Goal: Task Accomplishment & Management: Complete application form

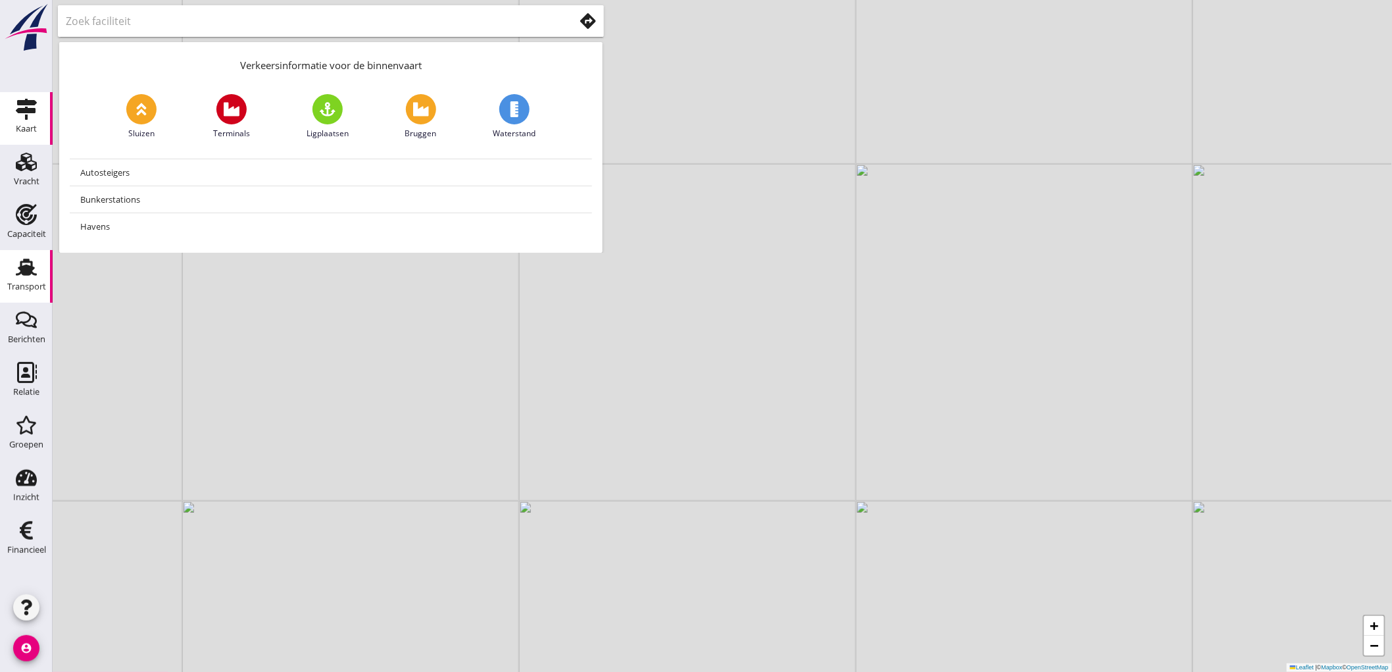
click at [28, 293] on div "Transport" at bounding box center [26, 287] width 39 height 18
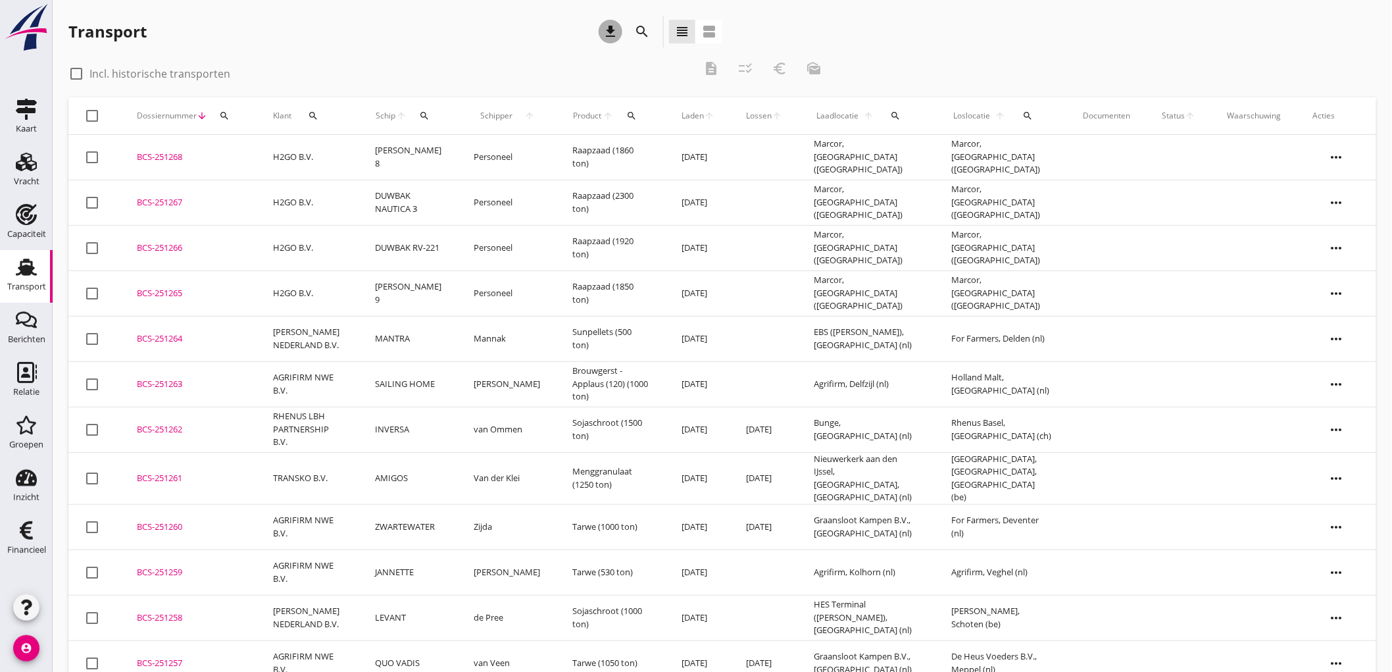
click at [608, 32] on icon "download" at bounding box center [611, 32] width 16 height 16
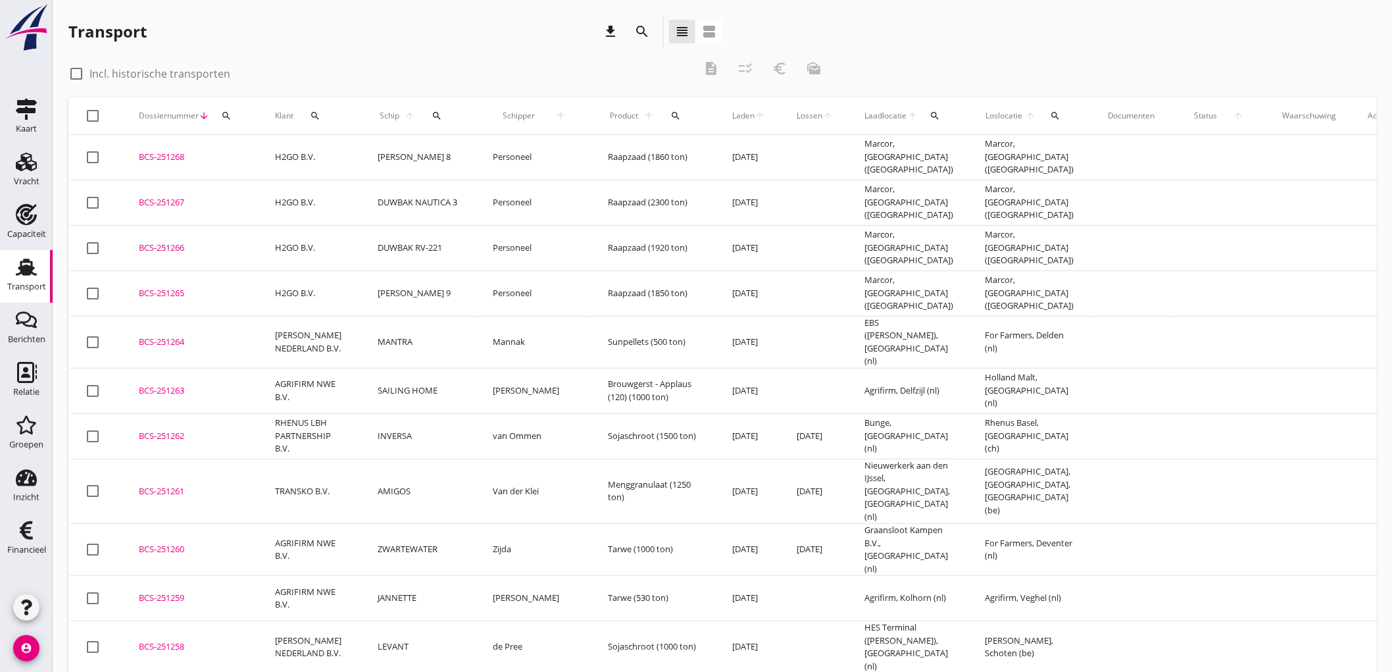
click at [334, 161] on td "H2GO B.V." at bounding box center [310, 157] width 103 height 45
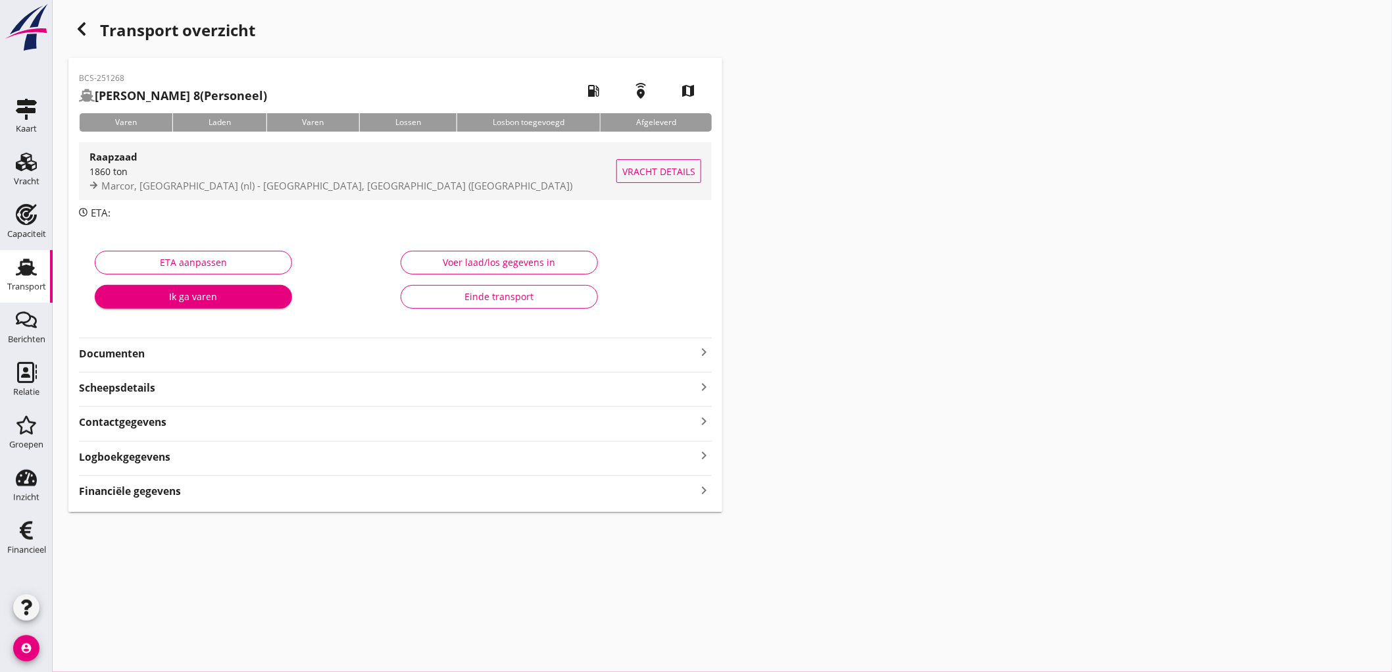
click at [428, 189] on div "Marcor, [GEOGRAPHIC_DATA] (nl) - [GEOGRAPHIC_DATA], [GEOGRAPHIC_DATA] ([GEOGRAP…" at bounding box center [352, 185] width 527 height 15
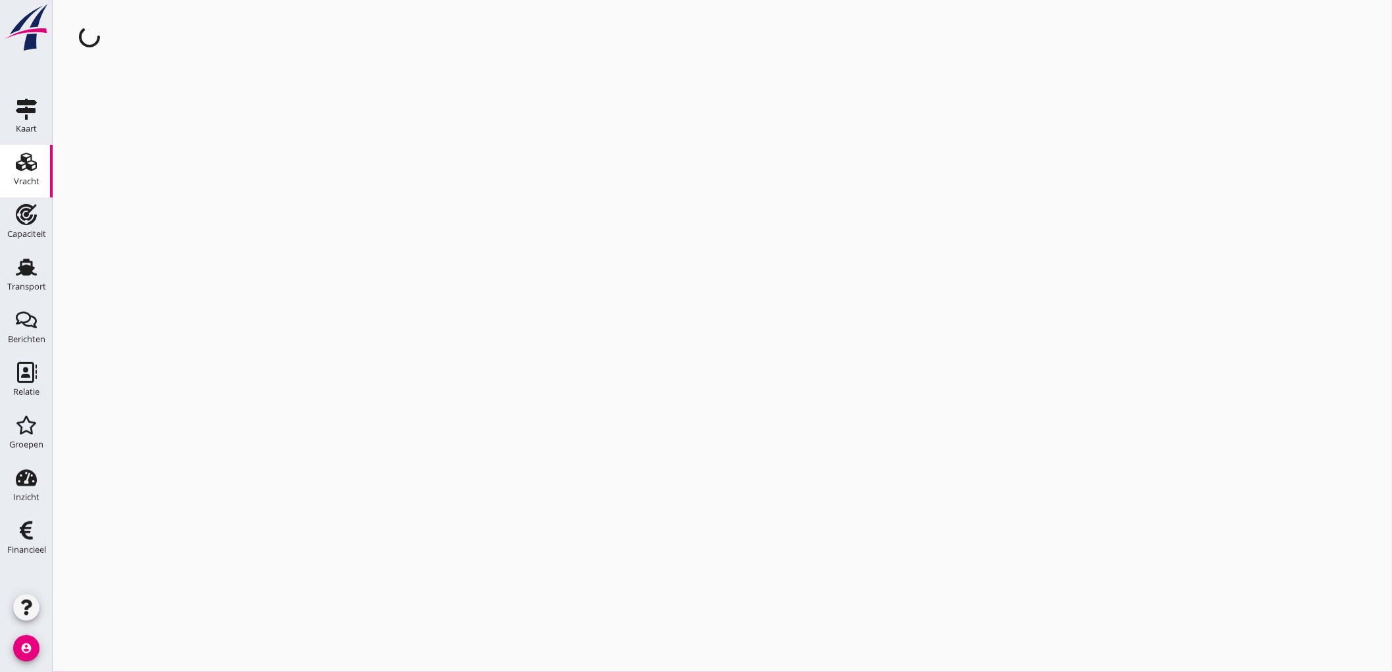
click at [411, 0] on html "Berichten Berichten Relatie Relatie Groepen Groepen Inzicht Inzicht Financieel …" at bounding box center [696, 336] width 1392 height 672
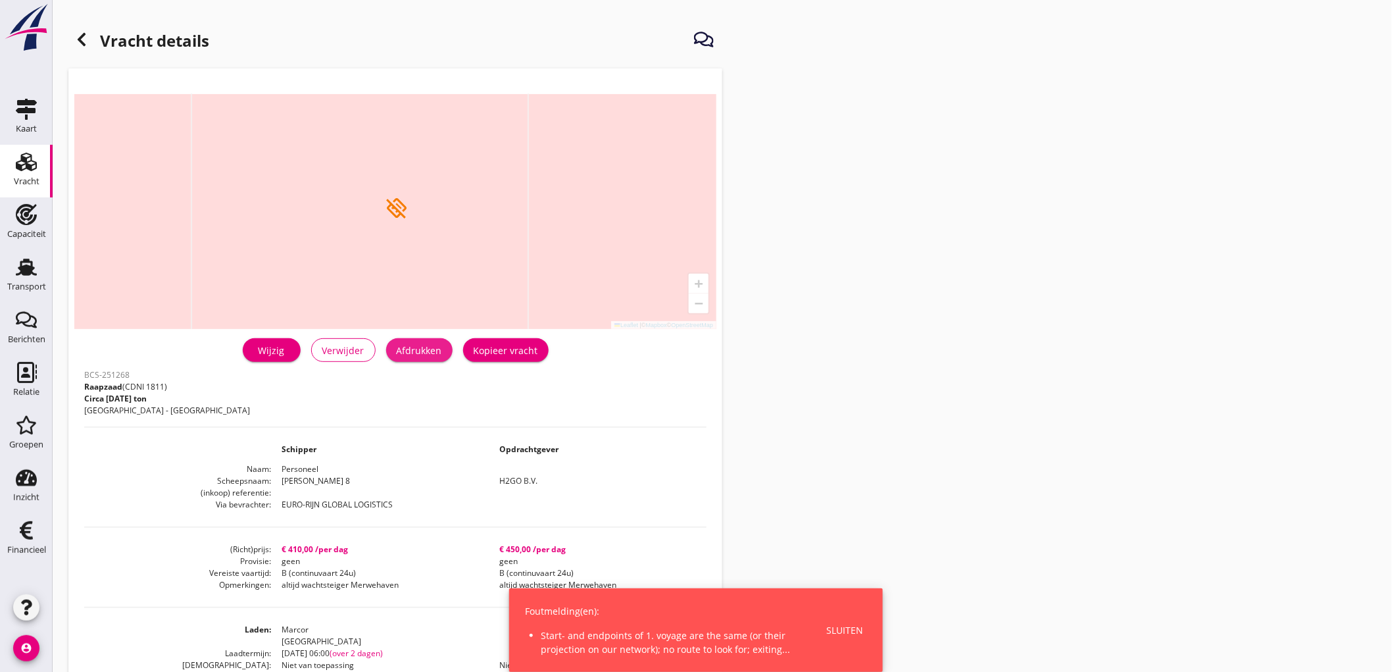
click at [426, 358] on button "Afdrukken" at bounding box center [419, 350] width 66 height 24
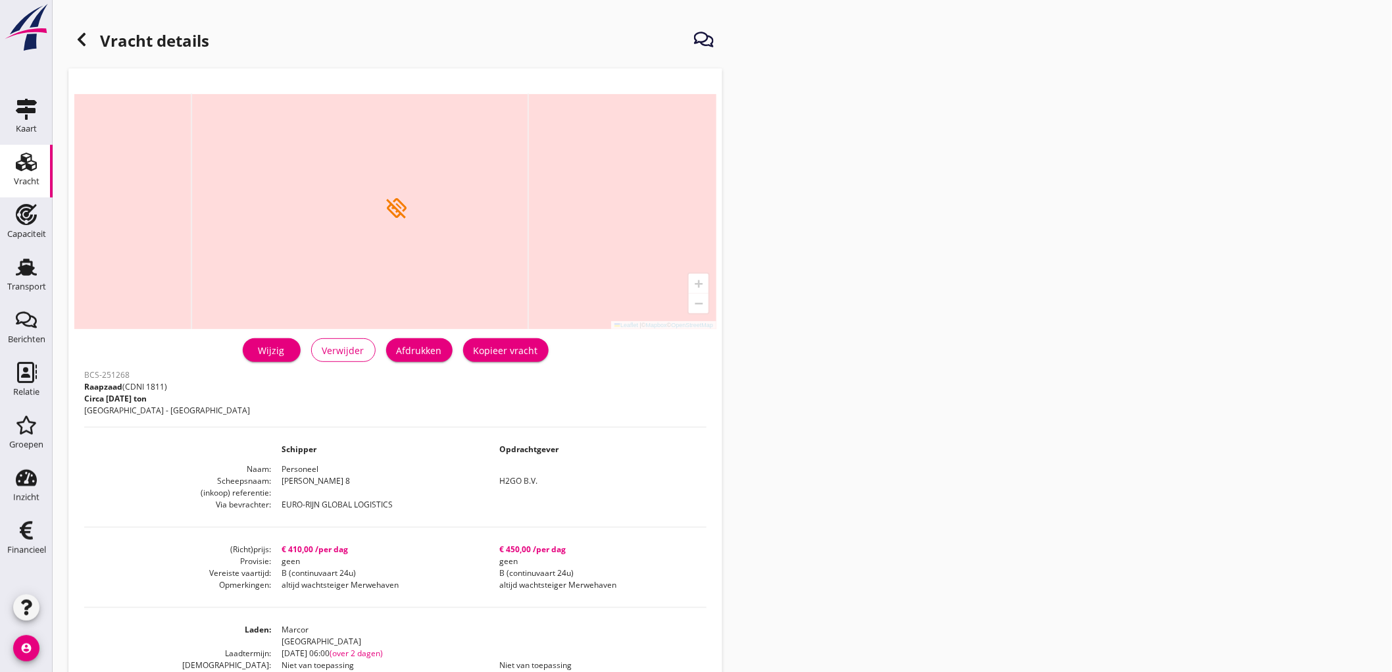
click at [88, 49] on div at bounding box center [81, 39] width 26 height 26
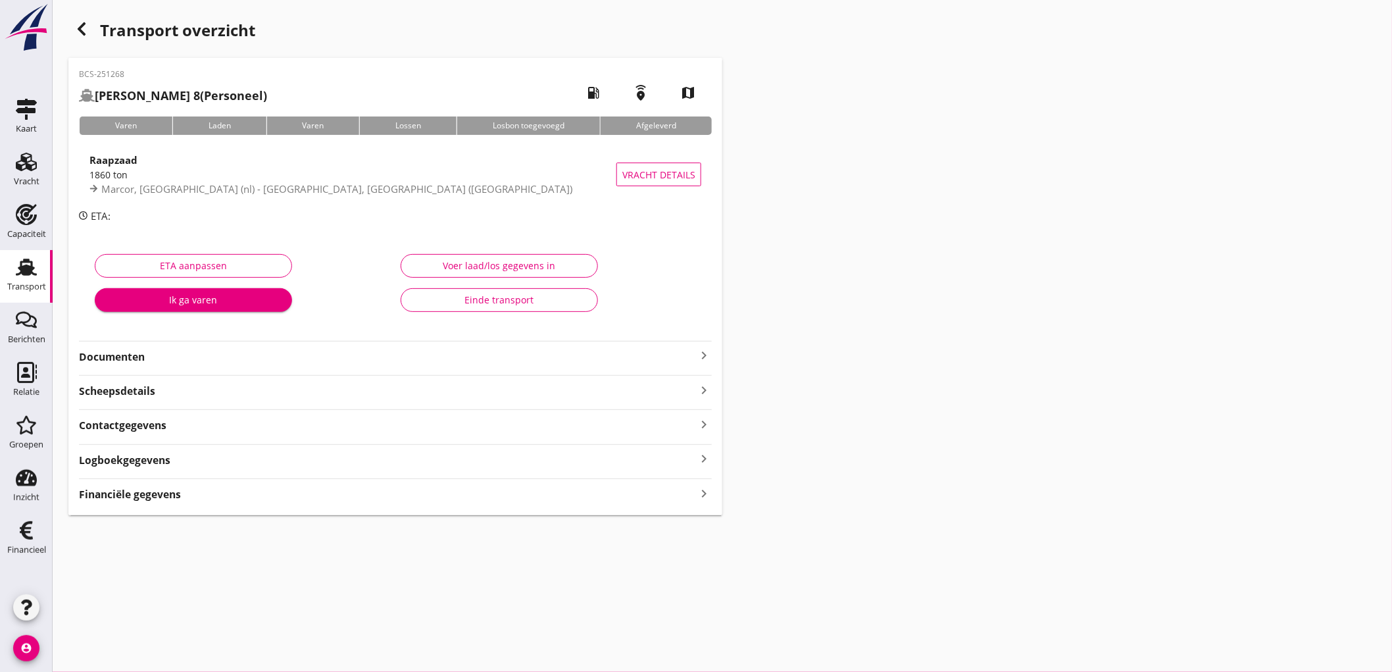
click at [218, 360] on strong "Documenten" at bounding box center [387, 356] width 617 height 15
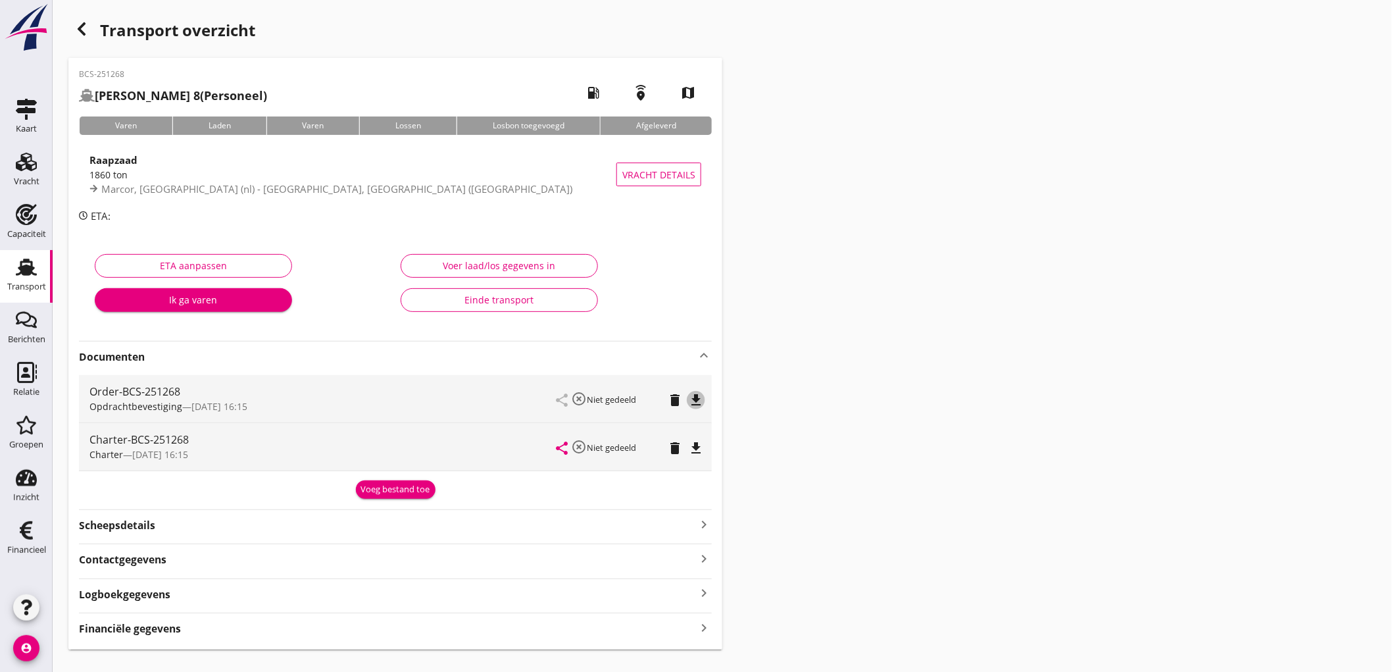
click at [696, 399] on icon "file_download" at bounding box center [696, 400] width 16 height 16
drag, startPoint x: 678, startPoint y: 468, endPoint x: 694, endPoint y: 452, distance: 22.3
click at [679, 465] on div "share highlight_off Niet gedeeld delete file_download" at bounding box center [629, 446] width 145 height 47
click at [695, 451] on icon "file_download" at bounding box center [696, 448] width 16 height 16
click at [3, 272] on link "Transport Transport" at bounding box center [26, 276] width 53 height 53
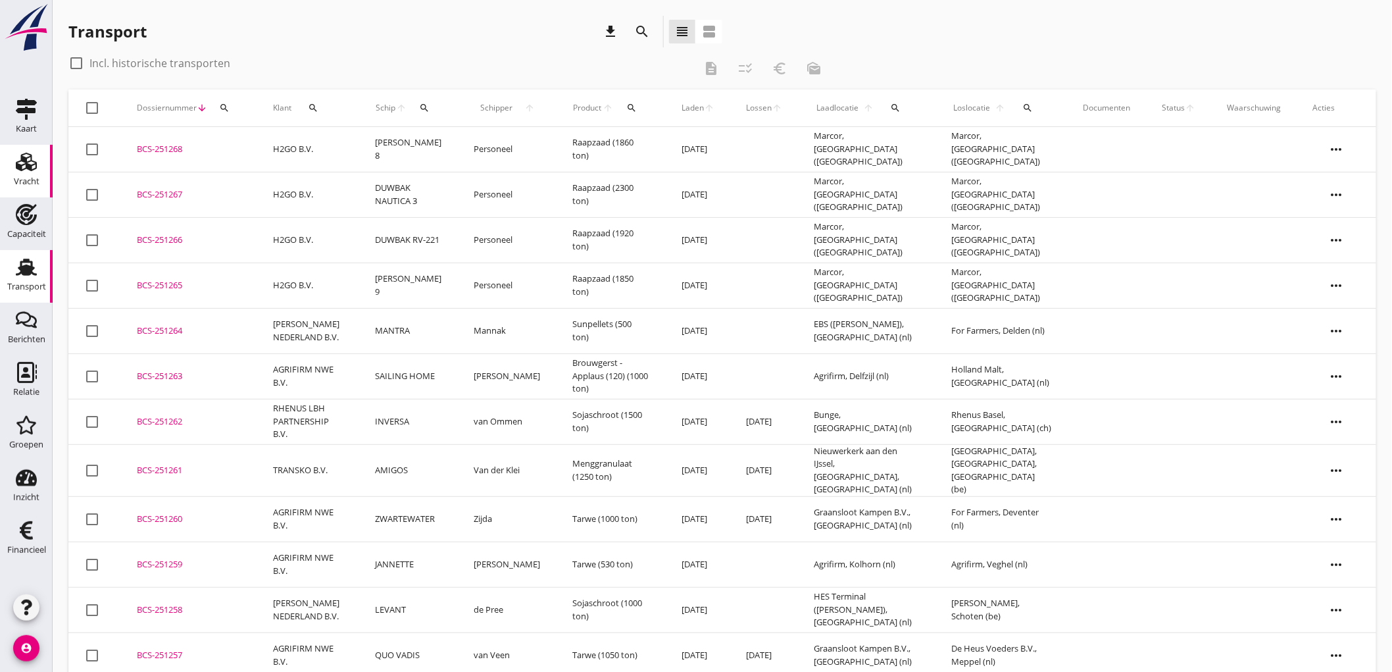
click at [27, 165] on use at bounding box center [26, 162] width 21 height 18
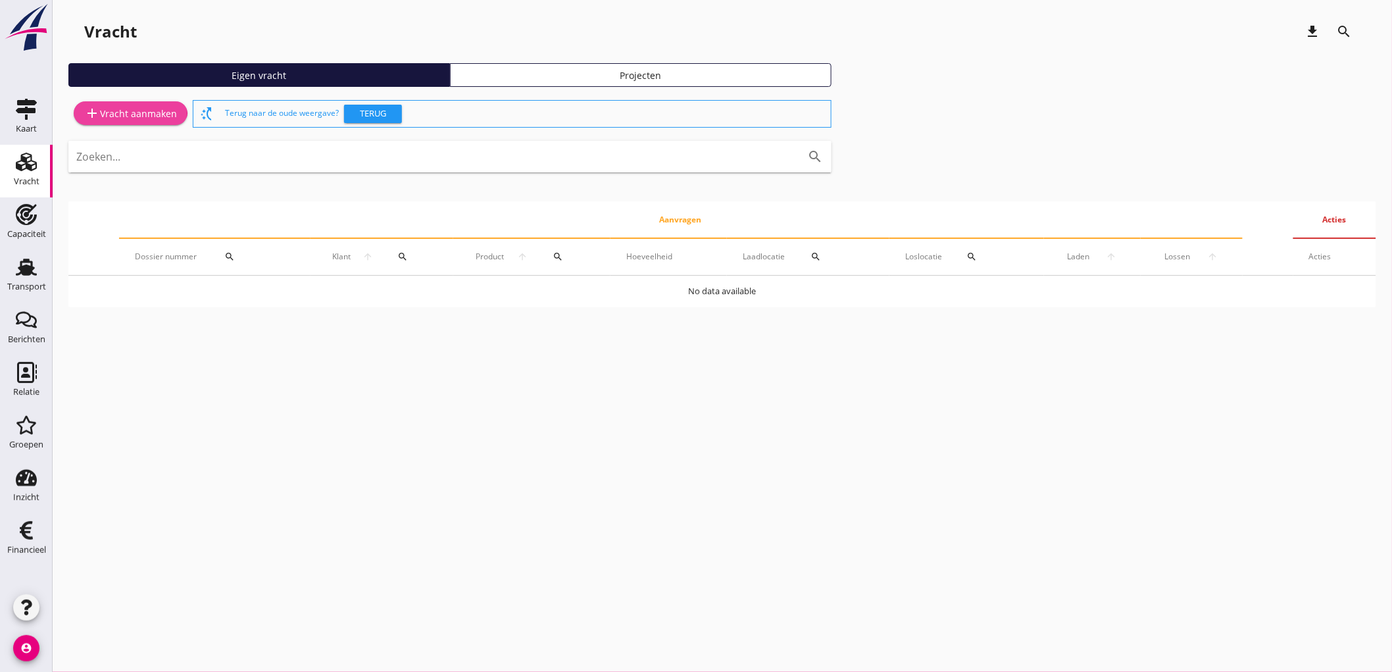
click at [147, 114] on div "add Vracht aanmaken" at bounding box center [130, 113] width 93 height 16
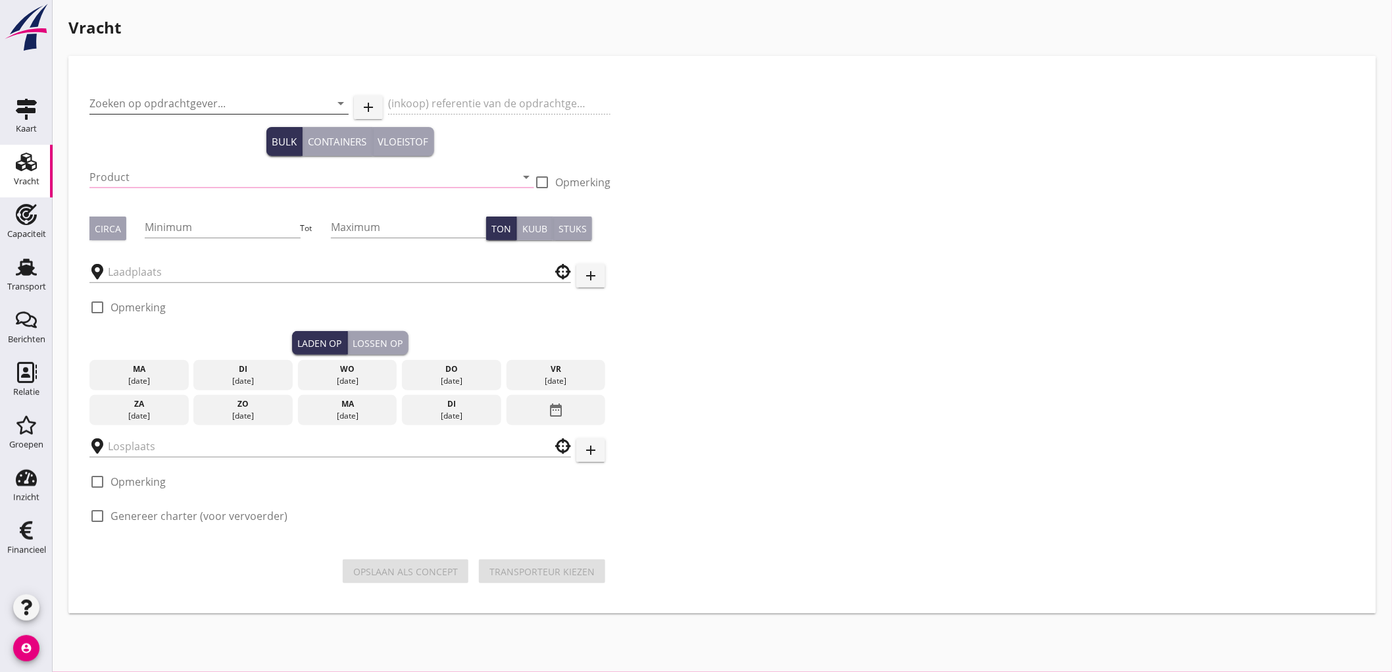
click at [163, 103] on input "Zoeken op opdrachtgever..." at bounding box center [200, 103] width 222 height 21
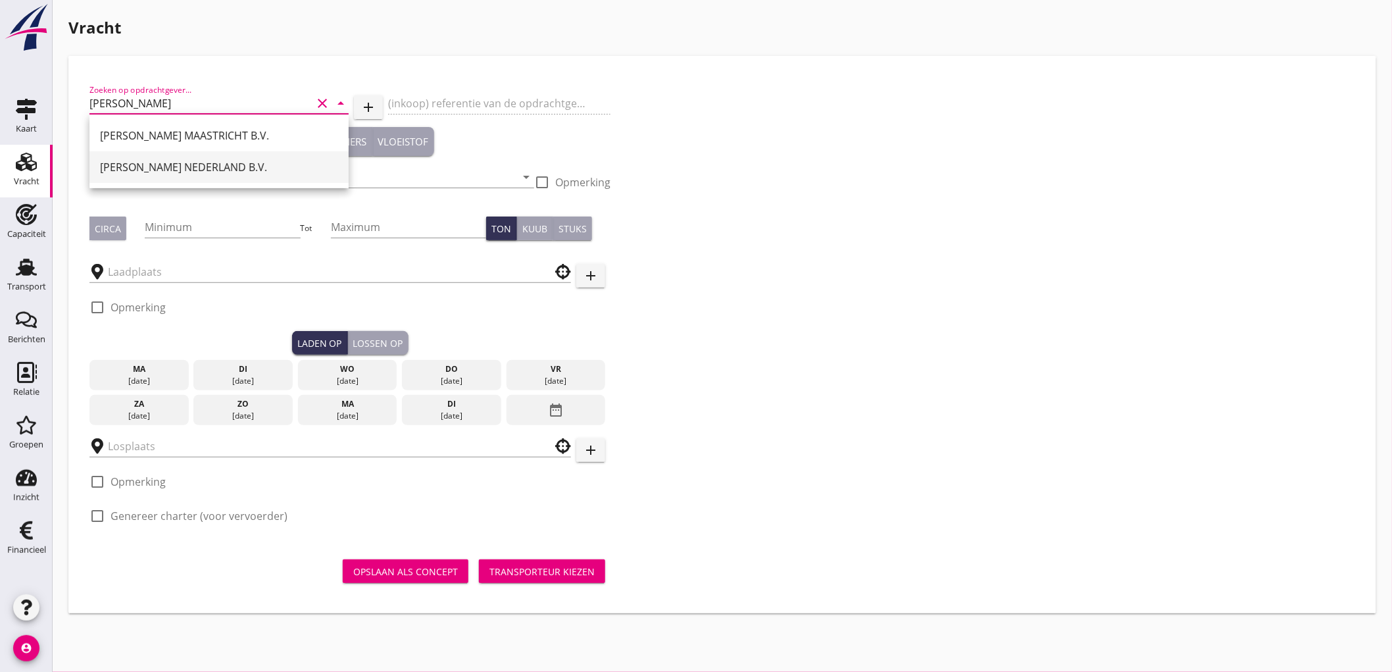
click at [179, 167] on div "[PERSON_NAME] NEDERLAND B.V." at bounding box center [219, 167] width 238 height 16
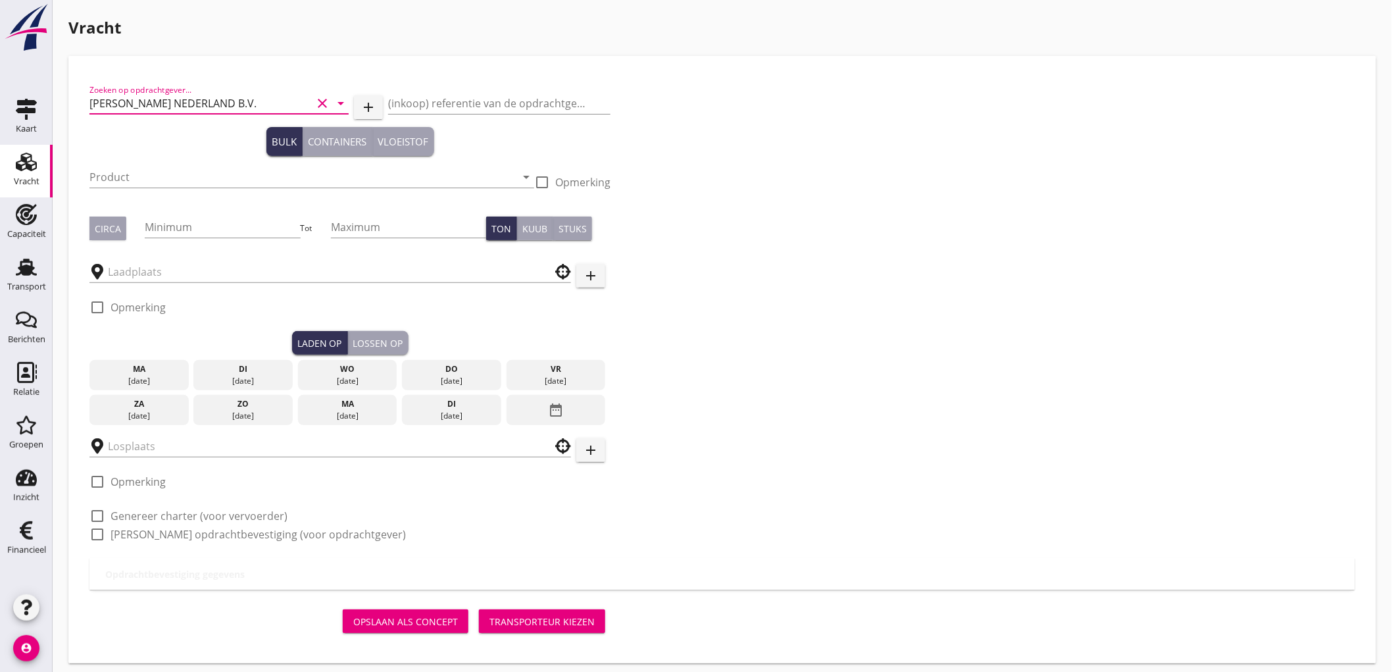
type input "[PERSON_NAME] NEDERLAND B.V."
click at [172, 168] on input "Product" at bounding box center [302, 176] width 426 height 21
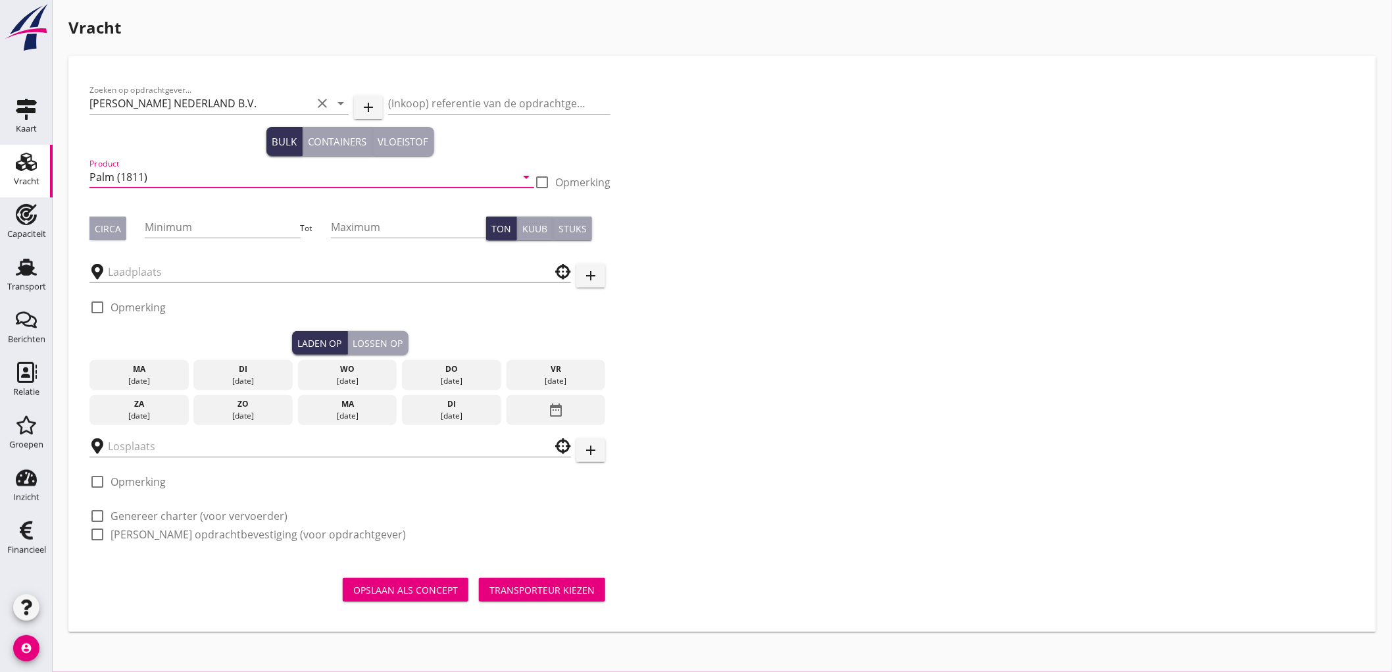
type input "Palm (1811)"
click at [82, 220] on div "Zoeken op opdrachtgever... [PERSON_NAME] NEDERLAND B.V. clear arrow_drop_down a…" at bounding box center [722, 343] width 1287 height 555
drag, startPoint x: 103, startPoint y: 221, endPoint x: 156, endPoint y: 222, distance: 53.3
click at [103, 222] on div "Circa" at bounding box center [108, 229] width 26 height 14
click at [174, 220] on input "Minimum" at bounding box center [222, 226] width 155 height 21
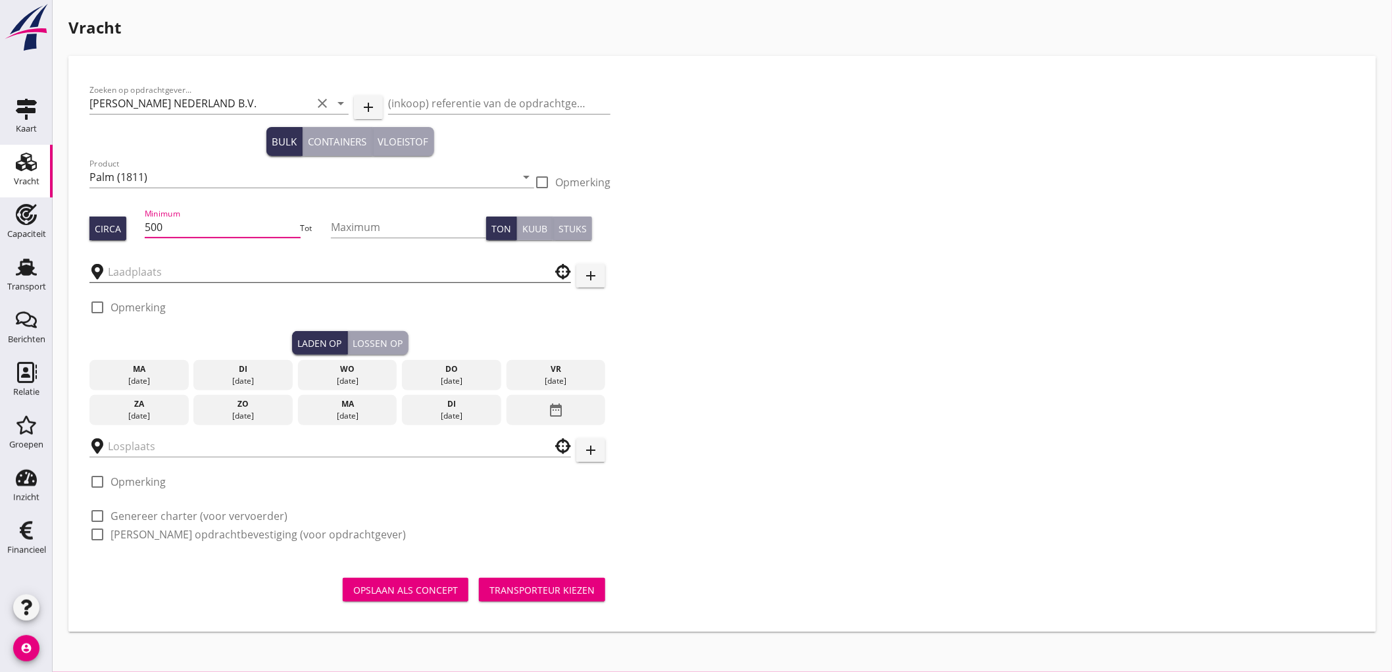
type input "500"
click at [158, 266] on input "text" at bounding box center [321, 271] width 426 height 21
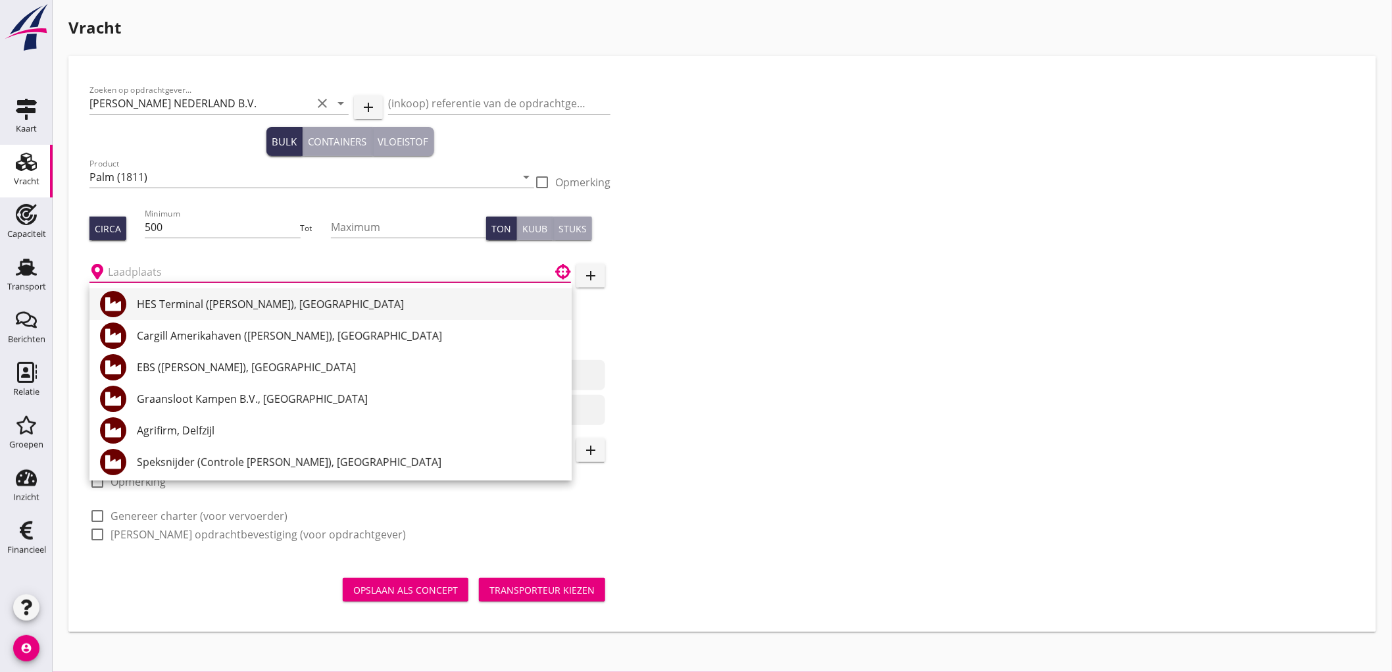
click at [193, 299] on div "HES Terminal ([PERSON_NAME]), [GEOGRAPHIC_DATA]" at bounding box center [349, 304] width 424 height 16
type input "HES Terminal ([PERSON_NAME]), [GEOGRAPHIC_DATA]"
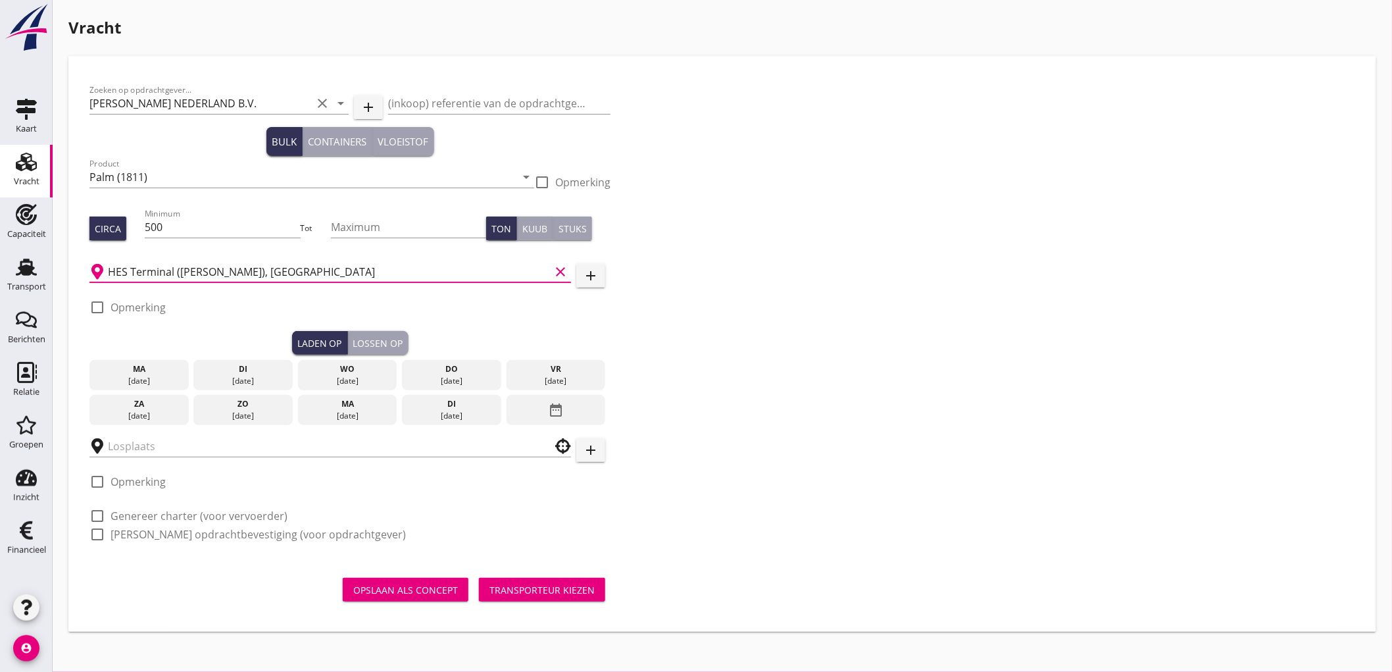
click at [123, 301] on label "Opmerking" at bounding box center [138, 307] width 55 height 13
checkbox input "true"
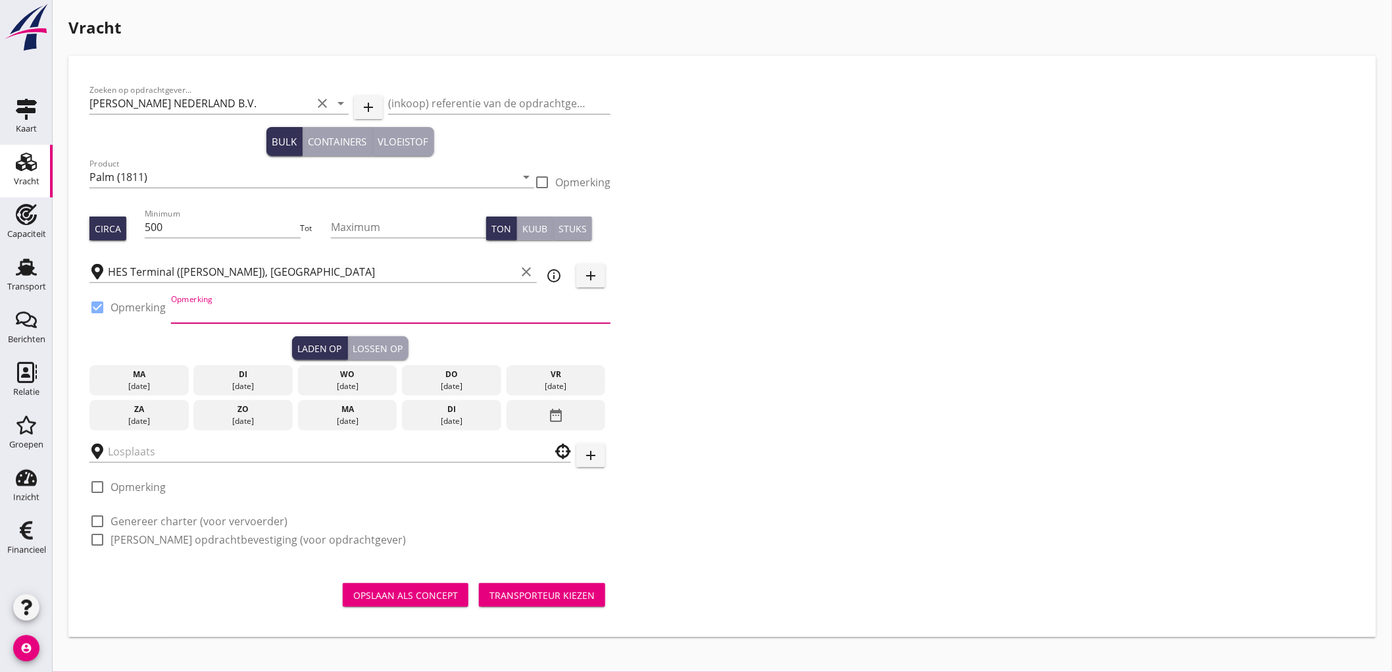
click at [220, 313] on input "Opmerking" at bounding box center [390, 312] width 439 height 21
type input "Ex. [GEOGRAPHIC_DATA] - [GEOGRAPHIC_DATA]"
type button "load"
click at [414, 384] on div "[DATE]" at bounding box center [451, 386] width 93 height 12
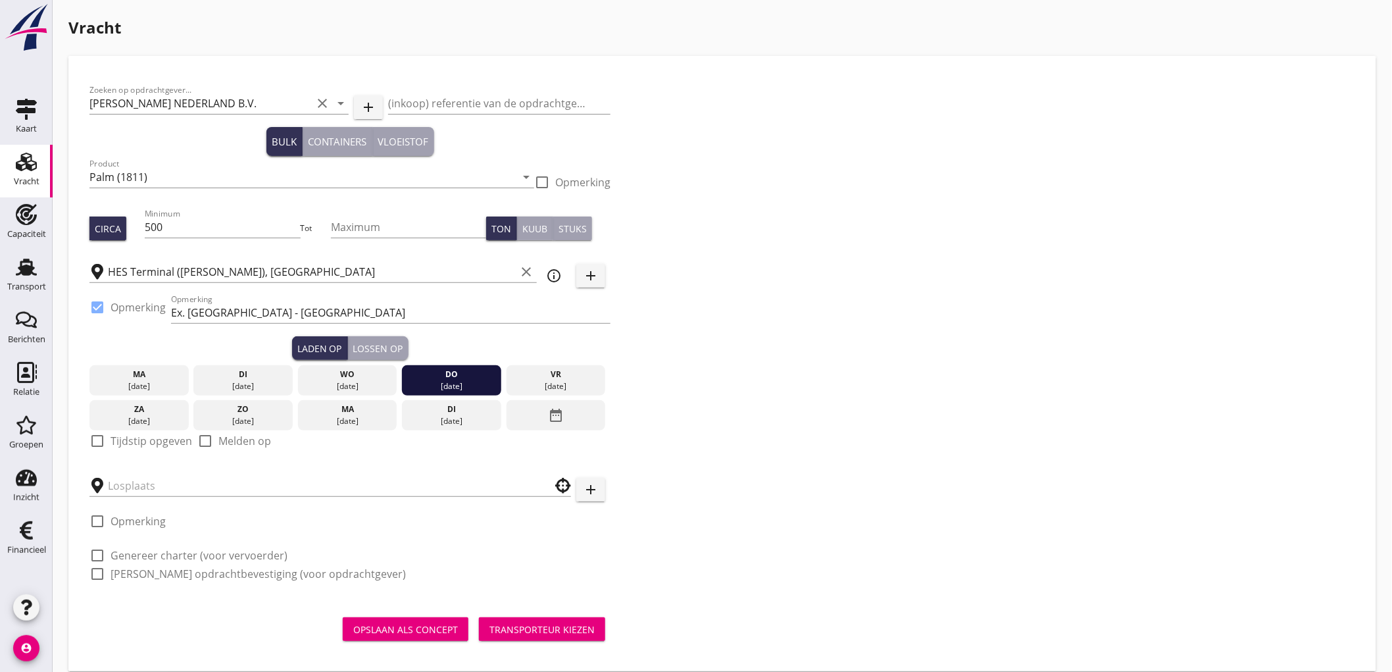
click at [148, 436] on label "Tijdstip opgeven" at bounding box center [152, 440] width 82 height 13
checkbox input "true"
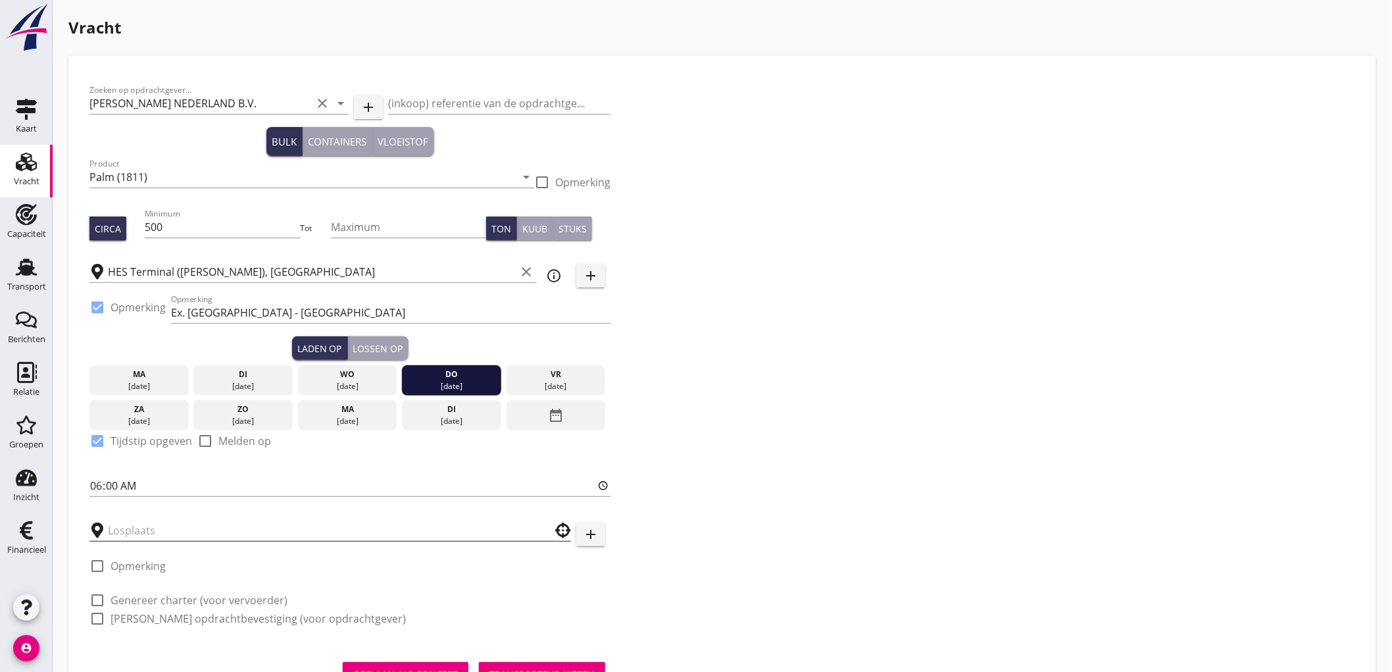
click at [149, 530] on input "text" at bounding box center [321, 530] width 426 height 21
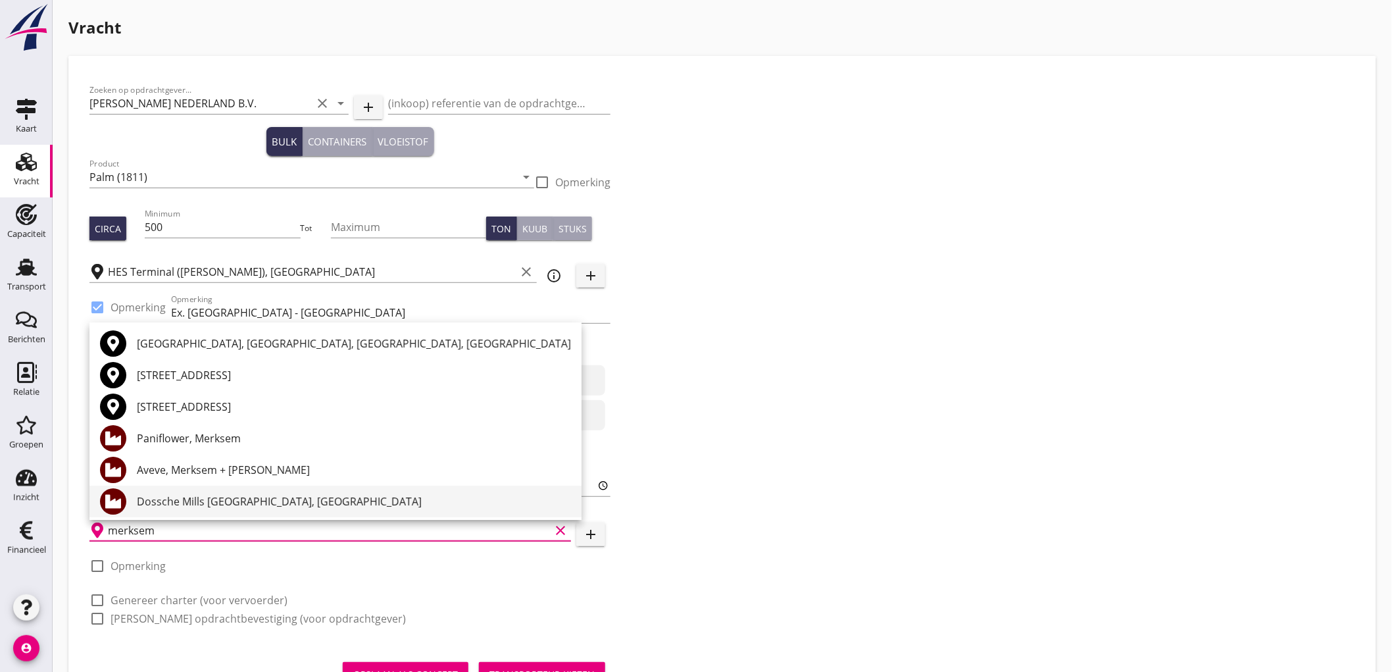
scroll to position [34, 0]
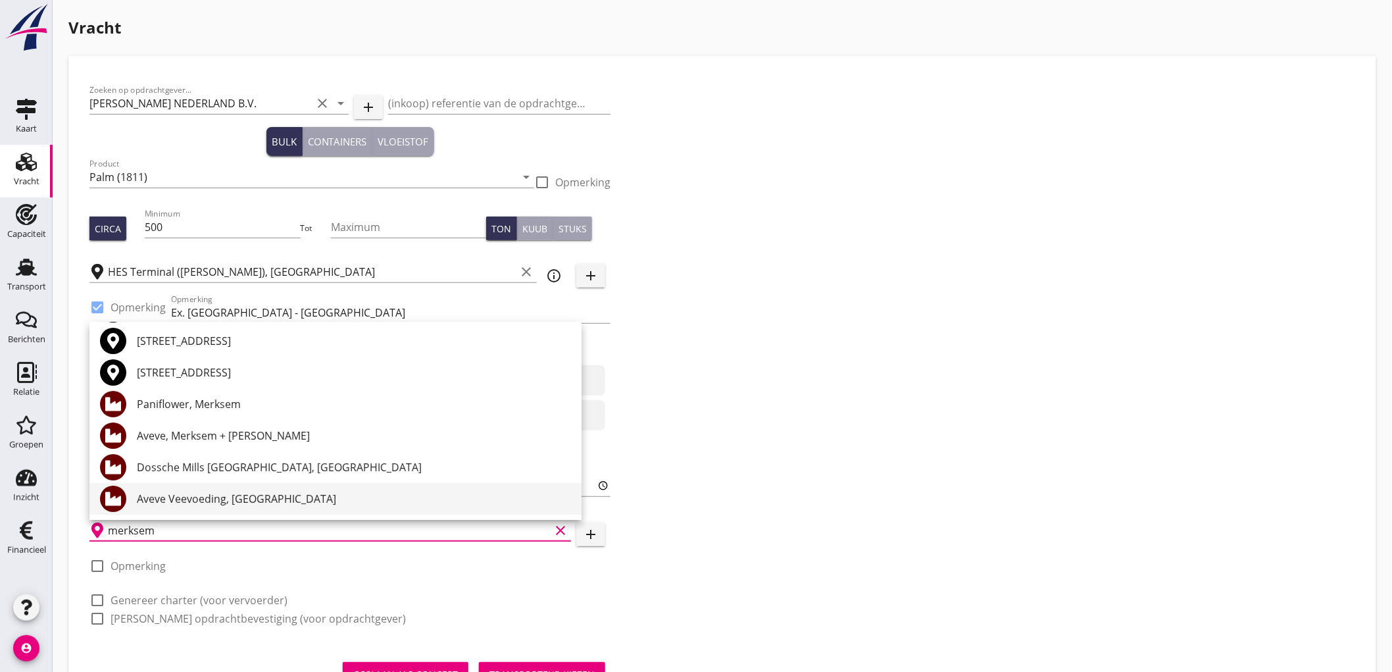
click at [283, 496] on div "Aveve Veevoeding, [GEOGRAPHIC_DATA]" at bounding box center [354, 499] width 434 height 16
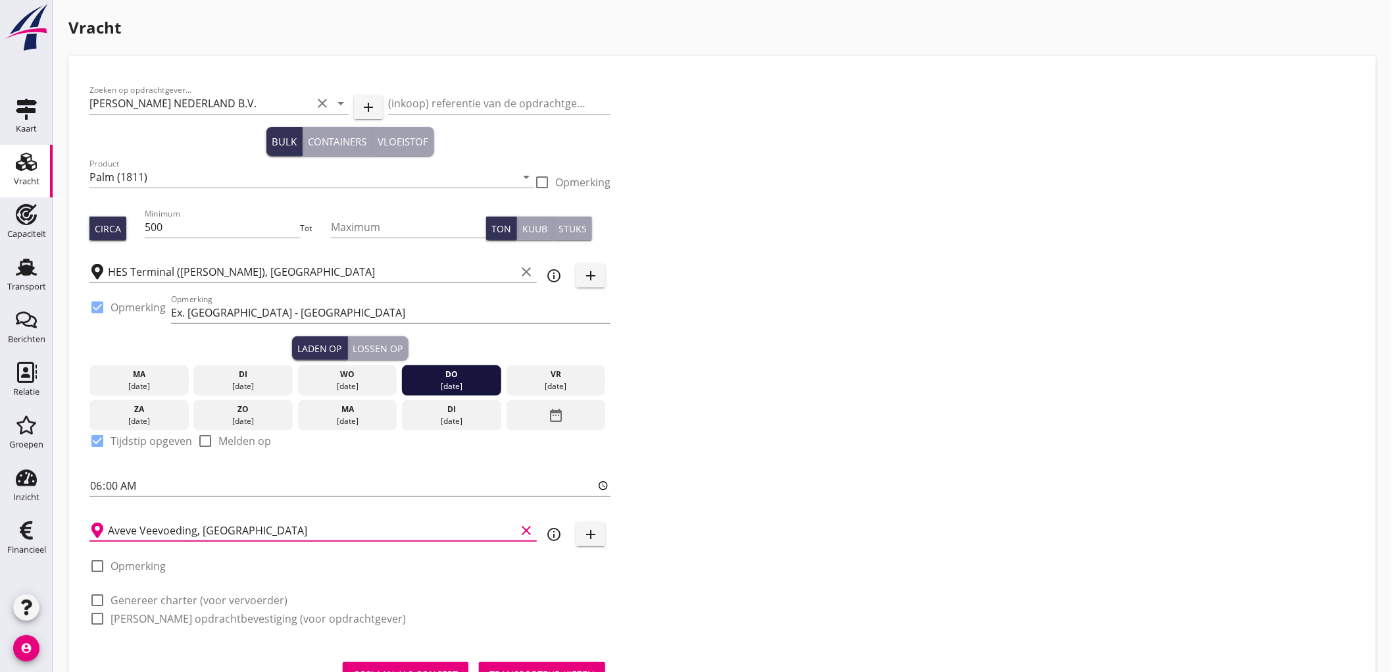
type input "Aveve Veevoeding, [GEOGRAPHIC_DATA]"
click at [184, 602] on label "Genereer charter (voor vervoerder)" at bounding box center [199, 599] width 177 height 13
checkbox input "true"
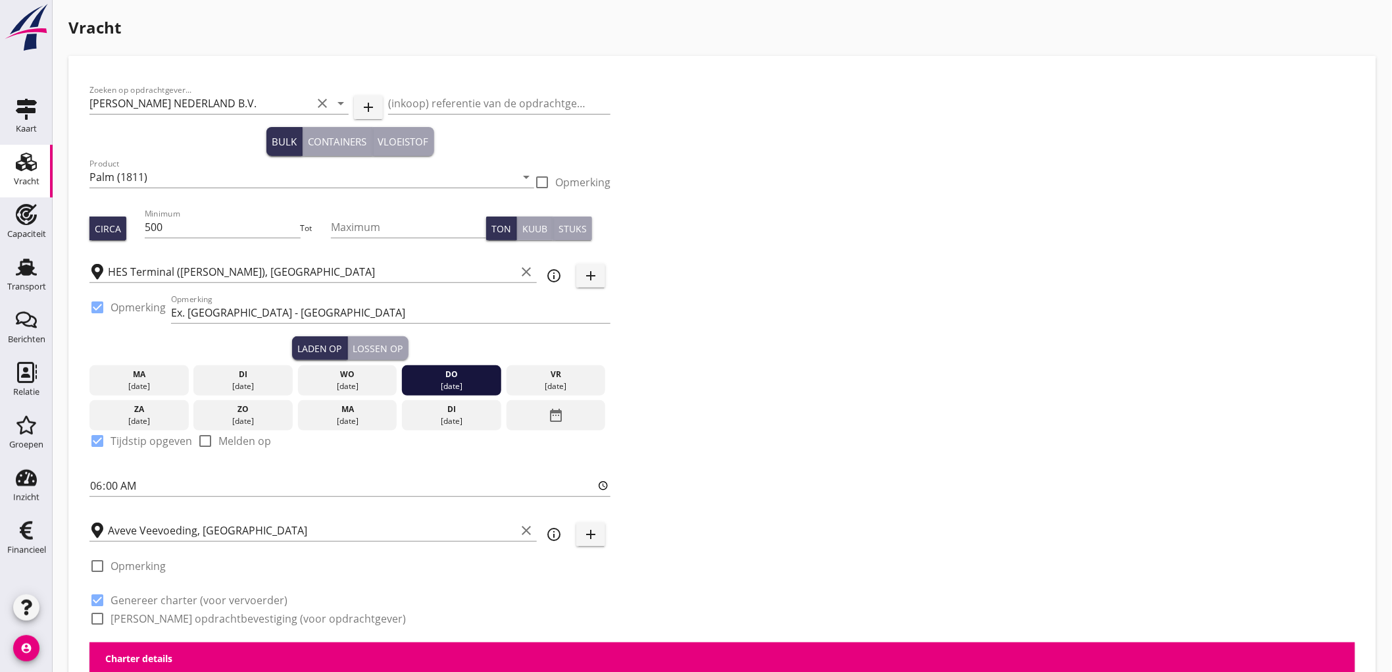
checkbox input "true"
click at [185, 616] on label "[PERSON_NAME] opdrachtbevestiging (voor opdrachtgever)" at bounding box center [258, 618] width 295 height 13
checkbox input "true"
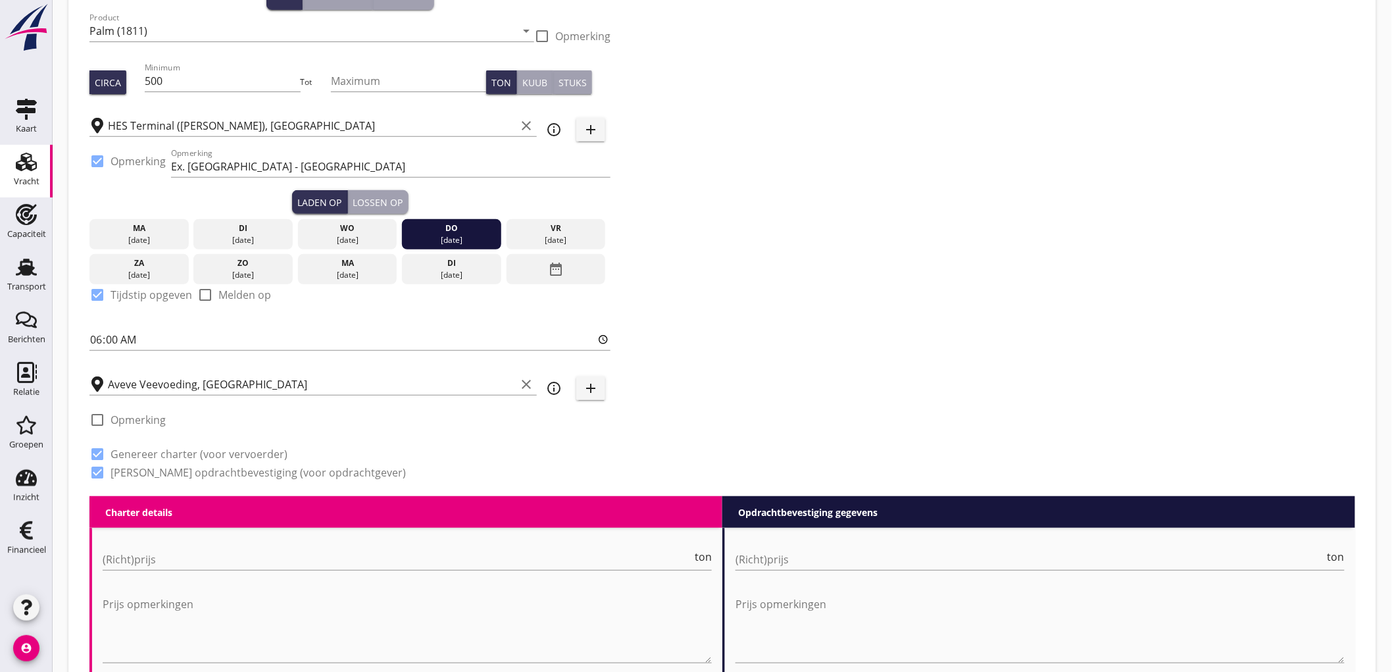
scroll to position [365, 0]
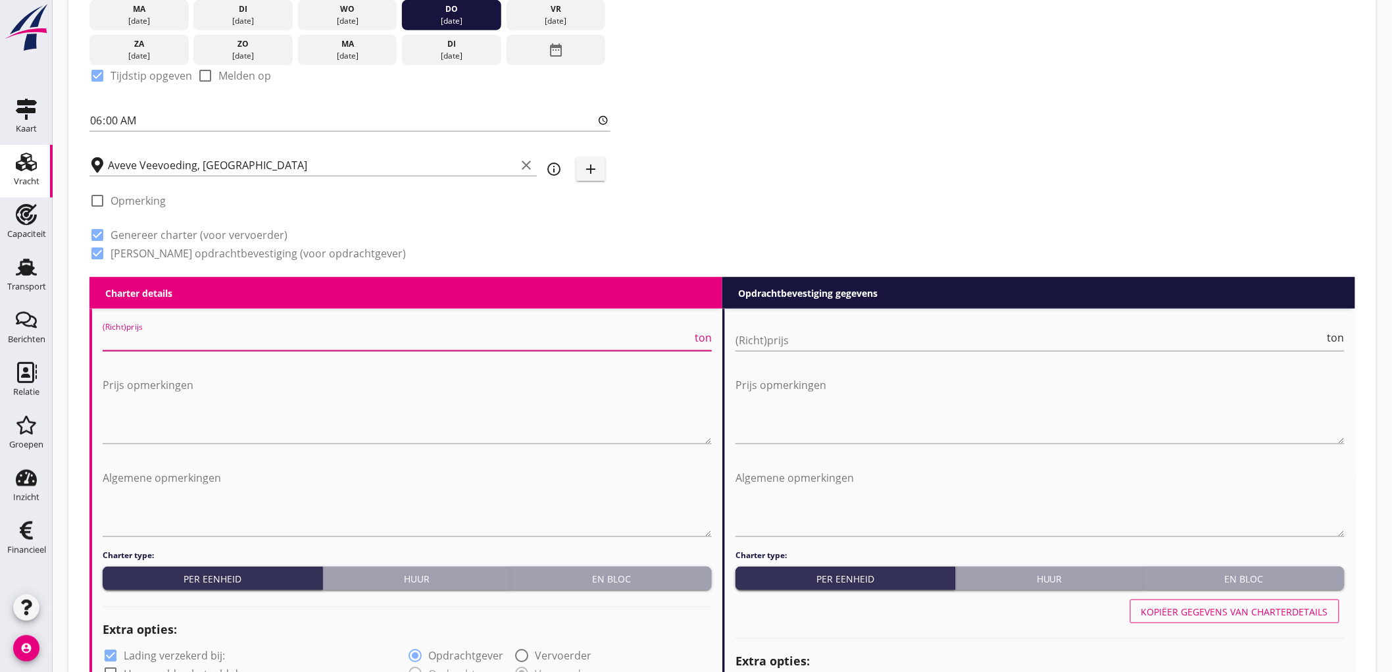
click at [192, 343] on input "(Richt)prijs" at bounding box center [397, 340] width 589 height 21
type input "8"
type input "4000"
click at [849, 351] on div "(Richt)prijs ton" at bounding box center [1040, 347] width 609 height 34
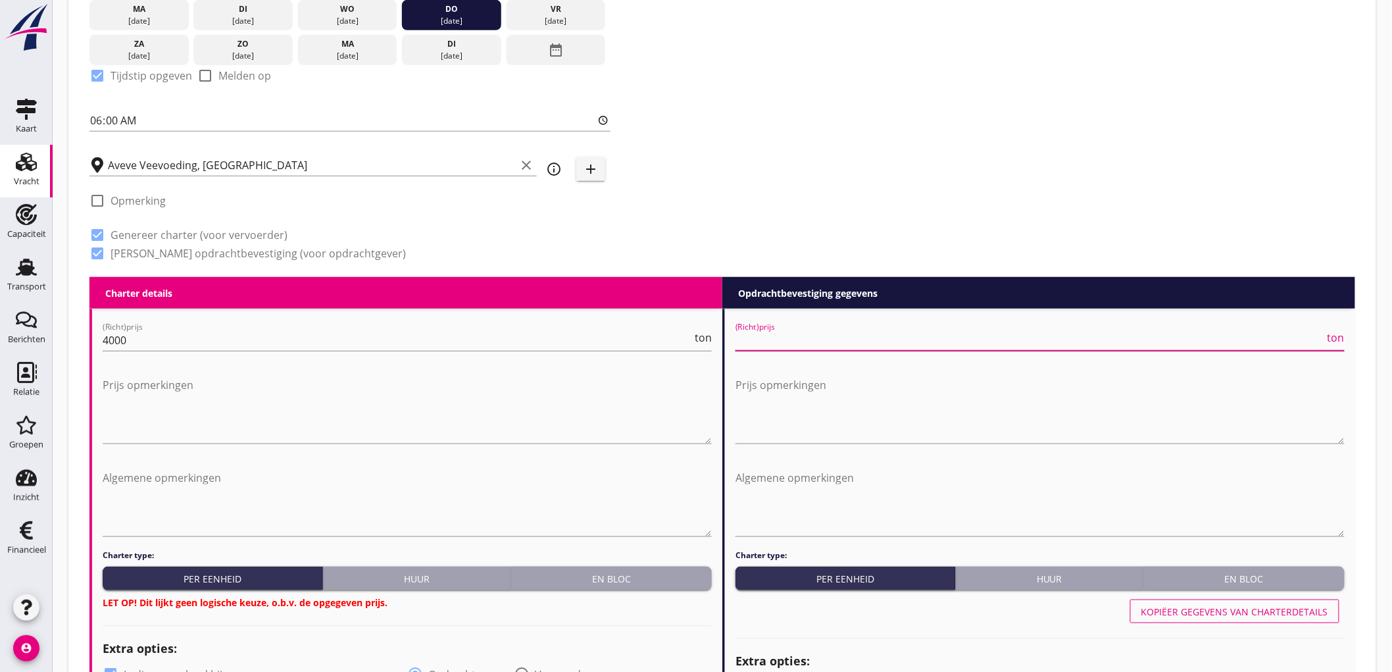
click at [853, 343] on input "(Richt)prijs" at bounding box center [1030, 340] width 589 height 21
type input "4250"
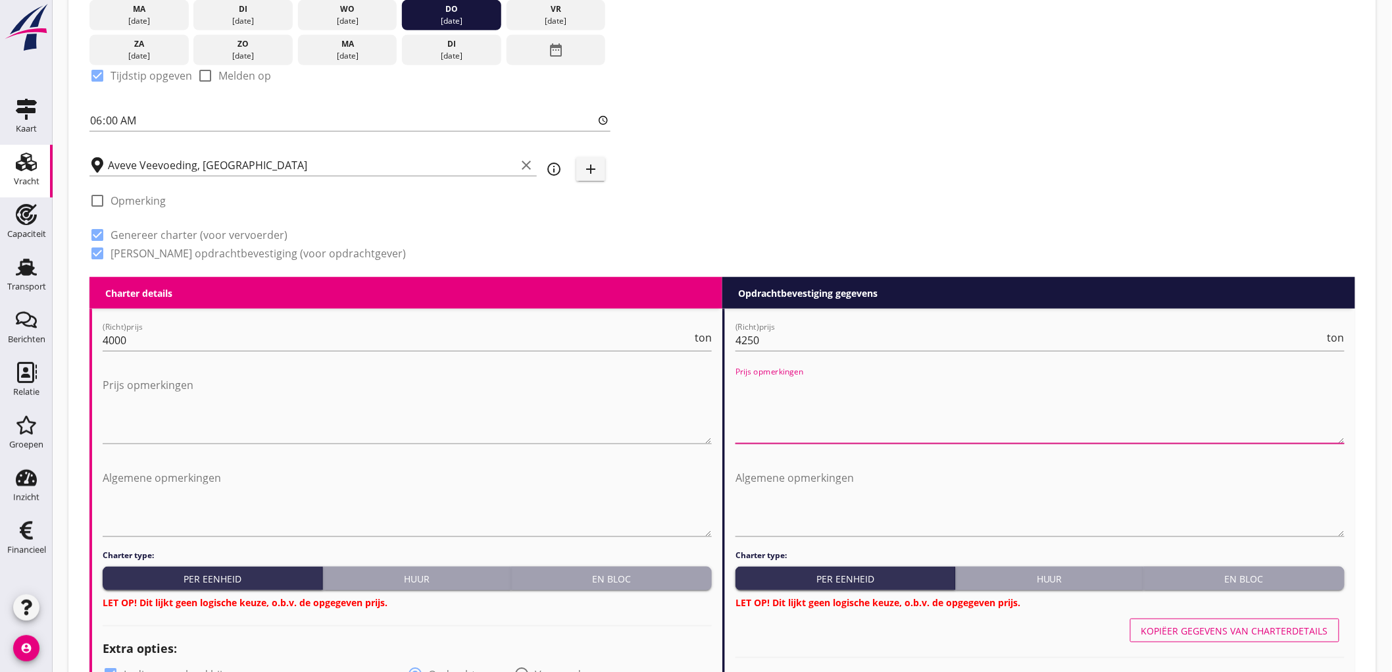
scroll to position [584, 0]
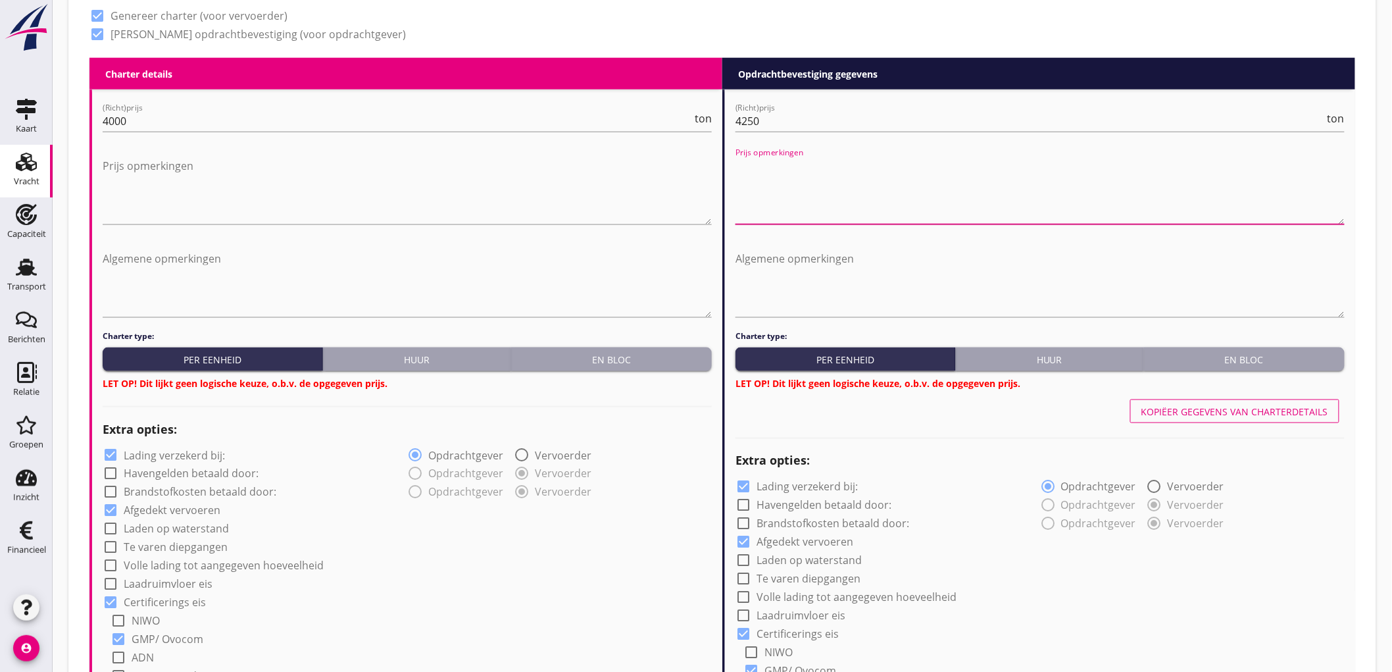
click at [661, 350] on button "En bloc" at bounding box center [611, 359] width 201 height 24
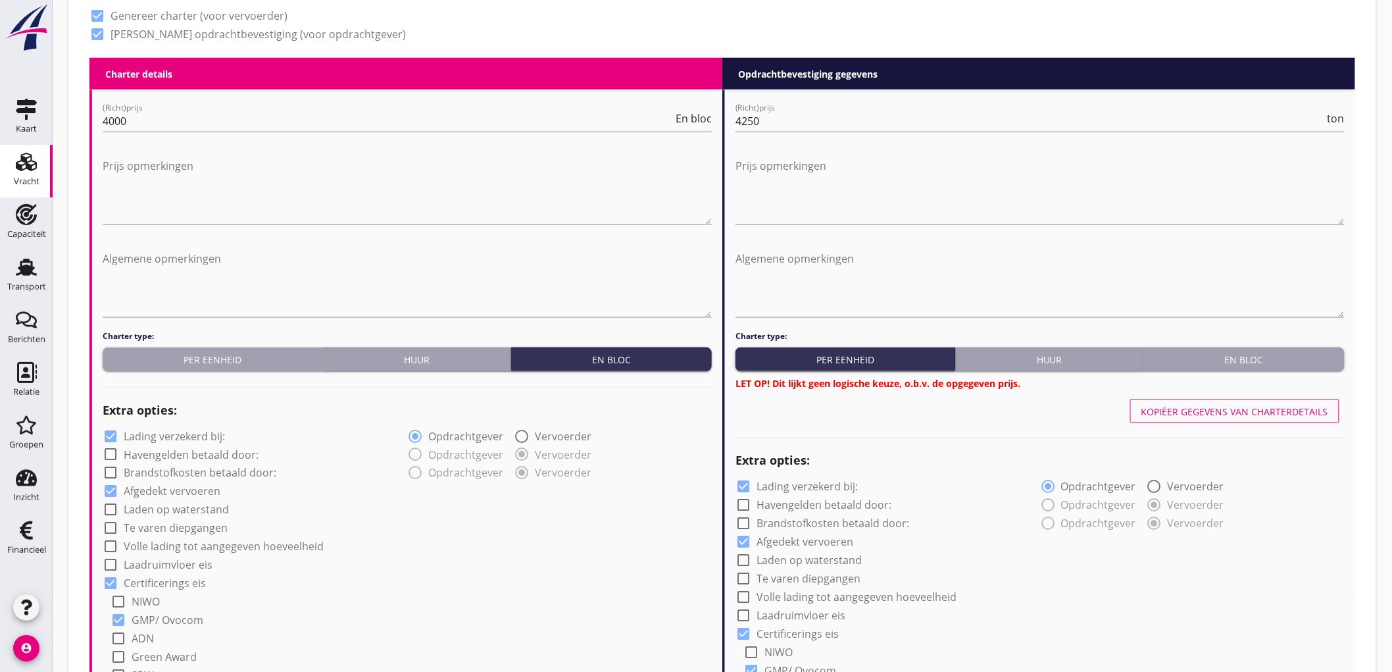
click at [1241, 354] on div "En bloc" at bounding box center [1244, 360] width 190 height 14
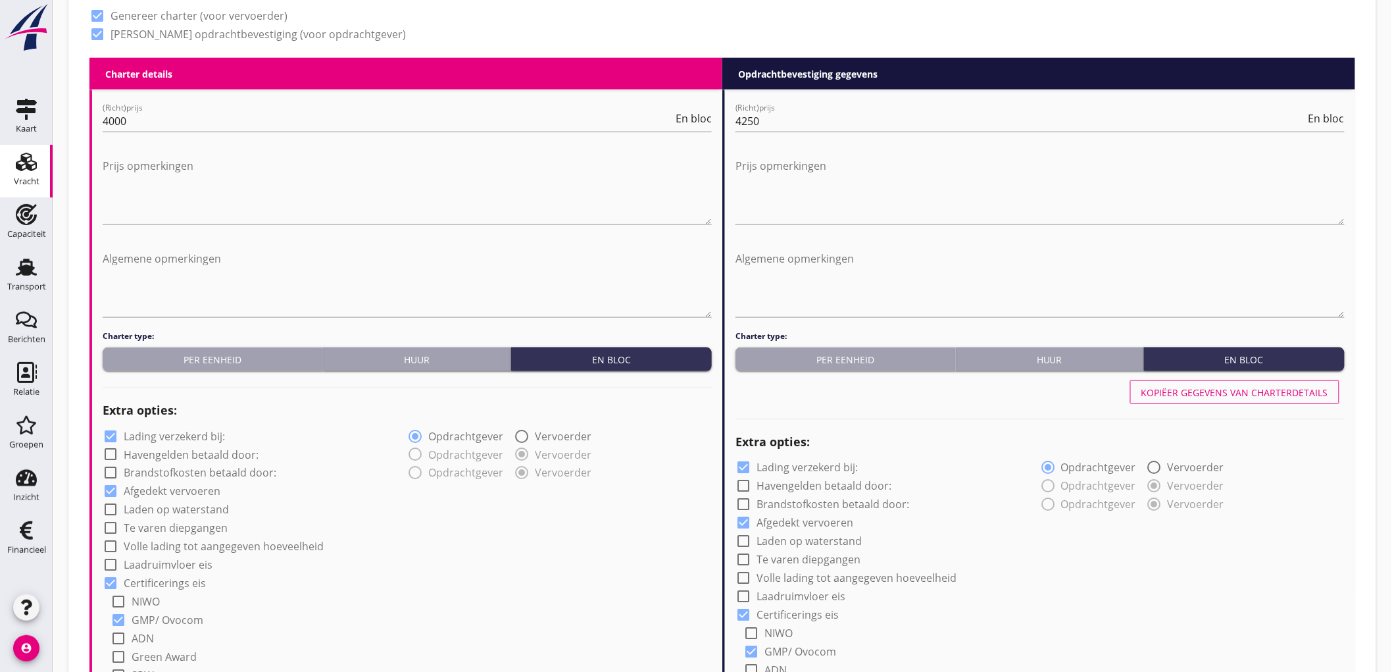
click at [150, 435] on label "Lading verzekerd bij:" at bounding box center [174, 436] width 101 height 13
checkbox input "false"
click at [814, 466] on label "Lading verzekerd bij:" at bounding box center [807, 467] width 101 height 13
checkbox input "false"
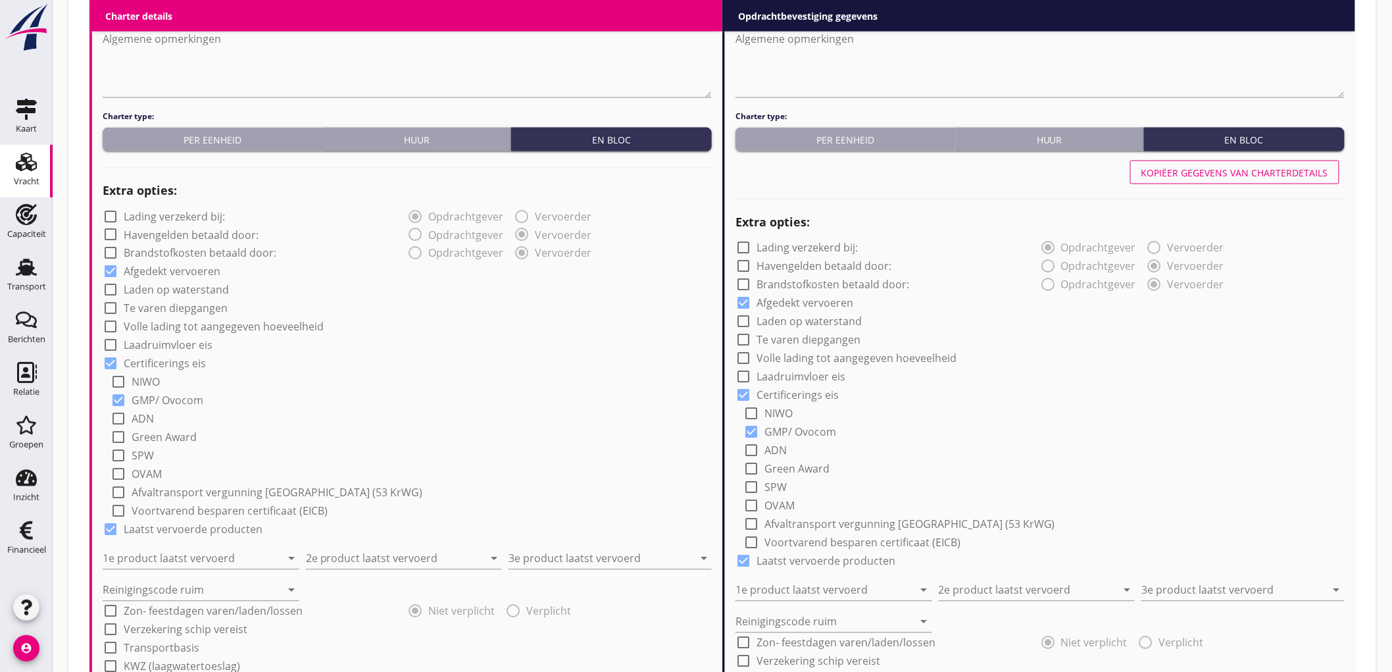
scroll to position [950, 0]
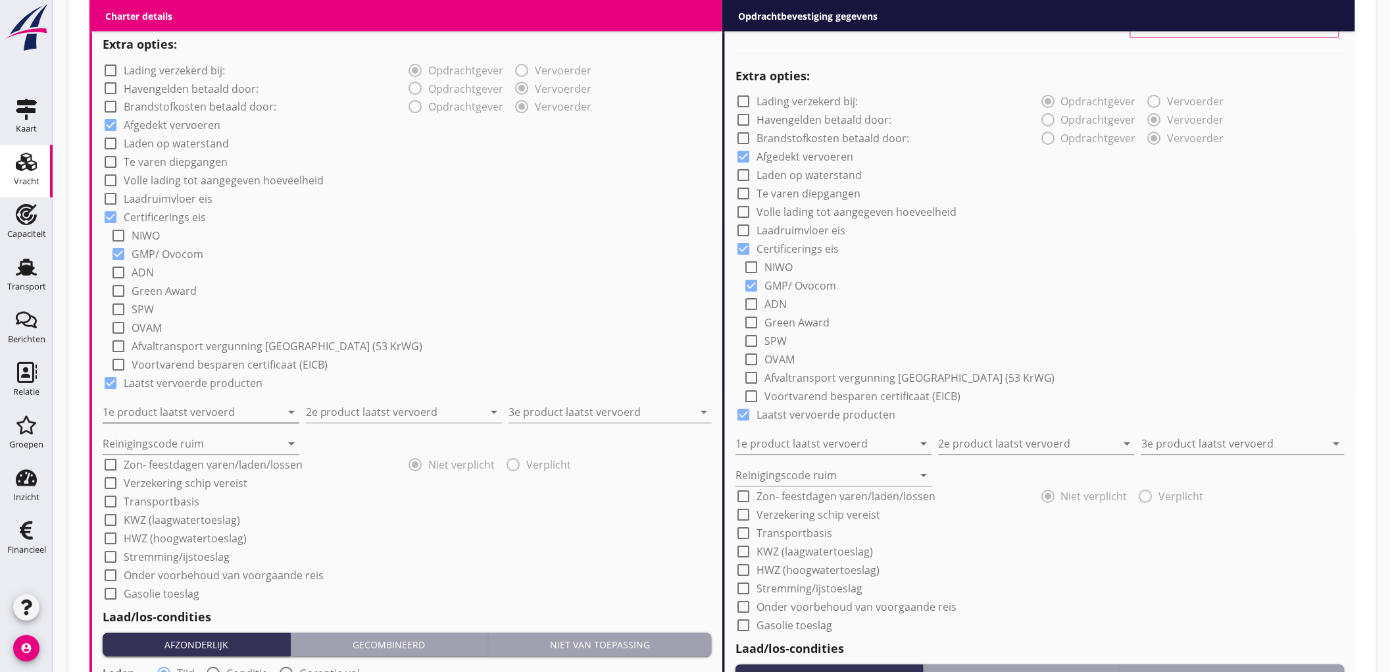
click at [226, 411] on input "1e product laatst vervoerd" at bounding box center [192, 412] width 178 height 21
type input "Soja NON GMO (1811)"
type input "Raapschroot (1720)"
type input "Voergerst (120)"
type input "a"
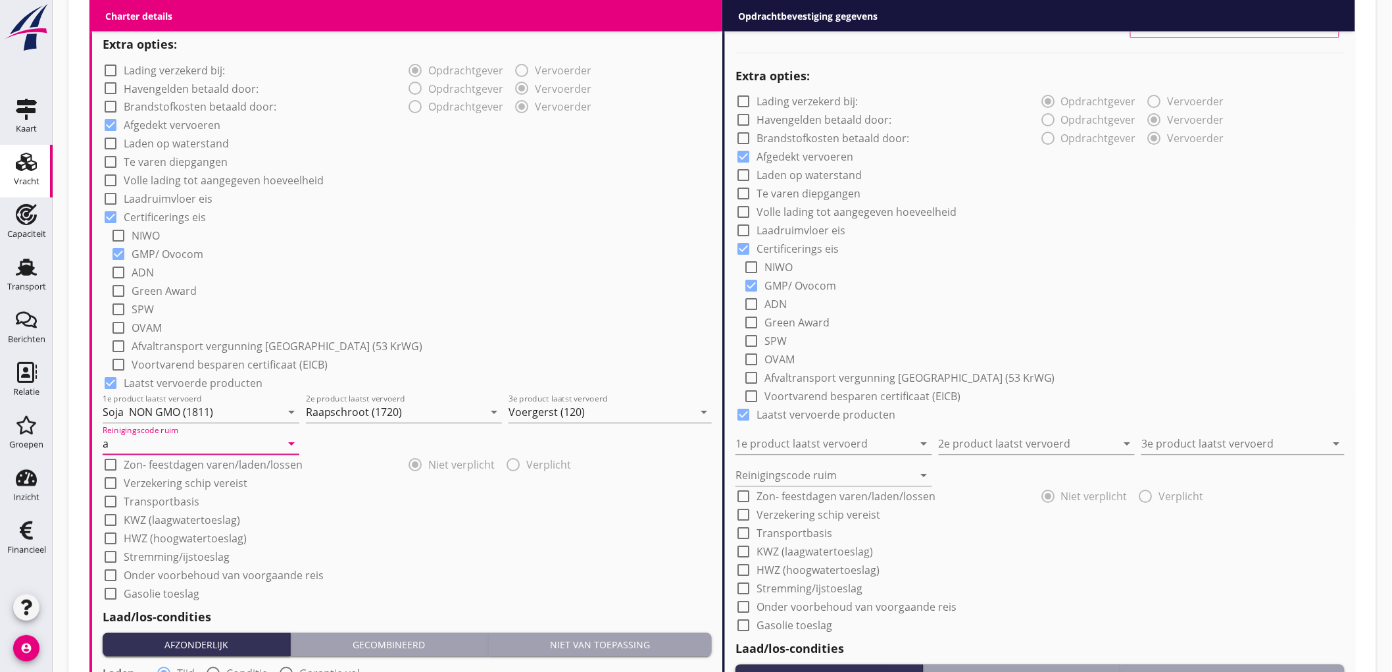
click at [509, 297] on div "check_box_outline_blank Green Award" at bounding box center [411, 290] width 601 height 18
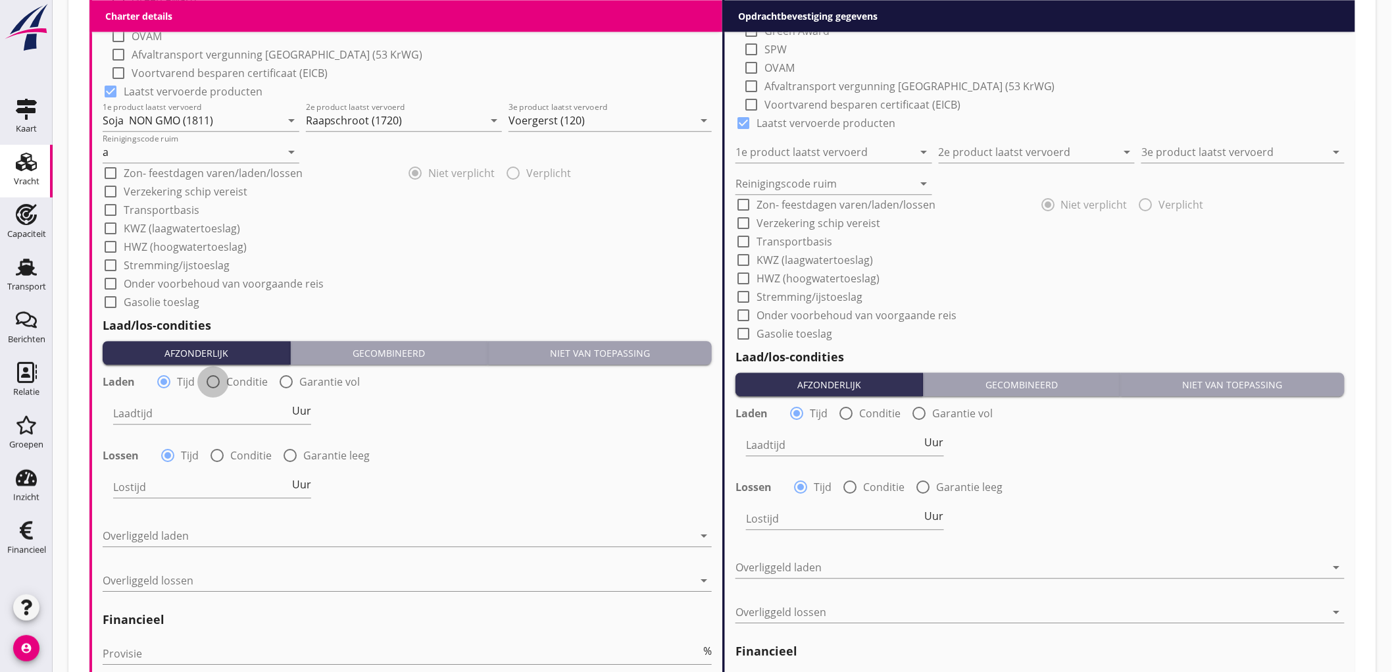
click at [217, 382] on div at bounding box center [213, 381] width 22 height 22
radio input "false"
radio input "true"
click at [180, 411] on div at bounding box center [253, 413] width 280 height 21
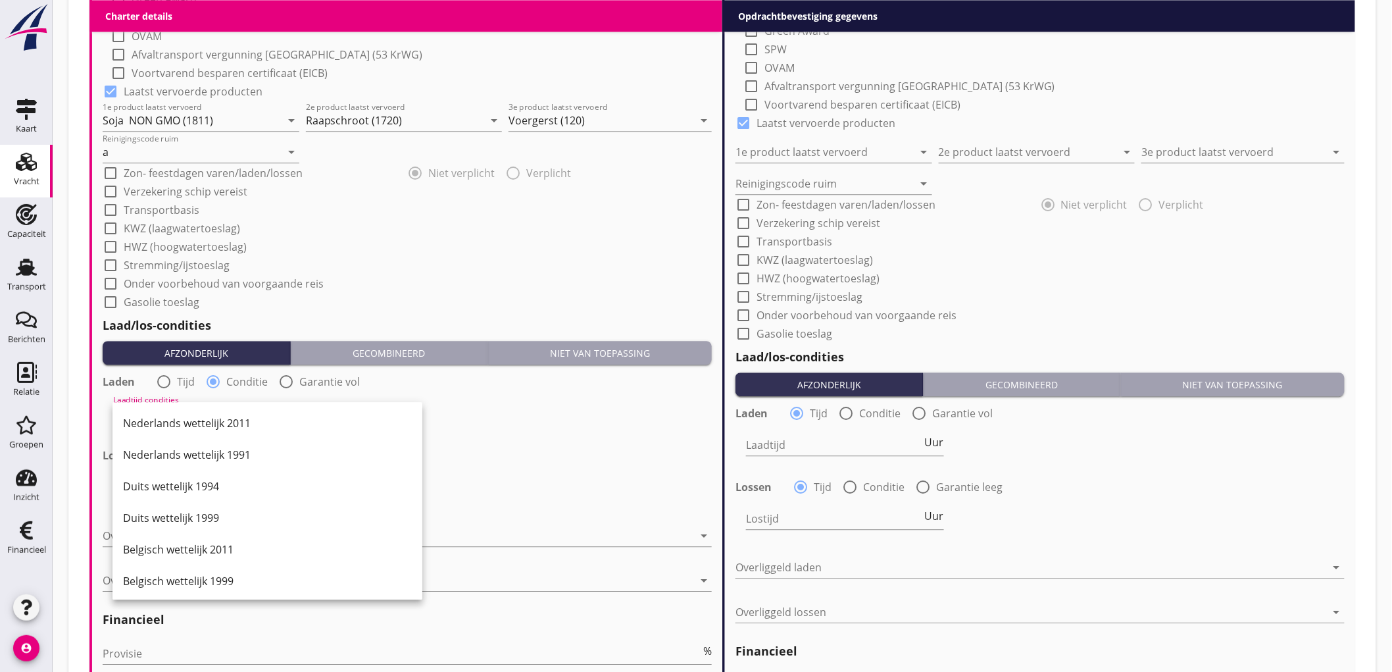
click at [180, 411] on div "Nederlands wettelijk 2011" at bounding box center [267, 423] width 289 height 32
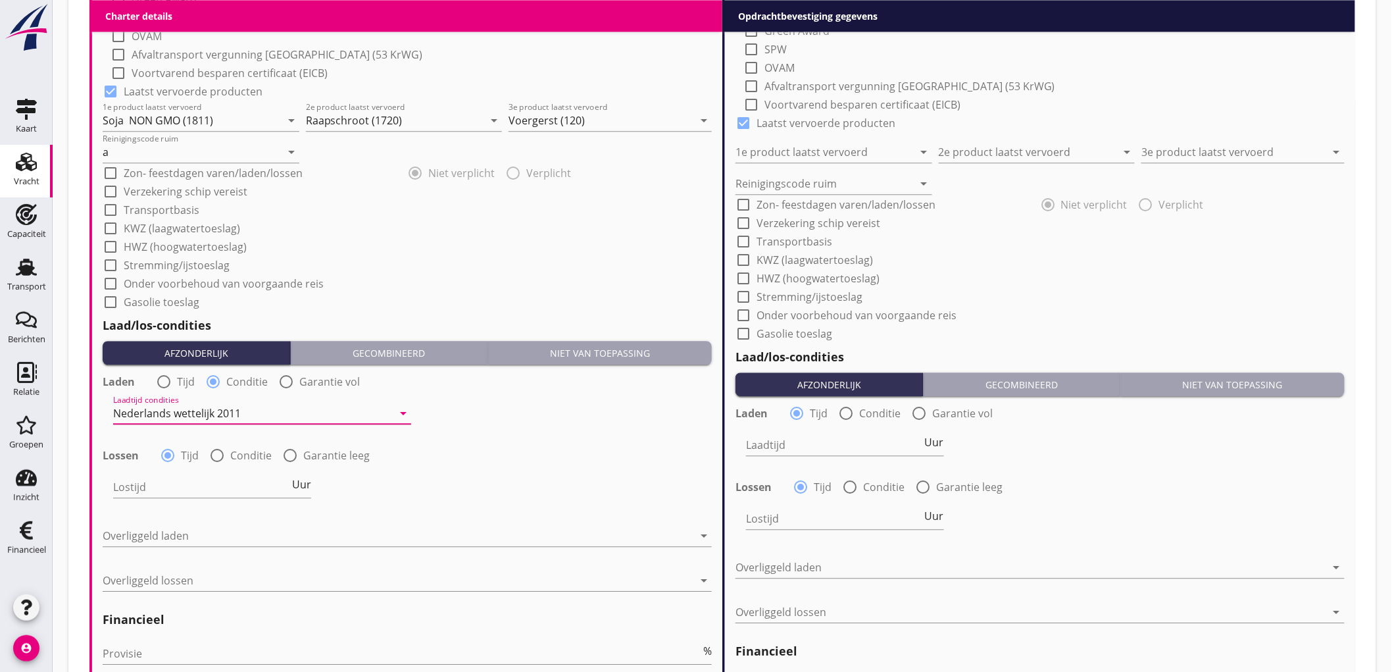
click at [222, 457] on div at bounding box center [217, 455] width 22 height 22
radio input "false"
radio input "true"
click at [468, 263] on div "check_box_outline_blank Stremming/ijstoeslag" at bounding box center [407, 264] width 609 height 18
click at [176, 487] on div at bounding box center [253, 486] width 280 height 21
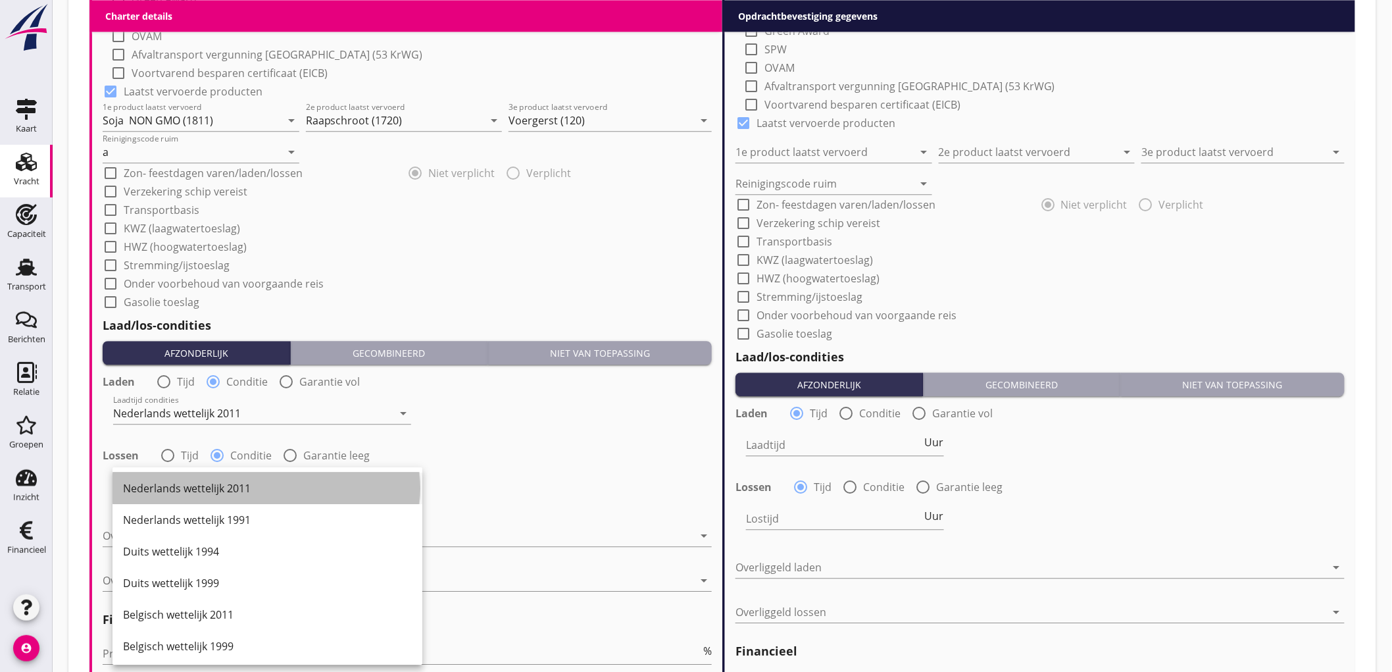
click at [220, 491] on div "Nederlands wettelijk 2011" at bounding box center [267, 488] width 289 height 16
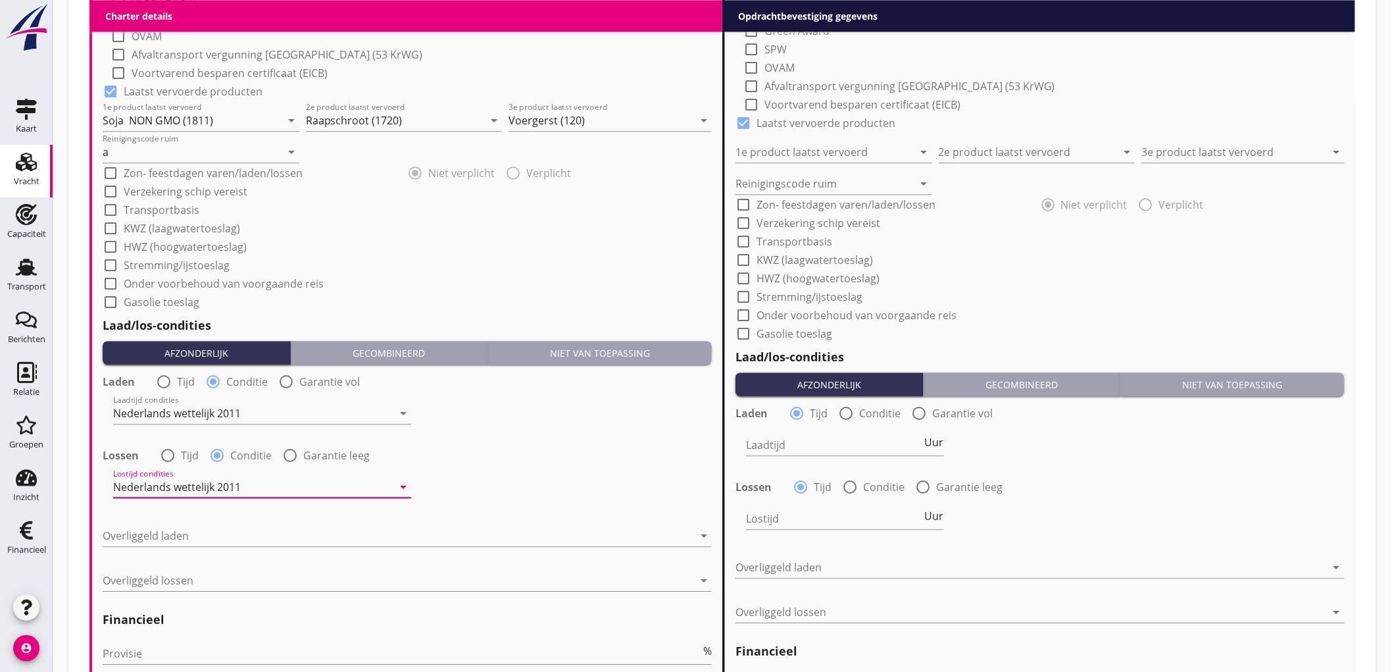
click at [262, 485] on div "Nederlands wettelijk 2011" at bounding box center [253, 486] width 280 height 21
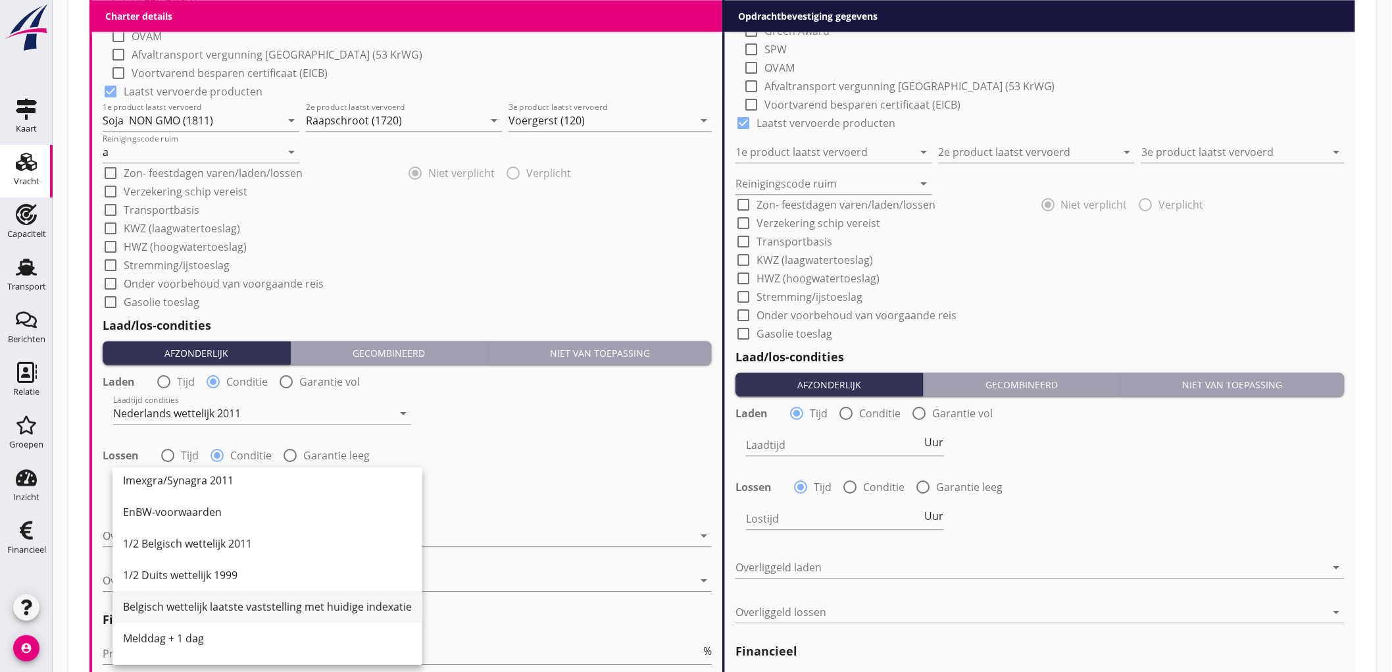
scroll to position [365, 0]
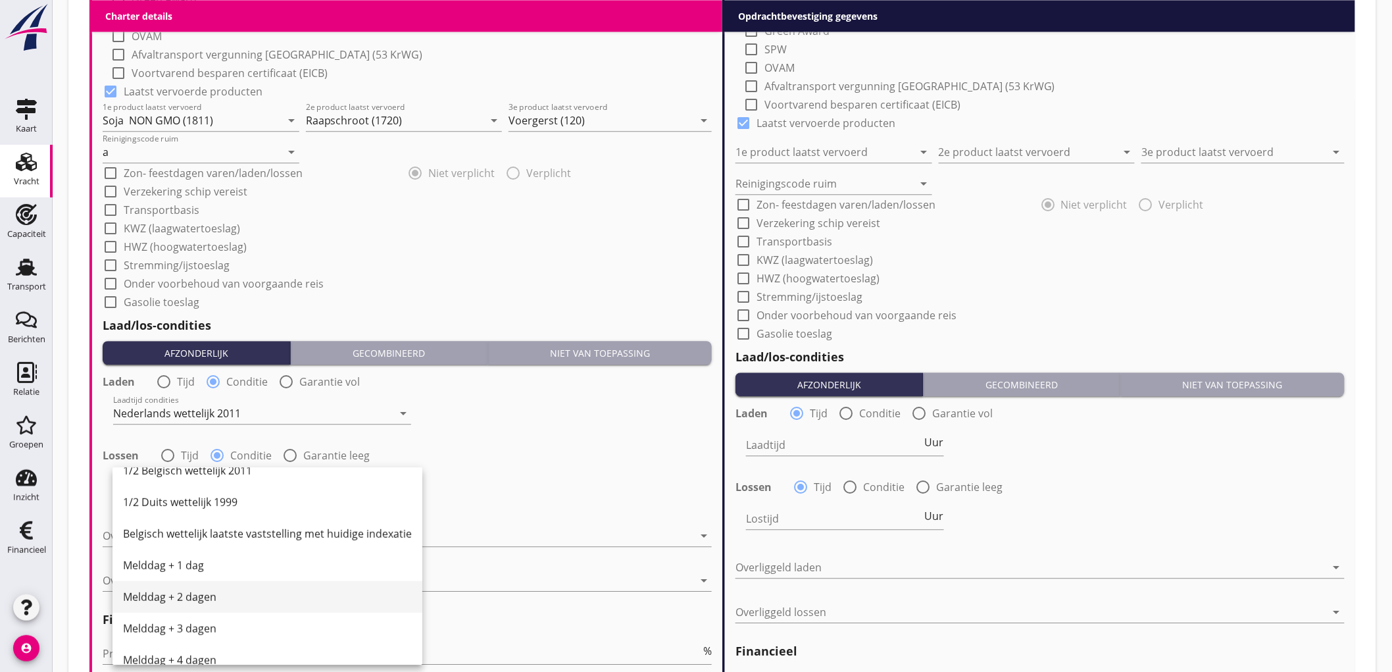
click at [189, 597] on div "Melddag + 2 dagen" at bounding box center [267, 597] width 289 height 16
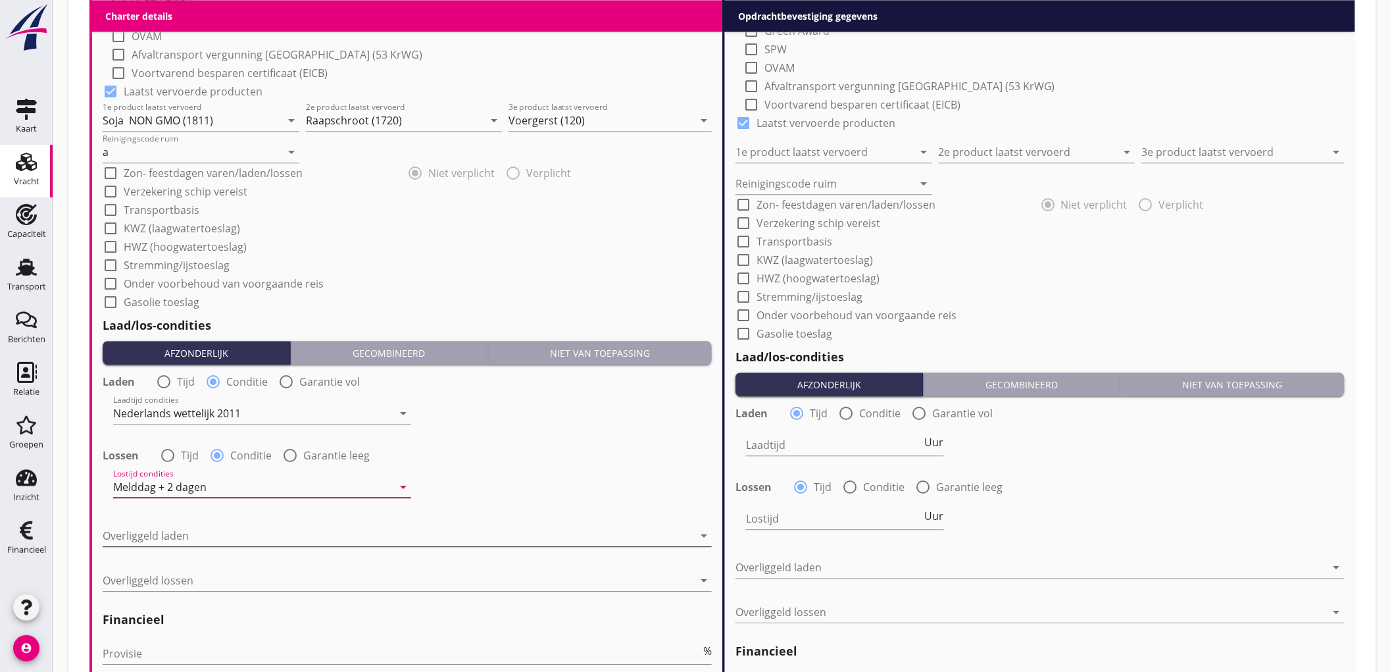
click at [178, 532] on div at bounding box center [398, 535] width 591 height 21
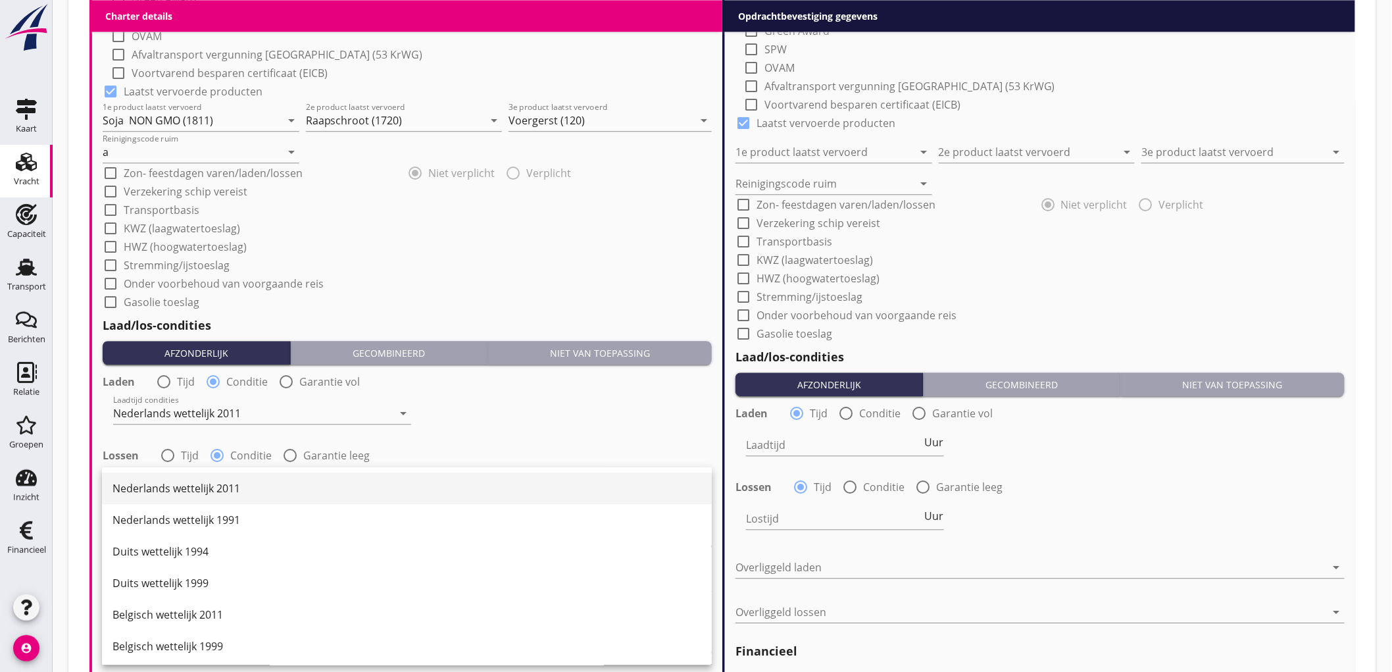
click at [198, 487] on div "Nederlands wettelijk 2011" at bounding box center [407, 488] width 589 height 16
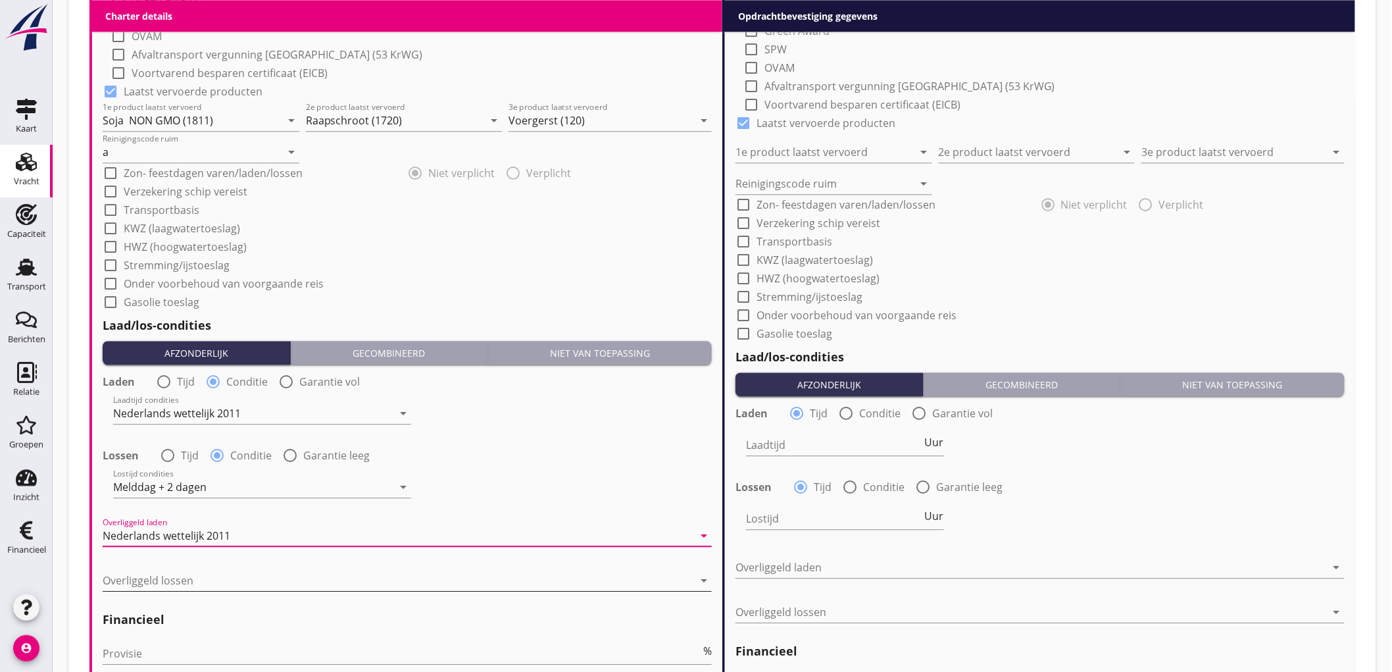
click at [174, 589] on div "Overliggeld lossen arrow_drop_down" at bounding box center [407, 580] width 609 height 21
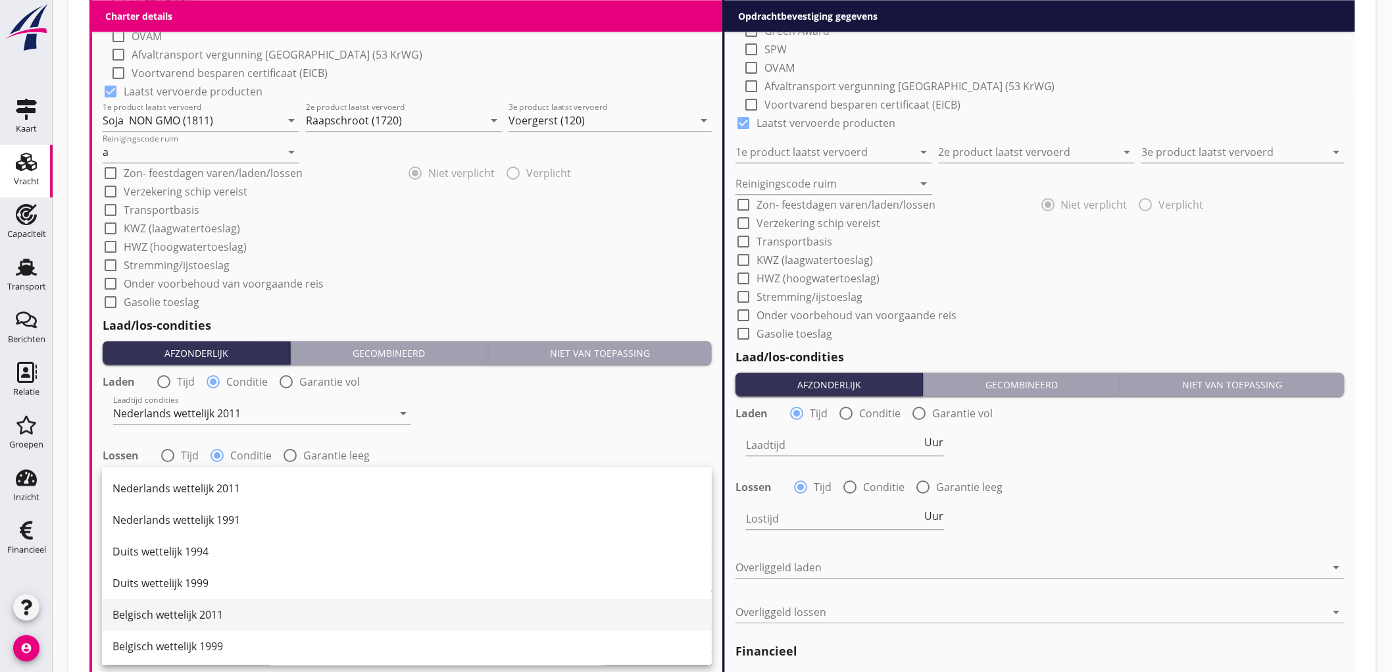
click at [198, 611] on div "Belgisch wettelijk 2011" at bounding box center [407, 615] width 589 height 16
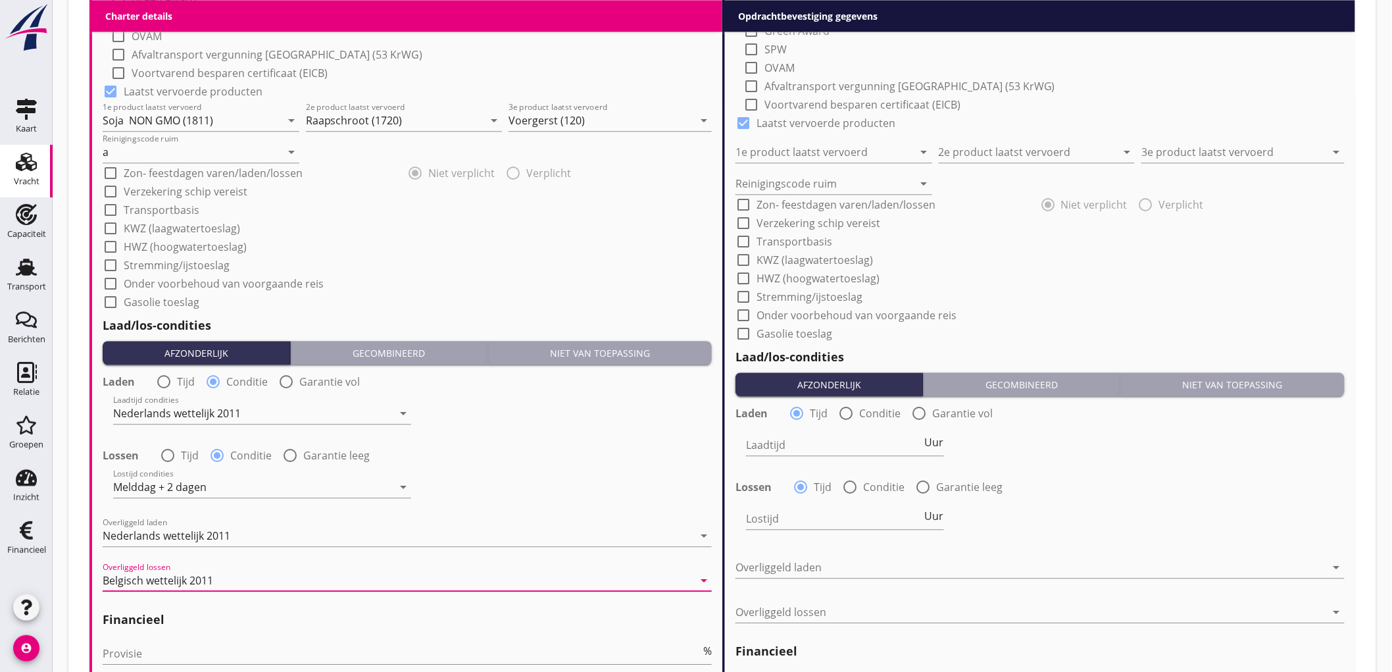
click at [505, 419] on div "Laadtijd condities Nederlands wettelijk 2011 arrow_drop_down" at bounding box center [407, 414] width 612 height 47
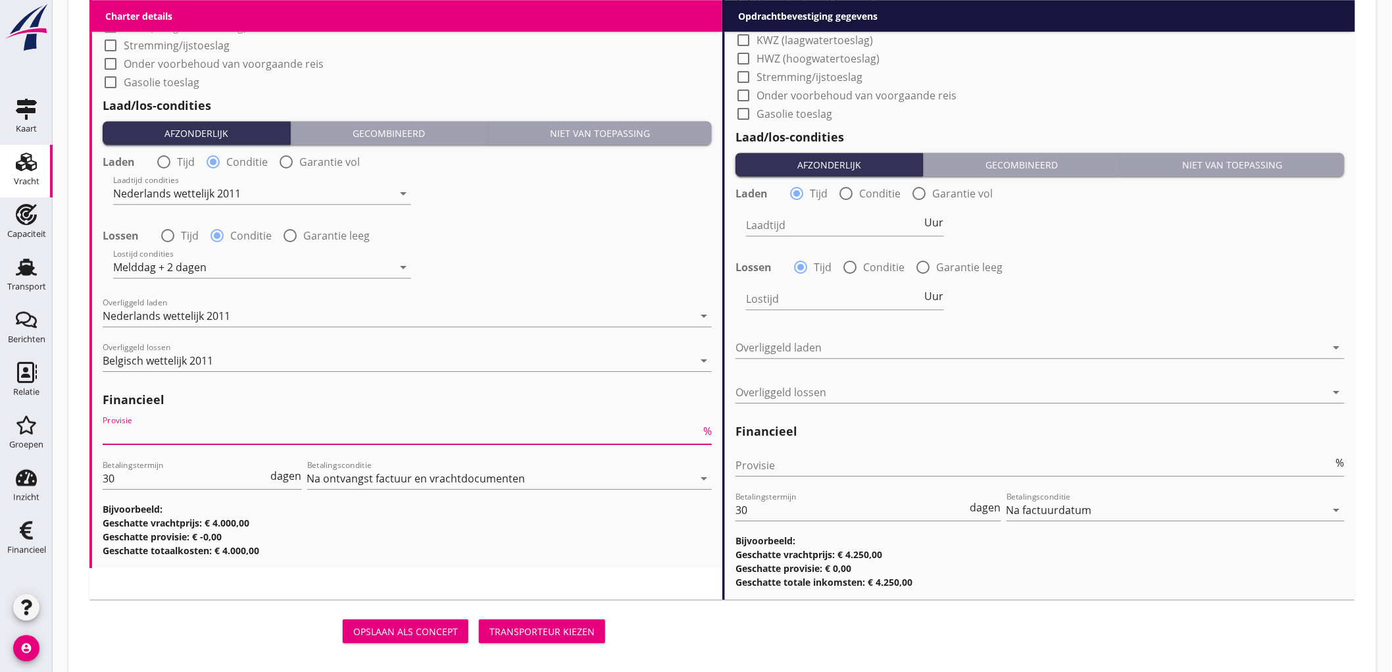
click at [117, 431] on input "Provisie" at bounding box center [402, 433] width 598 height 21
type input "5"
click at [761, 465] on input "Provisie" at bounding box center [1035, 465] width 598 height 21
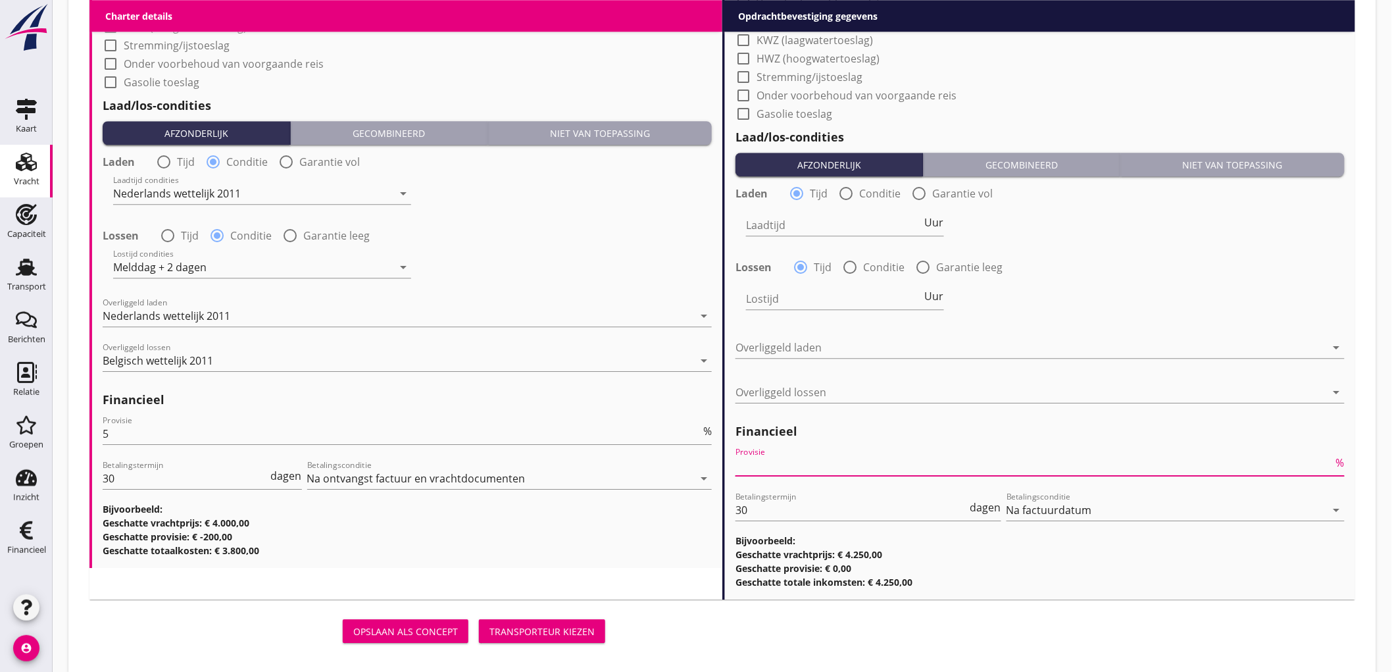
type input "2"
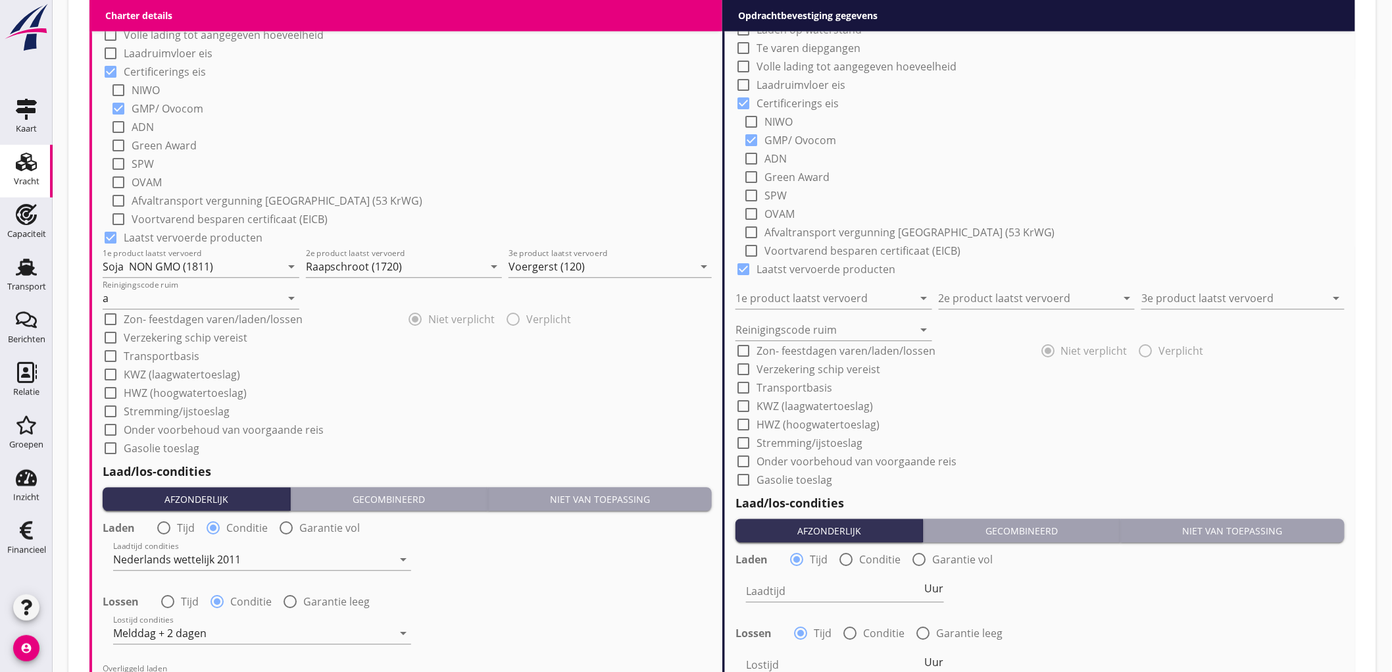
scroll to position [658, 0]
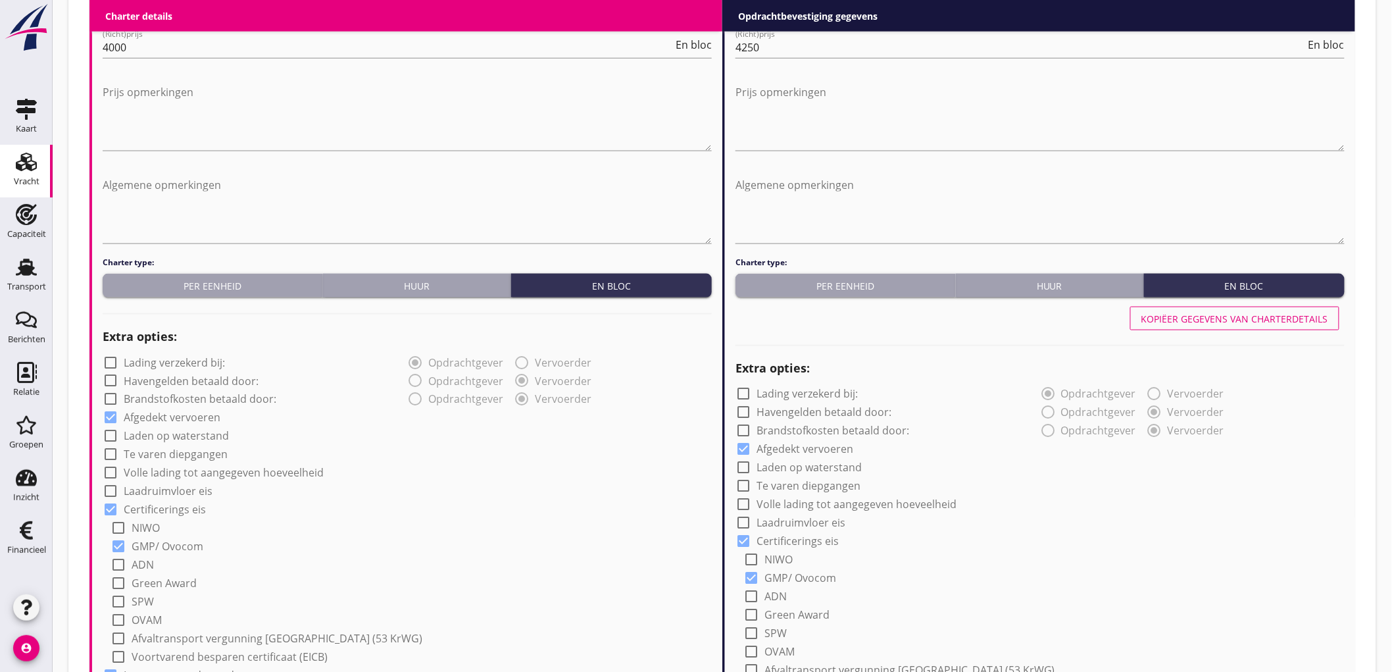
type input "2.5"
click at [1215, 324] on div "Kopiëer gegevens van charterdetails" at bounding box center [1234, 319] width 187 height 14
type input "Soja NON GMO (1811)"
type input "Raapschroot (1720)"
type input "Voergerst (120)"
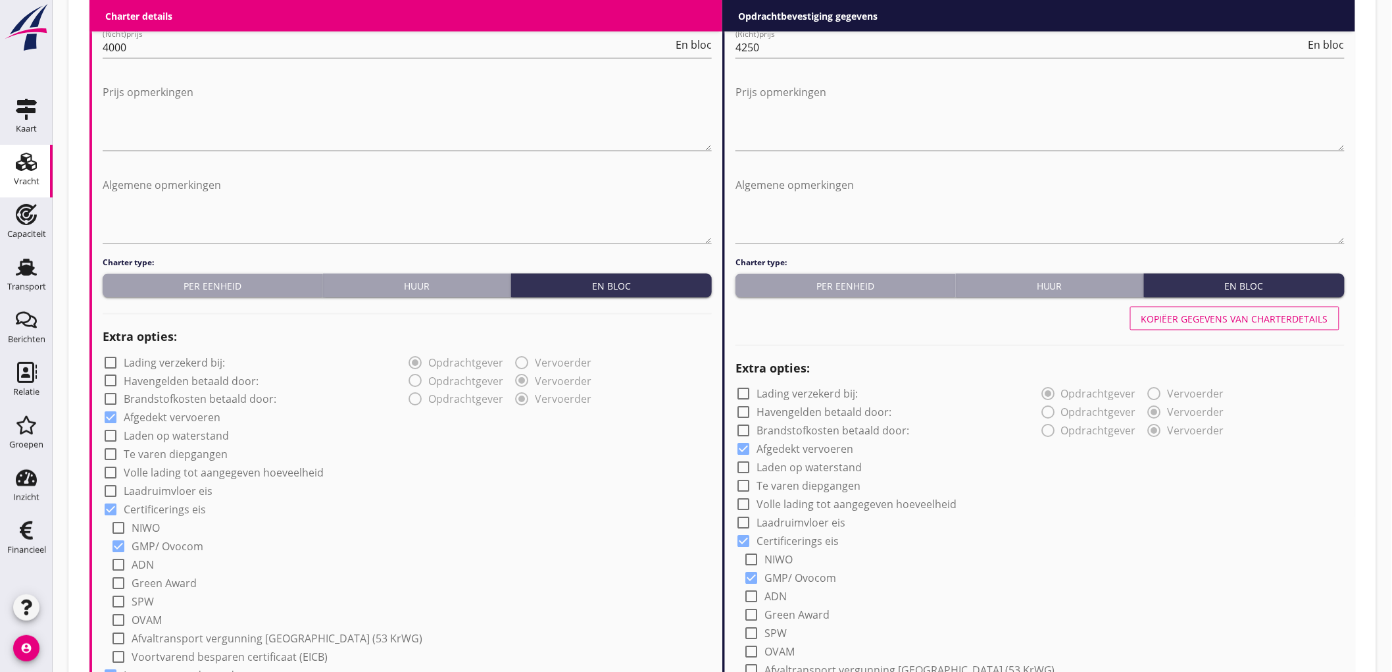
type input "a"
radio input "false"
radio input "true"
radio input "false"
radio input "true"
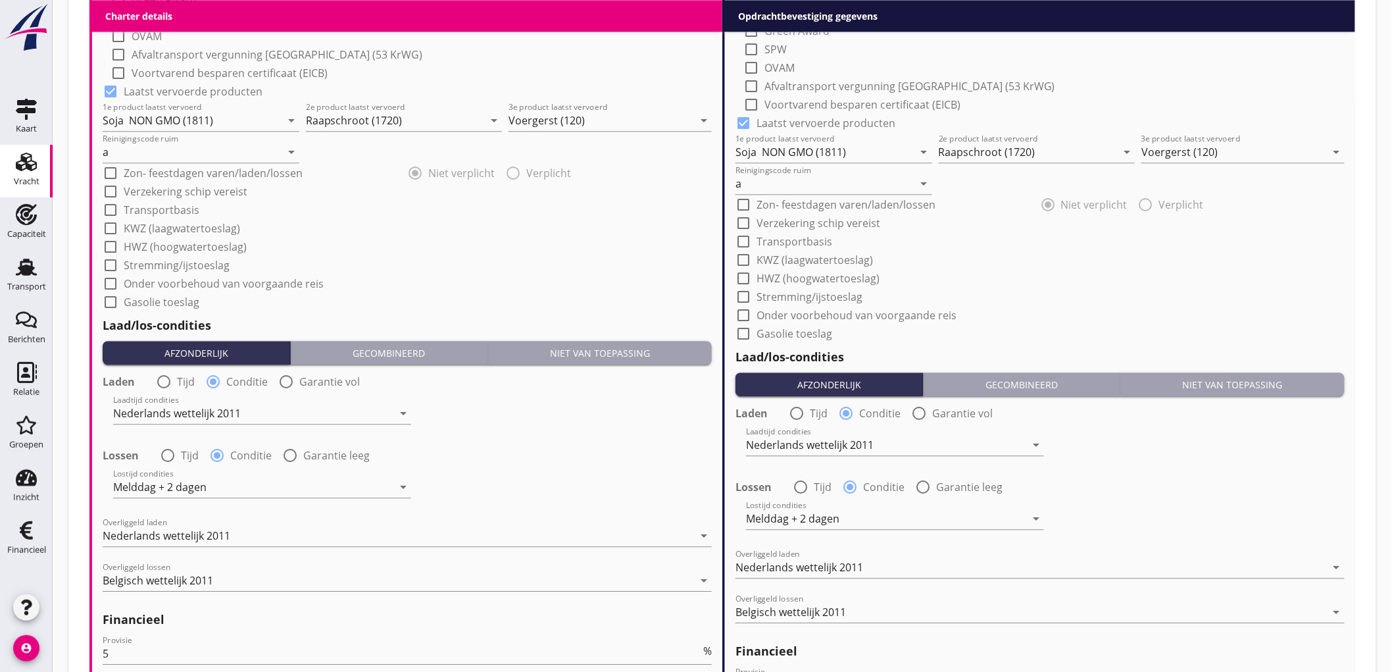
scroll to position [1478, 0]
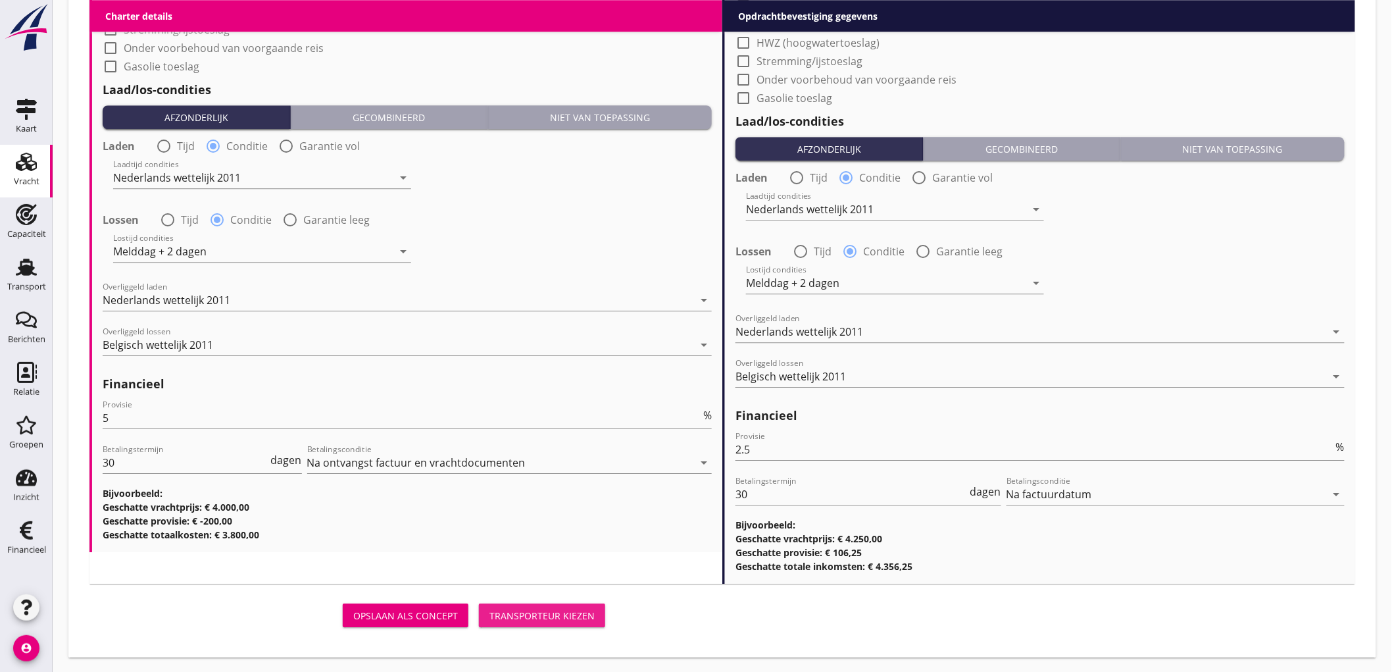
drag, startPoint x: 563, startPoint y: 620, endPoint x: 1396, endPoint y: 378, distance: 867.4
click at [563, 620] on div "Transporteur kiezen" at bounding box center [541, 616] width 105 height 14
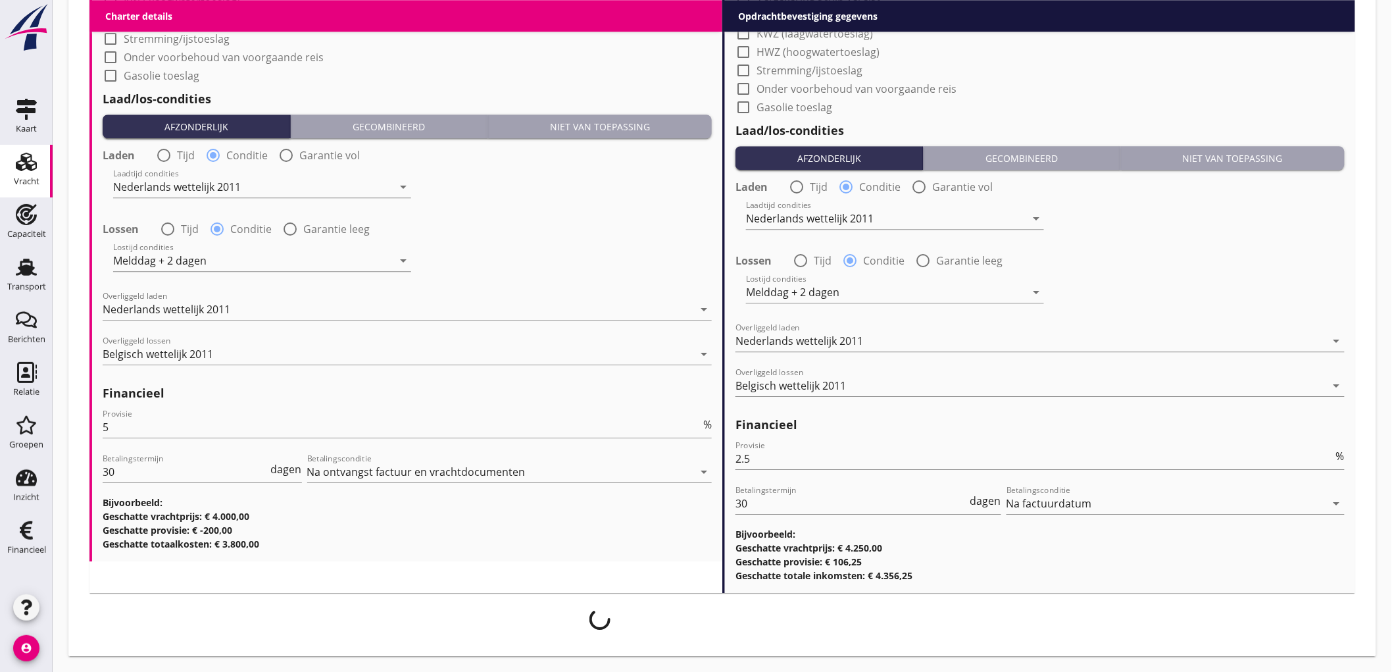
scroll to position [1468, 0]
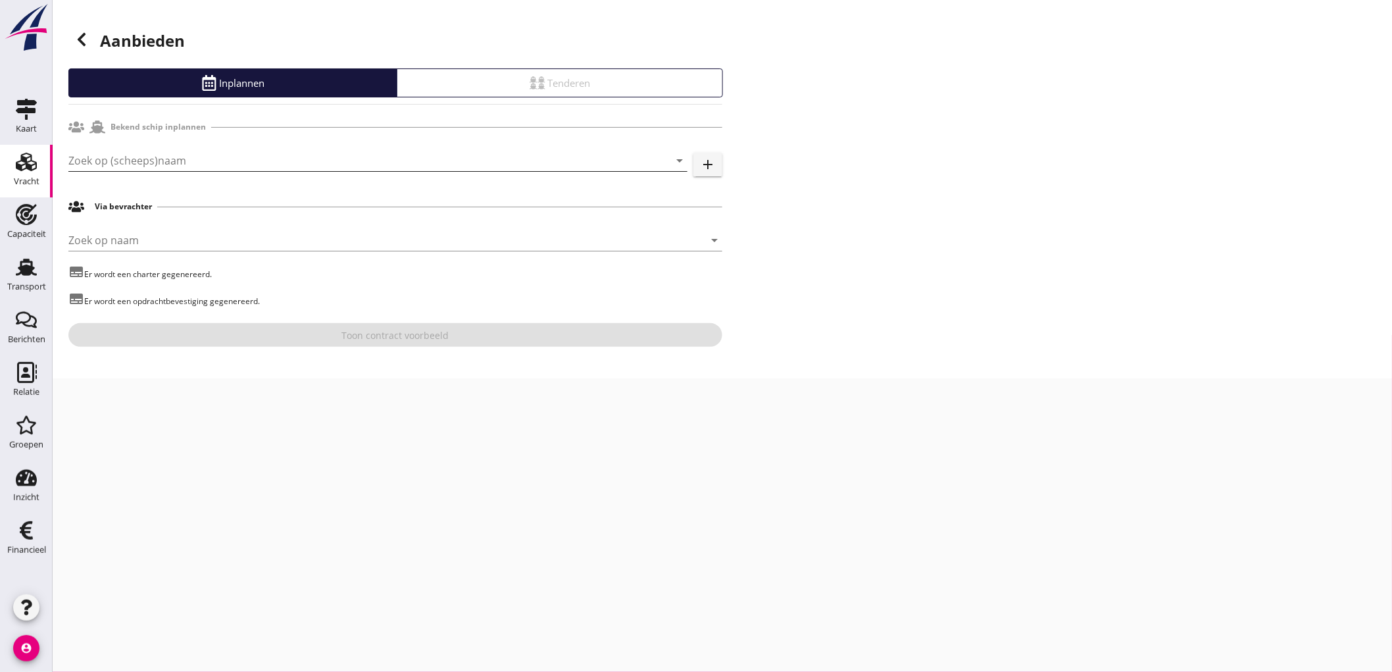
click at [336, 156] on input "Zoek op (scheeps)naam" at bounding box center [359, 160] width 582 height 21
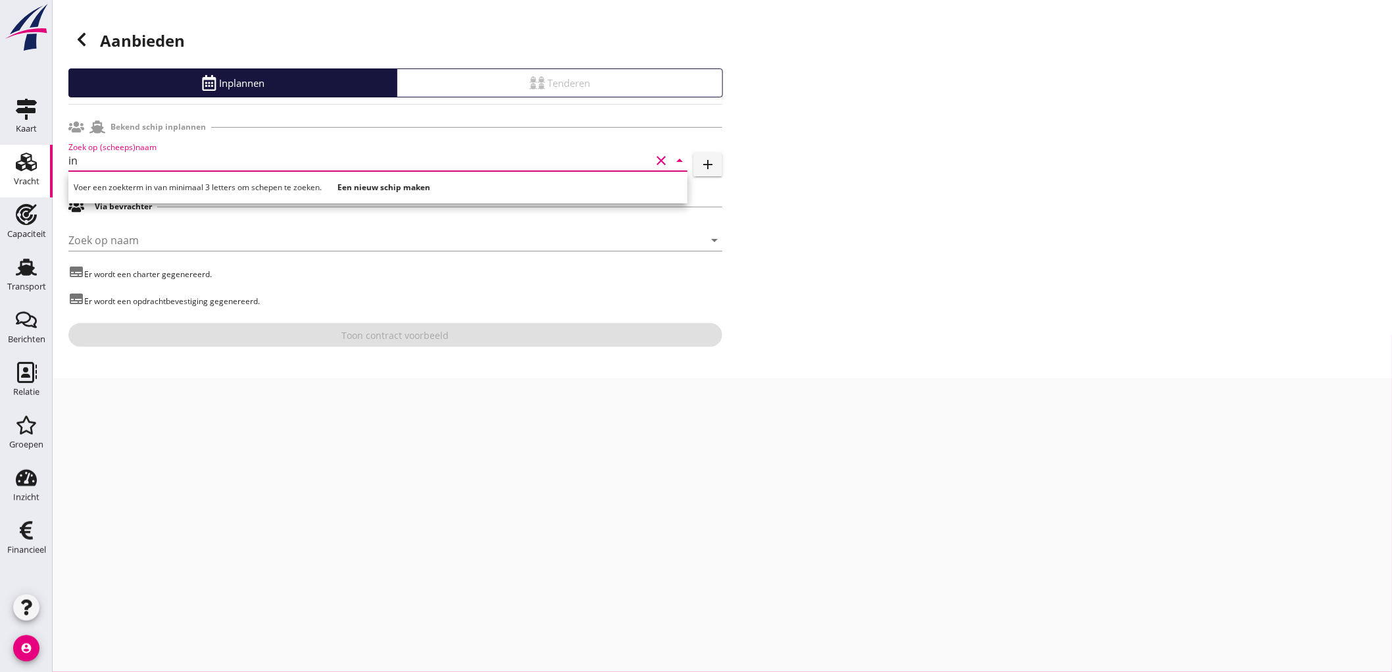
type input "i"
click at [294, 196] on div "ENI: 02311315 (L:55 x B:6.60)" at bounding box center [396, 201] width 561 height 14
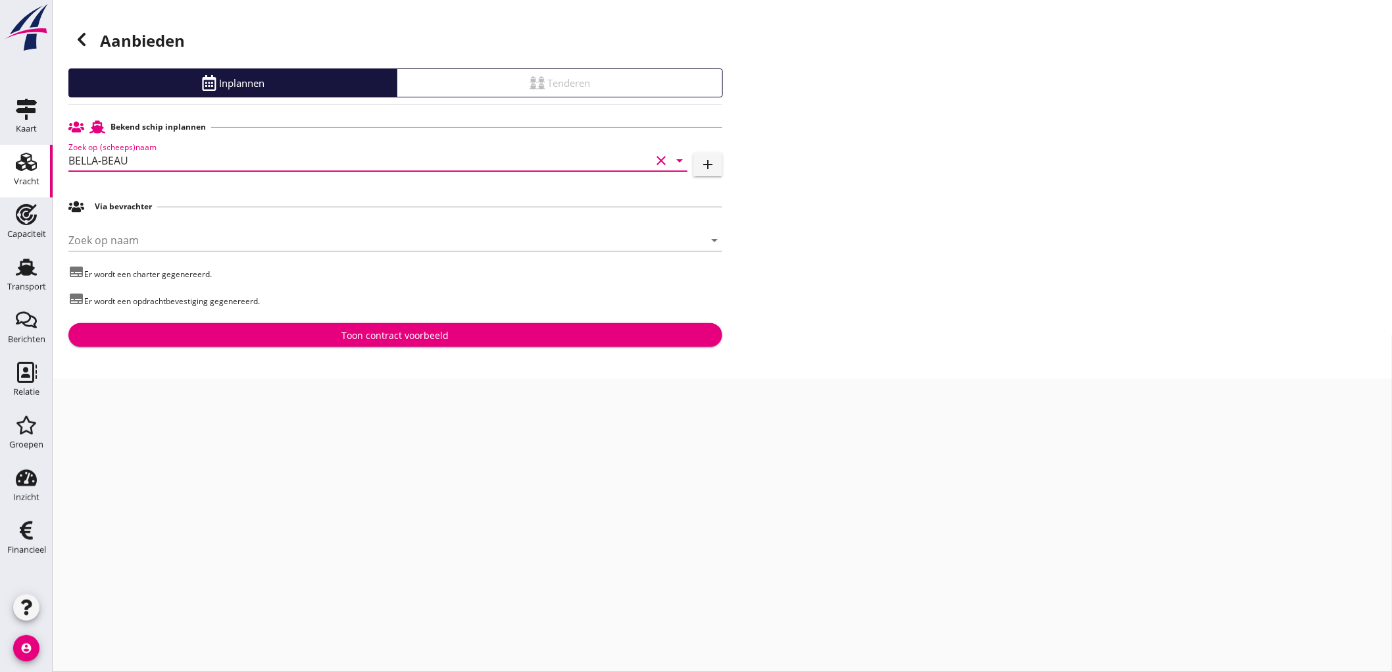
type input "BELLA-BEAU"
click at [378, 336] on div "Toon contract voorbeeld" at bounding box center [395, 335] width 107 height 14
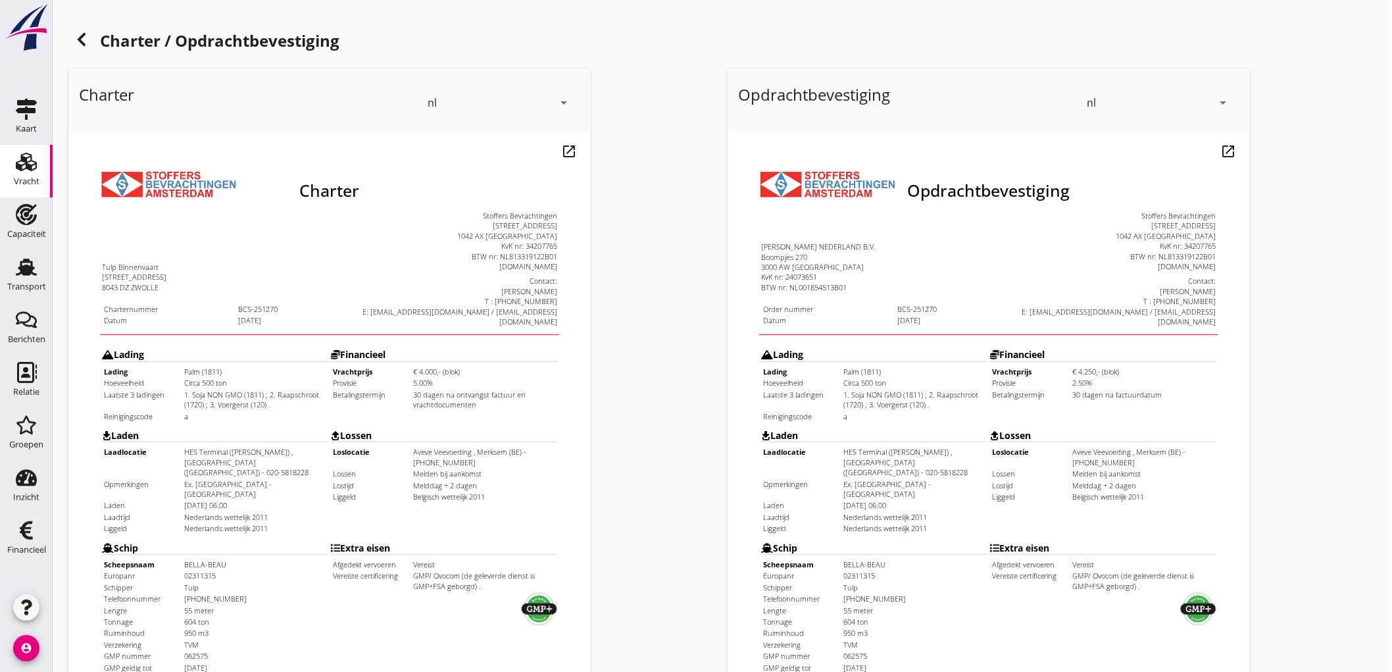
scroll to position [301, 0]
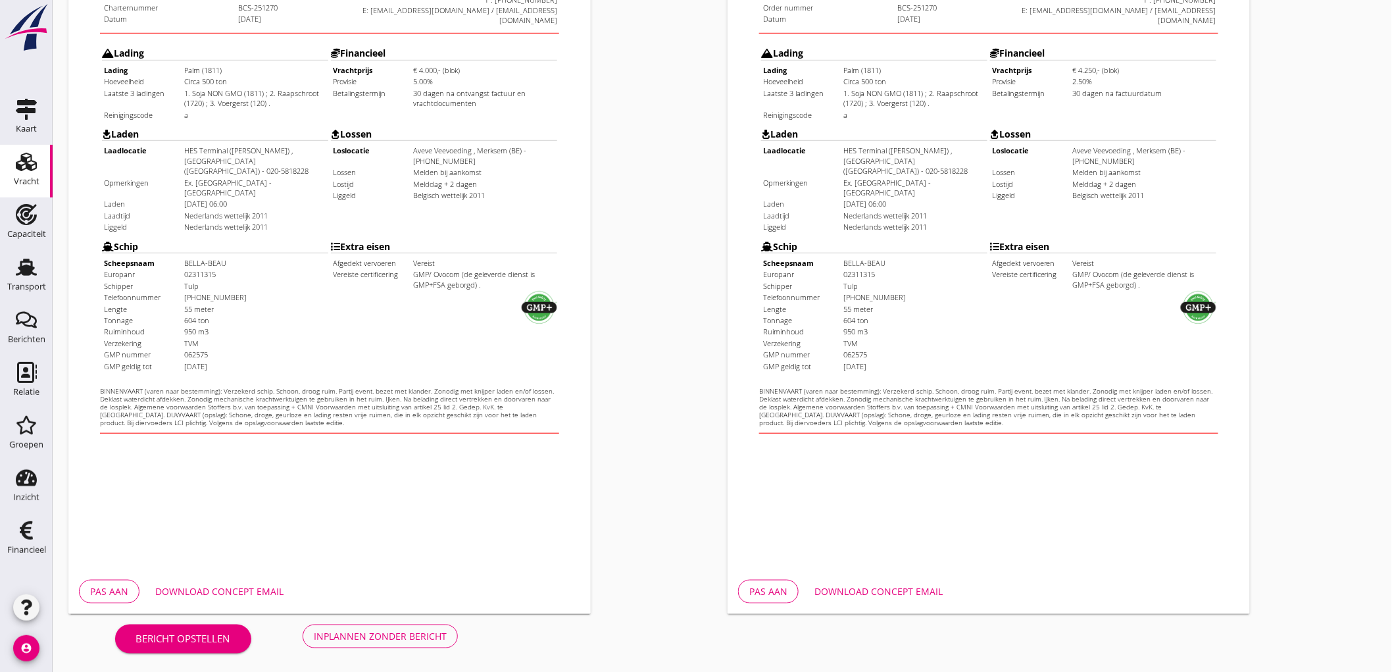
click at [376, 619] on div "Bericht opstellen Inplannen zonder bericht" at bounding box center [286, 635] width 436 height 43
drag, startPoint x: 377, startPoint y: 628, endPoint x: 380, endPoint y: 613, distance: 16.0
click at [377, 630] on div "Inplannen zonder bericht" at bounding box center [380, 636] width 133 height 14
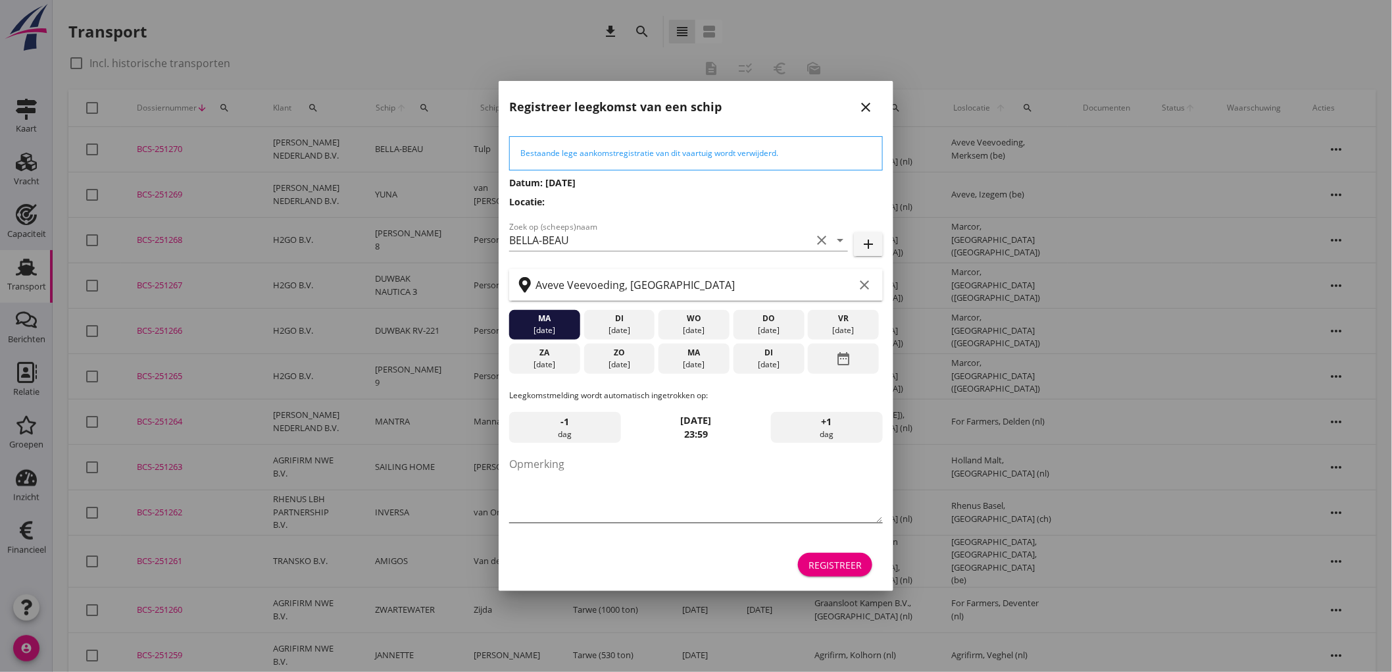
click at [693, 503] on textarea "Opmerking" at bounding box center [696, 487] width 374 height 69
click at [599, 472] on textarea "STOFFERS" at bounding box center [696, 487] width 374 height 69
type textarea "STOFFERS"
click at [676, 366] on div "[DATE]" at bounding box center [694, 365] width 64 height 12
click at [845, 563] on div "Registreer" at bounding box center [835, 565] width 53 height 14
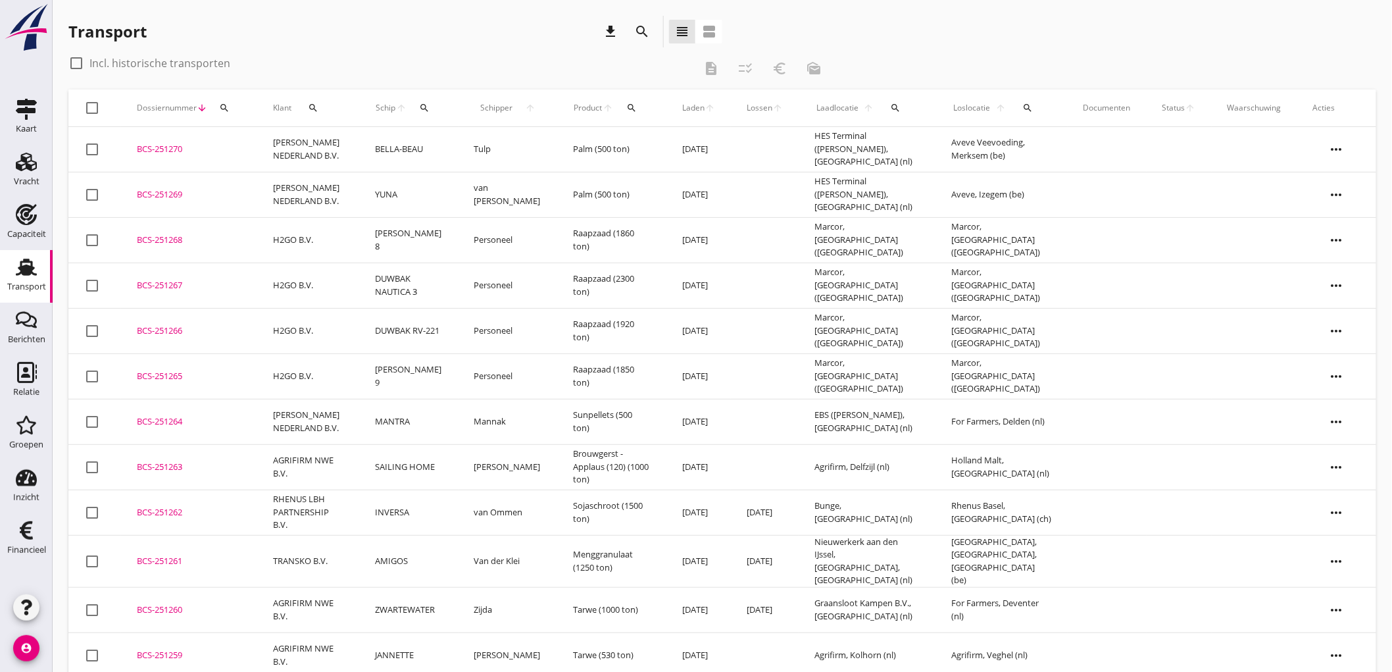
click at [484, 145] on td "Tulp" at bounding box center [508, 149] width 99 height 45
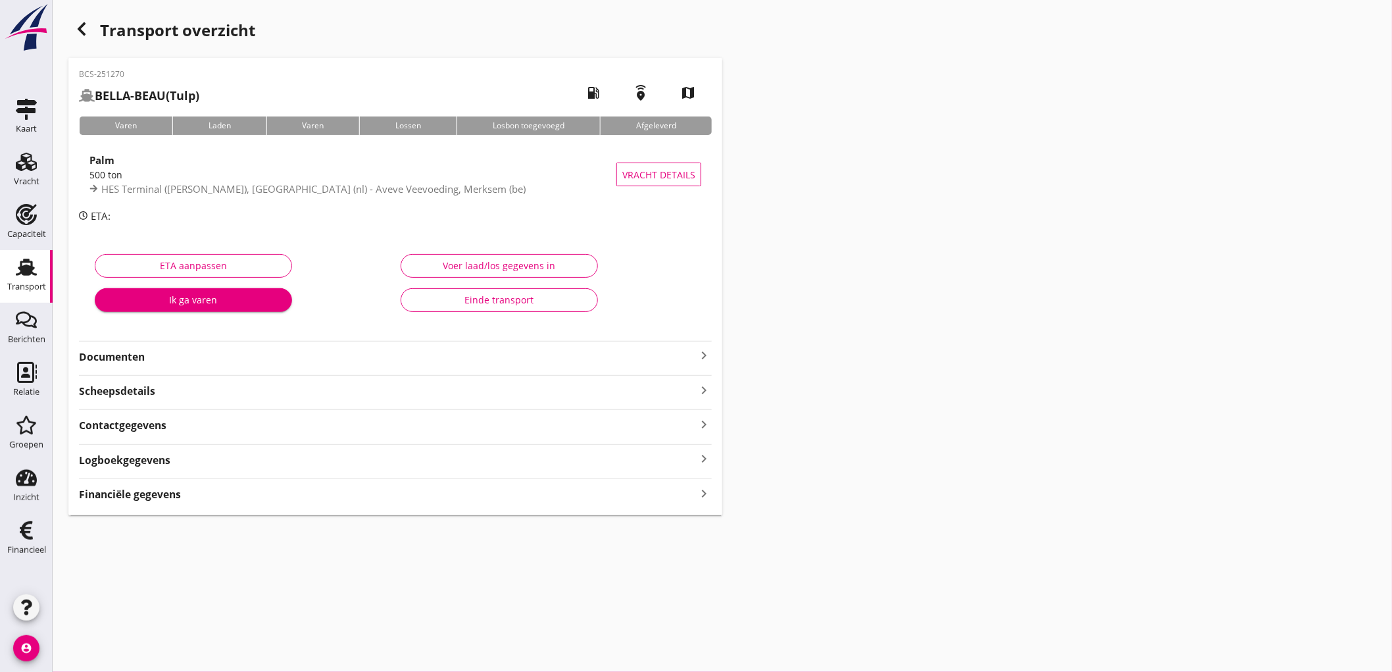
click at [338, 182] on span "HES Terminal ([PERSON_NAME]), [GEOGRAPHIC_DATA] (nl) - Aveve Veevoeding, Merkse…" at bounding box center [313, 188] width 424 height 13
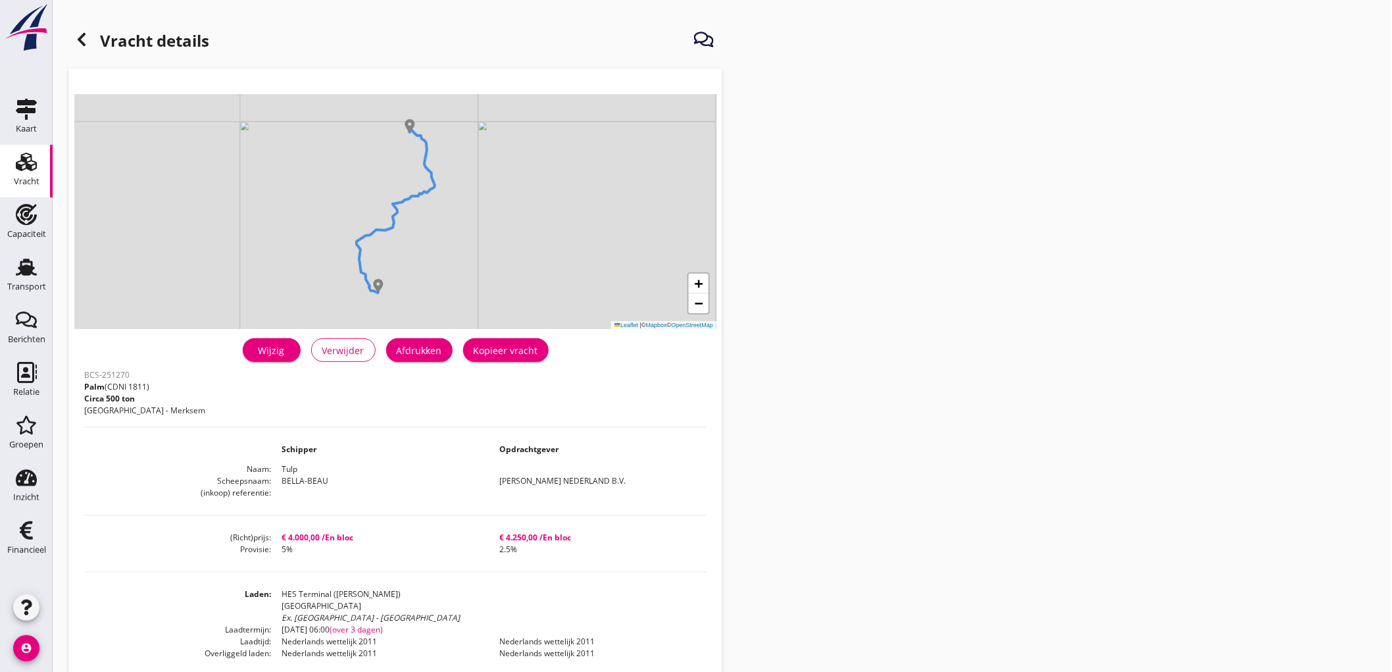
click at [431, 359] on button "Afdrukken" at bounding box center [419, 350] width 66 height 24
click at [81, 40] on use at bounding box center [82, 39] width 8 height 13
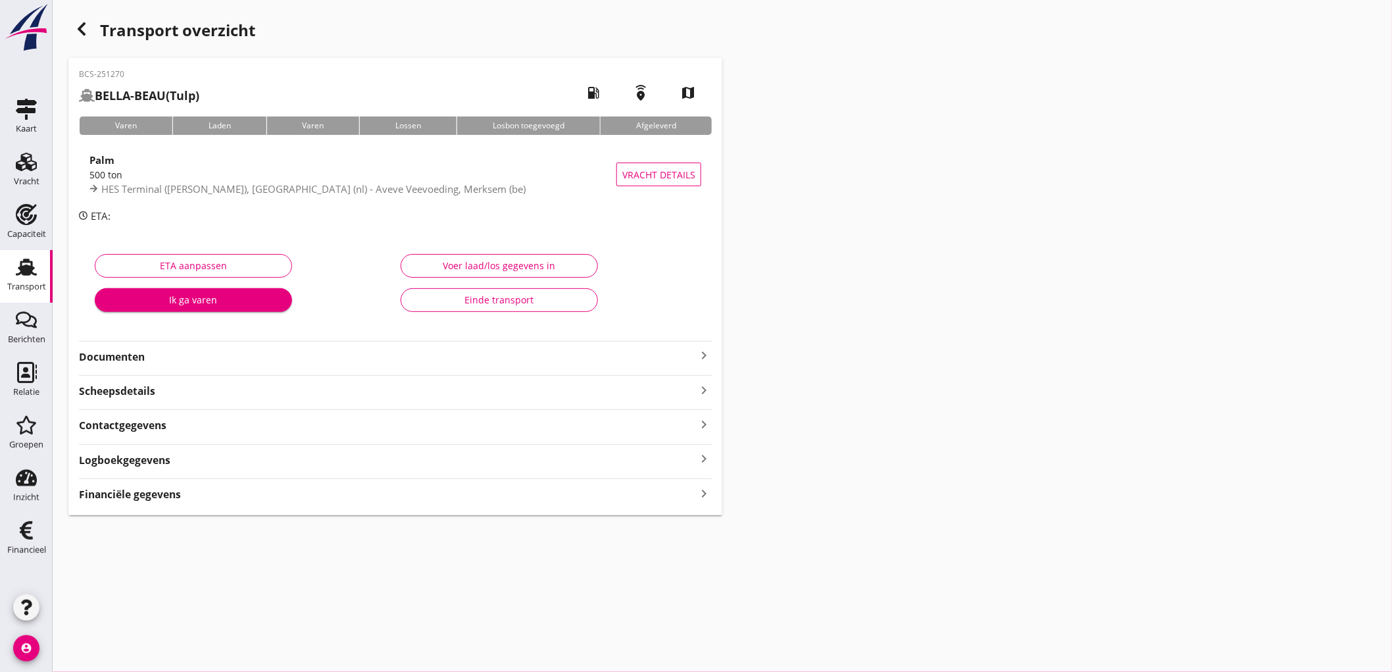
click at [233, 358] on strong "Documenten" at bounding box center [387, 356] width 617 height 15
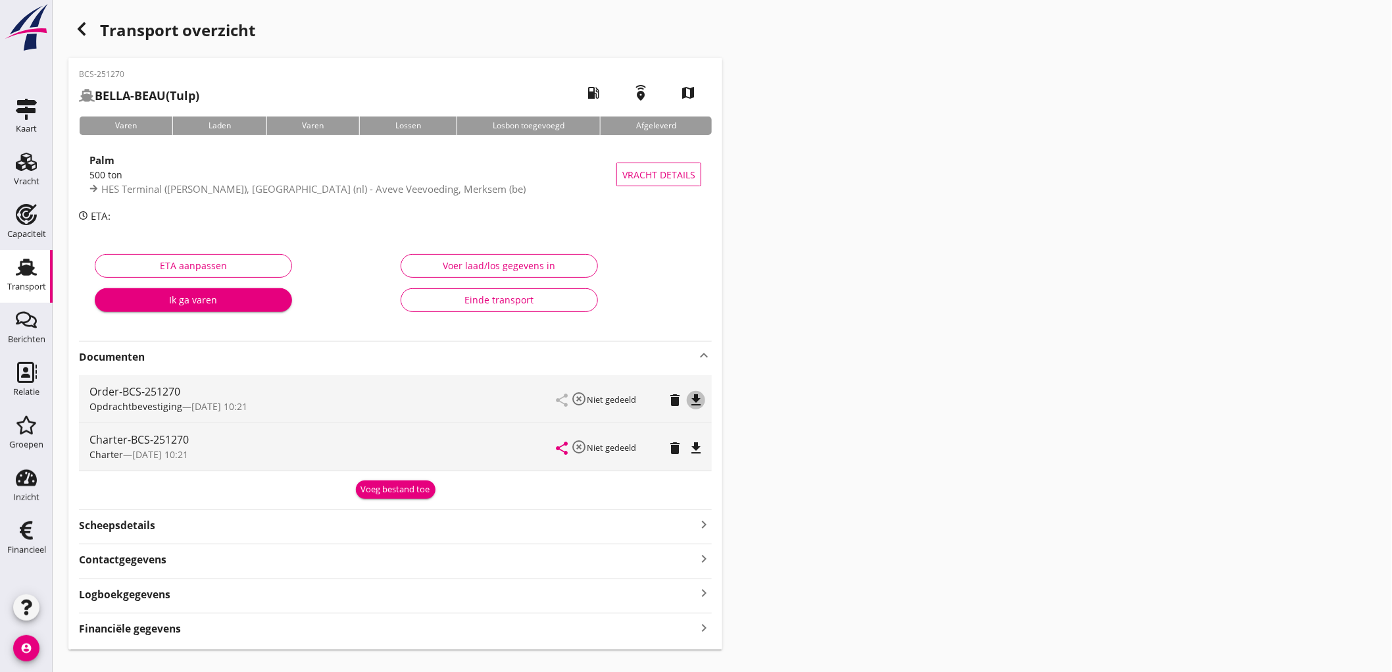
click at [703, 401] on icon "file_download" at bounding box center [696, 400] width 16 height 16
click at [689, 452] on icon "file_download" at bounding box center [696, 448] width 16 height 16
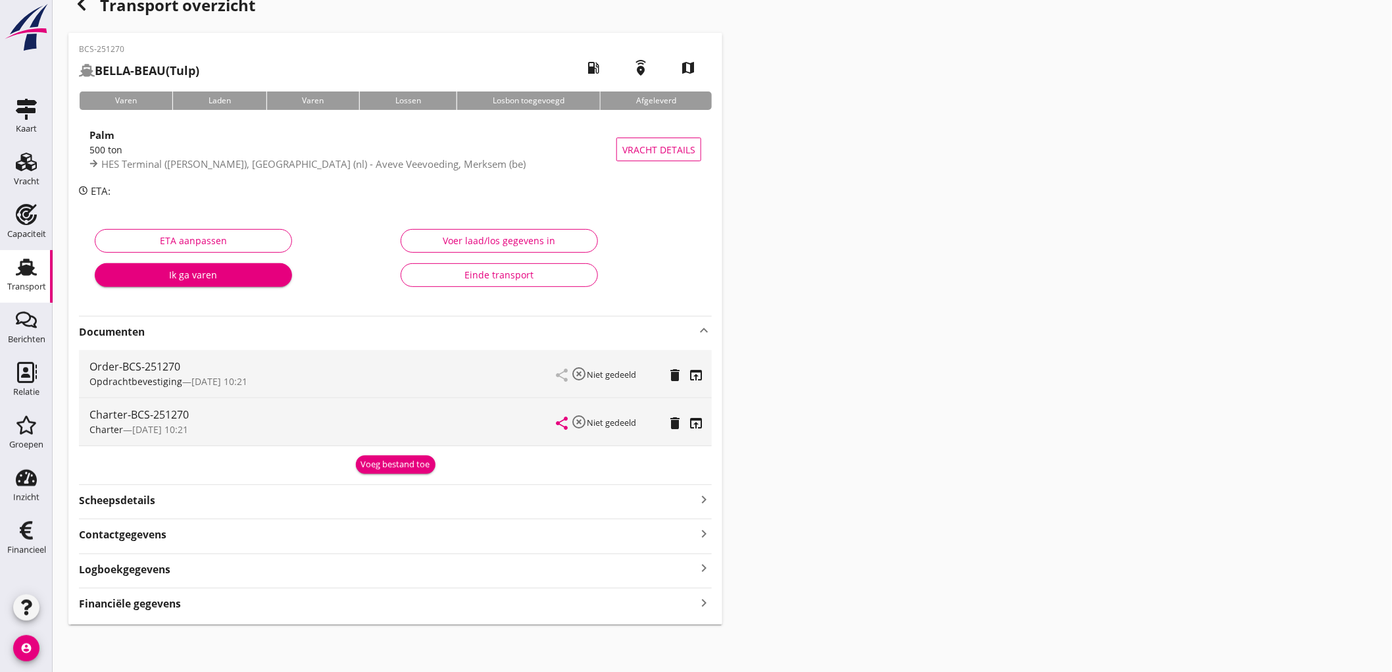
click at [345, 608] on div "Financiële gegevens keyboard_arrow_right" at bounding box center [395, 602] width 633 height 18
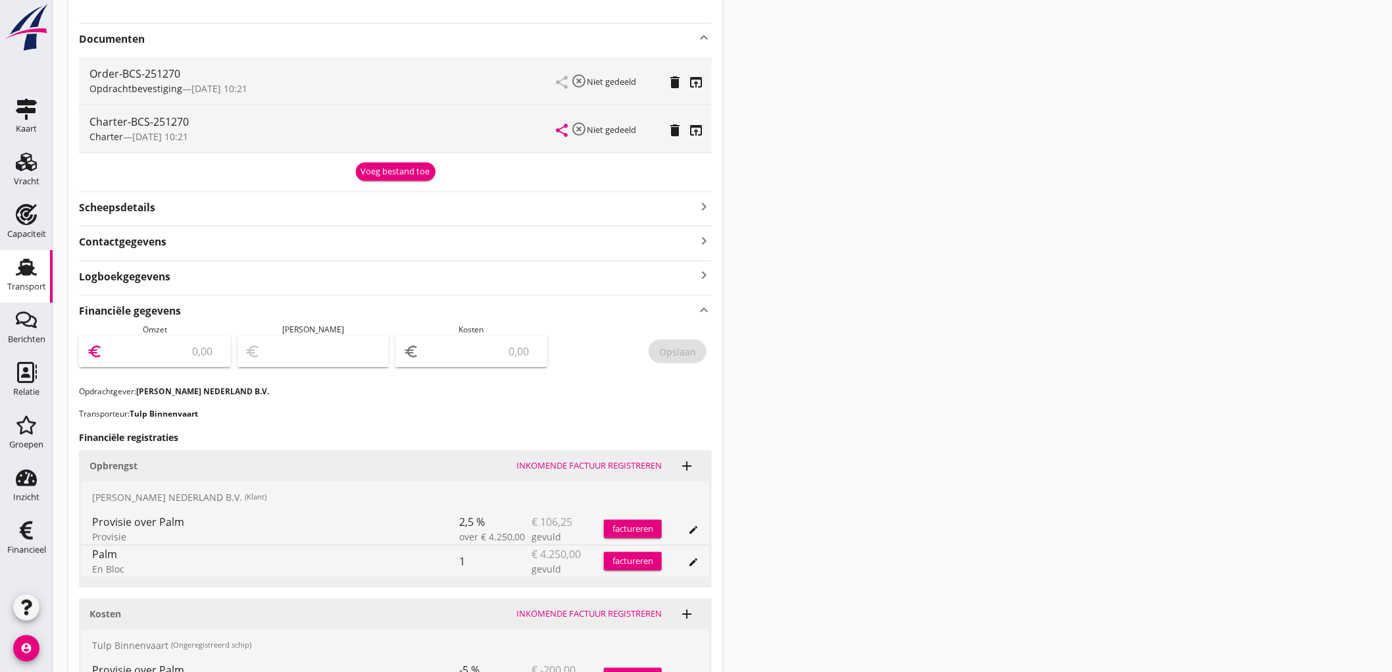
click at [165, 346] on input "number" at bounding box center [164, 351] width 118 height 21
type input "4143"
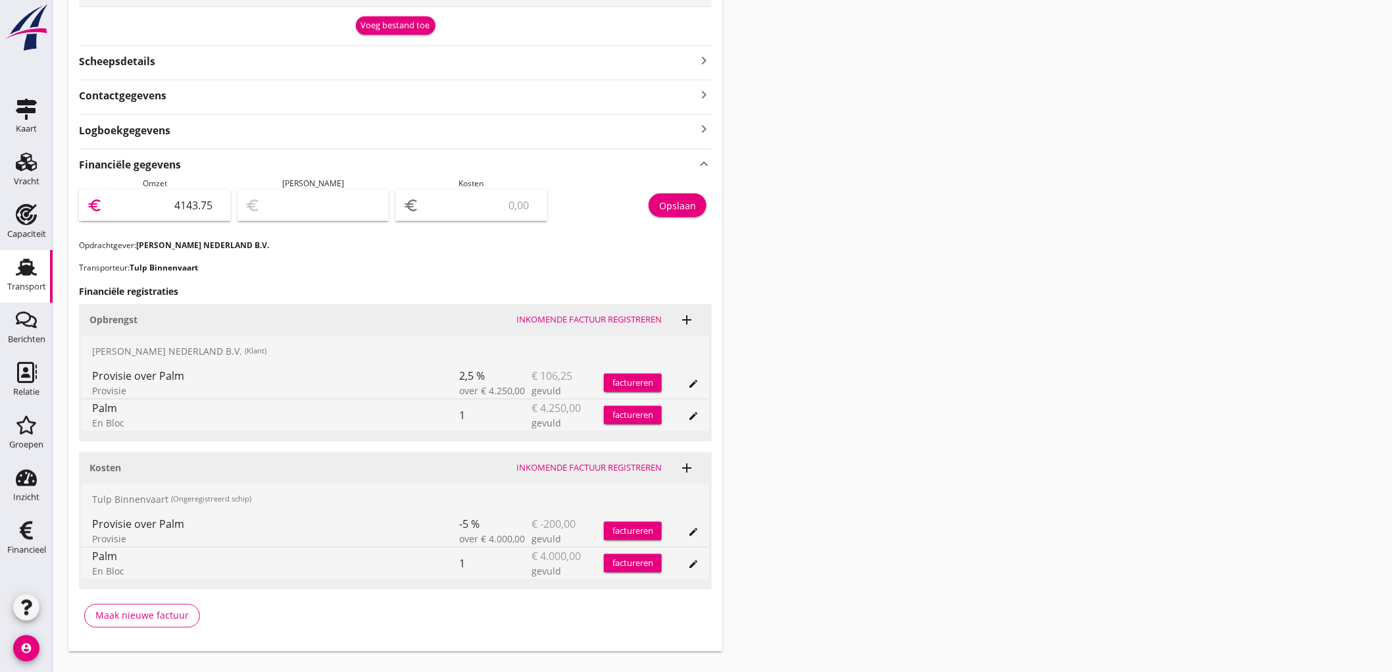
type input "4143.75"
type input "4140.75"
type input "3"
type input "4105.75"
type input "38"
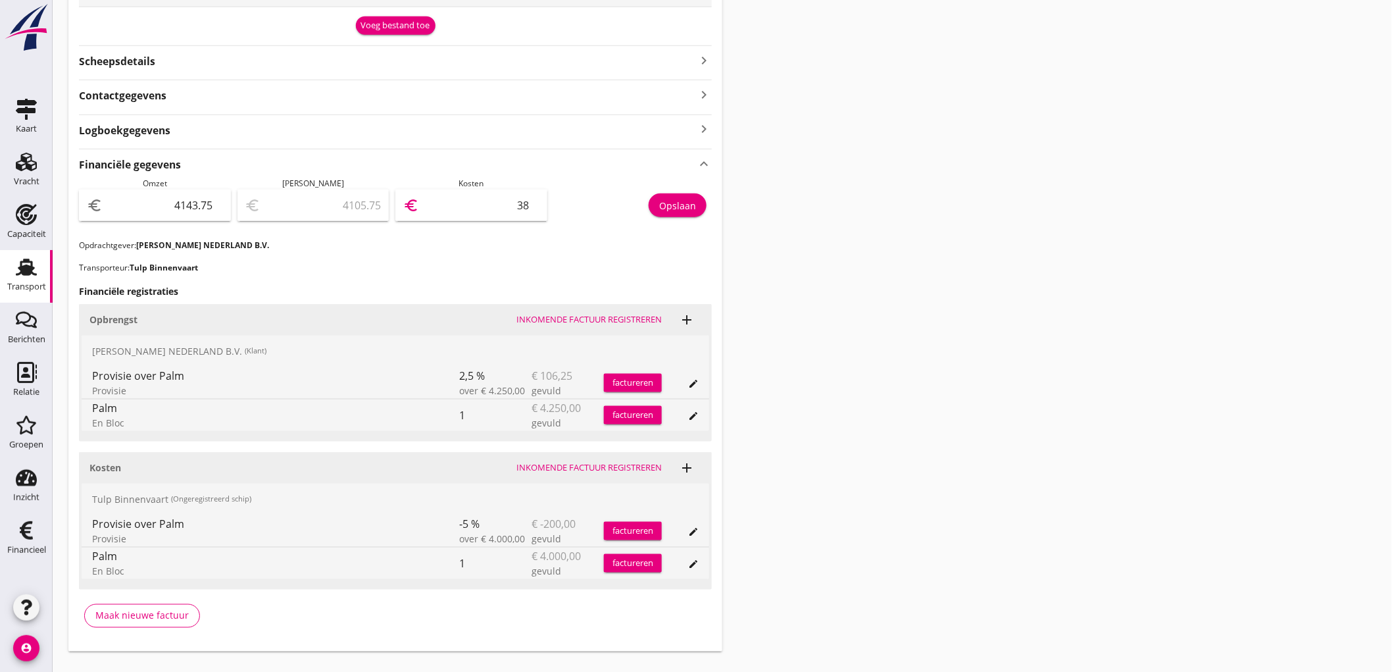
type input "3763.75"
type input "380"
type input "343.75"
type input "3800"
click at [667, 204] on div "Opslaan" at bounding box center [677, 206] width 37 height 14
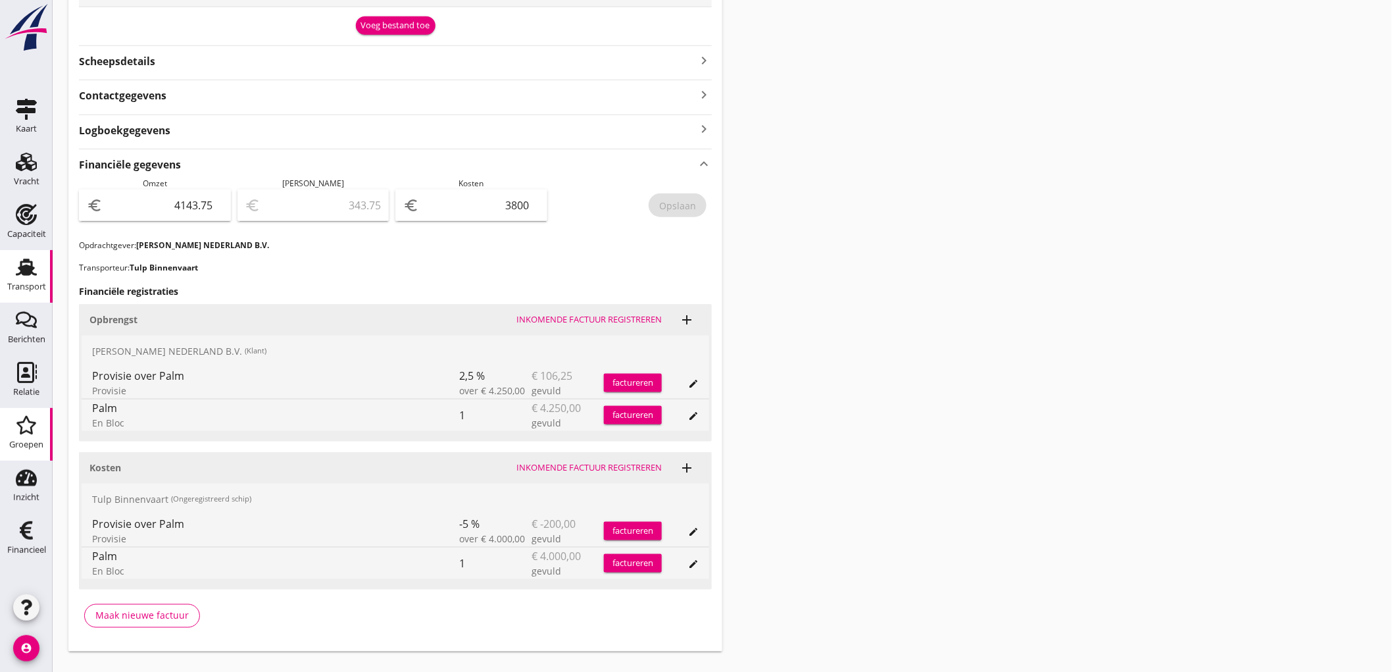
click at [23, 444] on div "Groepen" at bounding box center [26, 444] width 34 height 9
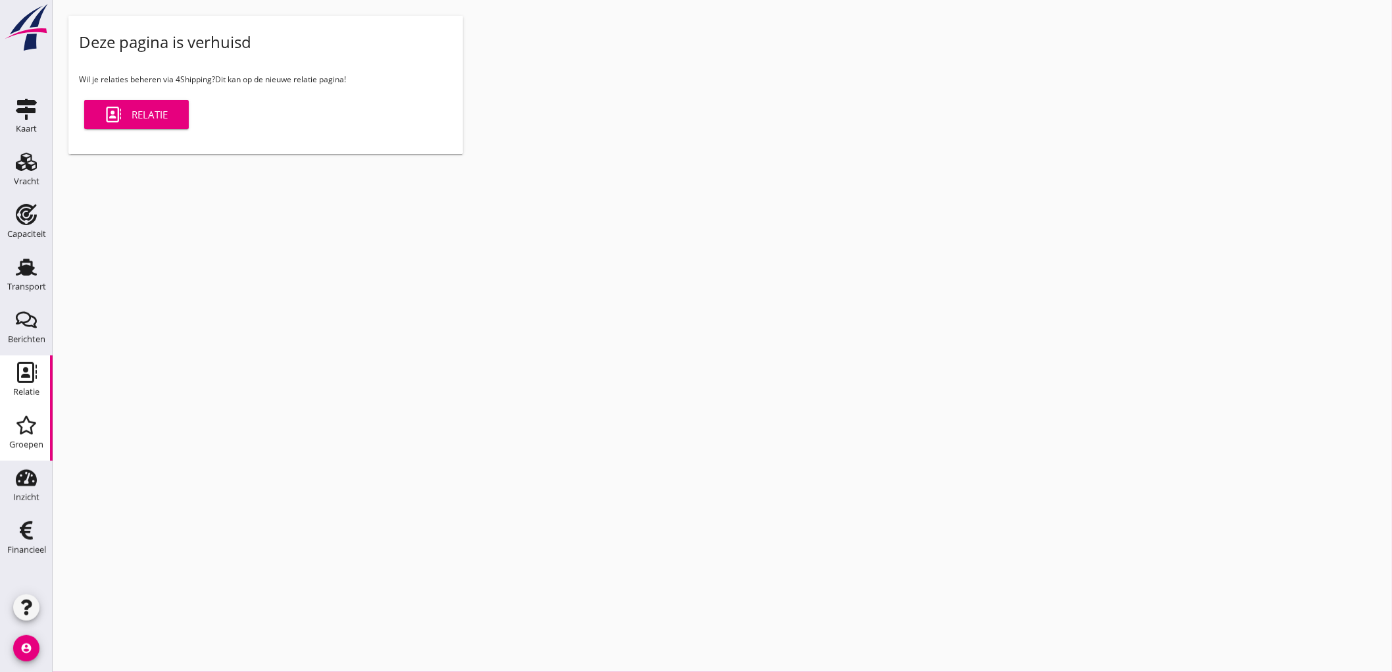
click at [13, 403] on link "Relatie Relatie" at bounding box center [26, 381] width 53 height 53
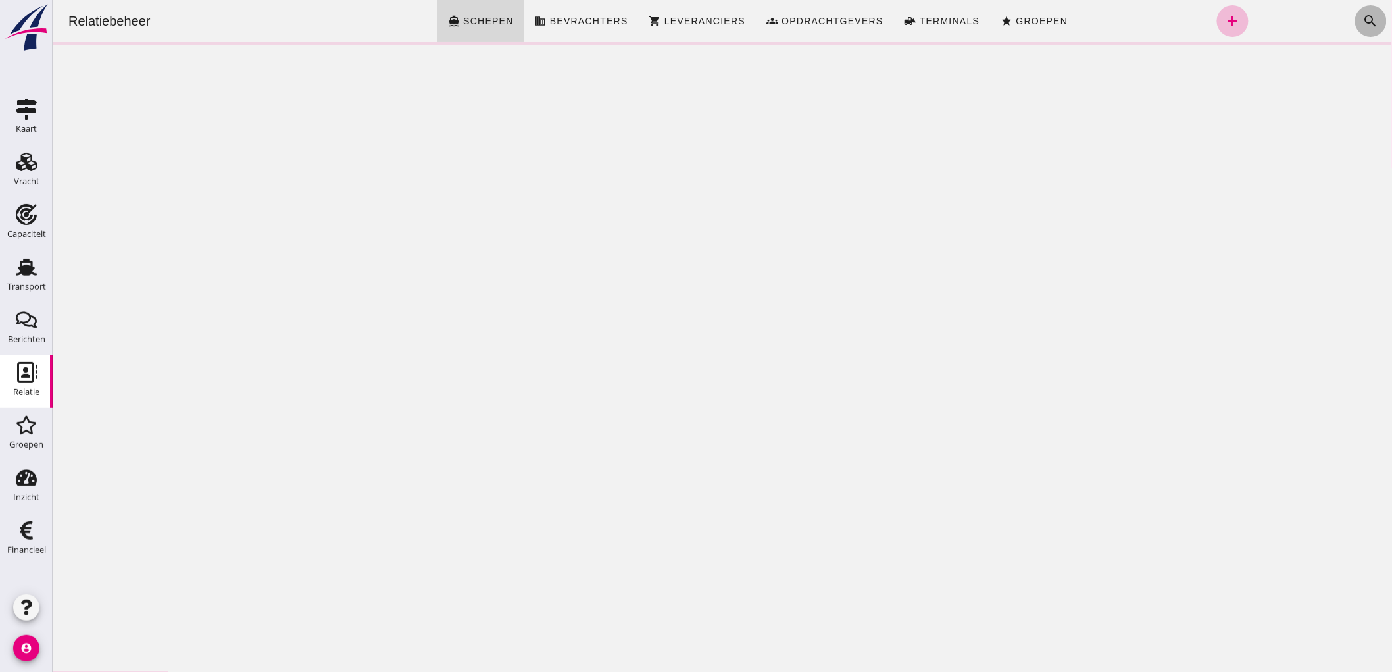
click at [1363, 22] on icon "search" at bounding box center [1371, 21] width 16 height 16
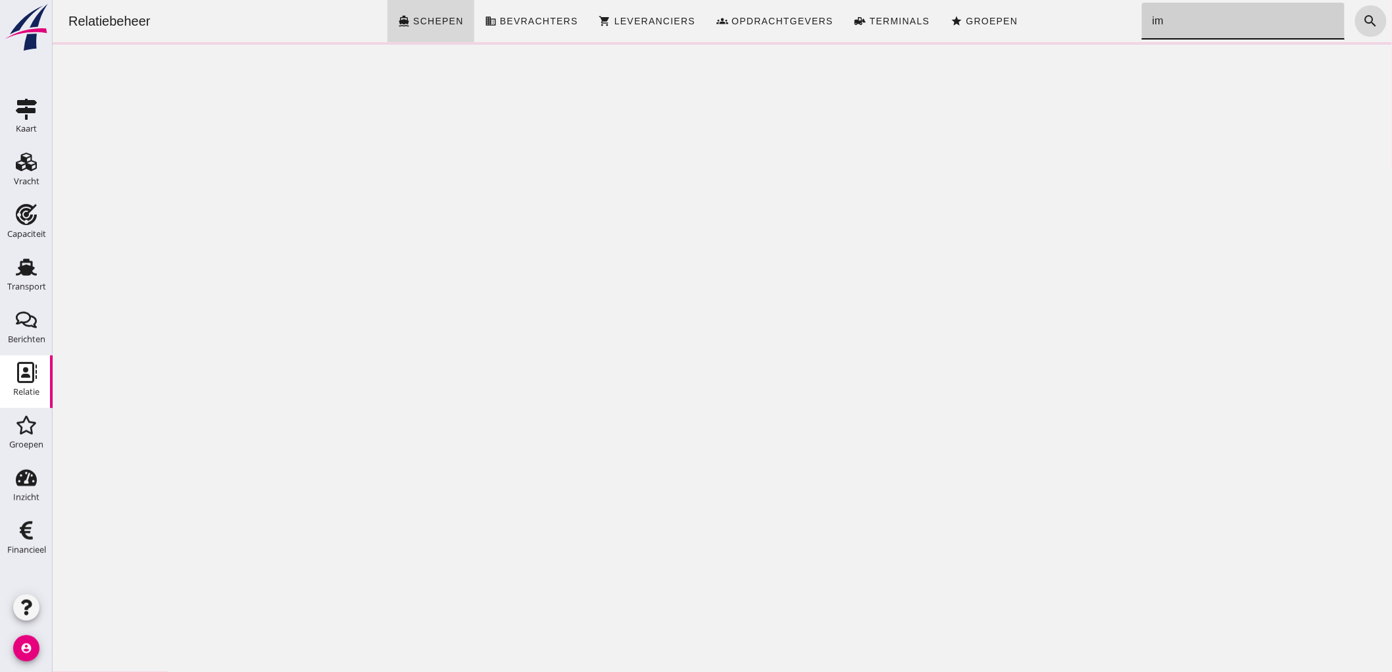
type input "ima"
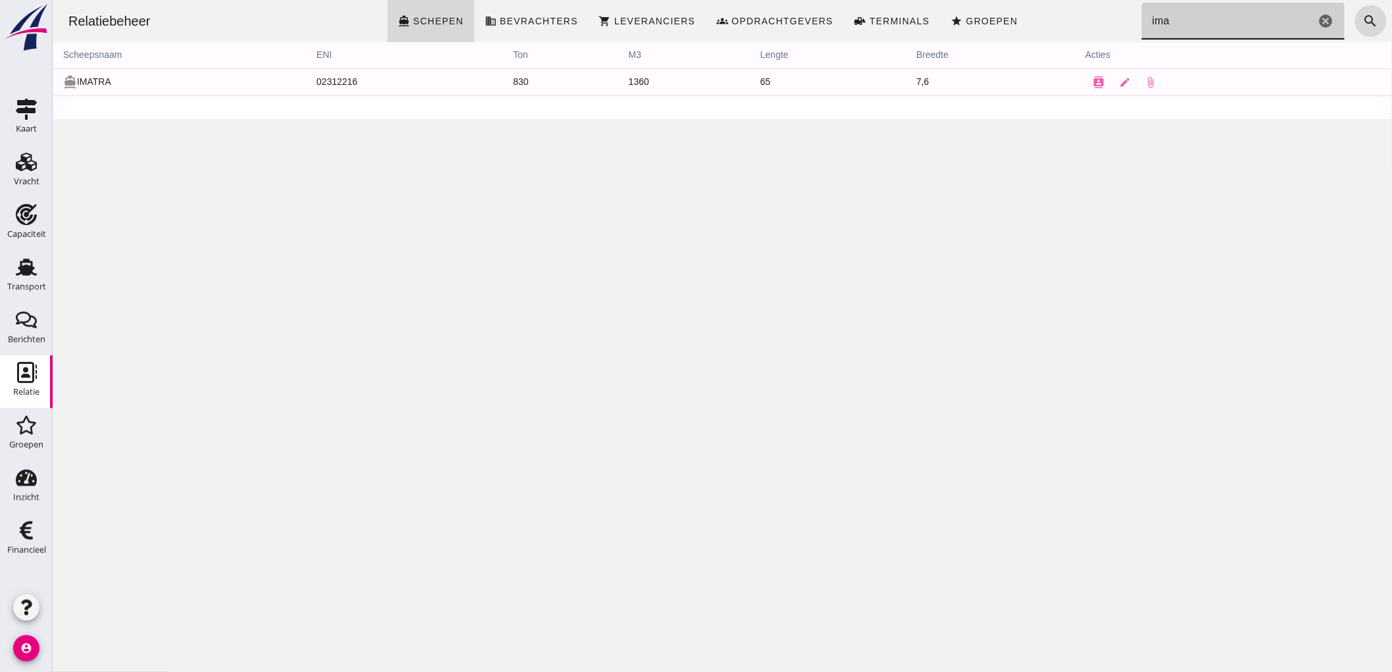
click icon "cancel"
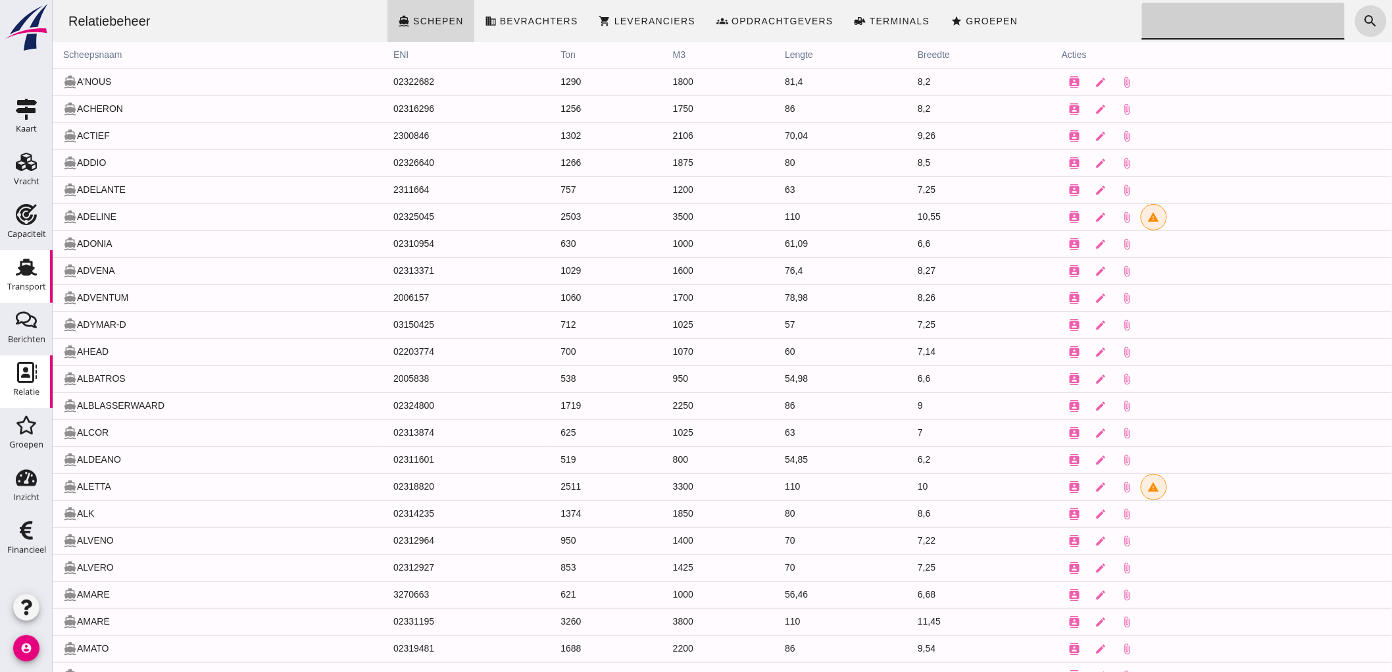
click at [27, 270] on use at bounding box center [26, 267] width 21 height 17
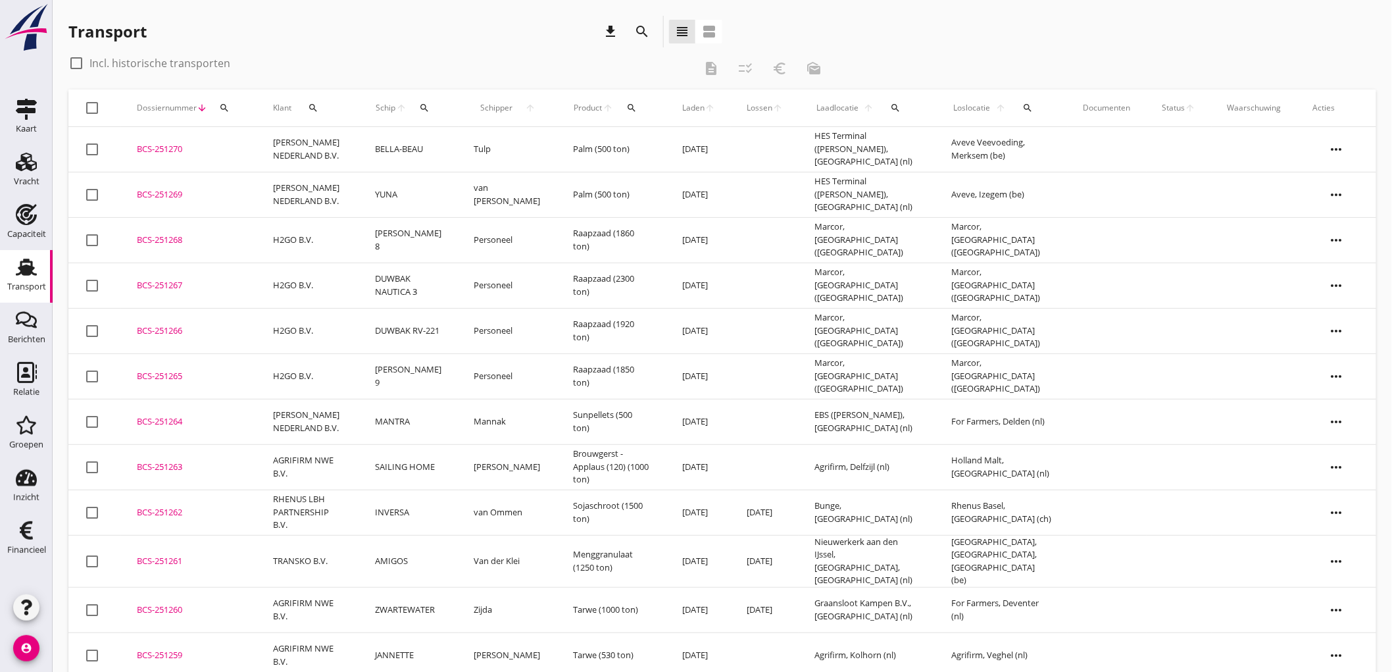
click at [380, 149] on td "BELLA-BEAU" at bounding box center [408, 149] width 99 height 45
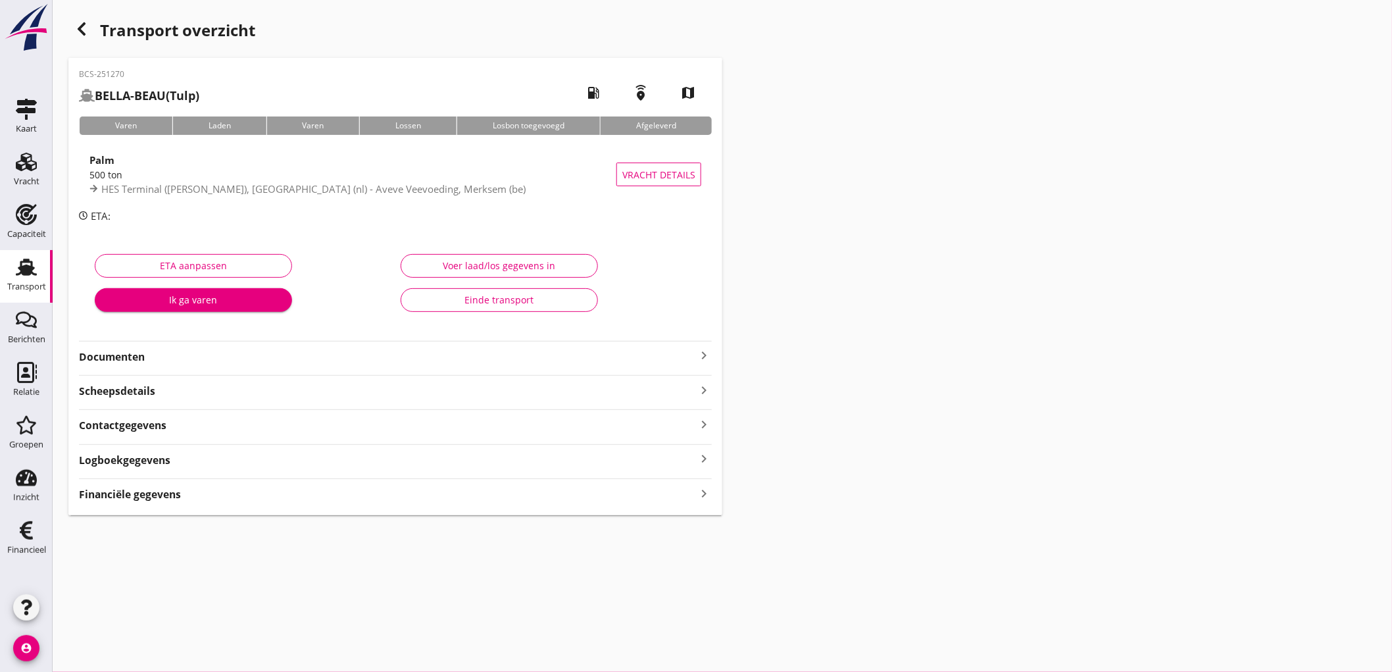
click at [342, 507] on div "BCS-251270 BELLA-BEAU (Tulp) local_gas_station emergency_share map Varen Laden …" at bounding box center [395, 286] width 654 height 457
click at [349, 505] on div "BCS-251270 BELLA-BEAU (Tulp) local_gas_station emergency_share map Varen Laden …" at bounding box center [395, 286] width 654 height 457
click at [358, 503] on div "BCS-251270 BELLA-BEAU (Tulp) local_gas_station emergency_share map Varen Laden …" at bounding box center [395, 286] width 654 height 457
click at [370, 500] on div "Financiële gegevens keyboard_arrow_right" at bounding box center [395, 493] width 633 height 18
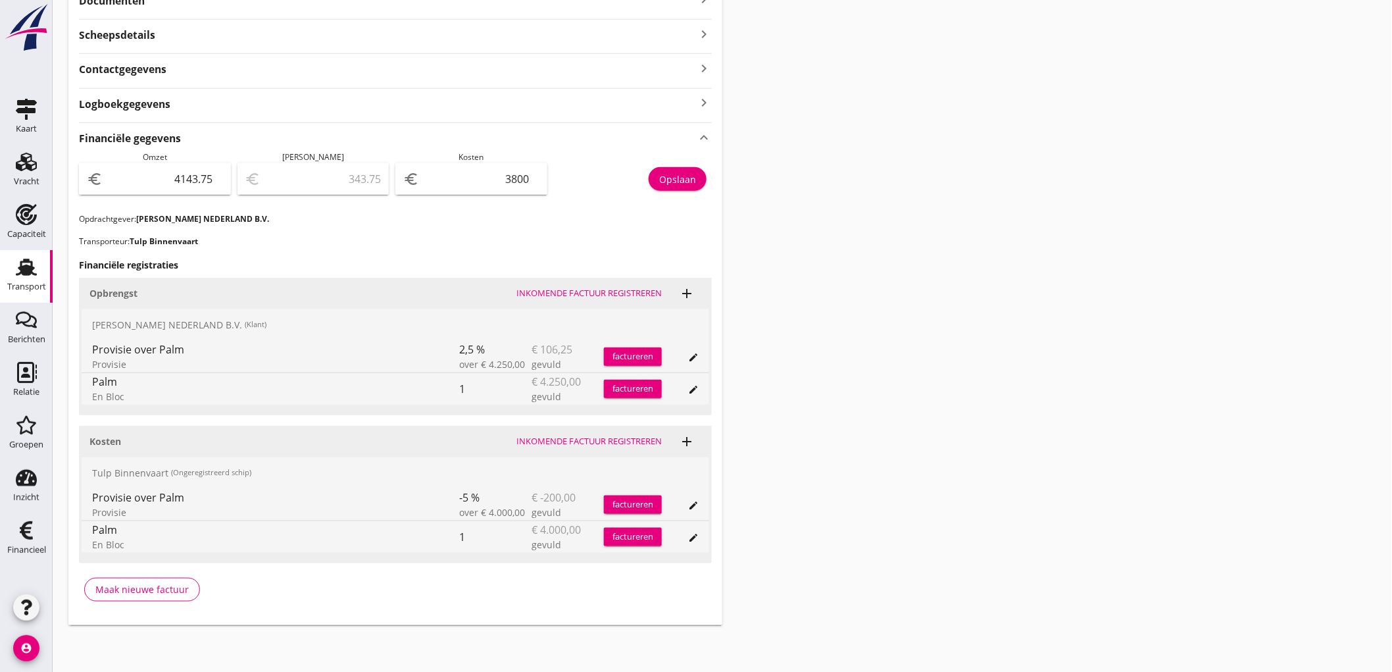
scroll to position [63, 0]
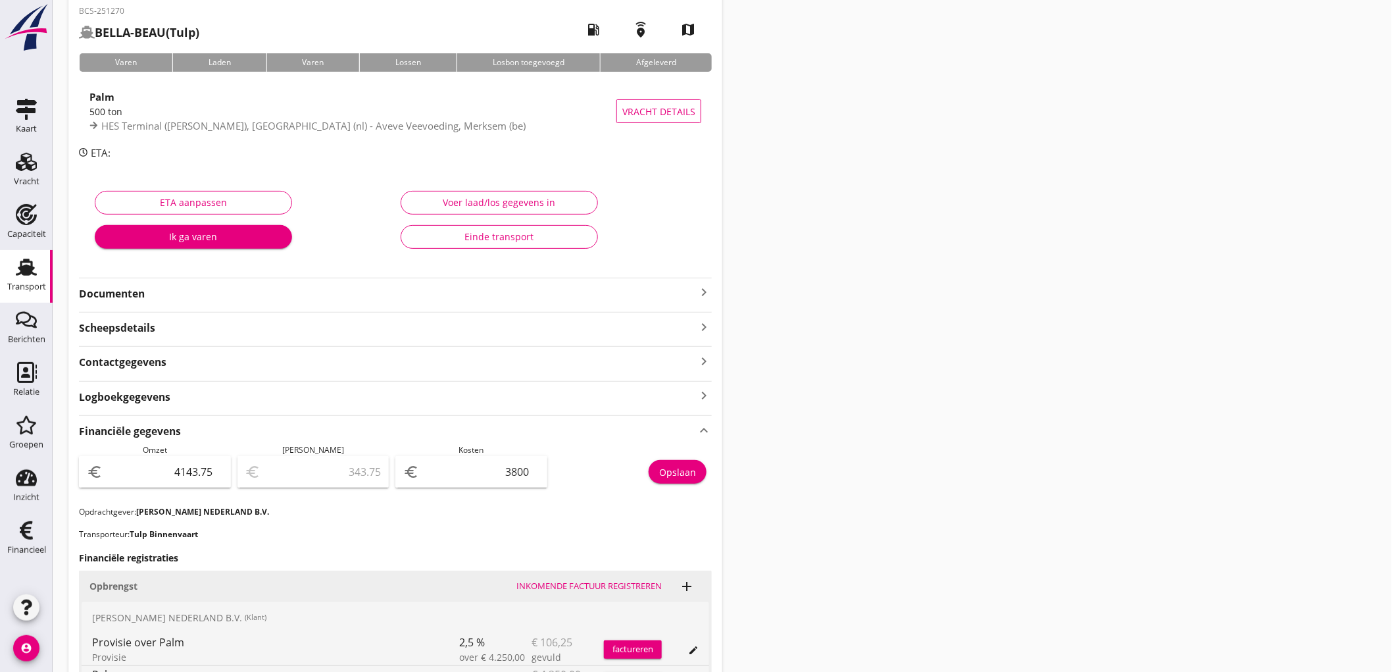
click at [230, 295] on strong "Documenten" at bounding box center [387, 293] width 617 height 15
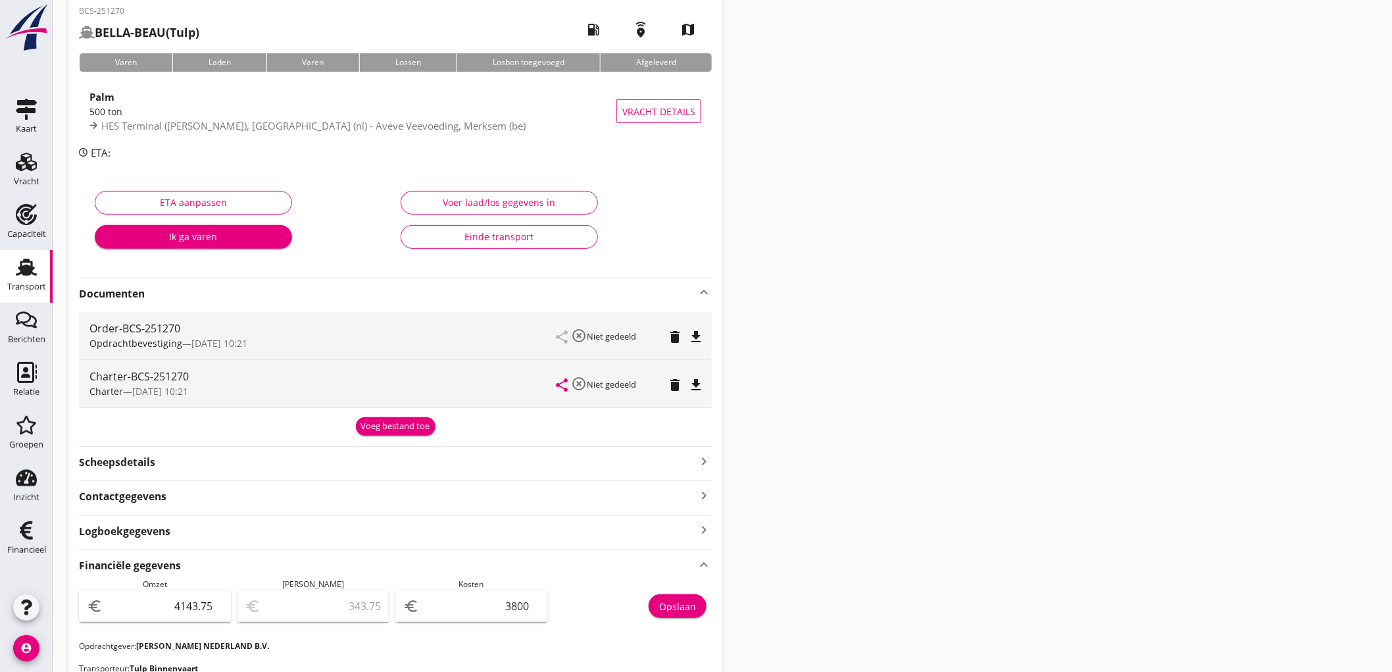
drag, startPoint x: 240, startPoint y: 474, endPoint x: 245, endPoint y: 463, distance: 12.4
click at [244, 464] on div "BCS-251270 BELLA-BEAU (Tulp) local_gas_station emergency_share map Varen Laden …" at bounding box center [395, 523] width 654 height 1057
click at [249, 459] on div "Scheepsdetails keyboard_arrow_right" at bounding box center [395, 461] width 633 height 18
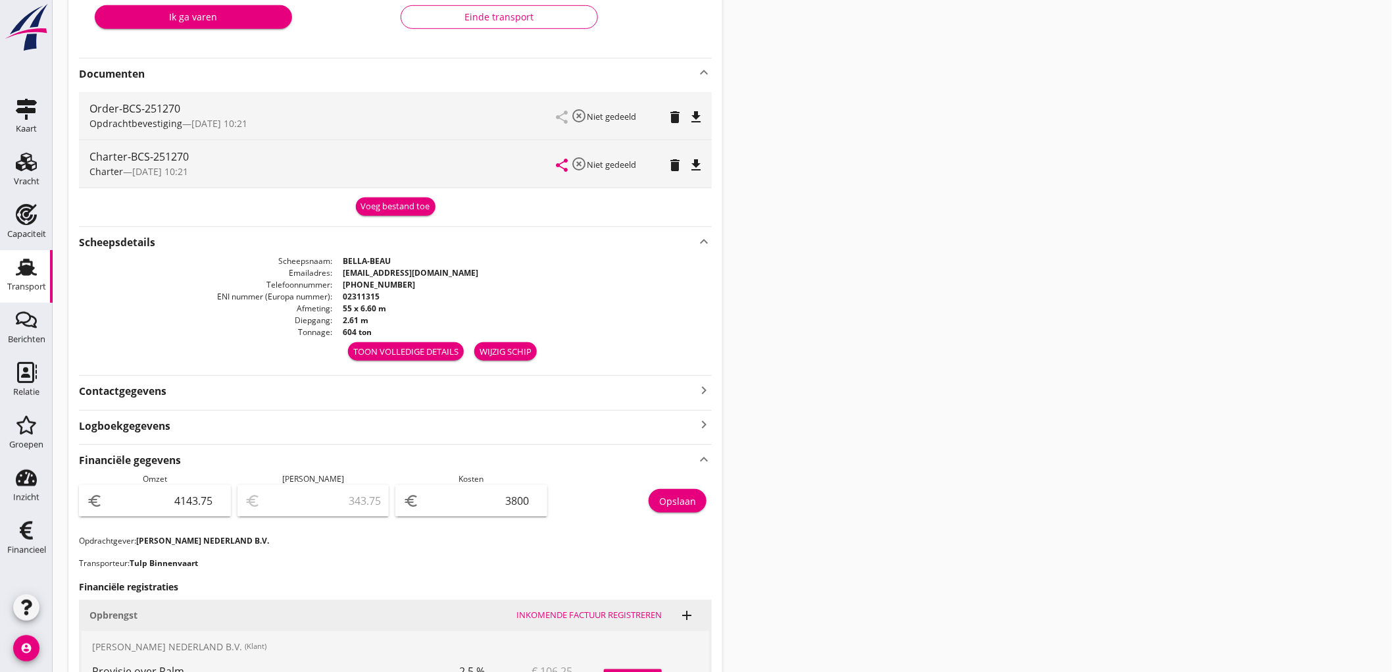
scroll to position [356, 0]
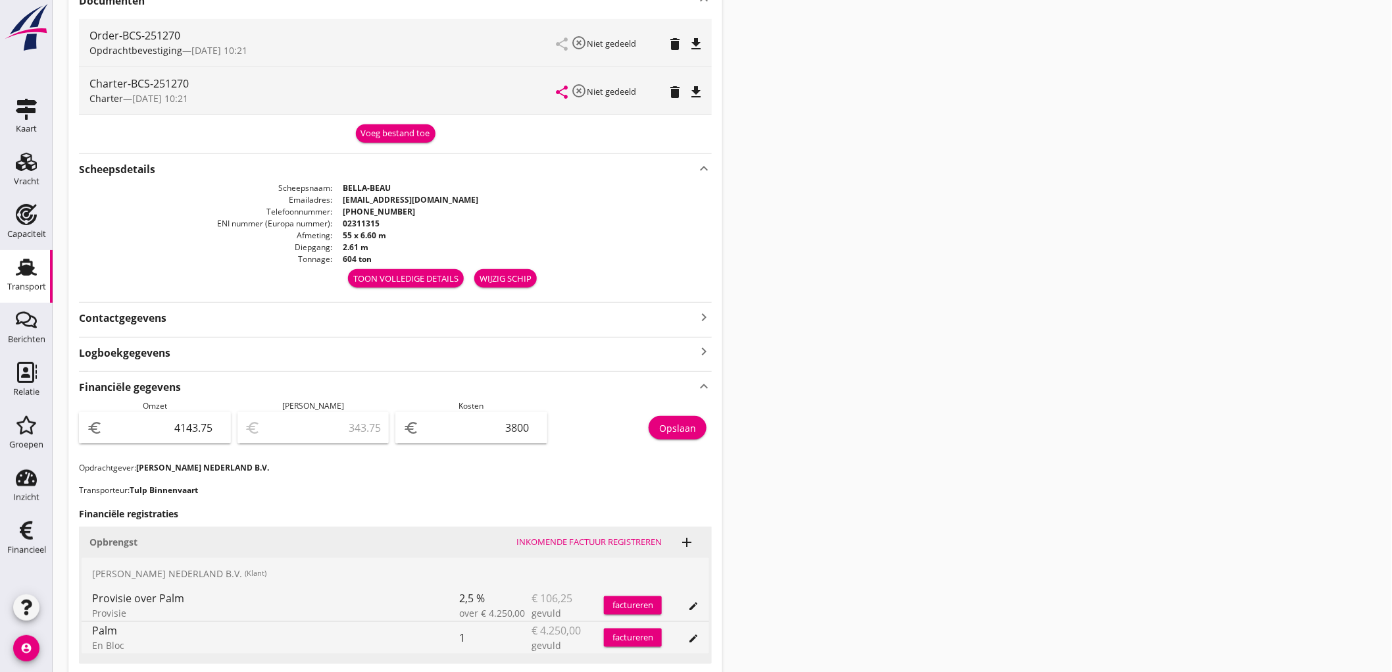
click at [35, 266] on icon "Transport" at bounding box center [26, 267] width 21 height 21
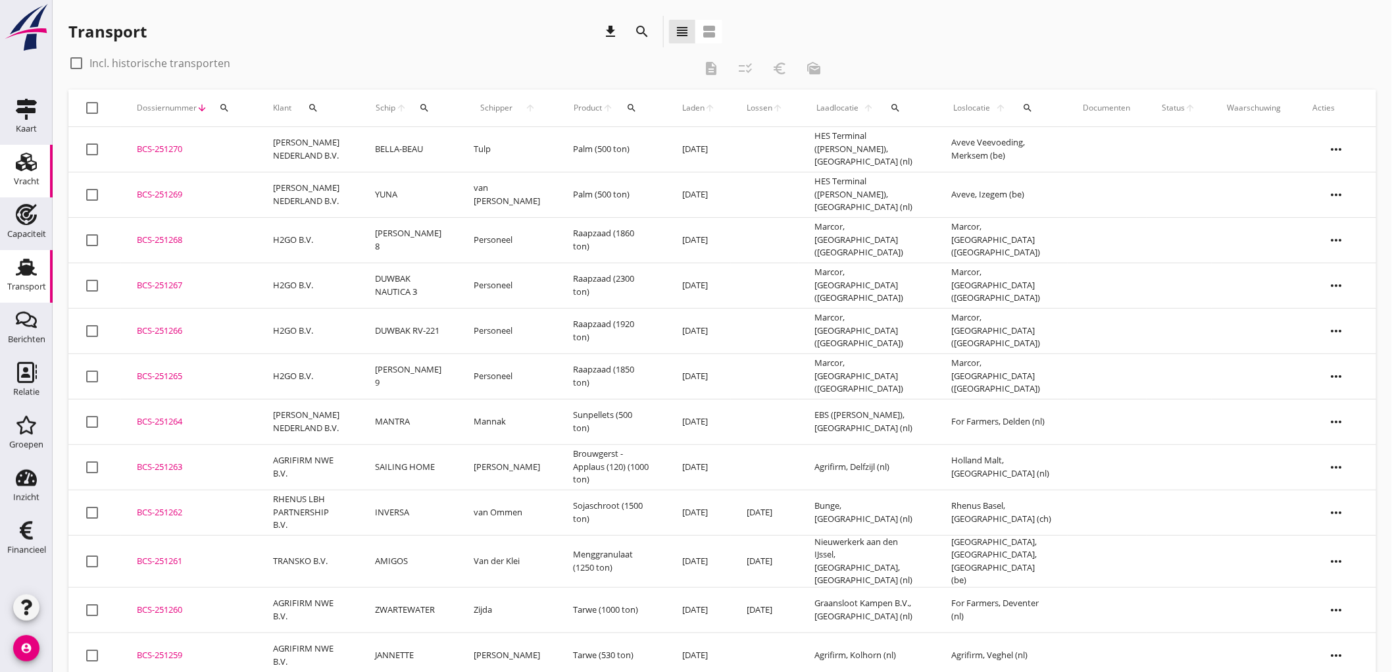
click at [31, 171] on icon "Vracht" at bounding box center [26, 161] width 21 height 21
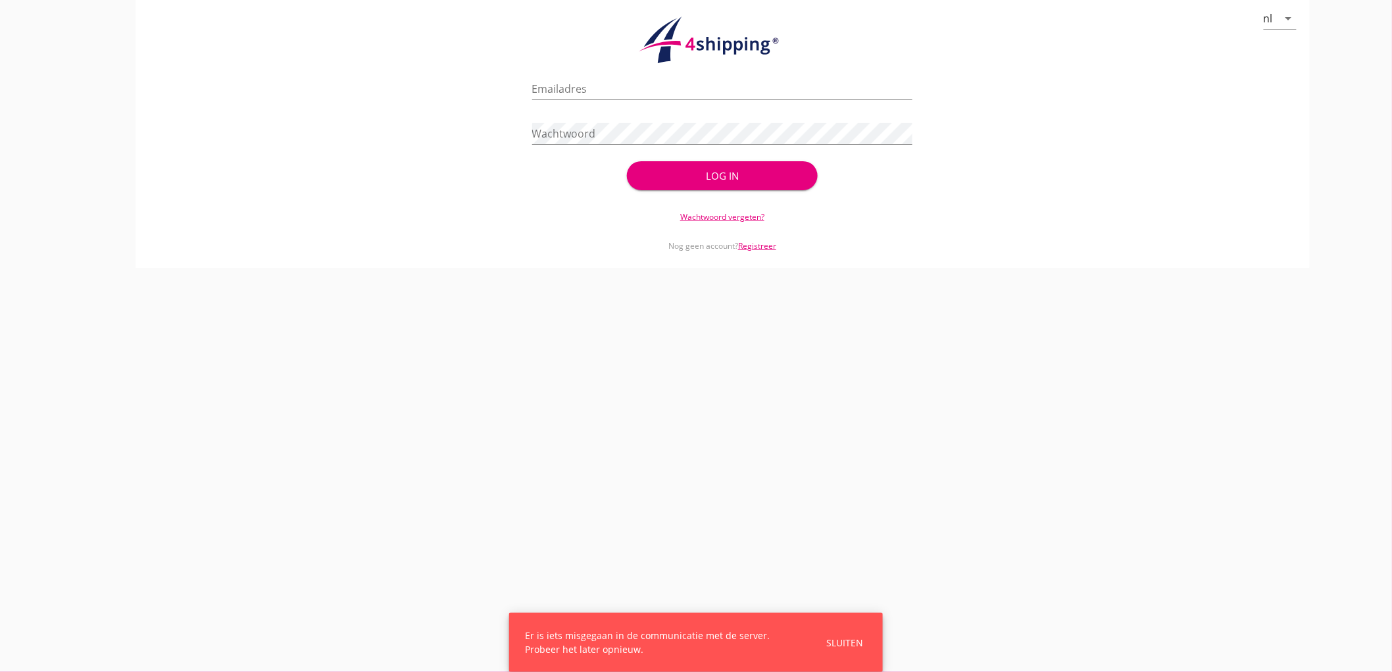
click at [145, 107] on div "nl arrow_drop_down check_circle Uw account is succesvol geactiveerd. U kunt nu …" at bounding box center [723, 134] width 1174 height 268
click at [633, 93] on input "Emailadres" at bounding box center [722, 88] width 381 height 21
type input "[EMAIL_ADDRESS][DOMAIN_NAME]"
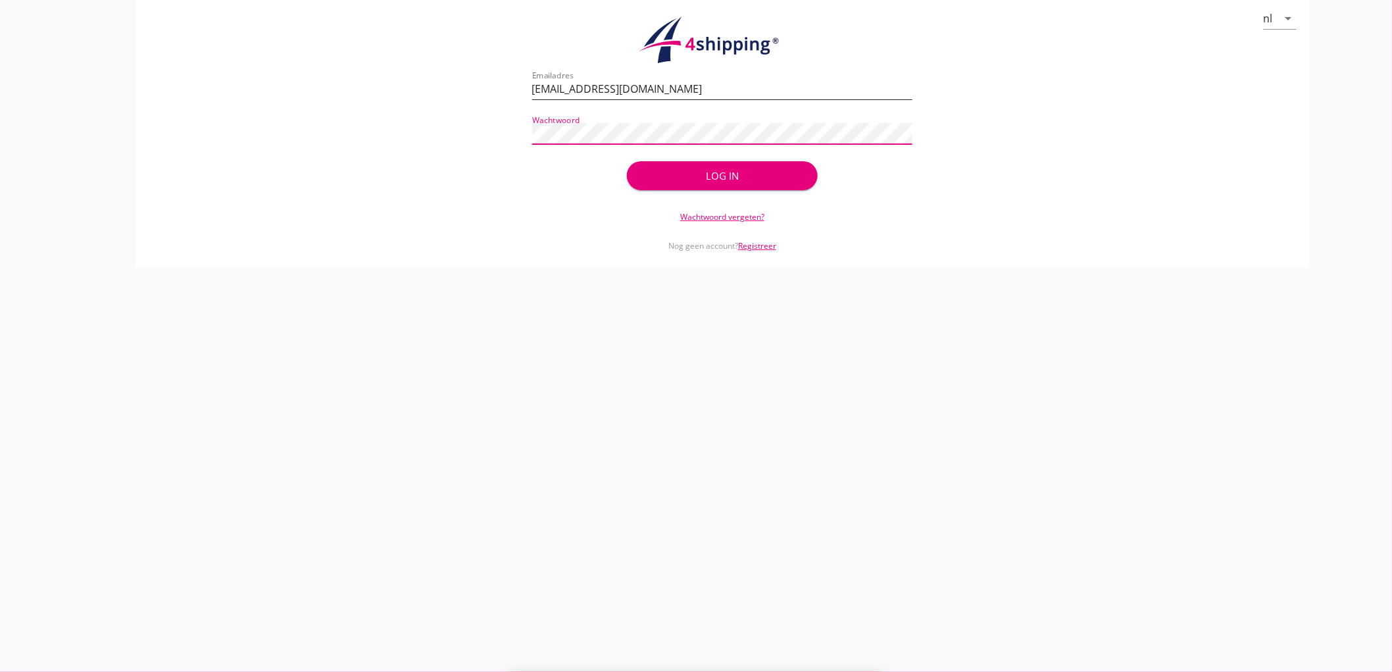
click at [627, 161] on button "Log in" at bounding box center [722, 175] width 190 height 29
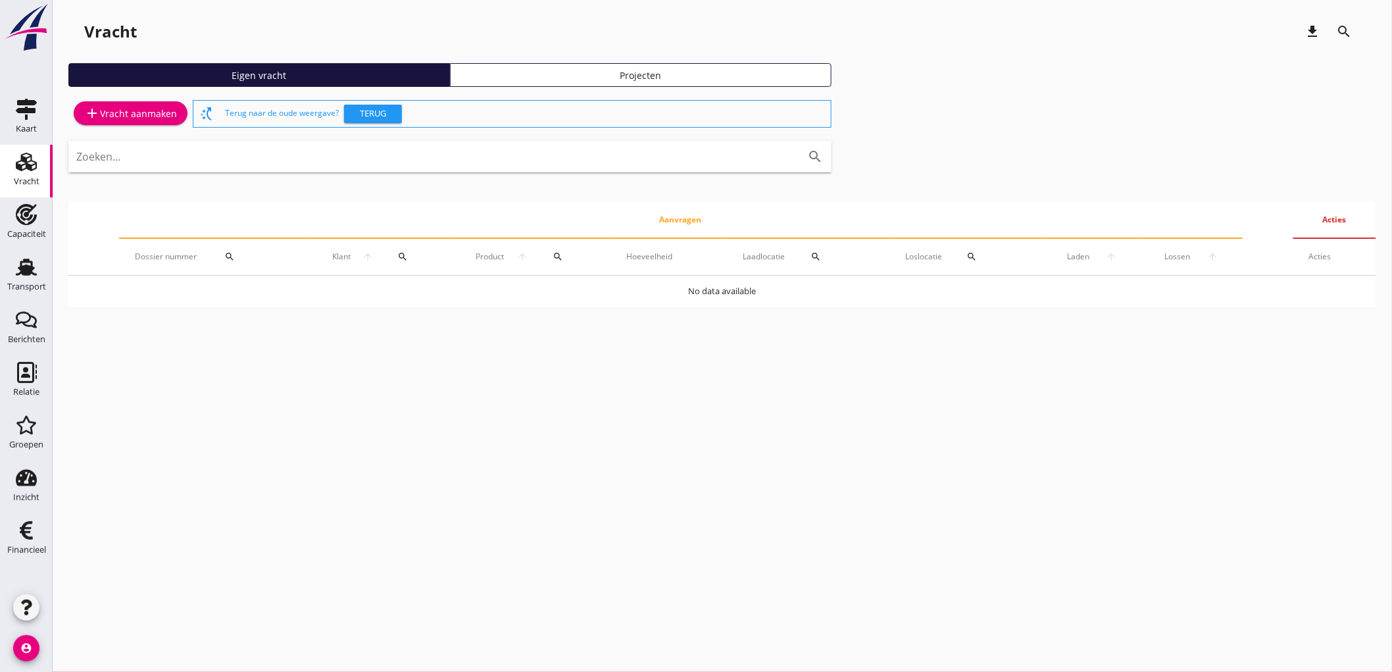
click at [141, 105] on div "add Vracht aanmaken" at bounding box center [130, 113] width 93 height 16
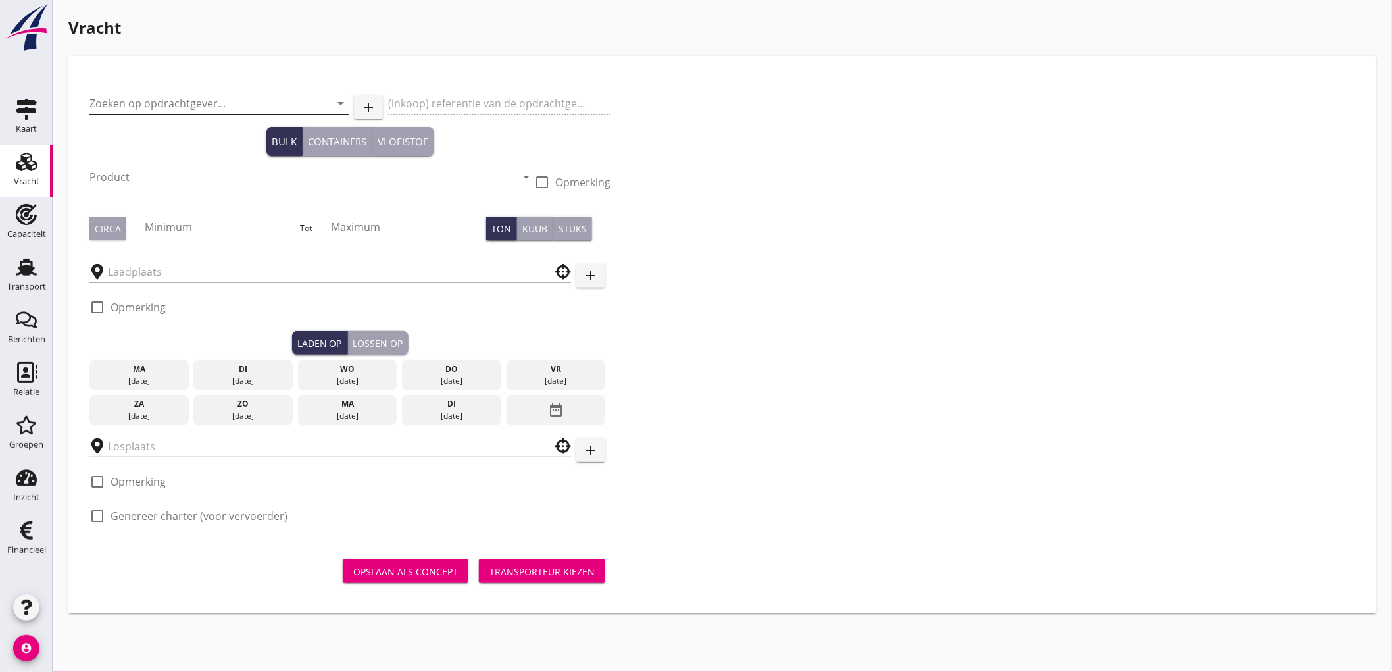
click at [189, 105] on input "Zoeken op opdrachtgever..." at bounding box center [200, 103] width 222 height 21
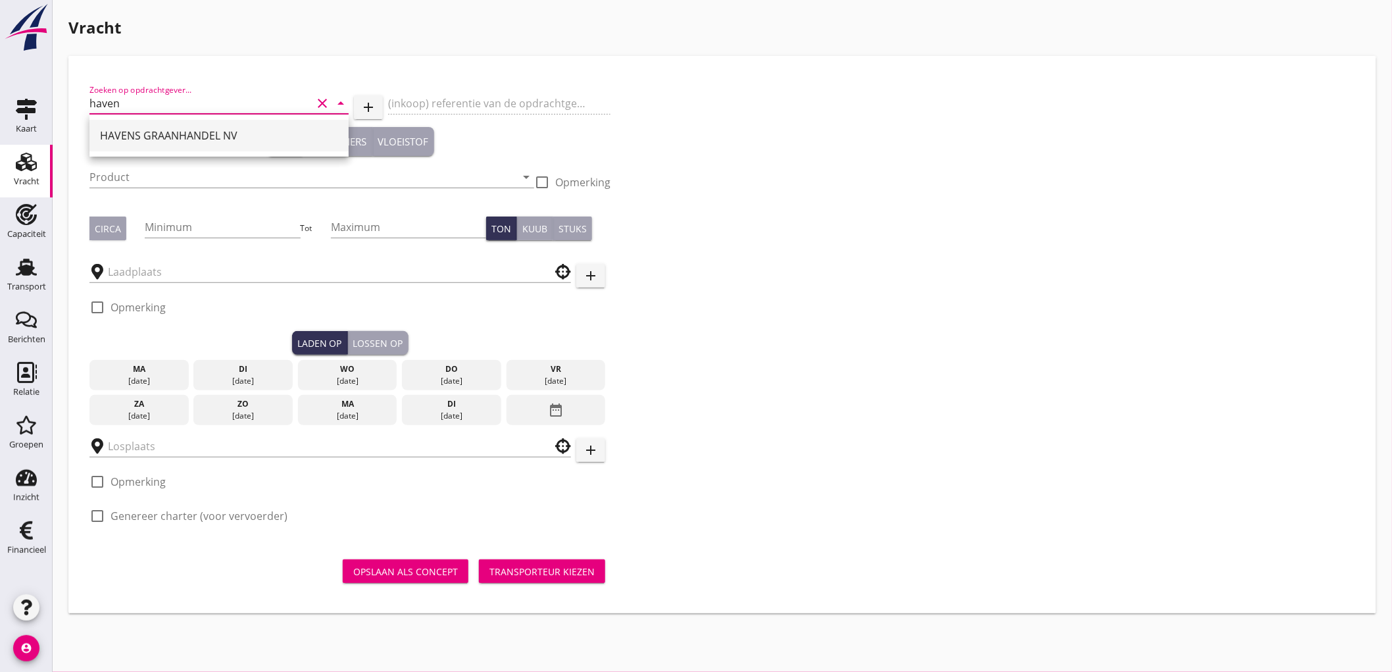
click at [106, 126] on div "HAVENS GRAANHANDEL NV" at bounding box center [219, 136] width 238 height 32
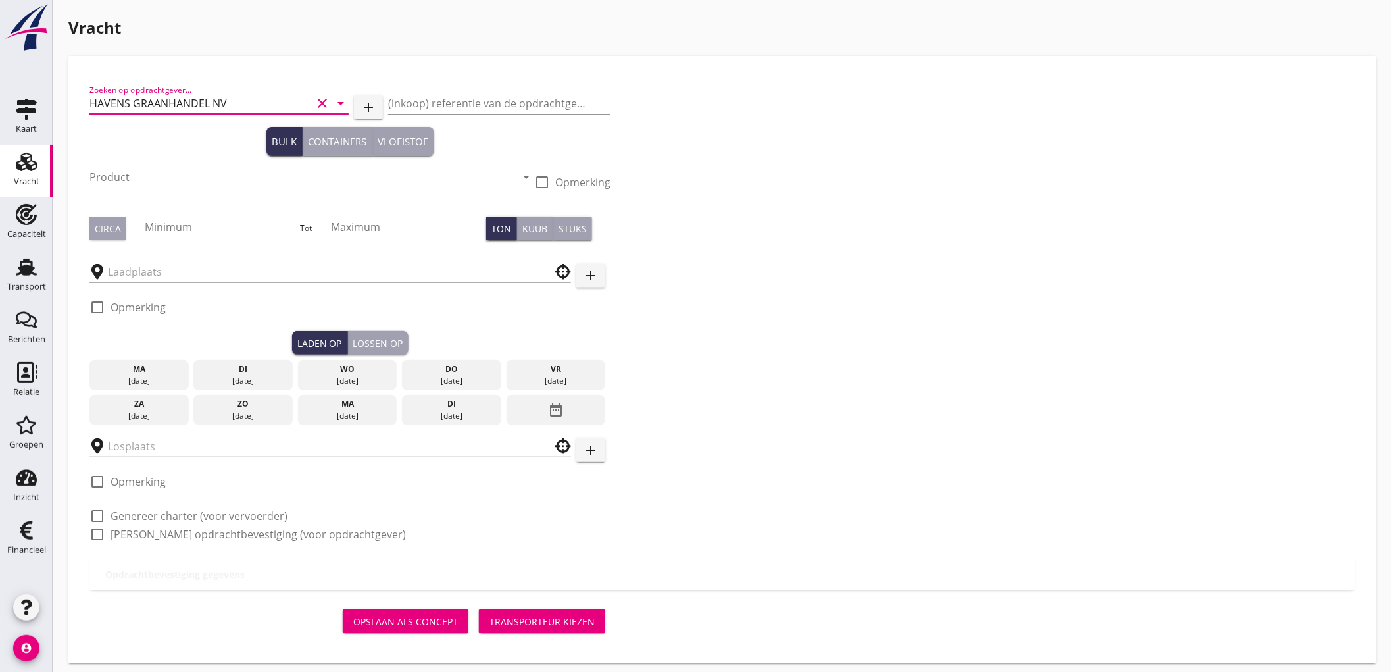
type input "HAVENS GRAANHANDEL NV"
click at [129, 174] on input "Product" at bounding box center [302, 176] width 426 height 21
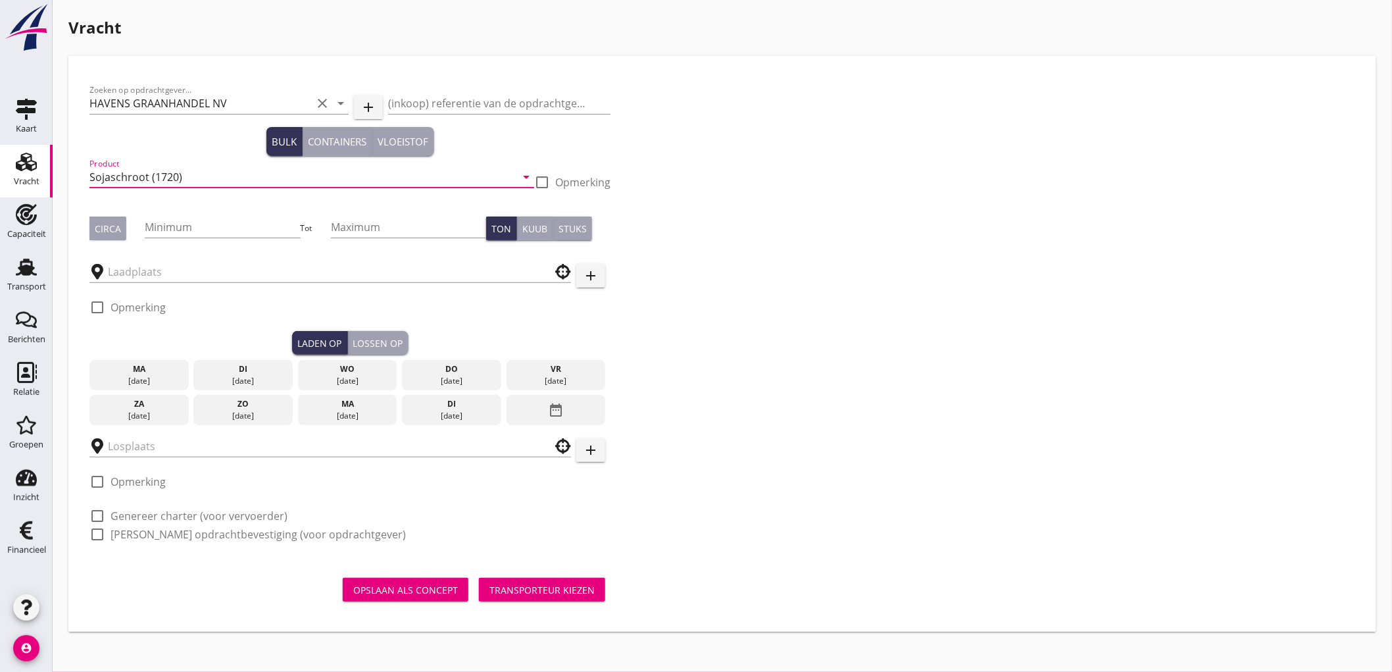
type input "Sojaschroot (1720)"
click at [534, 184] on div at bounding box center [542, 182] width 22 height 22
checkbox input "true"
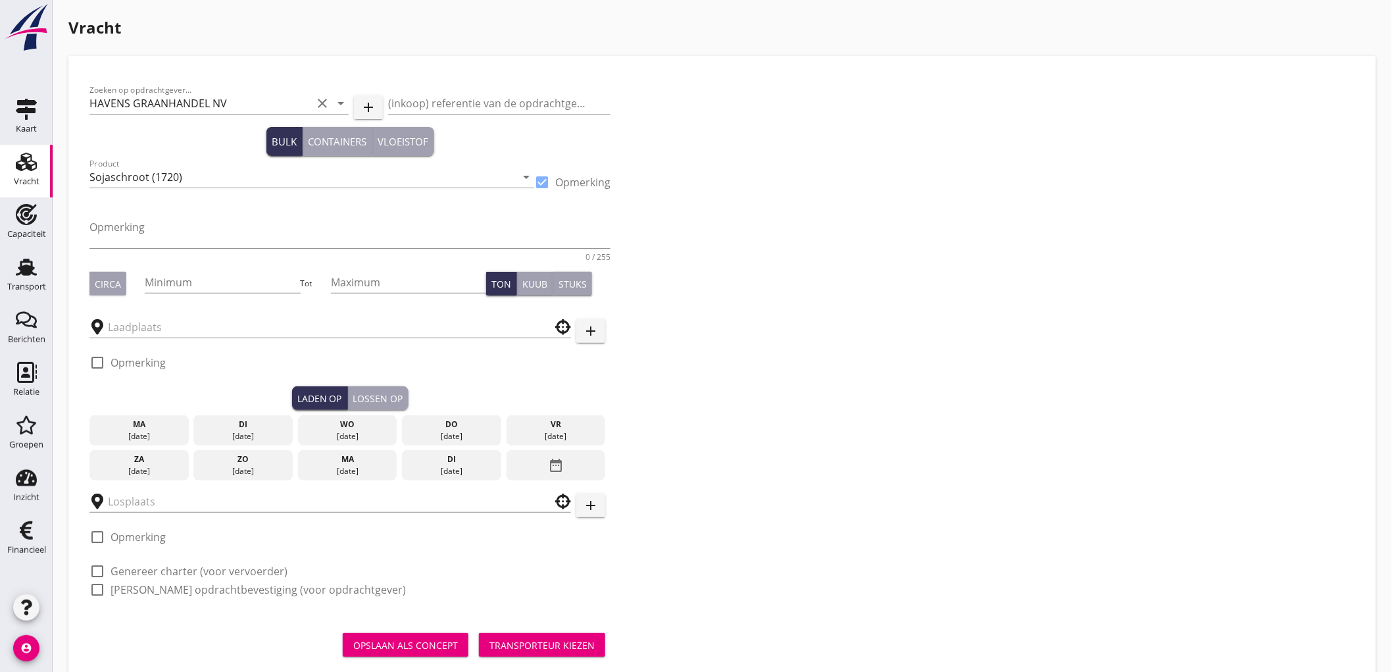
click at [547, 214] on div "Opmerking 0 / 255" at bounding box center [349, 235] width 521 height 53
click at [520, 234] on textarea "Opmerking" at bounding box center [349, 232] width 521 height 32
type textarea "48"
click at [123, 278] on button "Circa" at bounding box center [107, 284] width 37 height 24
click at [175, 284] on input "Minimum" at bounding box center [222, 282] width 155 height 21
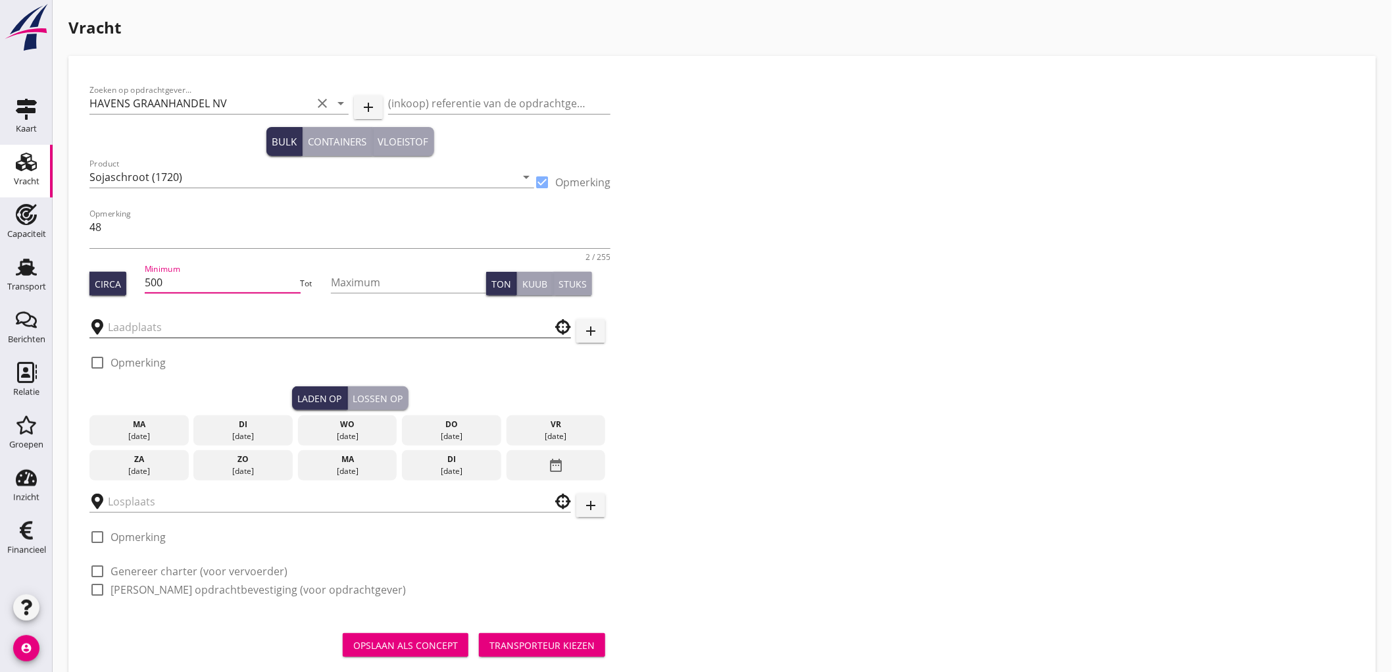
type input "500"
click at [202, 321] on input "text" at bounding box center [321, 326] width 426 height 21
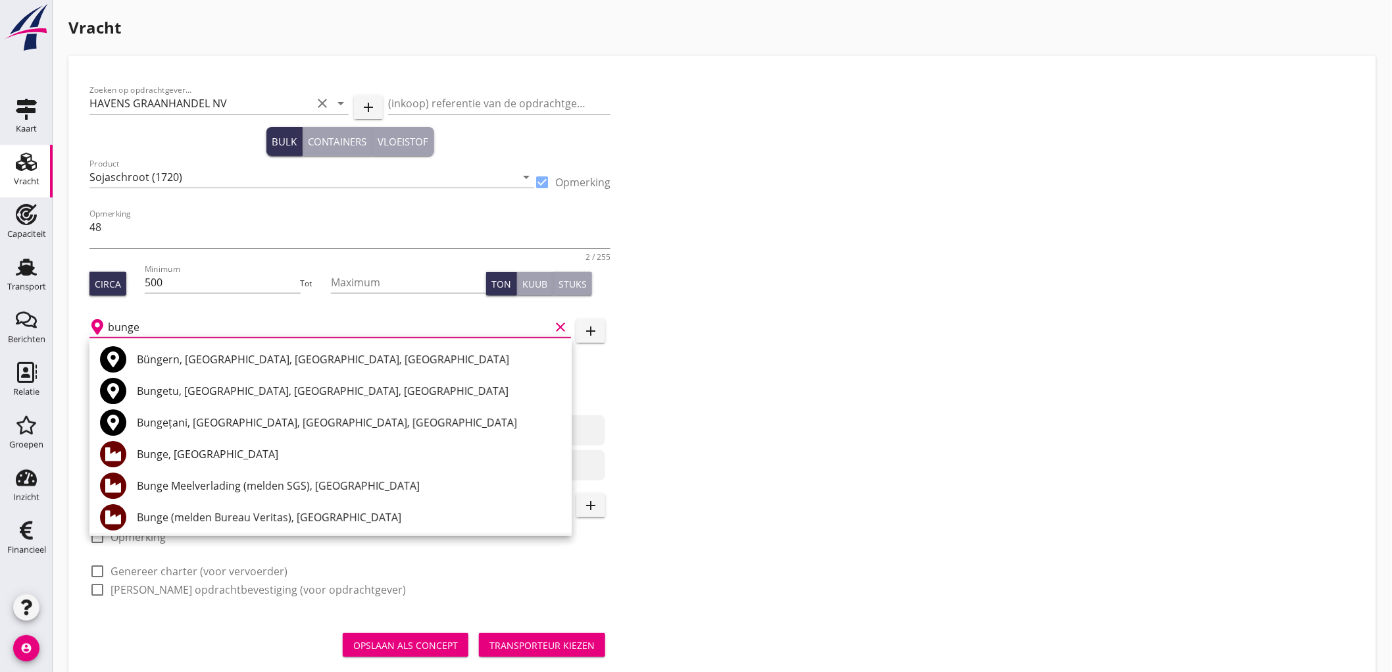
scroll to position [73, 0]
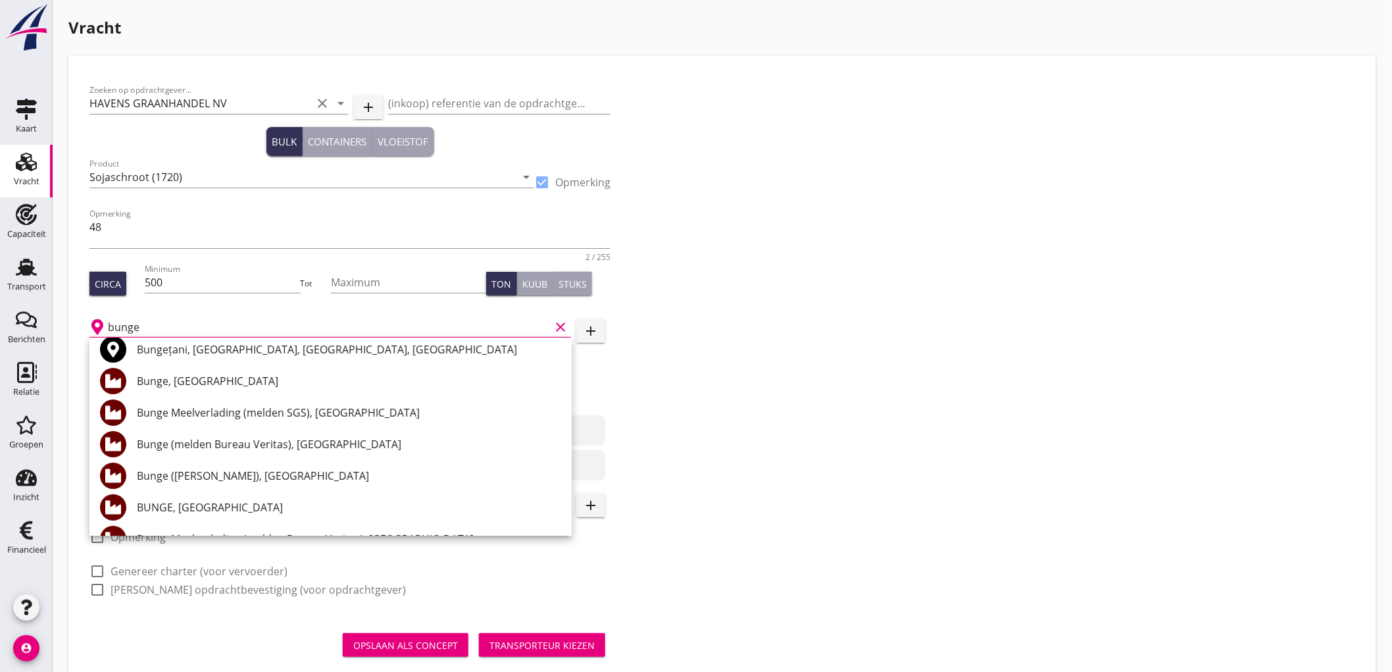
click at [270, 477] on div "Bunge ([PERSON_NAME]), [GEOGRAPHIC_DATA]" at bounding box center [349, 476] width 424 height 16
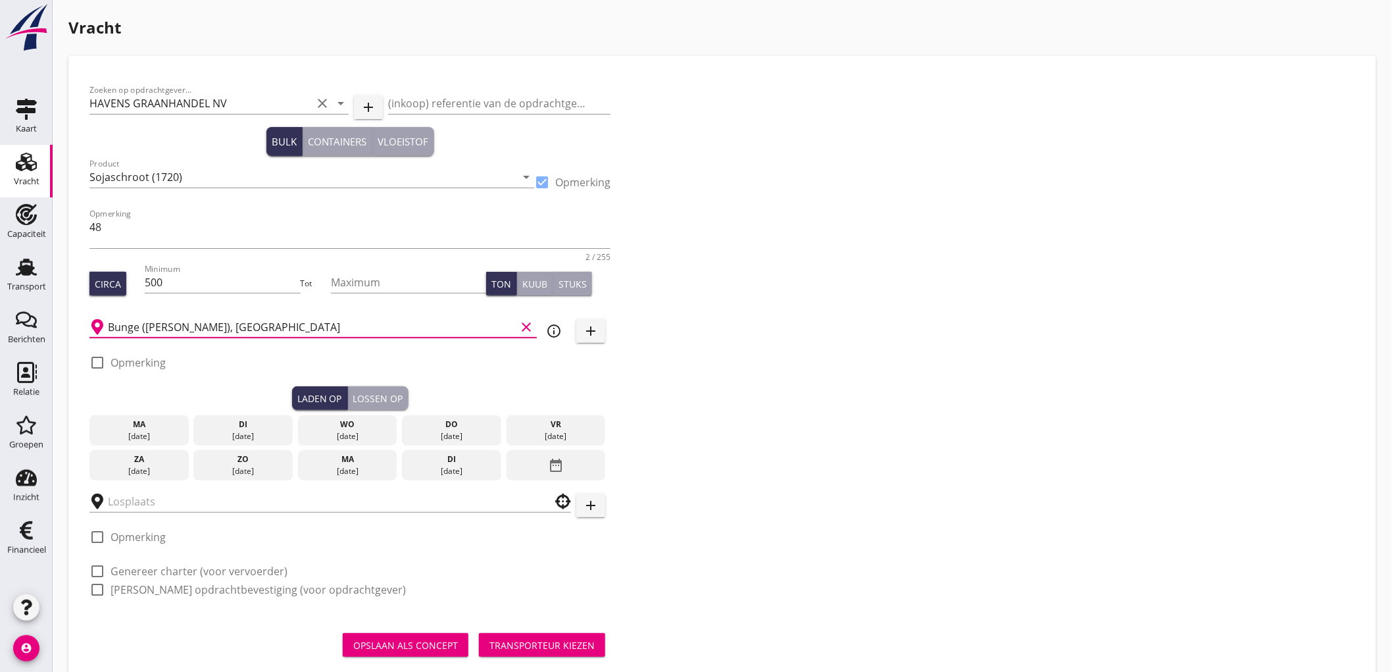
click at [168, 321] on input "Bunge ([PERSON_NAME]), [GEOGRAPHIC_DATA]" at bounding box center [312, 326] width 408 height 21
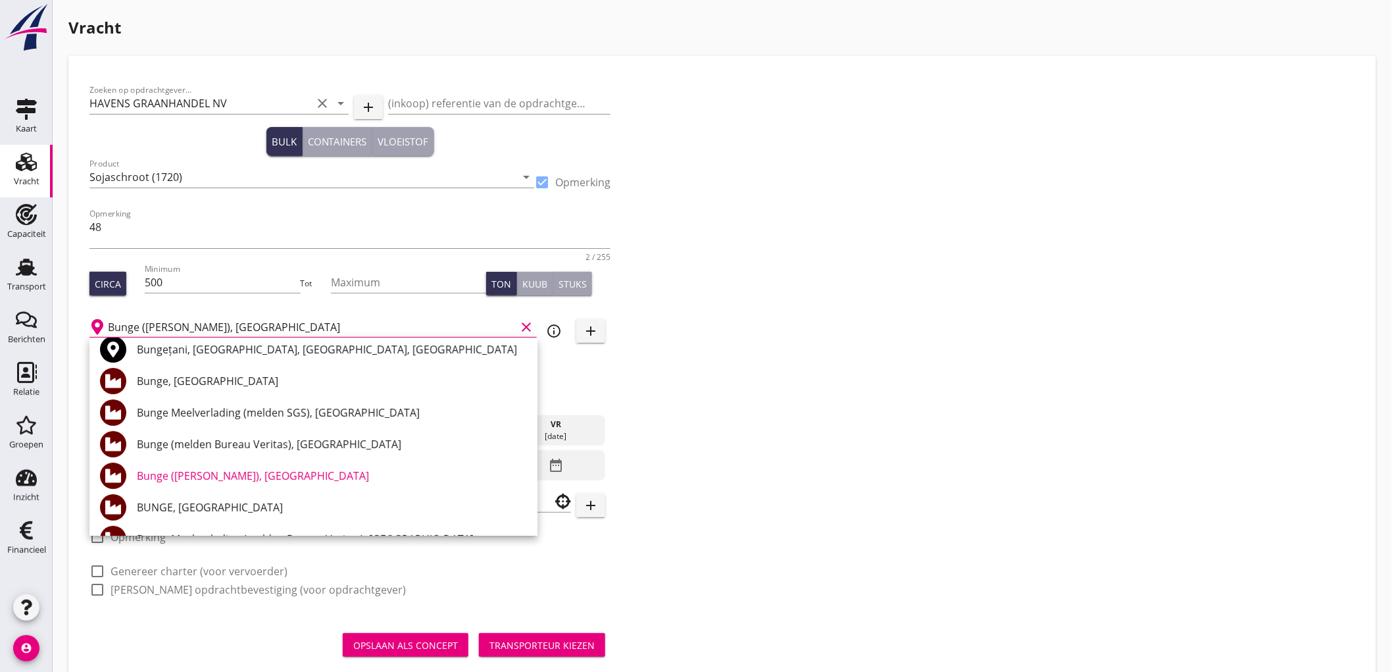
click at [221, 450] on div "Bunge (melden Bureau Veritas), [GEOGRAPHIC_DATA]" at bounding box center [332, 444] width 390 height 16
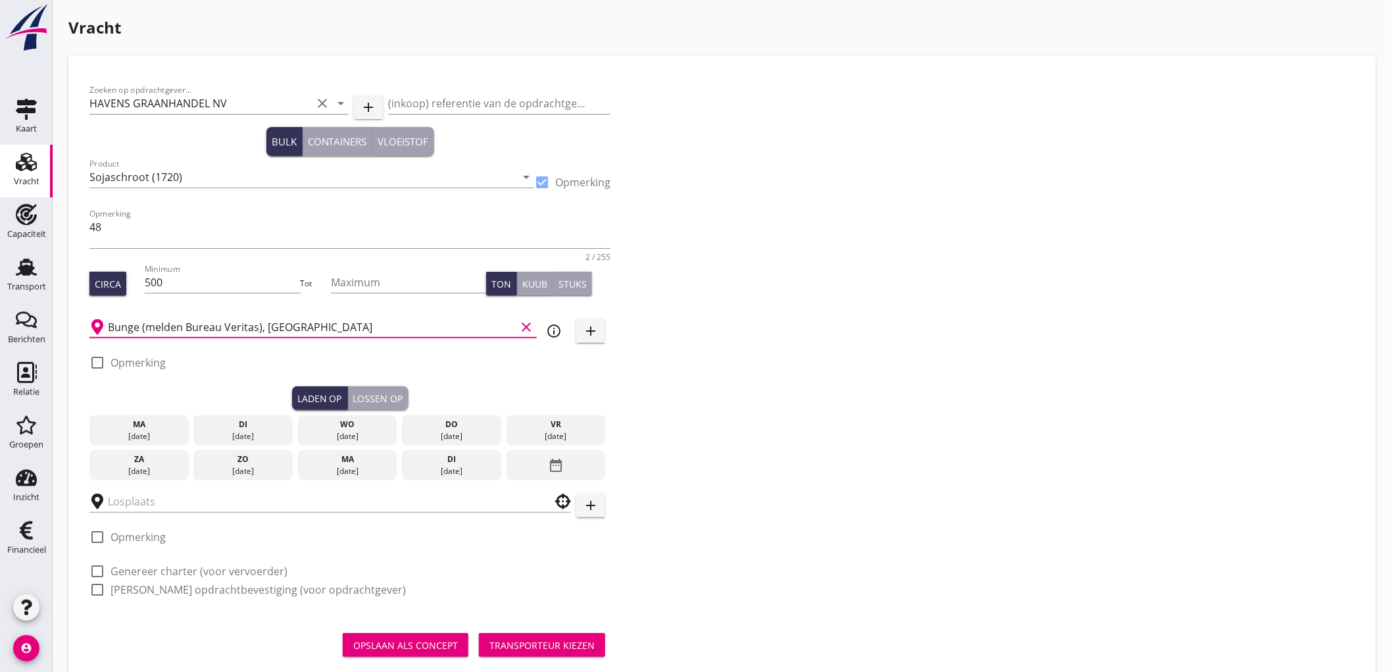
type input "Bunge (melden Bureau Veritas), [GEOGRAPHIC_DATA]"
click at [120, 357] on label "Opmerking" at bounding box center [138, 362] width 55 height 13
checkbox input "true"
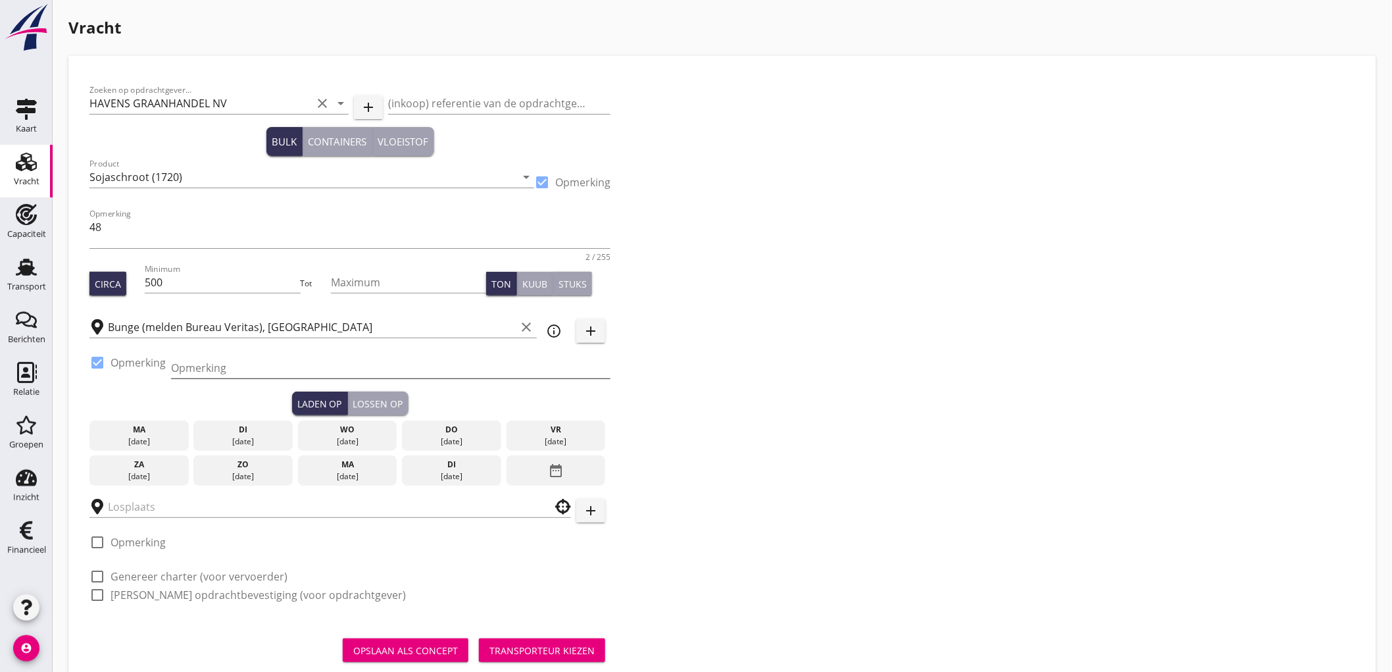
drag, startPoint x: 250, startPoint y: 366, endPoint x: 251, endPoint y: 375, distance: 8.6
click at [251, 366] on input "Opmerking" at bounding box center [390, 367] width 439 height 21
type input "Ex. Silo - Mercuriushaven"
click at [235, 445] on div "[DATE]" at bounding box center [243, 442] width 93 height 12
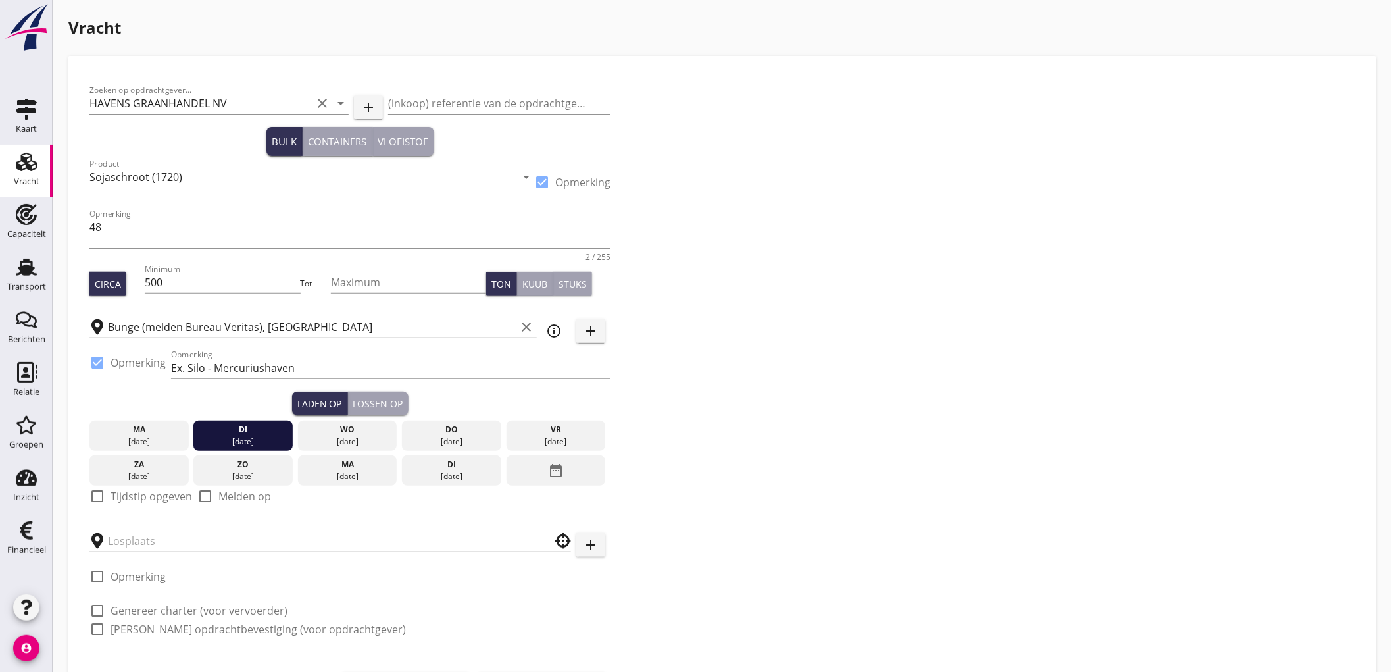
click at [158, 495] on label "Tijdstip opgeven" at bounding box center [152, 495] width 82 height 13
checkbox input "true"
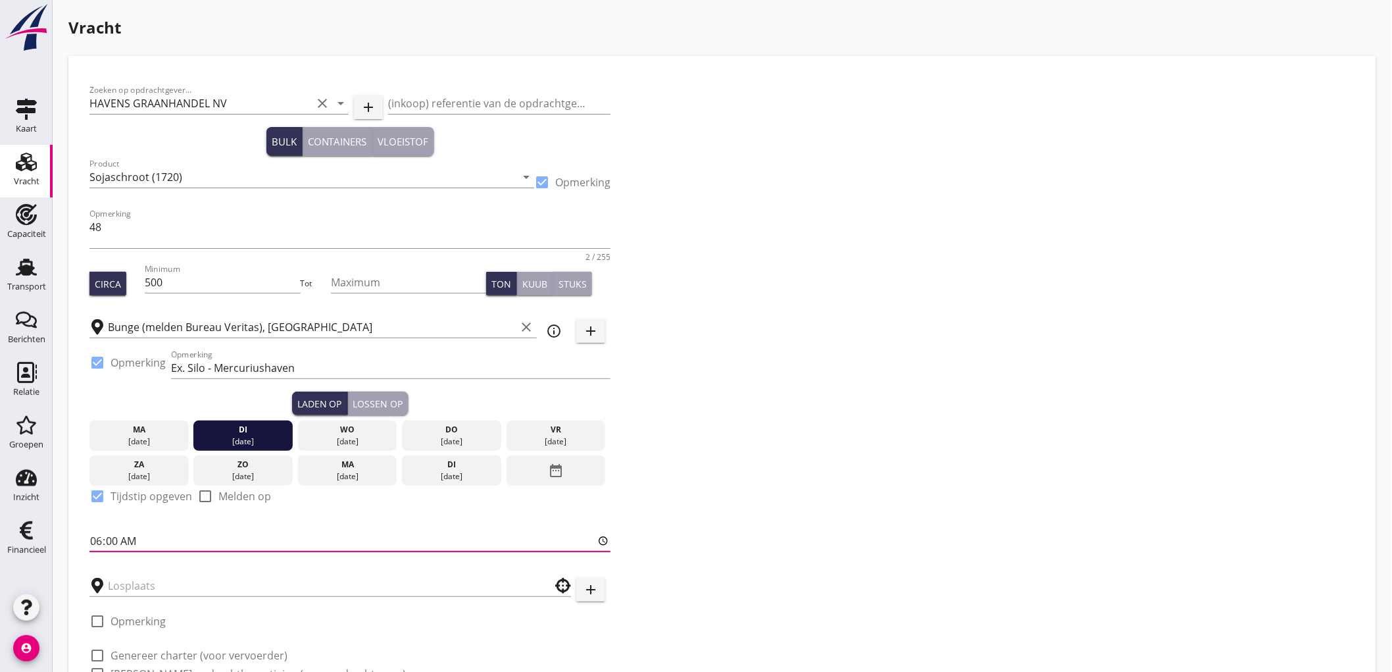
click at [93, 540] on input "06:00" at bounding box center [349, 540] width 521 height 21
type input "18:00"
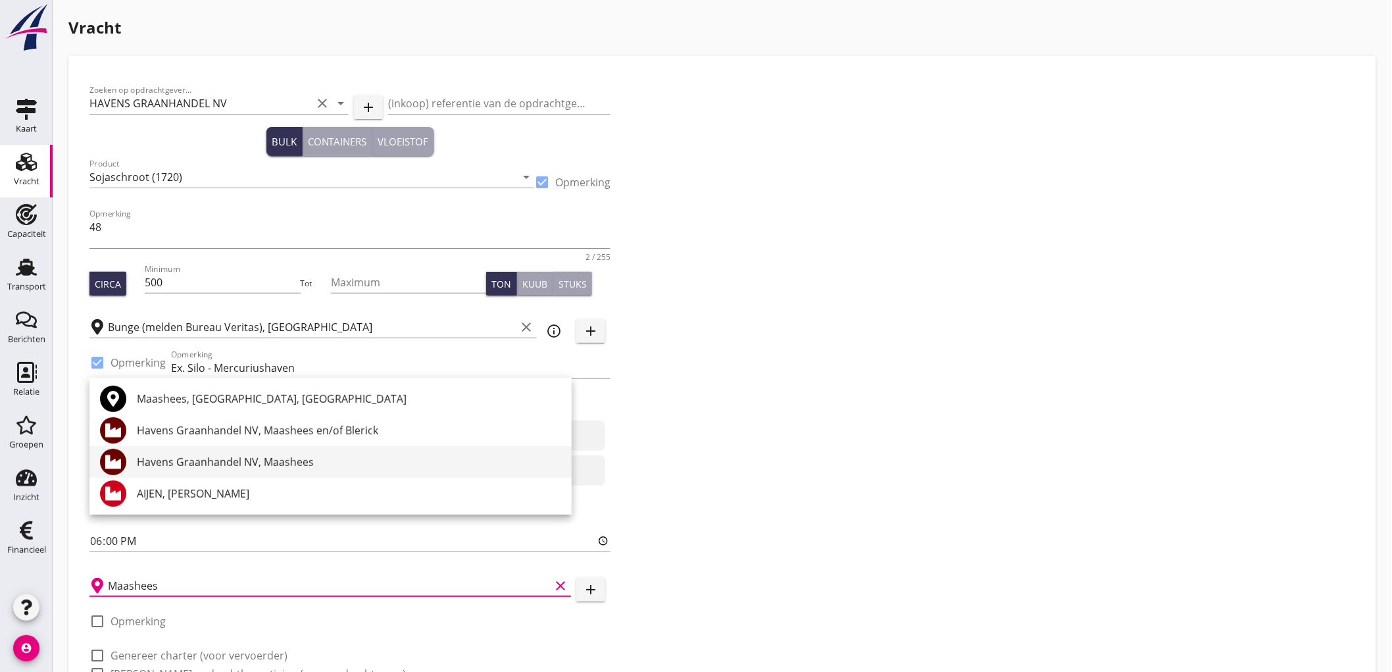
click at [237, 455] on div "Havens Graanhandel NV, Maashees" at bounding box center [349, 462] width 424 height 16
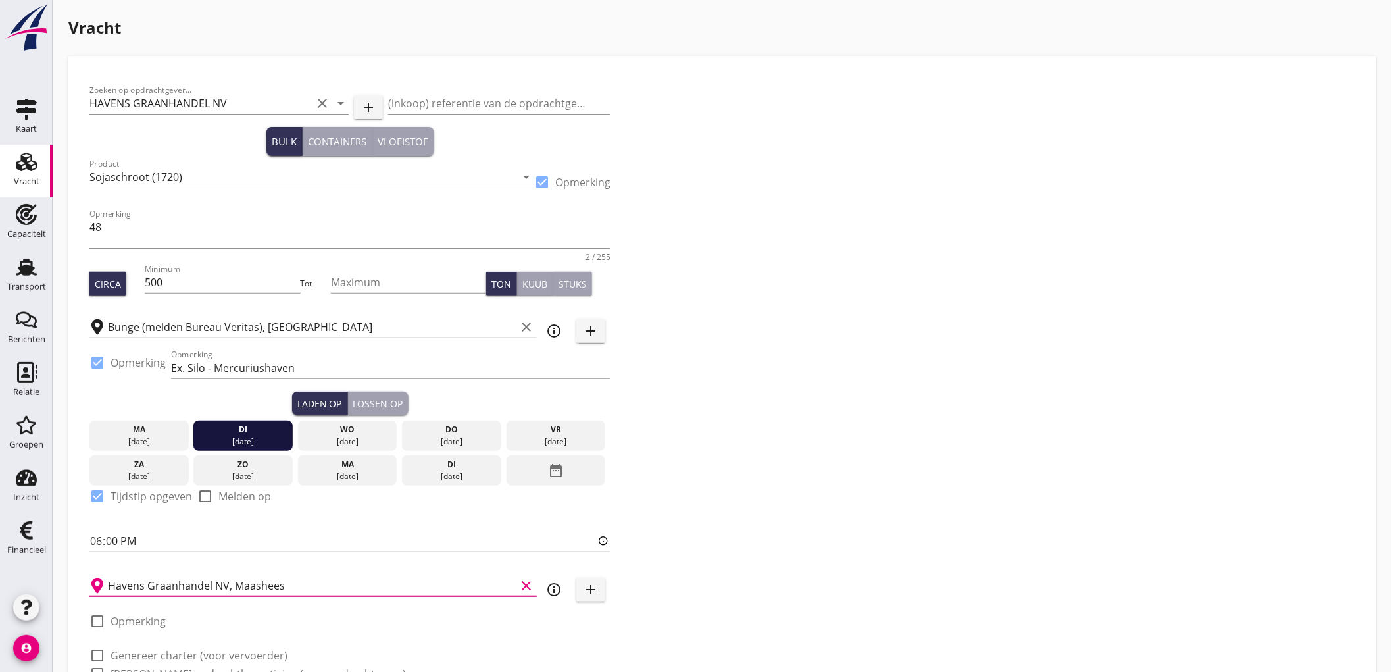
type input "Havens Graanhandel NV, Maashees"
click at [380, 409] on button "Lossen op" at bounding box center [378, 403] width 61 height 24
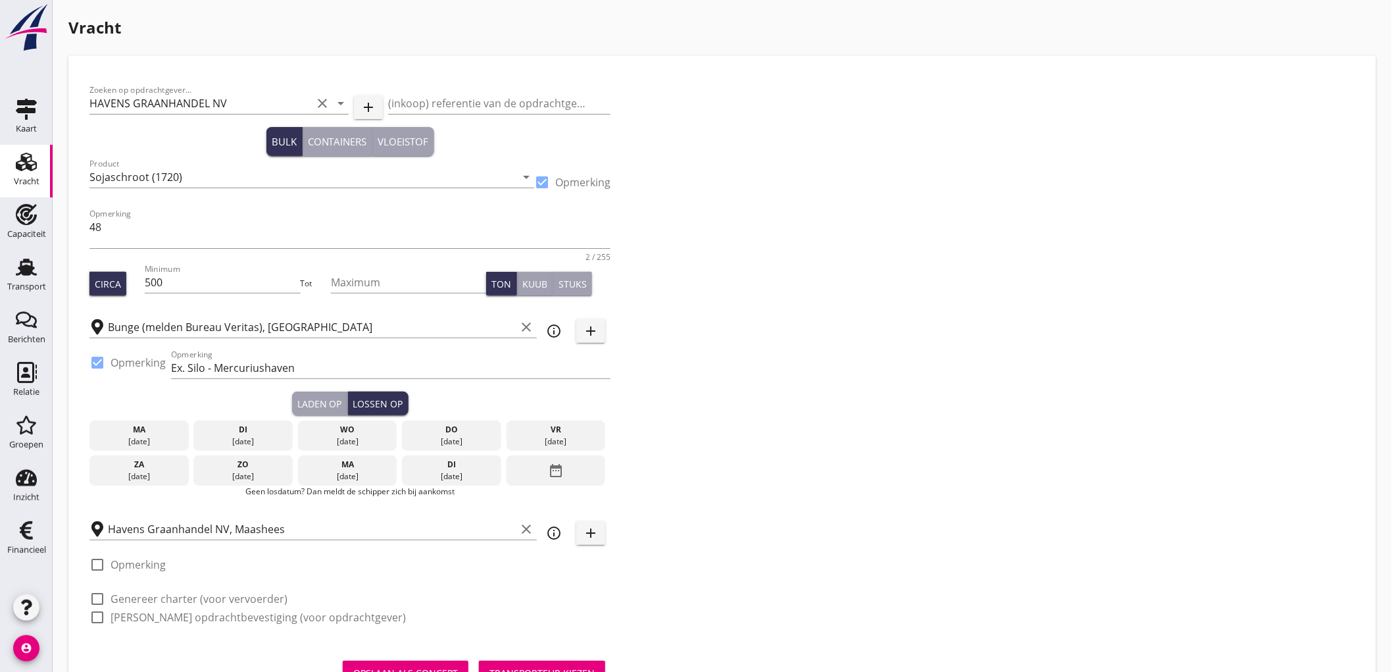
click at [478, 443] on div "[DATE]" at bounding box center [451, 442] width 93 height 12
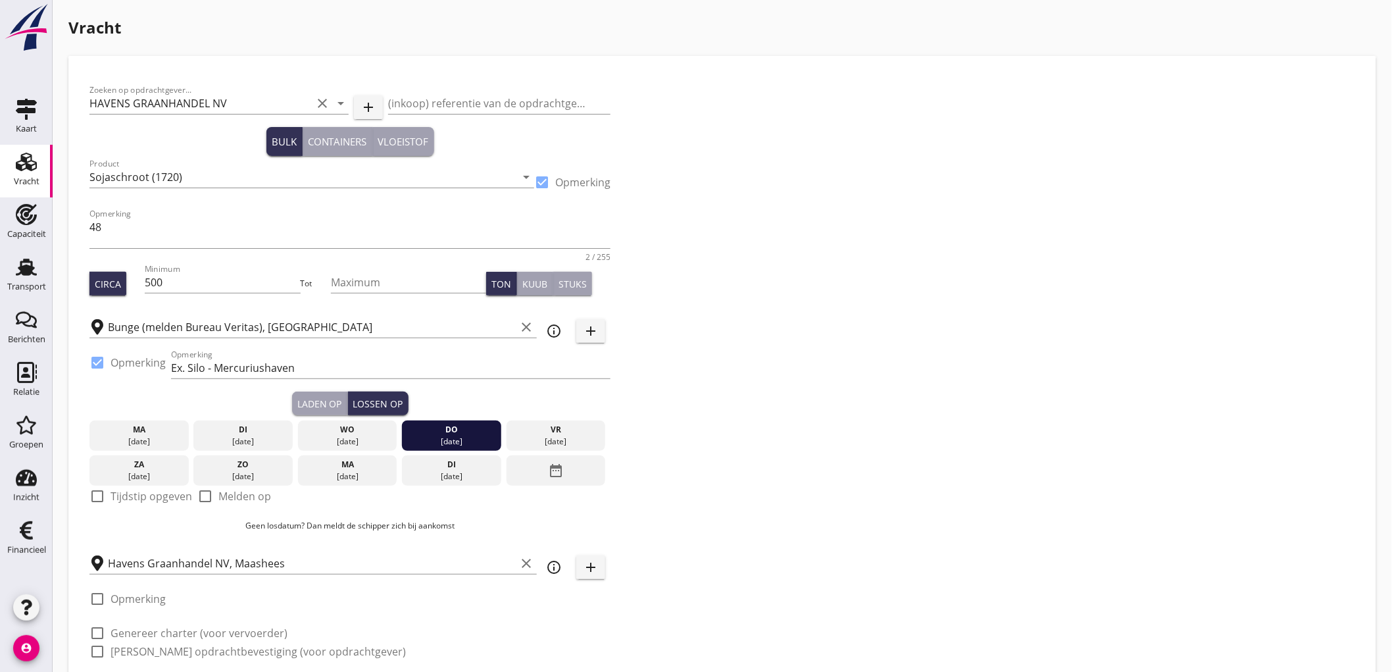
click at [169, 494] on label "Tijdstip opgeven" at bounding box center [152, 495] width 82 height 13
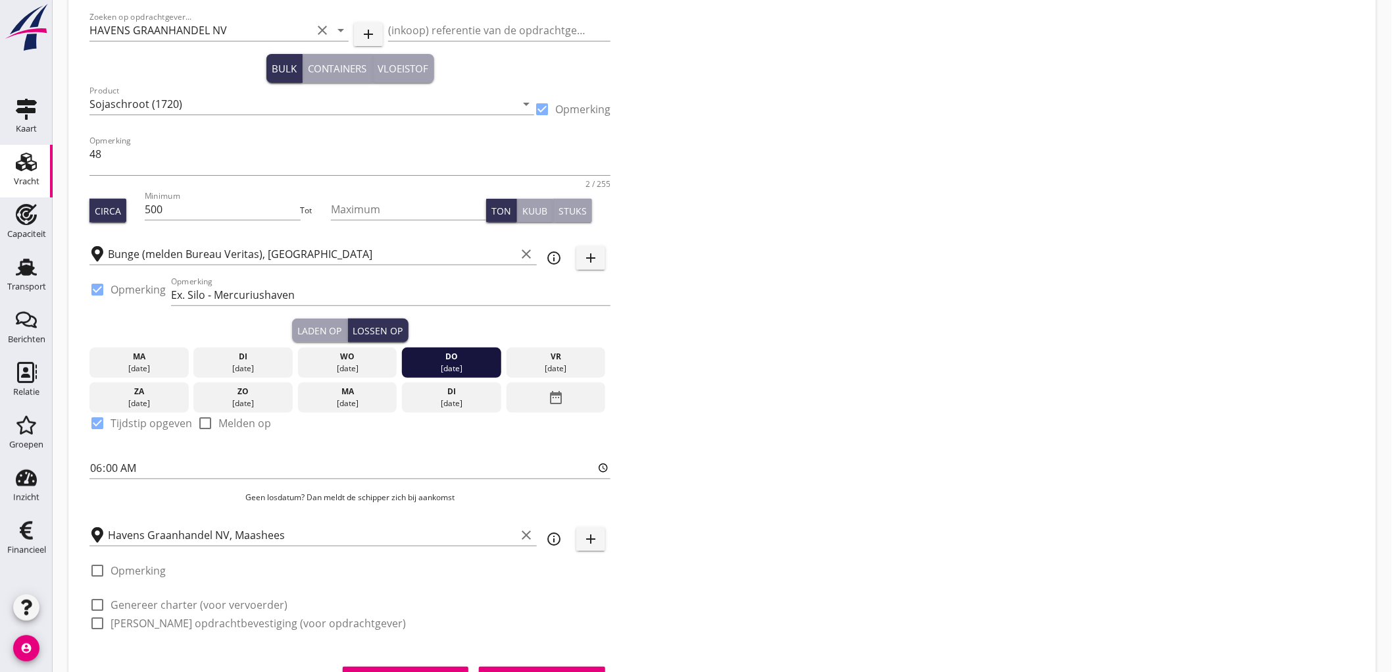
click at [169, 422] on label "Tijdstip opgeven" at bounding box center [152, 422] width 82 height 13
checkbox input "false"
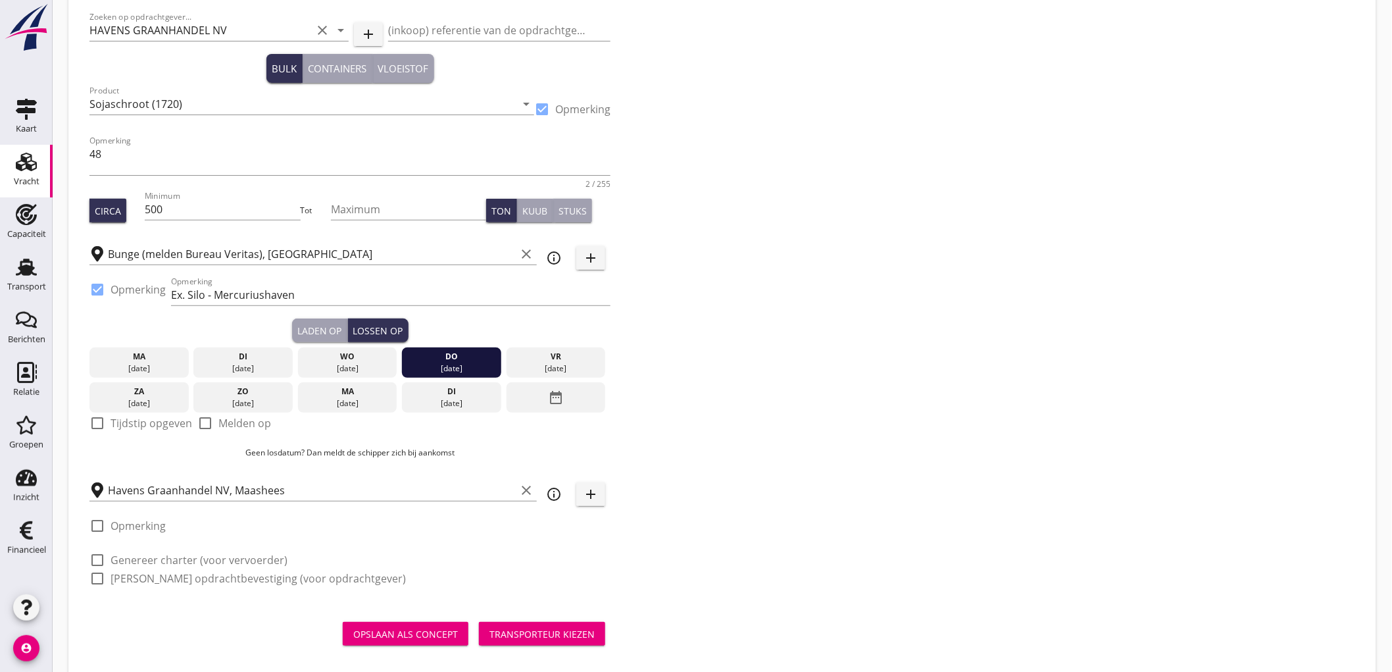
click at [235, 424] on label "Melden op" at bounding box center [244, 422] width 53 height 13
checkbox input "true"
click at [165, 556] on label "Genereer charter (voor vervoerder)" at bounding box center [199, 559] width 177 height 13
click at [152, 590] on div "Zoeken op opdrachtgever... HAVENS GRAANHANDEL NV clear arrow_drop_down add (ink…" at bounding box center [350, 303] width 532 height 598
checkbox input "true"
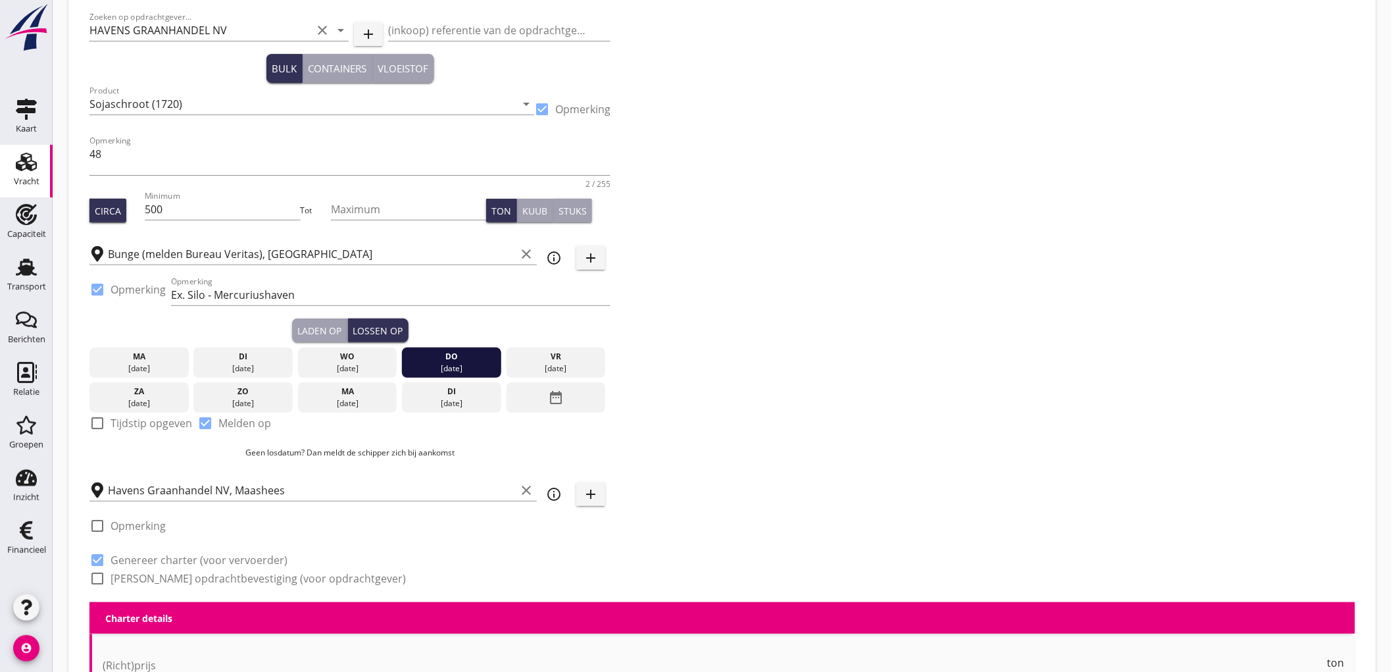
click at [153, 581] on label "[PERSON_NAME] opdrachtbevestiging (voor opdrachtgever)" at bounding box center [258, 578] width 295 height 13
checkbox input "true"
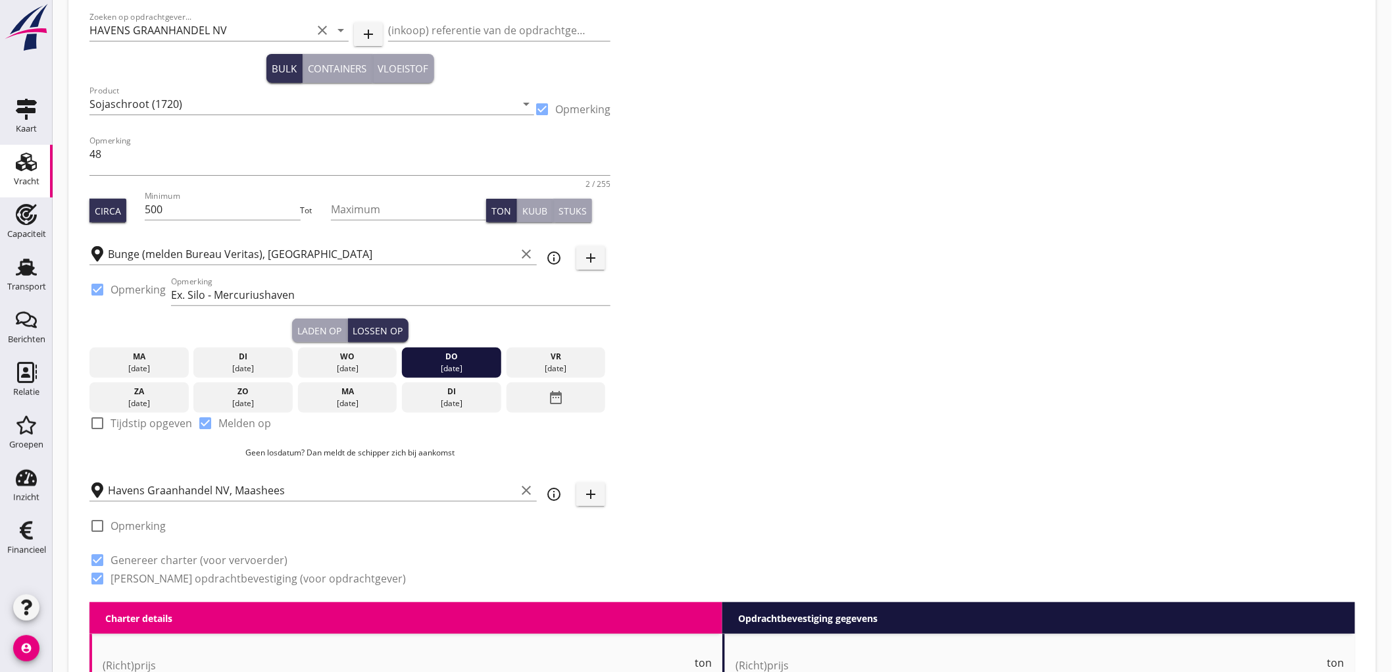
scroll to position [365, 0]
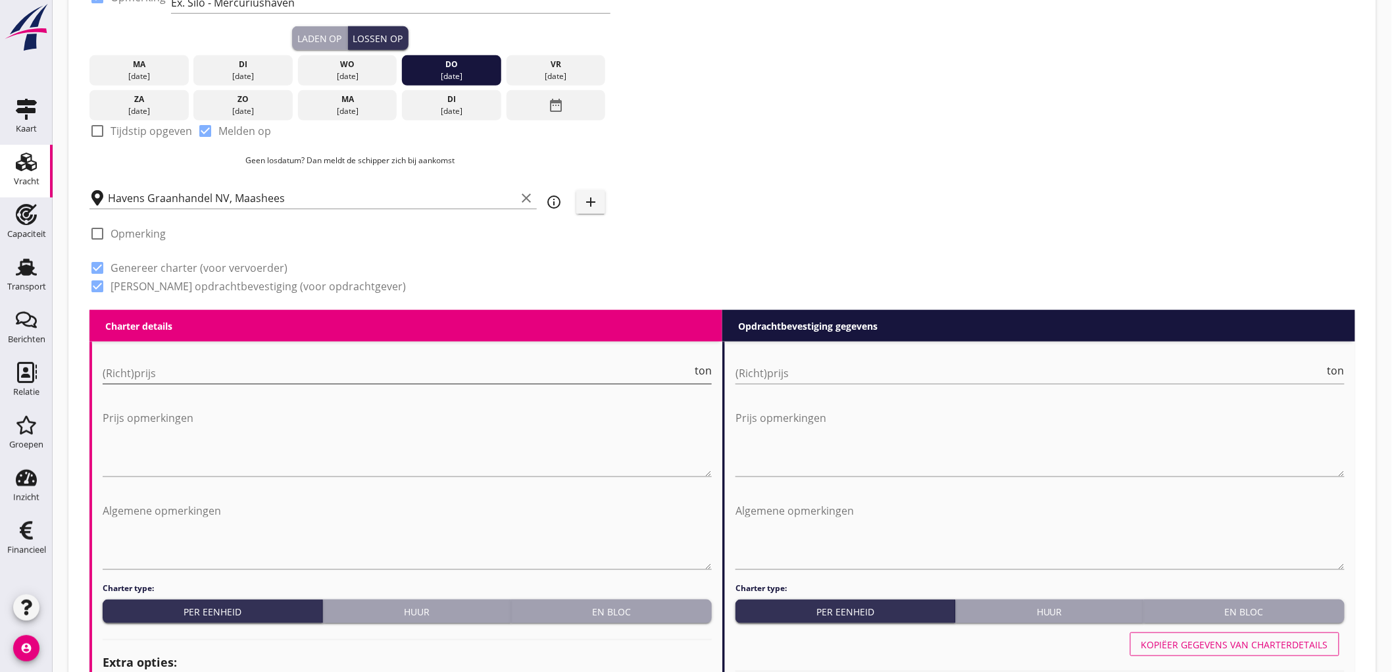
click at [192, 373] on input "(Richt)prijs" at bounding box center [397, 373] width 589 height 21
type input "4000"
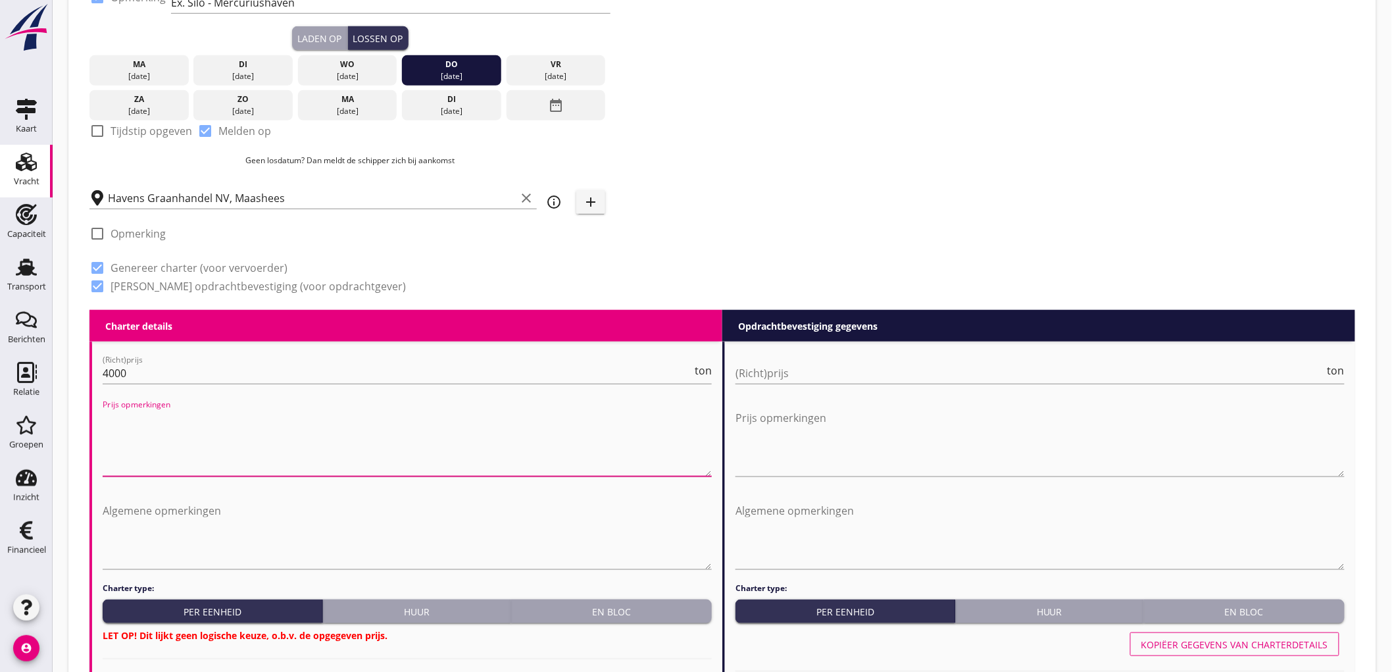
scroll to position [511, 0]
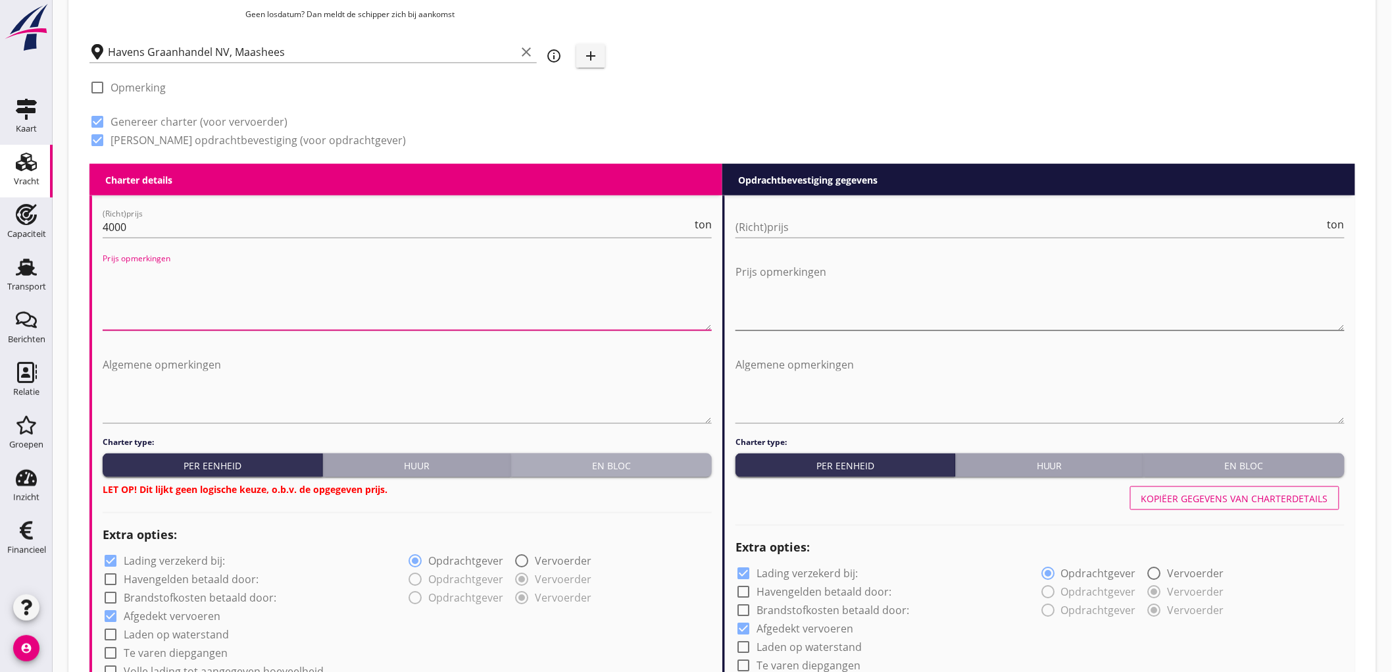
click at [604, 464] on div "En bloc" at bounding box center [611, 466] width 190 height 14
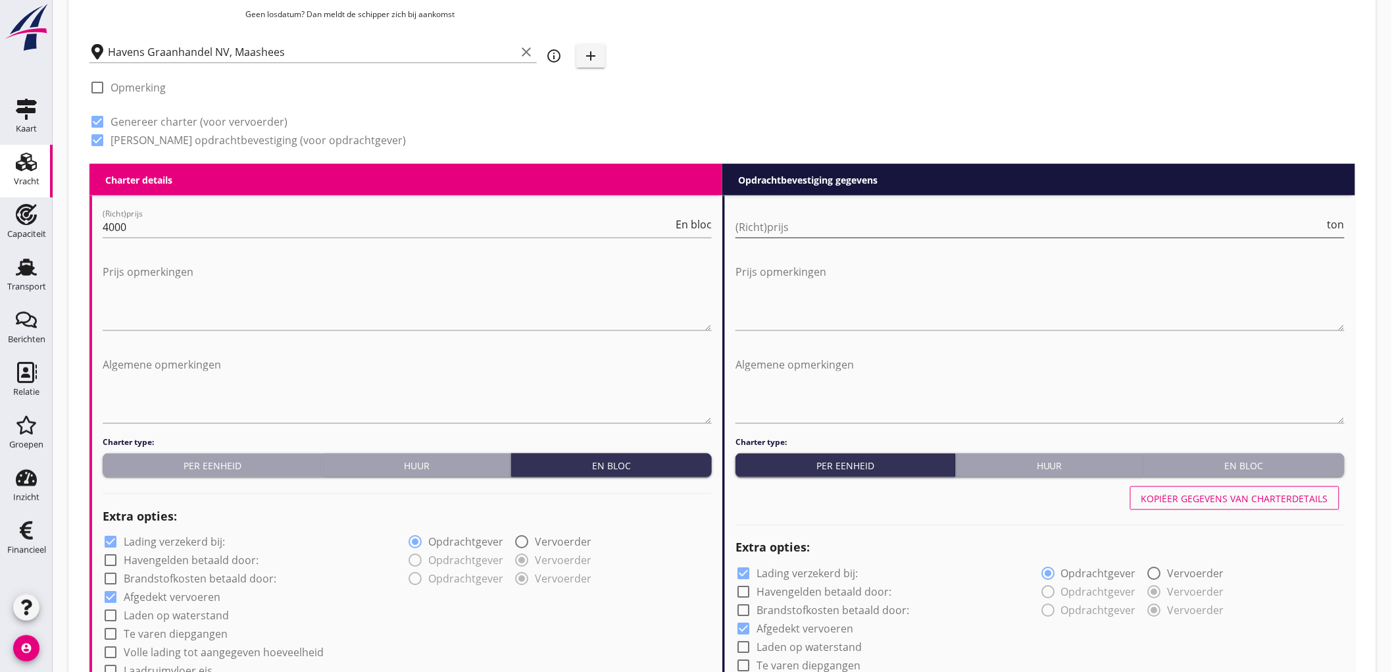
click at [814, 218] on input "(Richt)prijs" at bounding box center [1030, 226] width 589 height 21
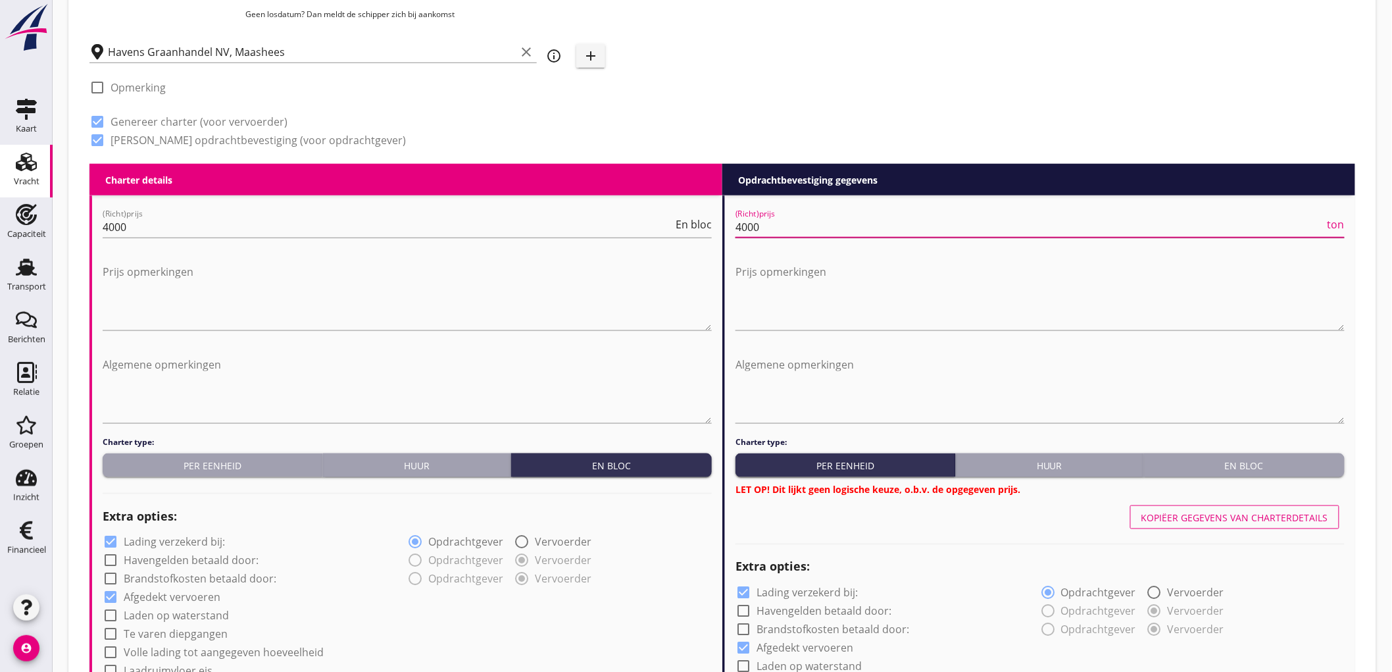
type input "4000"
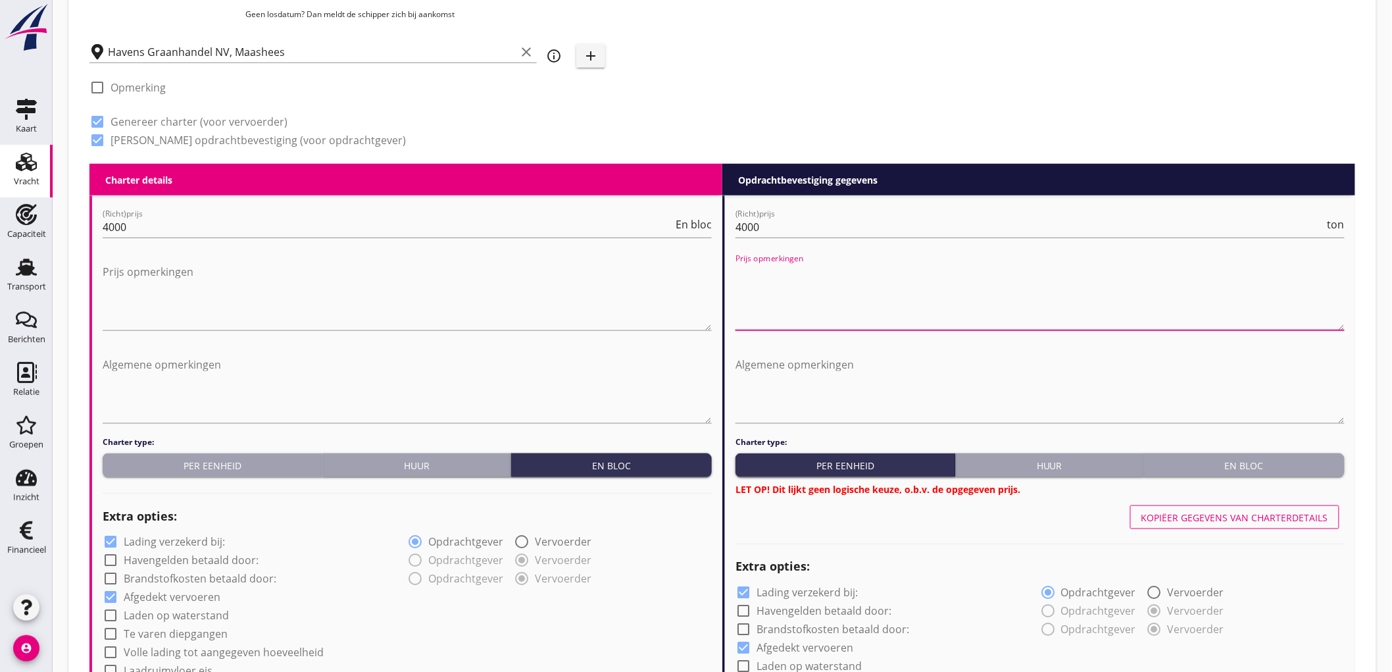
click at [1282, 455] on button "En bloc" at bounding box center [1244, 465] width 201 height 24
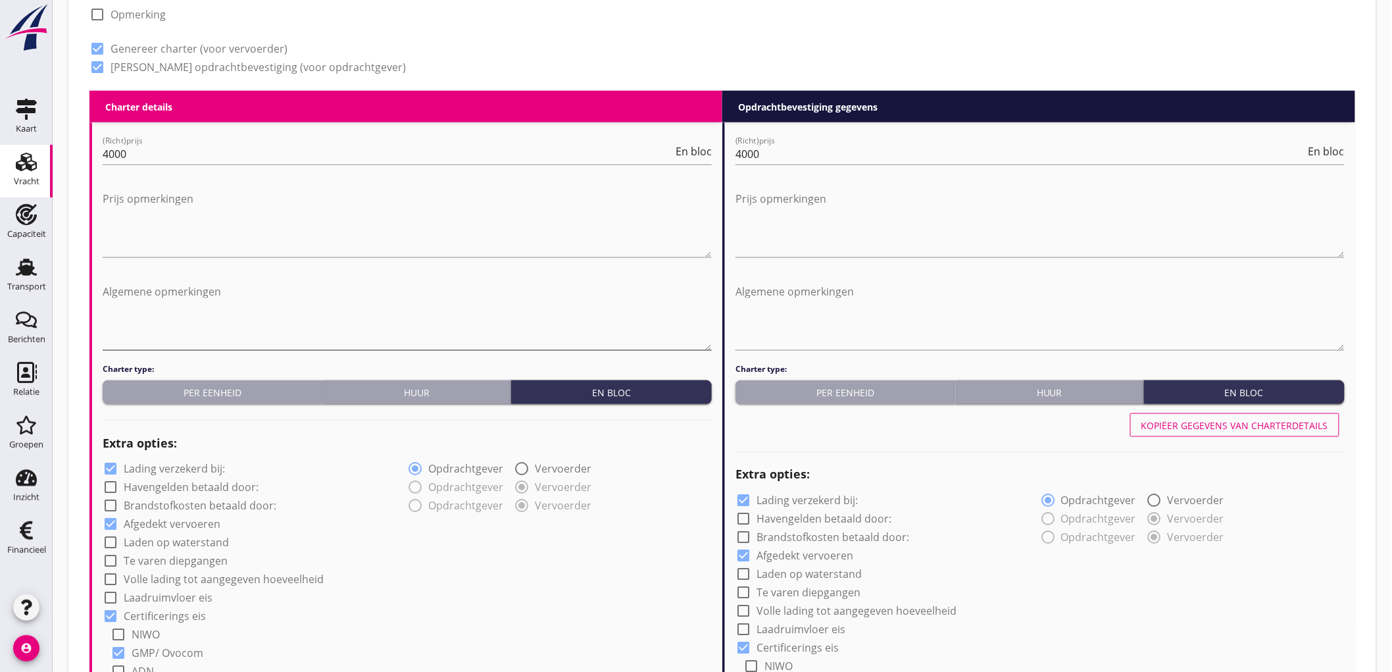
scroll to position [731, 0]
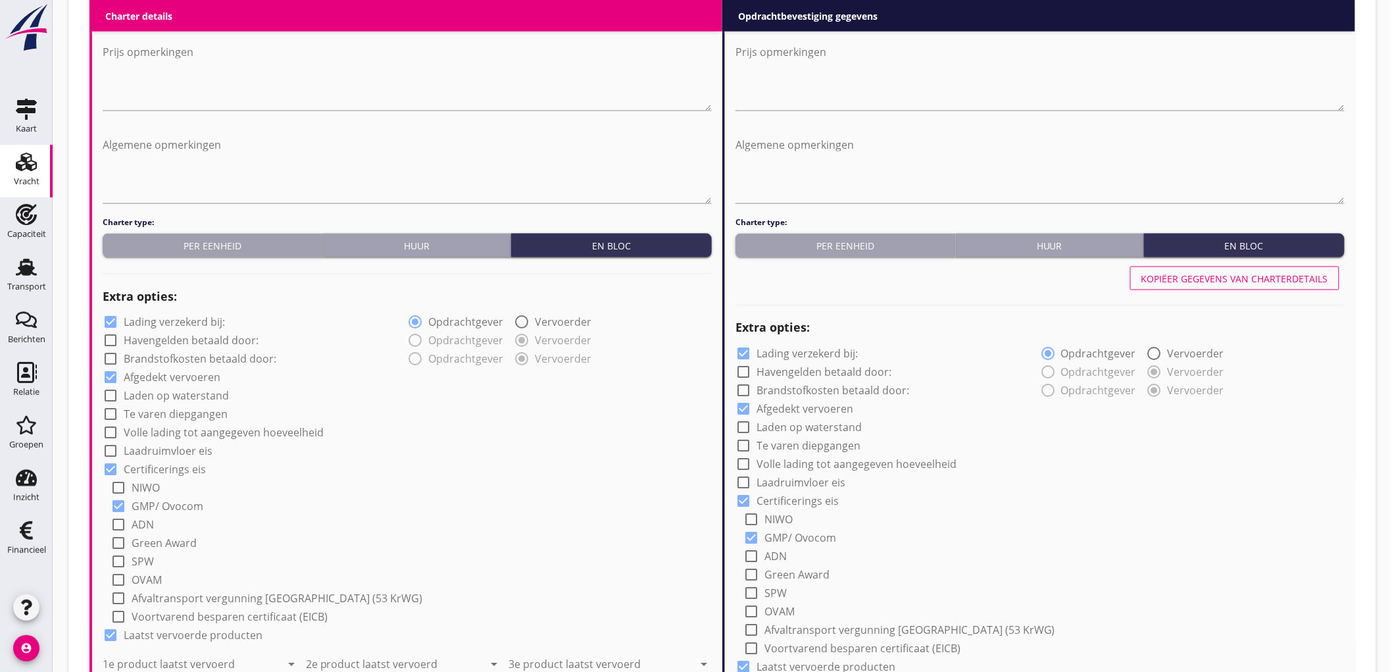
click at [180, 318] on label "Lading verzekerd bij:" at bounding box center [174, 322] width 101 height 13
checkbox input "false"
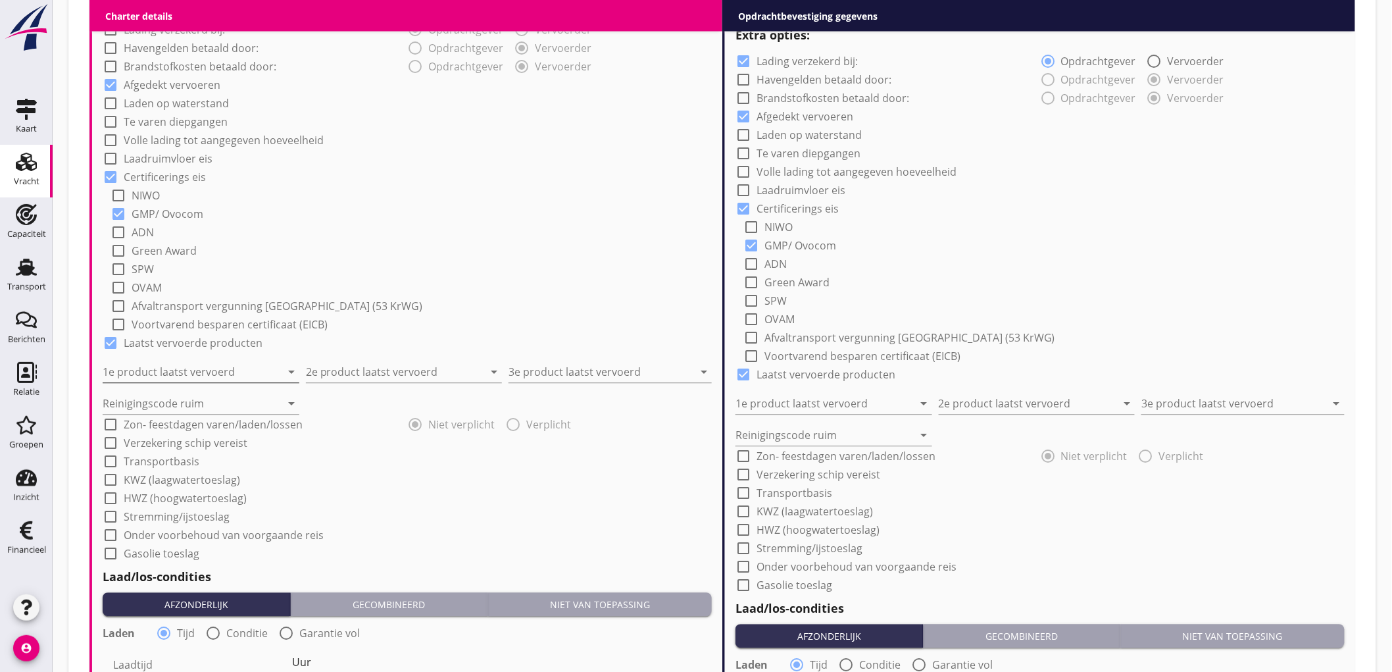
click at [188, 368] on input "1e product laatst vervoerd" at bounding box center [192, 372] width 178 height 21
type input "Sunpellets (1720)"
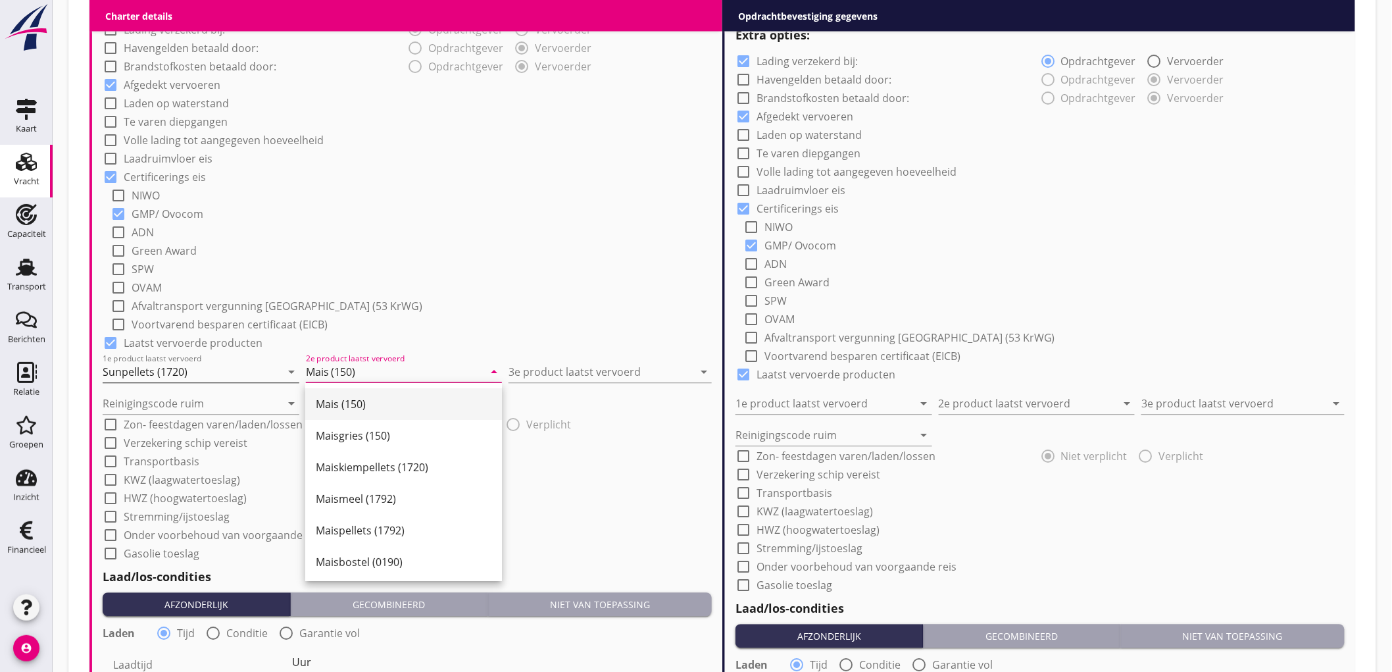
type input "Mais (150)"
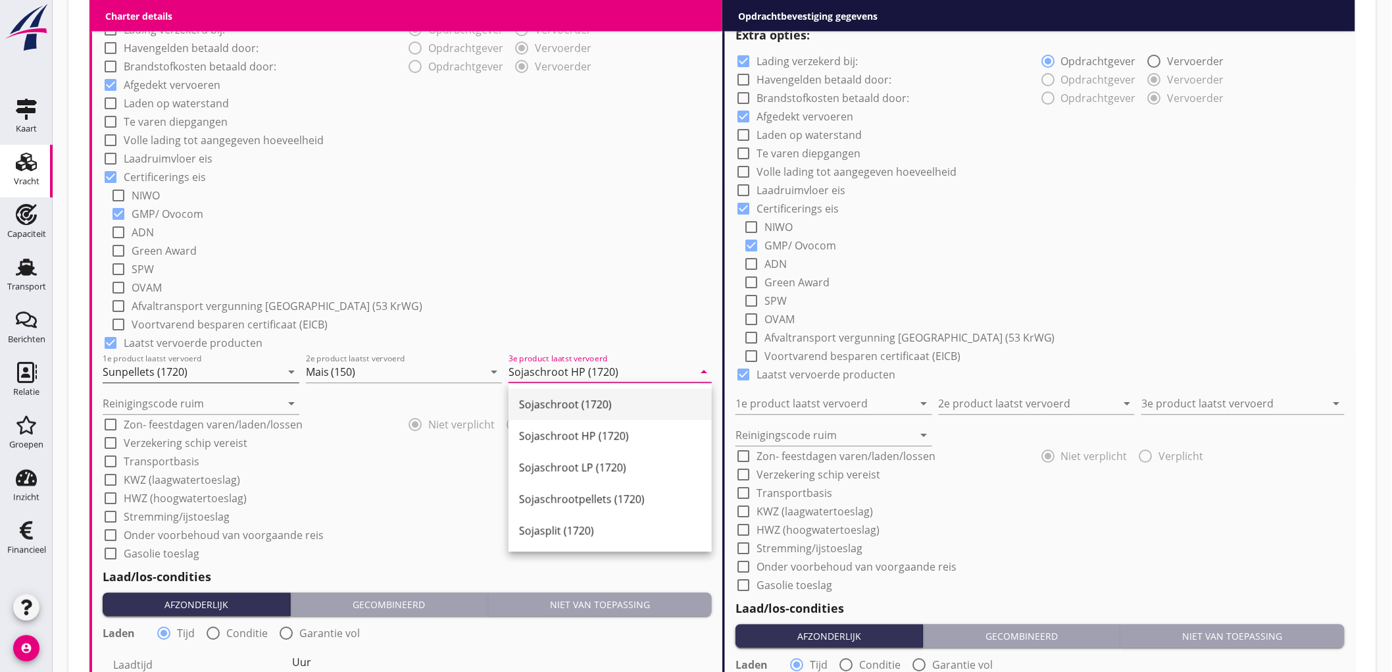
type input "Sojaschroot HP (1720)"
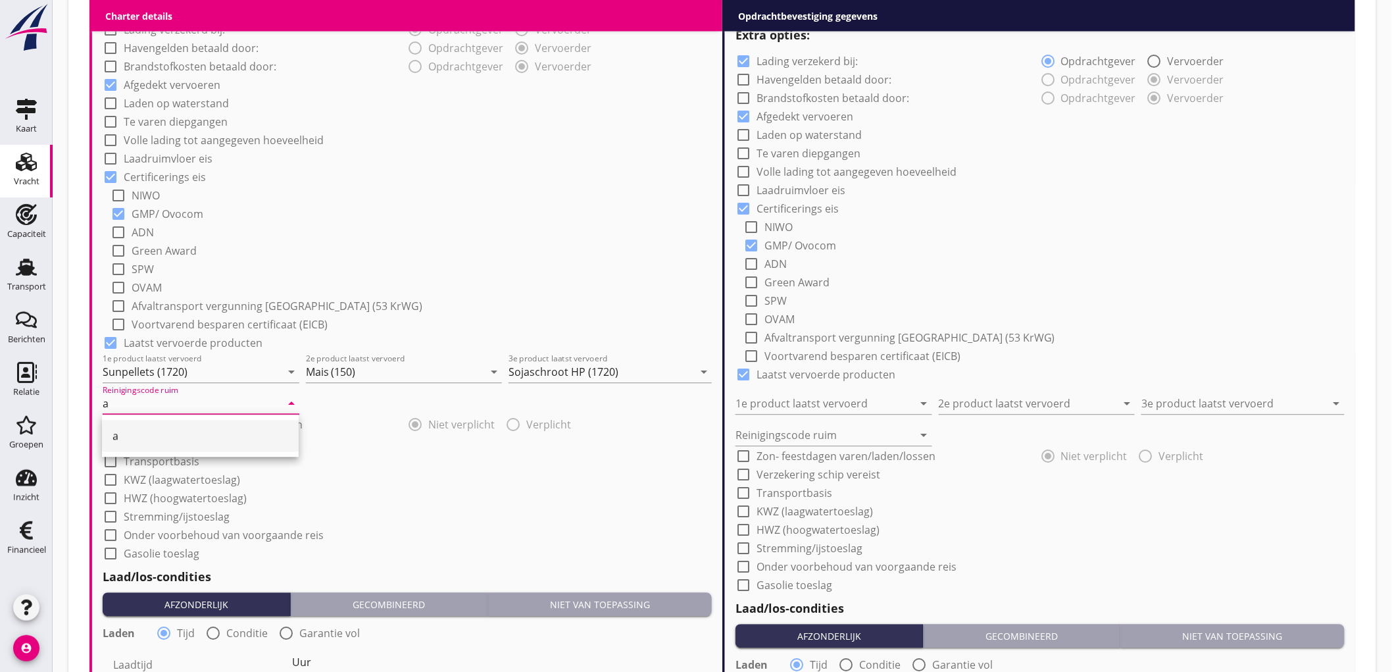
click at [132, 432] on div "a" at bounding box center [201, 436] width 176 height 16
type input "a"
click at [586, 266] on div "check_box_outline_blank SPW" at bounding box center [411, 268] width 601 height 18
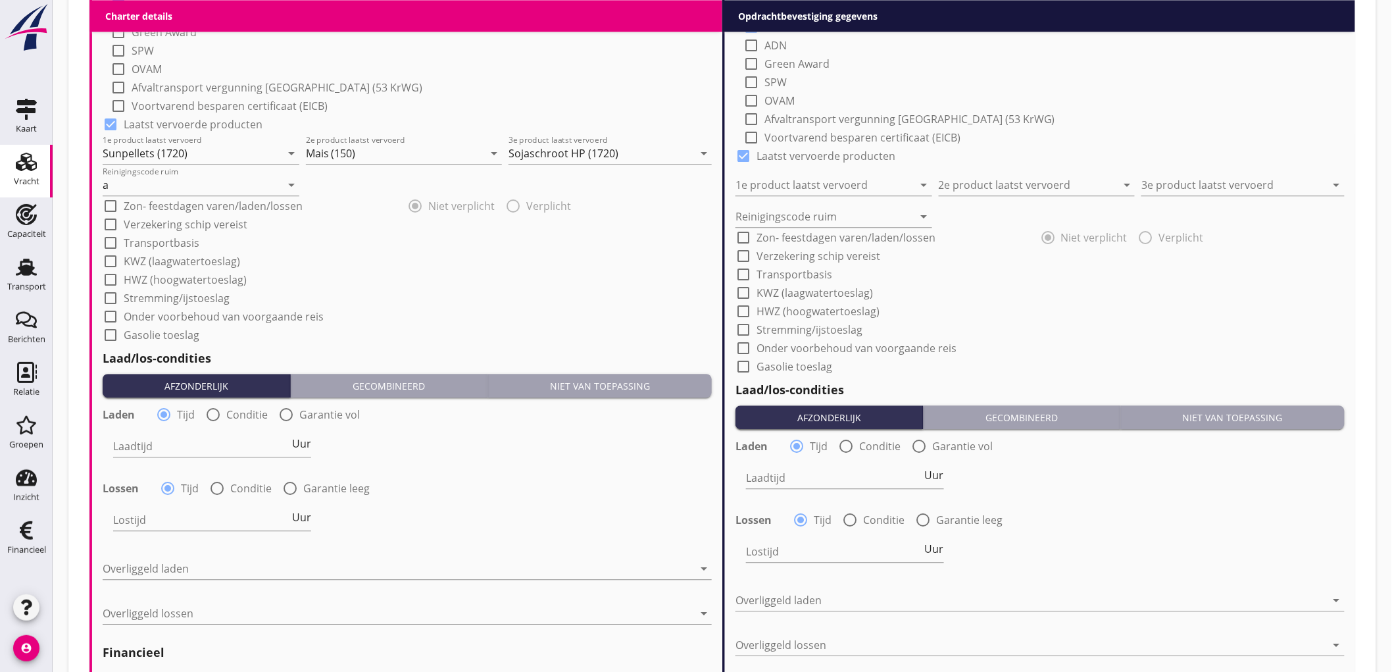
click at [258, 413] on label "Conditie" at bounding box center [246, 414] width 41 height 13
radio input "false"
radio input "true"
click at [186, 439] on div at bounding box center [253, 446] width 280 height 21
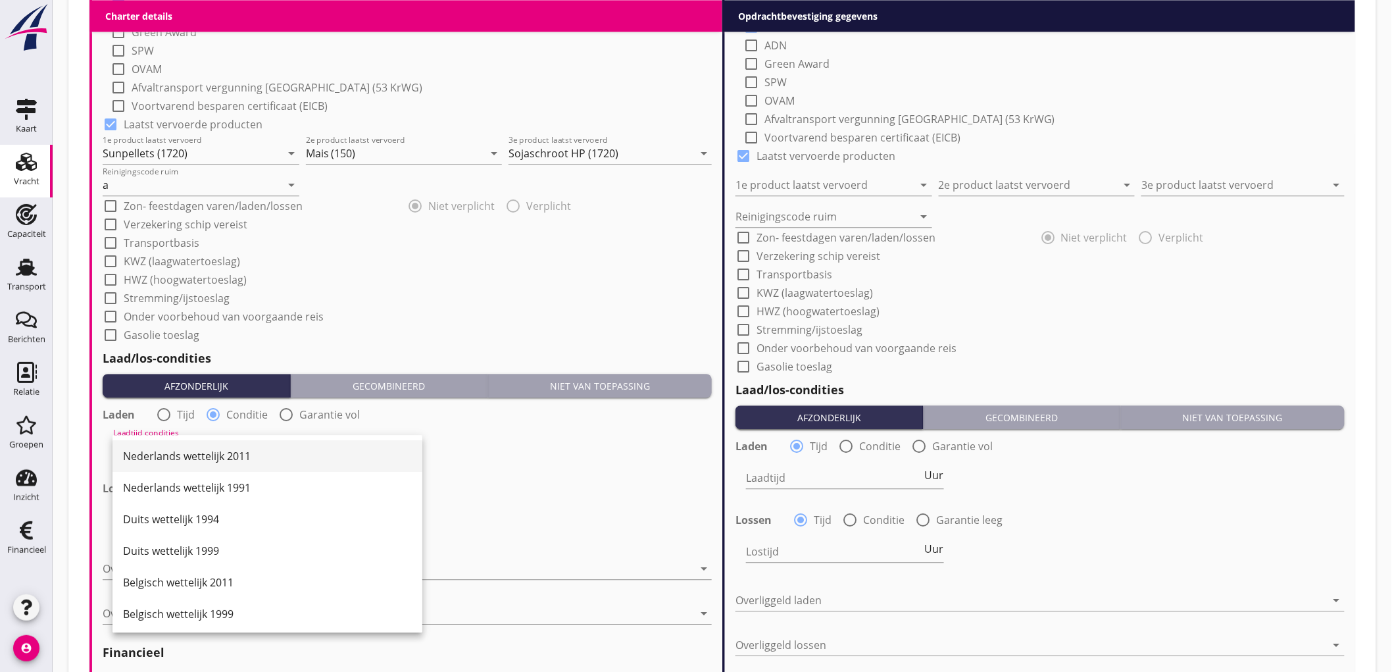
click at [187, 450] on div "Nederlands wettelijk 2011" at bounding box center [267, 456] width 289 height 16
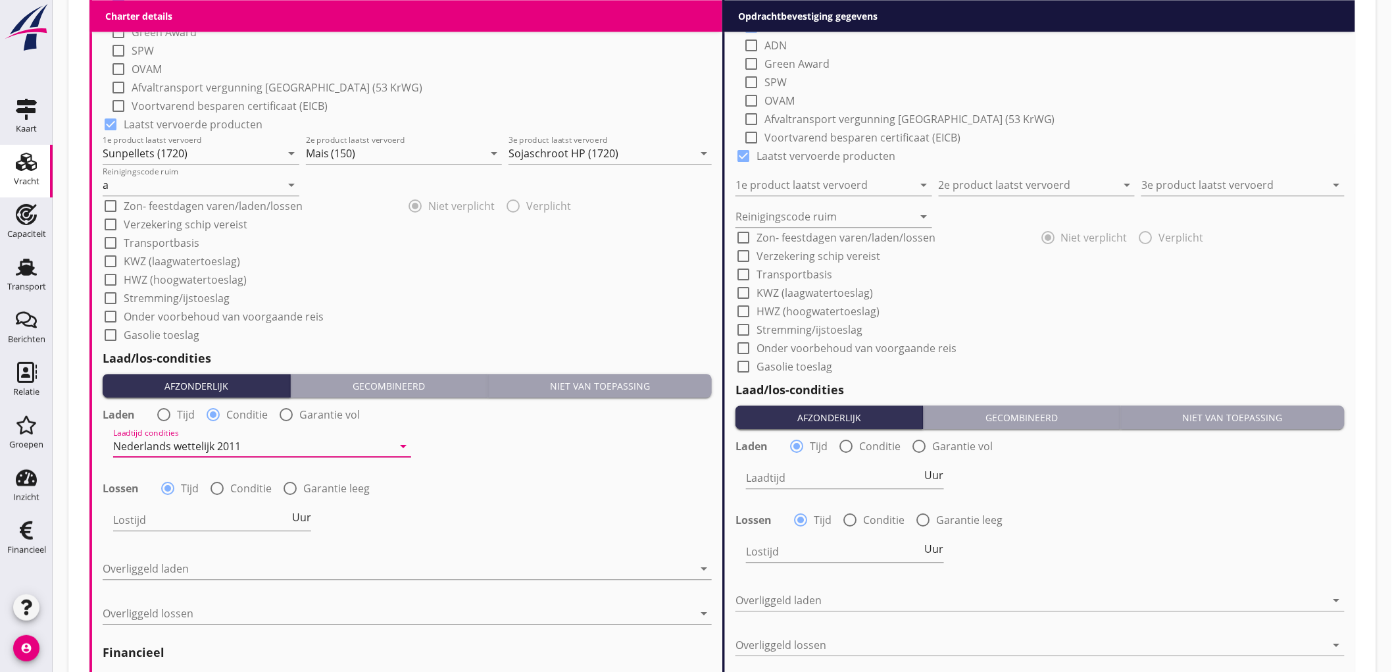
click at [239, 490] on label "Conditie" at bounding box center [250, 488] width 41 height 13
radio input "false"
radio input "true"
click at [179, 518] on div at bounding box center [253, 519] width 280 height 21
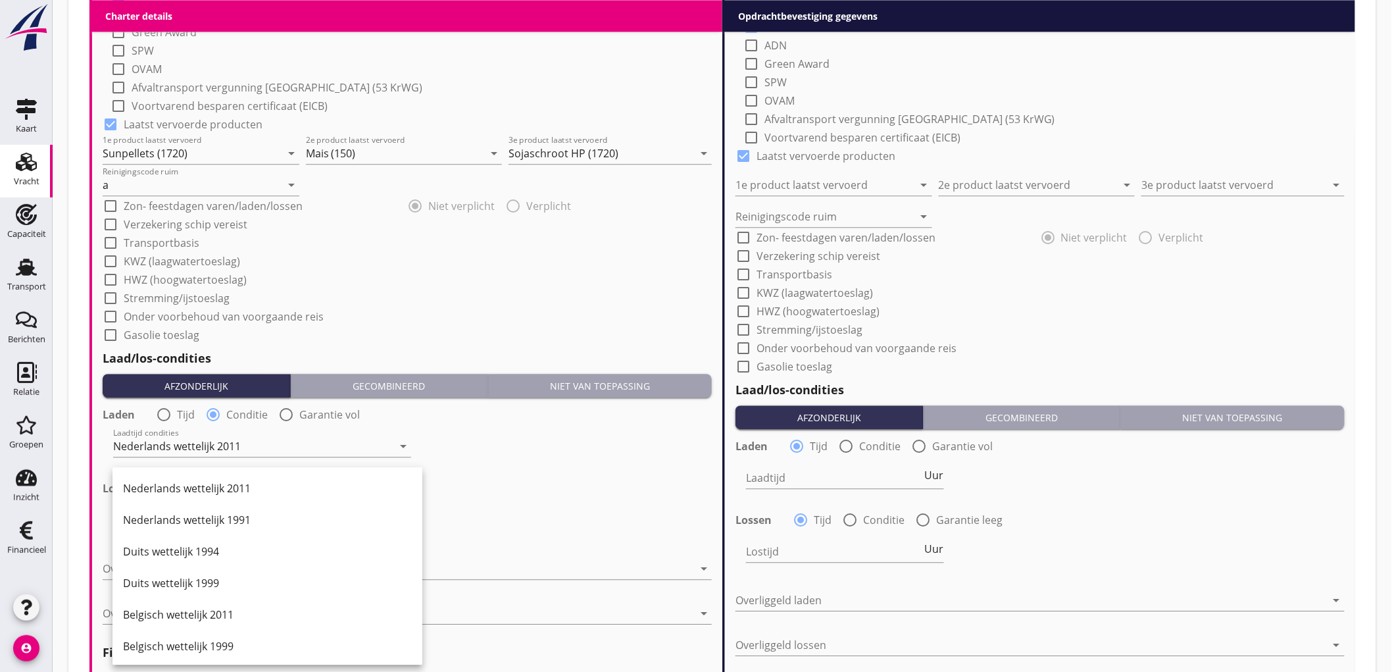
click at [240, 488] on div "Nederlands wettelijk 2011" at bounding box center [267, 488] width 289 height 16
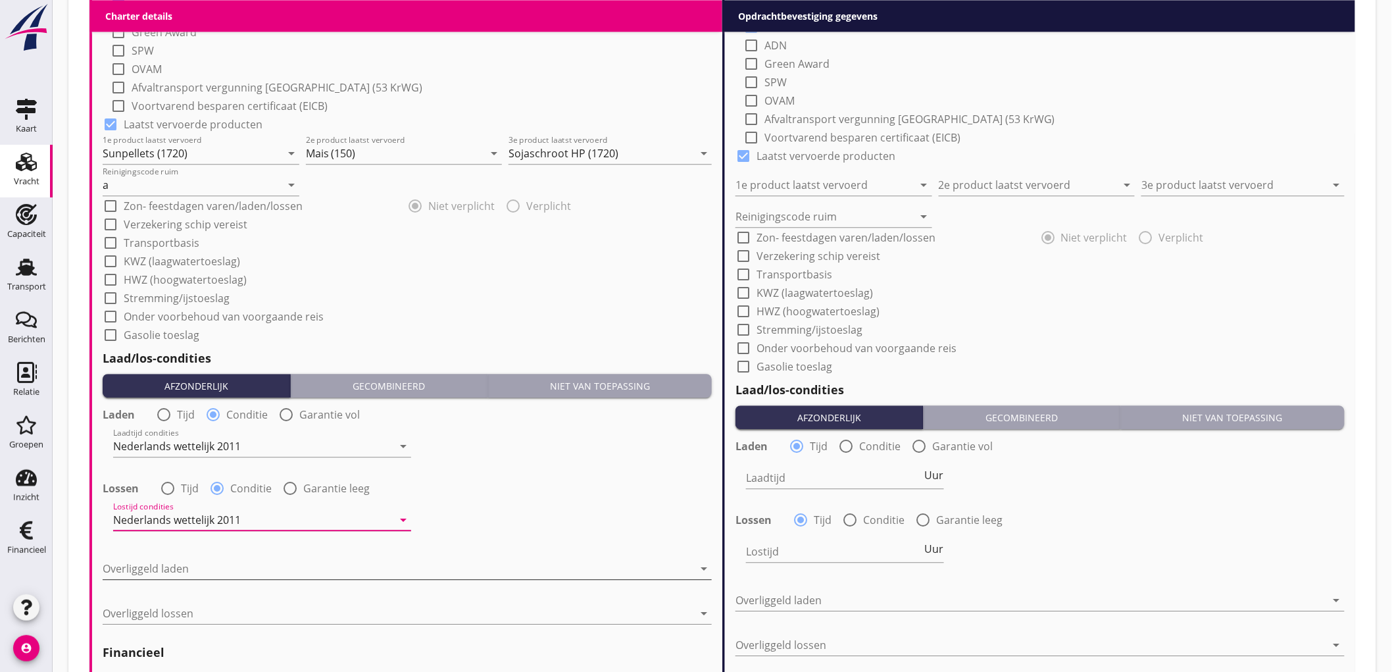
click at [176, 562] on div at bounding box center [398, 568] width 591 height 21
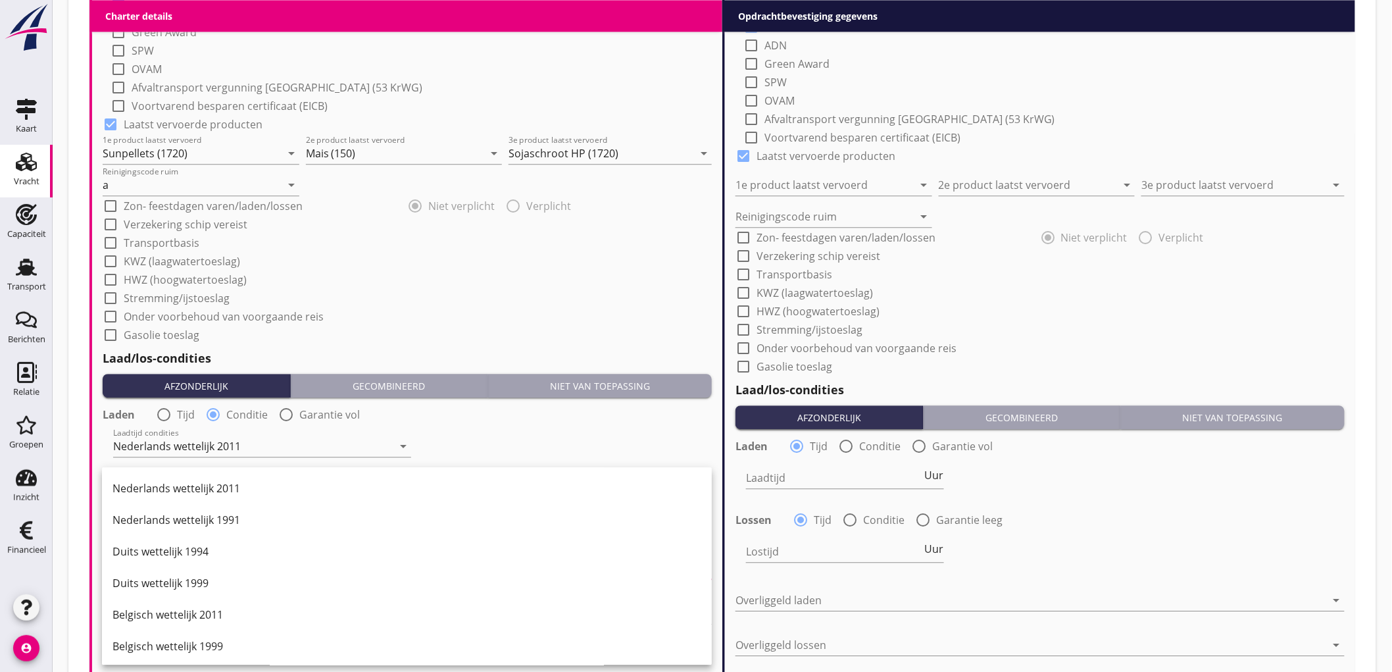
click at [245, 492] on div "Nederlands wettelijk 2011" at bounding box center [407, 488] width 589 height 16
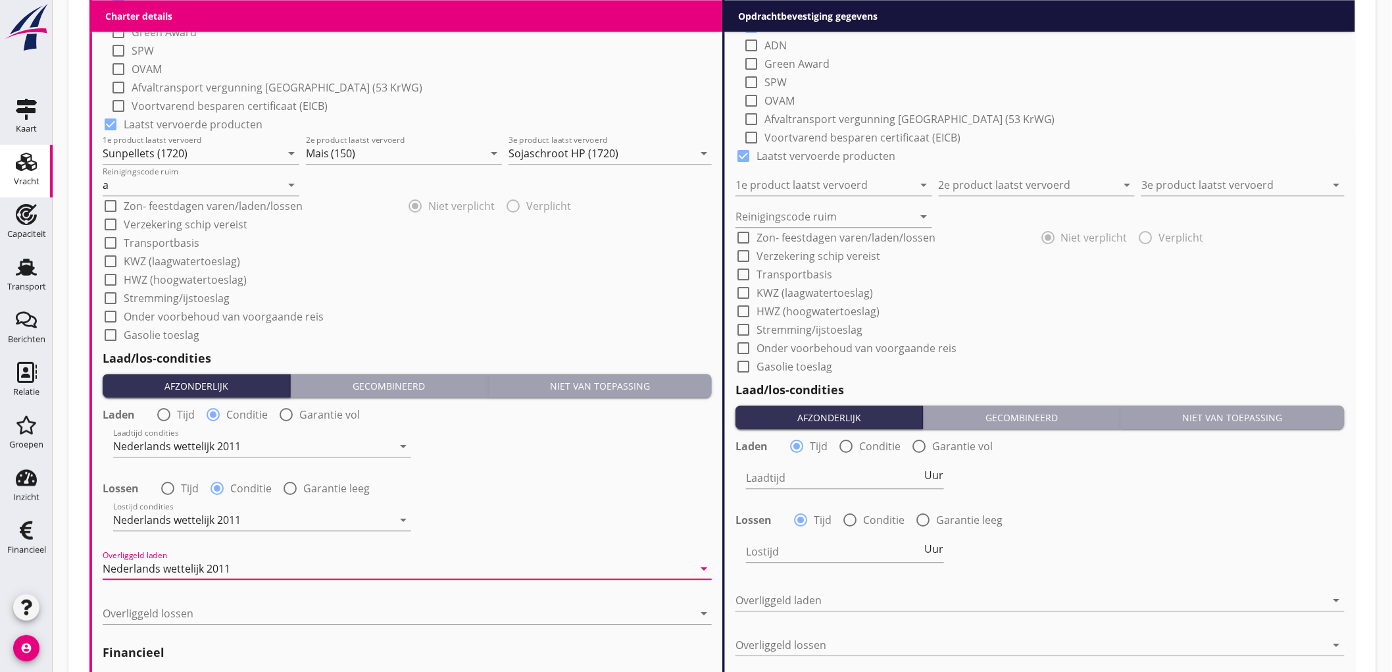
click at [588, 451] on div "Laadtijd condities Nederlands wettelijk 2011 arrow_drop_down" at bounding box center [407, 447] width 612 height 47
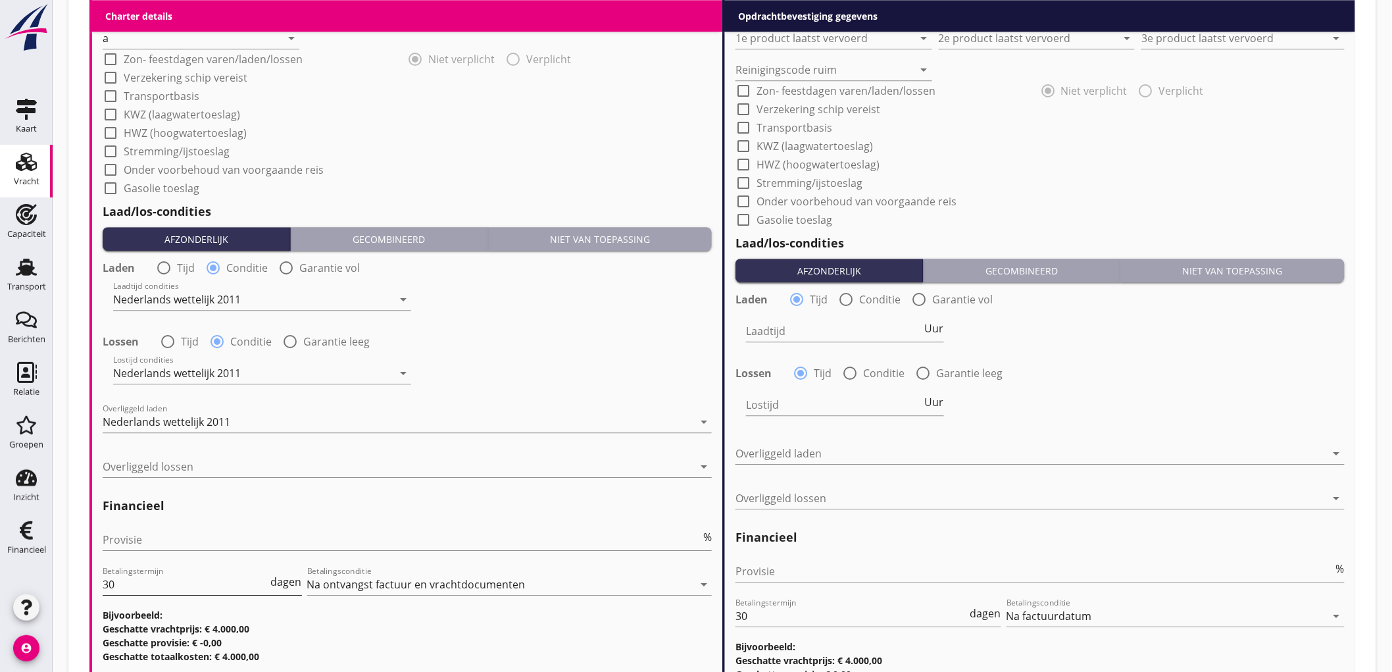
scroll to position [1511, 0]
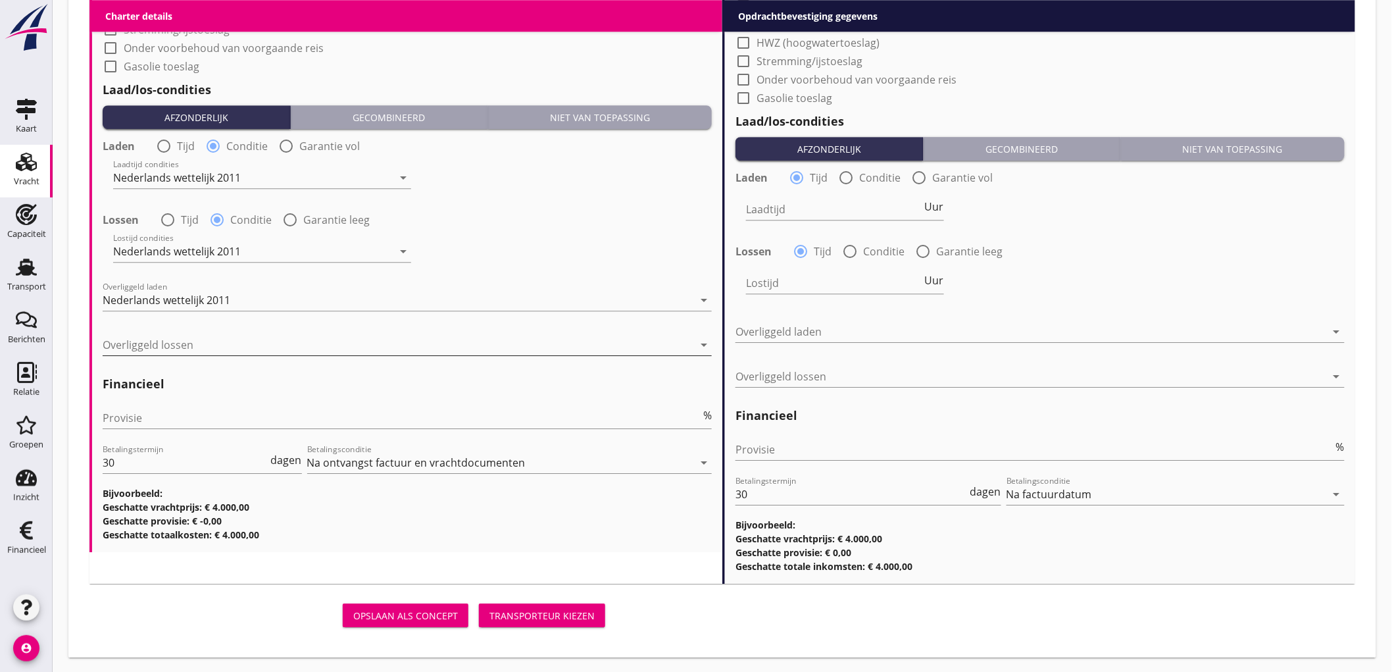
click at [228, 352] on div at bounding box center [398, 344] width 591 height 21
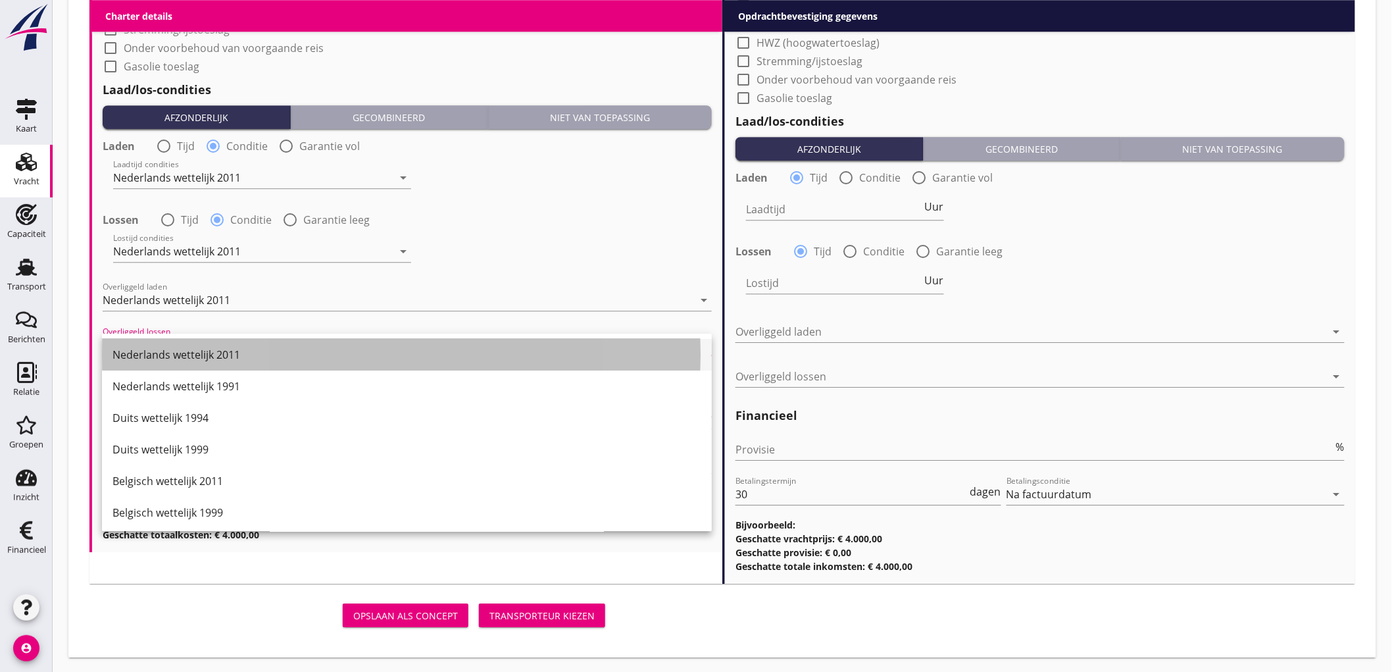
click at [228, 351] on div "Nederlands wettelijk 2011" at bounding box center [407, 355] width 589 height 16
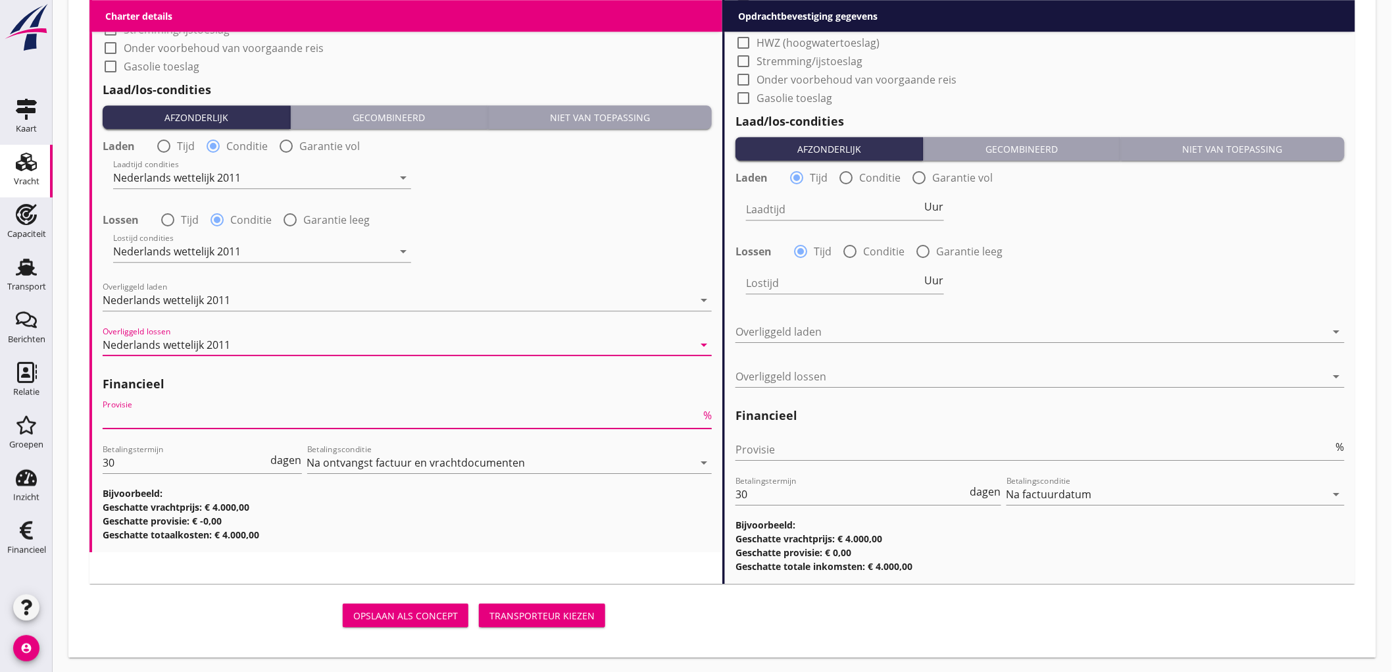
click at [449, 414] on input "Provisie" at bounding box center [402, 417] width 598 height 21
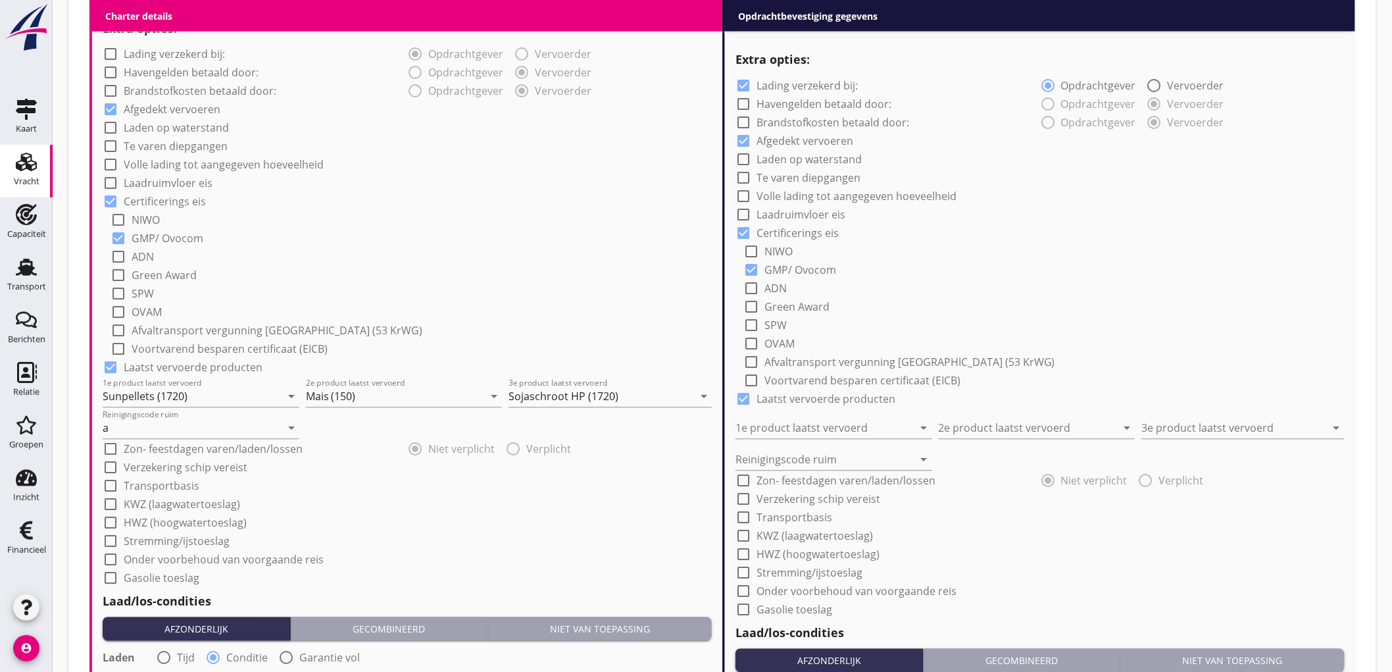
scroll to position [926, 0]
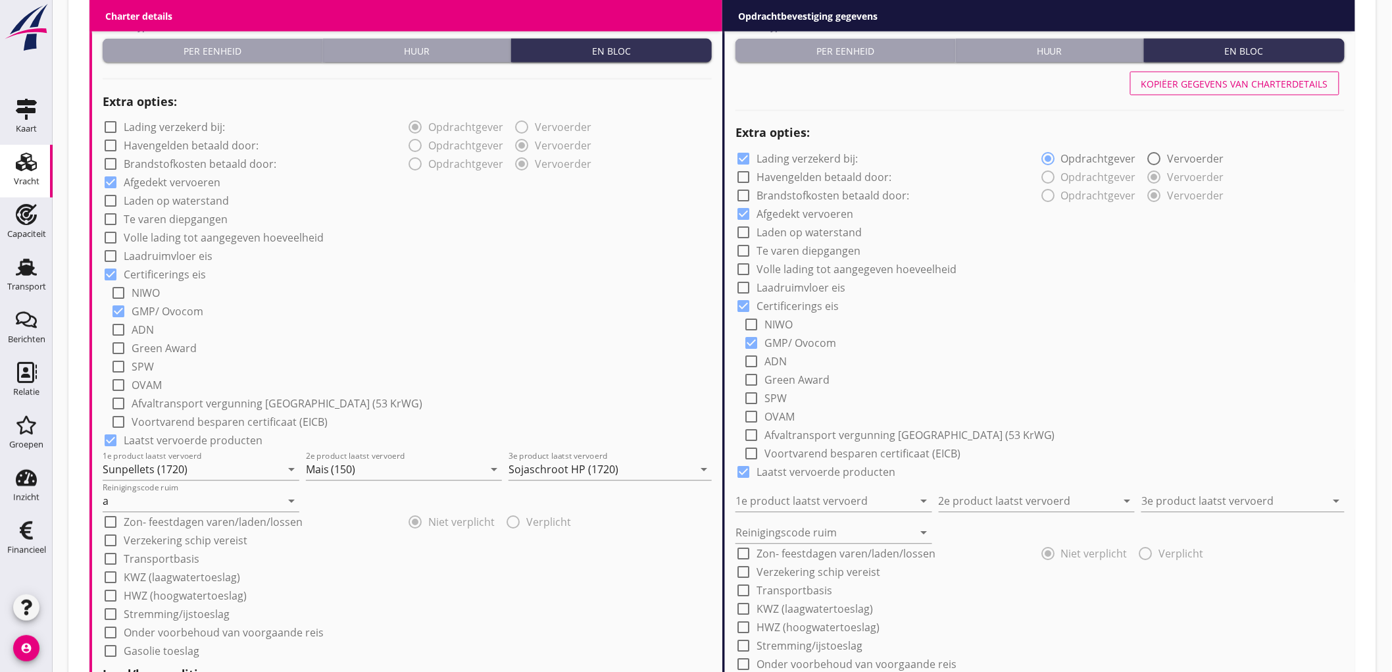
type input "5"
click at [1193, 84] on div "Kopiëer gegevens van charterdetails" at bounding box center [1234, 84] width 187 height 14
checkbox input "false"
type input "Sunpellets (1720)"
type input "Mais (150)"
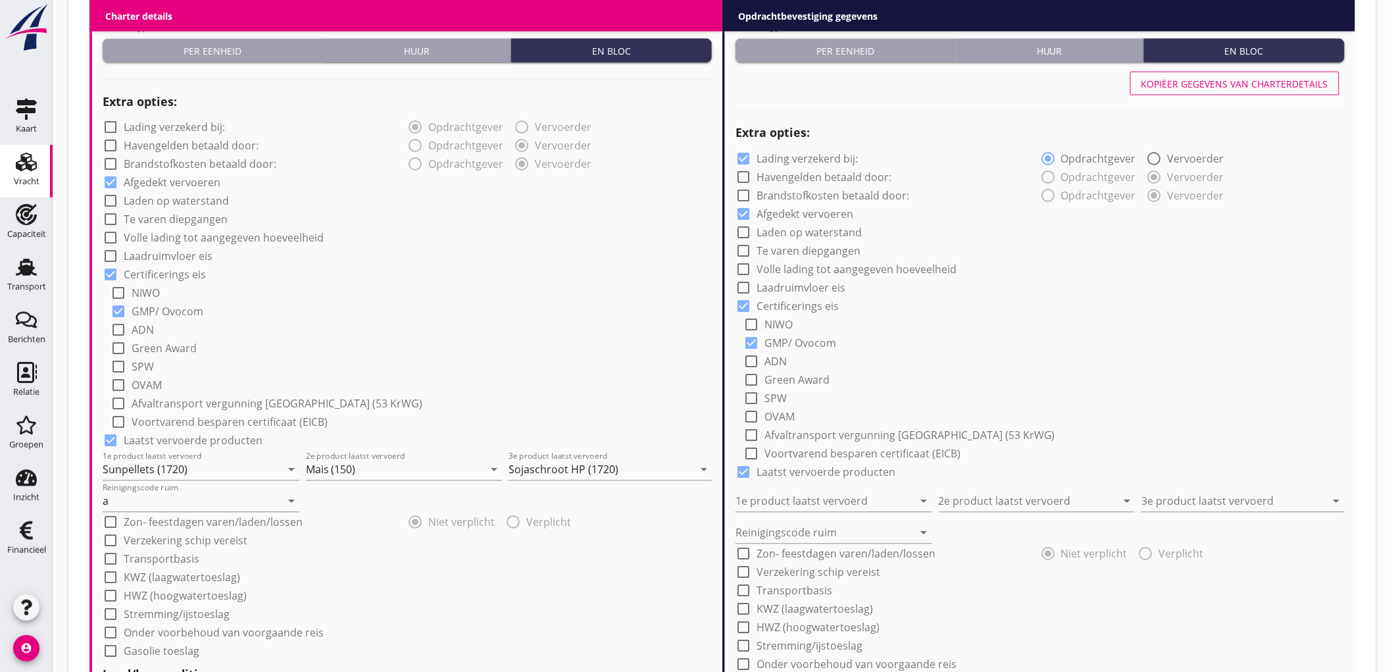
type input "Sojaschroot HP (1720)"
type input "a"
radio input "false"
radio input "true"
radio input "false"
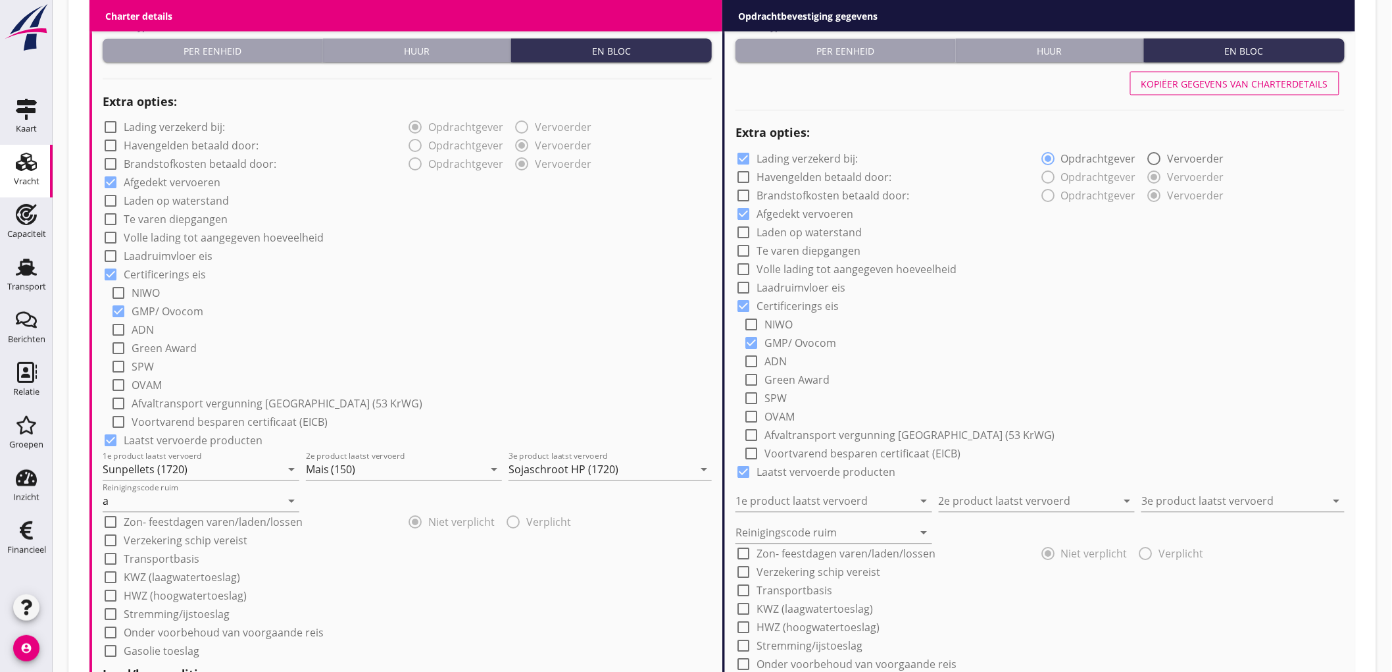
radio input "true"
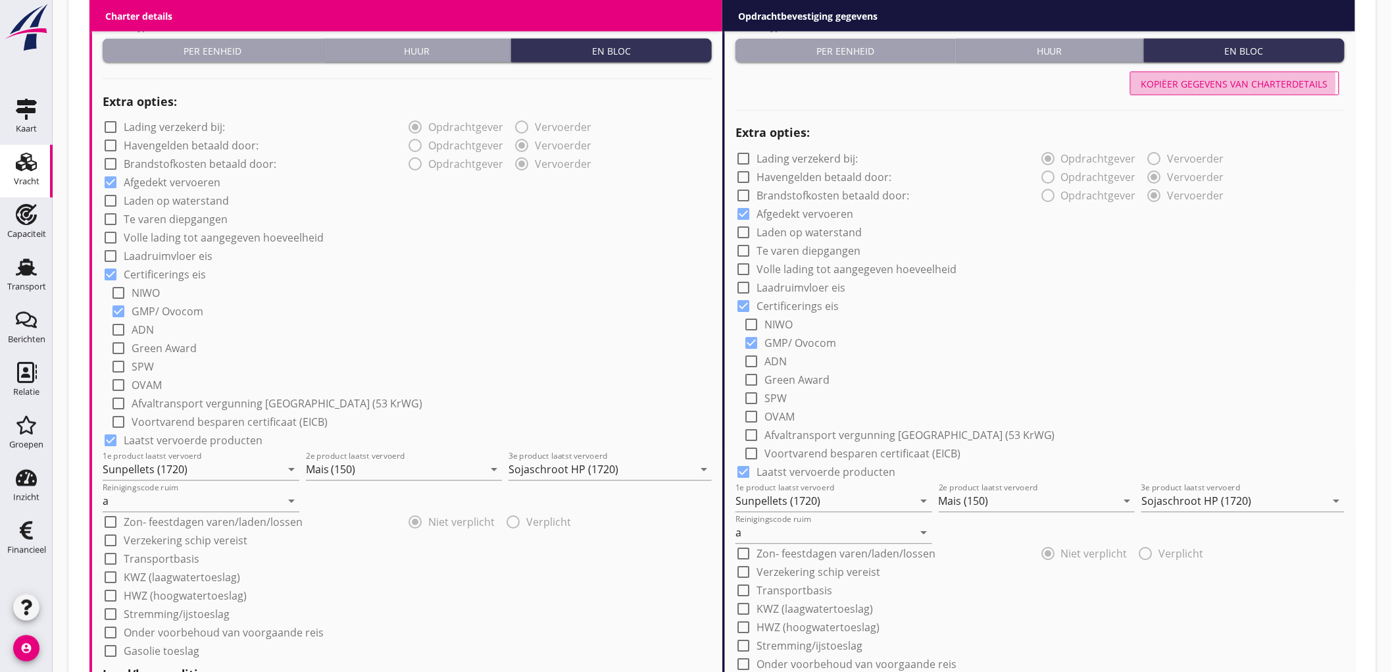
scroll to position [1511, 0]
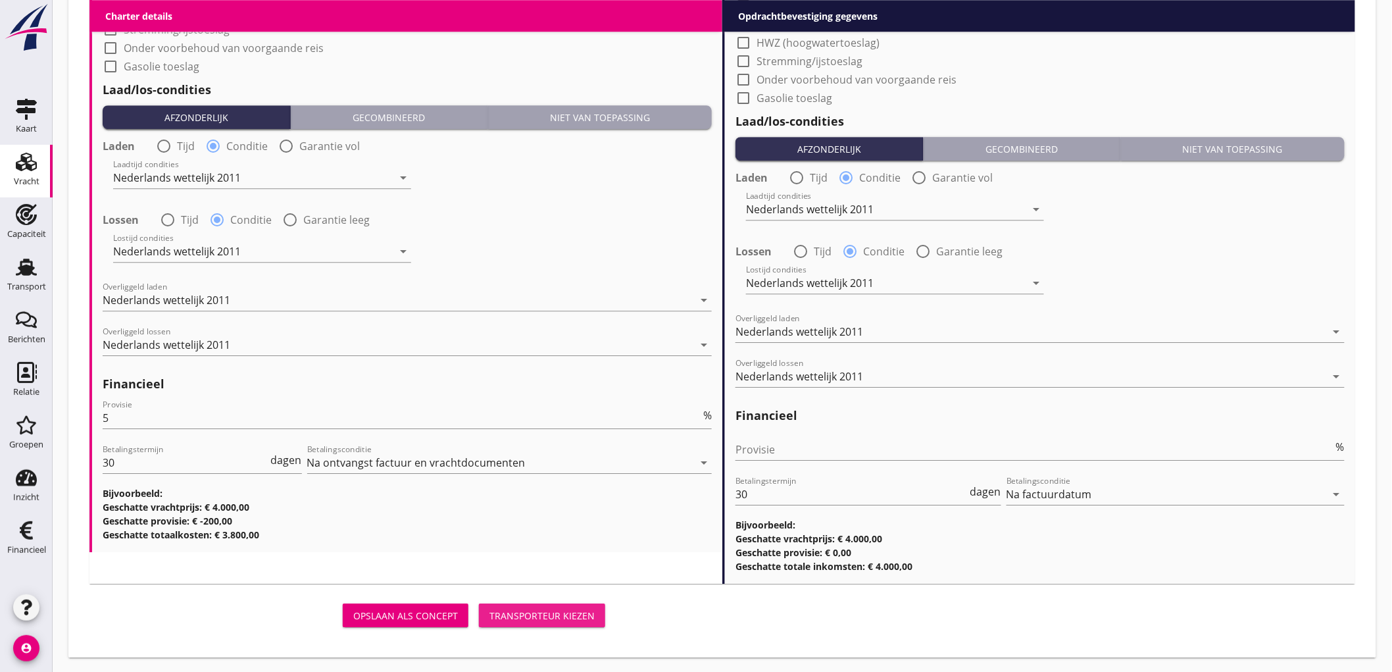
click at [555, 614] on div "Transporteur kiezen" at bounding box center [541, 616] width 105 height 14
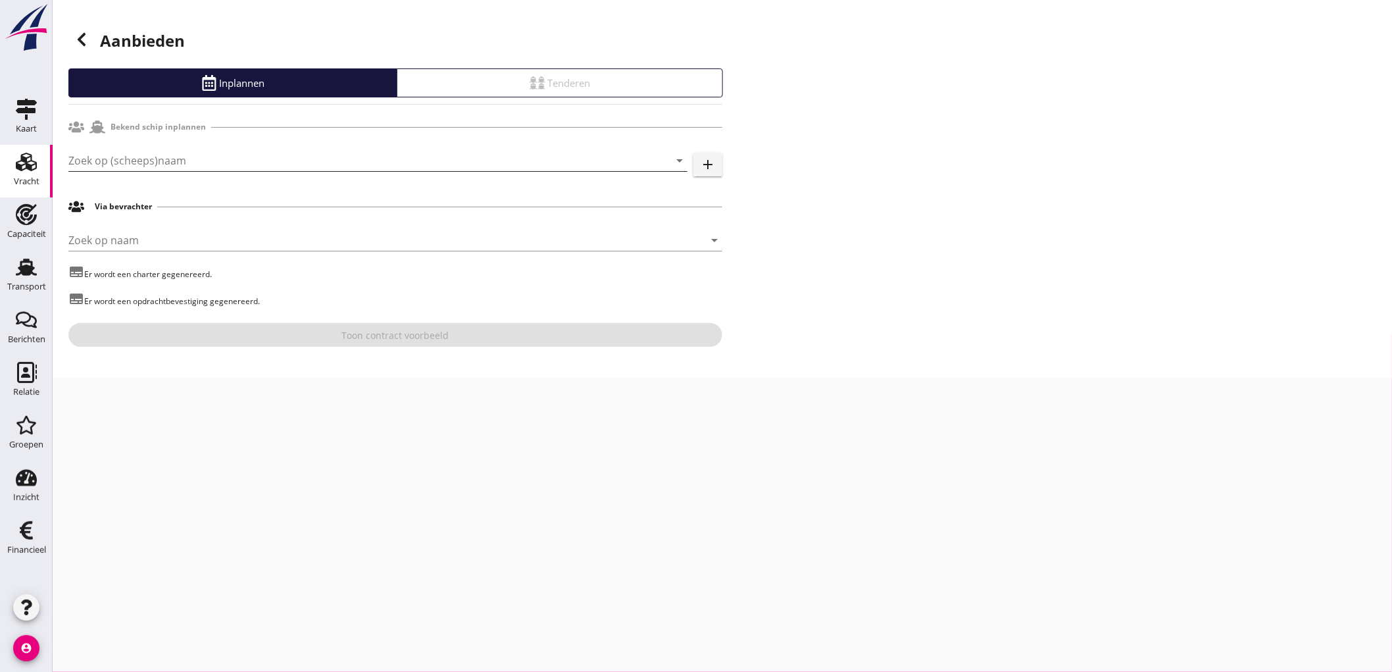
click at [270, 163] on input "Zoek op (scheeps)naam" at bounding box center [359, 160] width 582 height 21
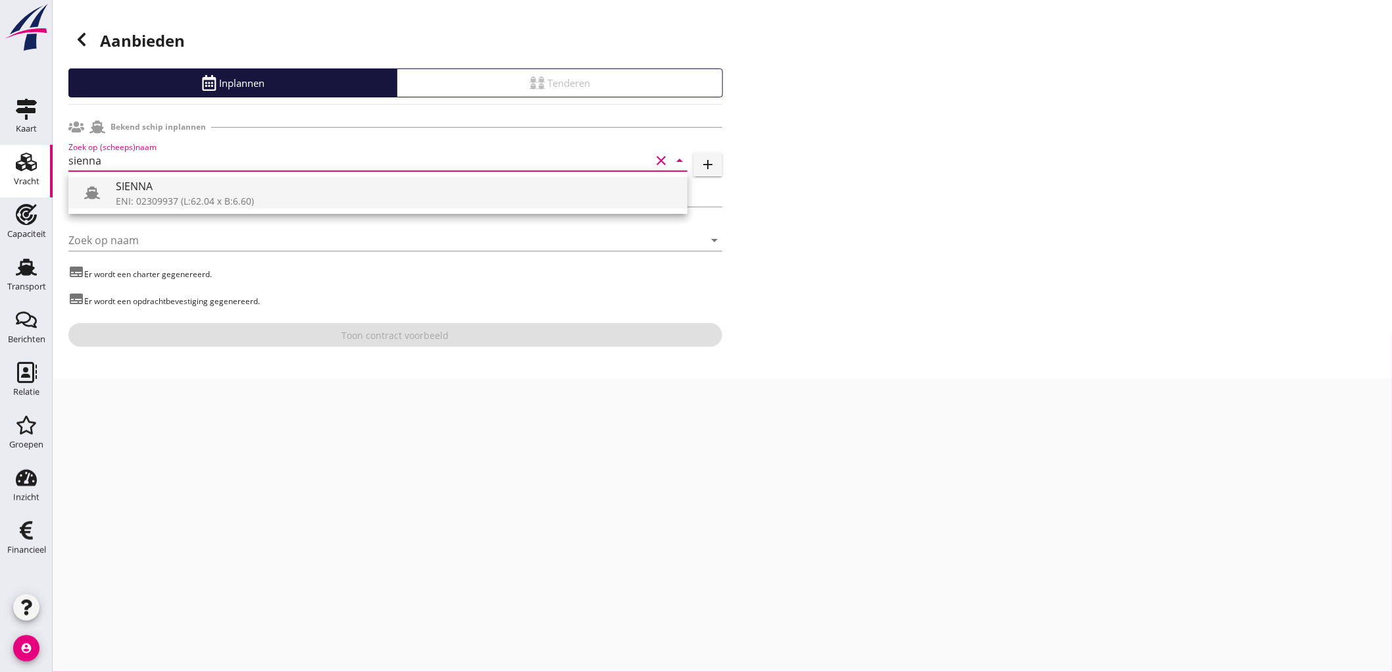
click at [192, 195] on div "ENI: 02309937 (L:62.04 x B:6.60)" at bounding box center [396, 201] width 561 height 14
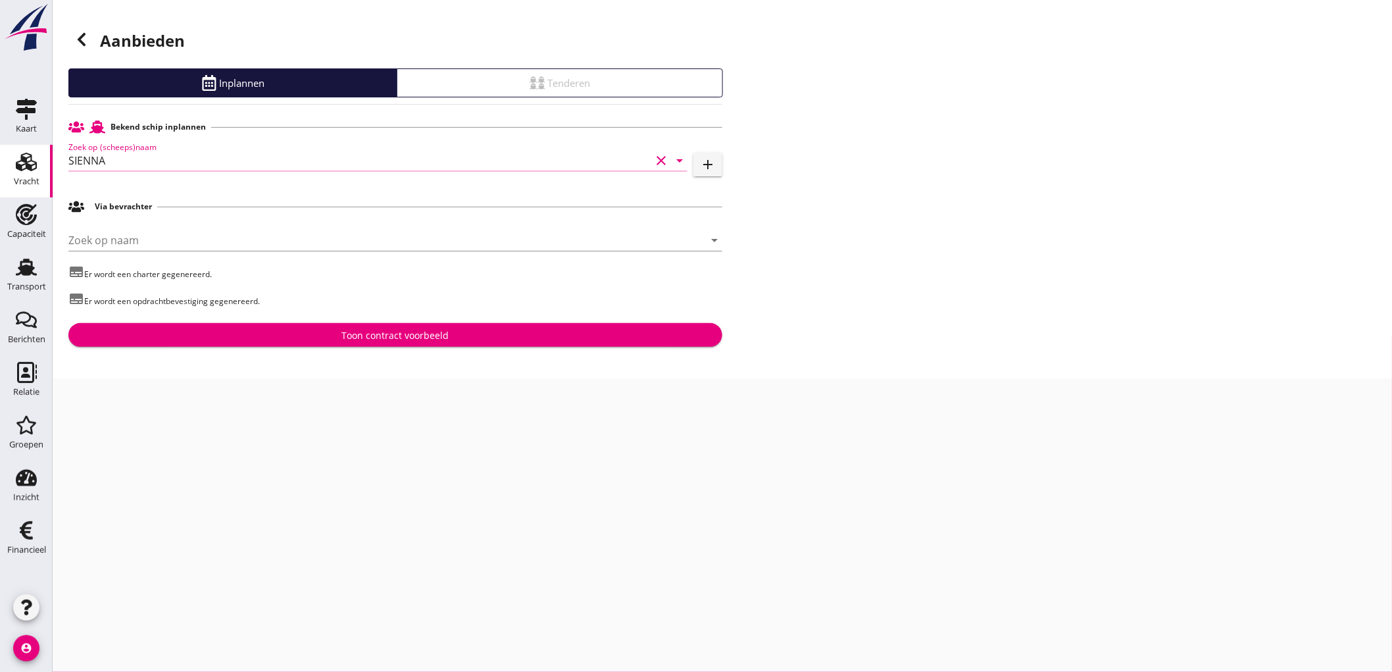
type input "SIENNA"
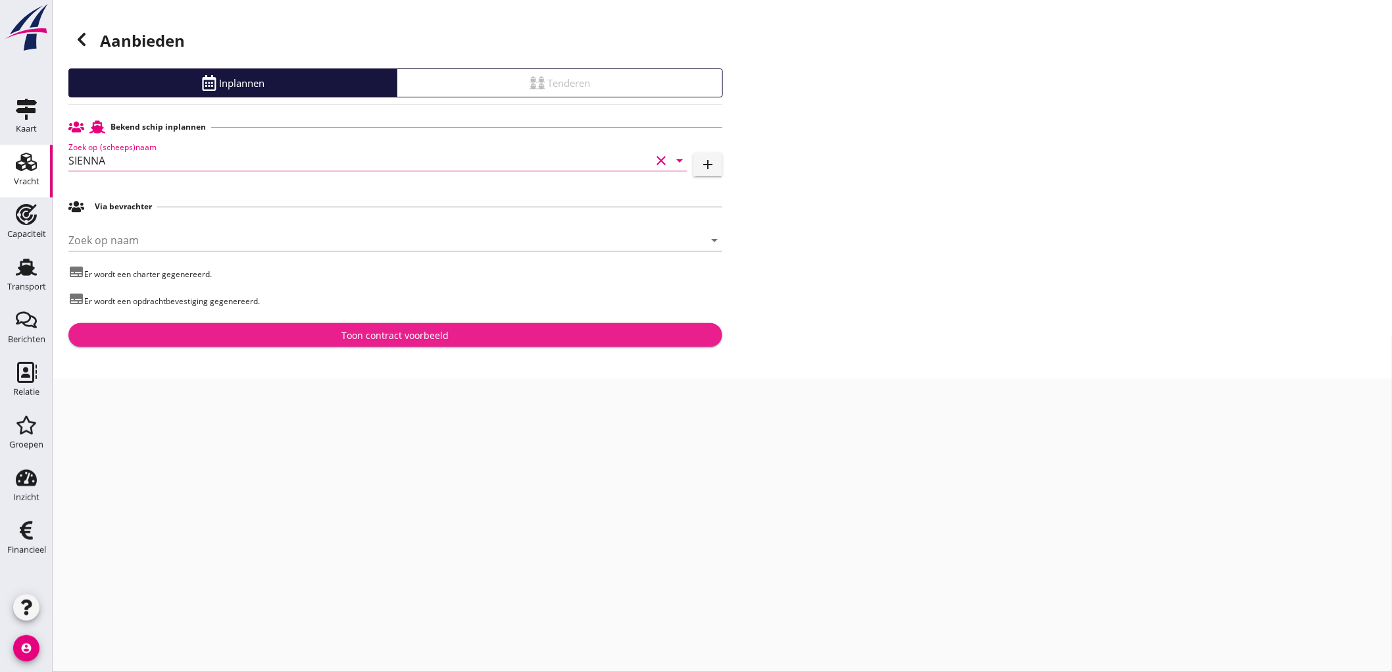
drag, startPoint x: 359, startPoint y: 331, endPoint x: 367, endPoint y: 325, distance: 10.4
click at [359, 331] on div "Toon contract voorbeeld" at bounding box center [395, 335] width 107 height 14
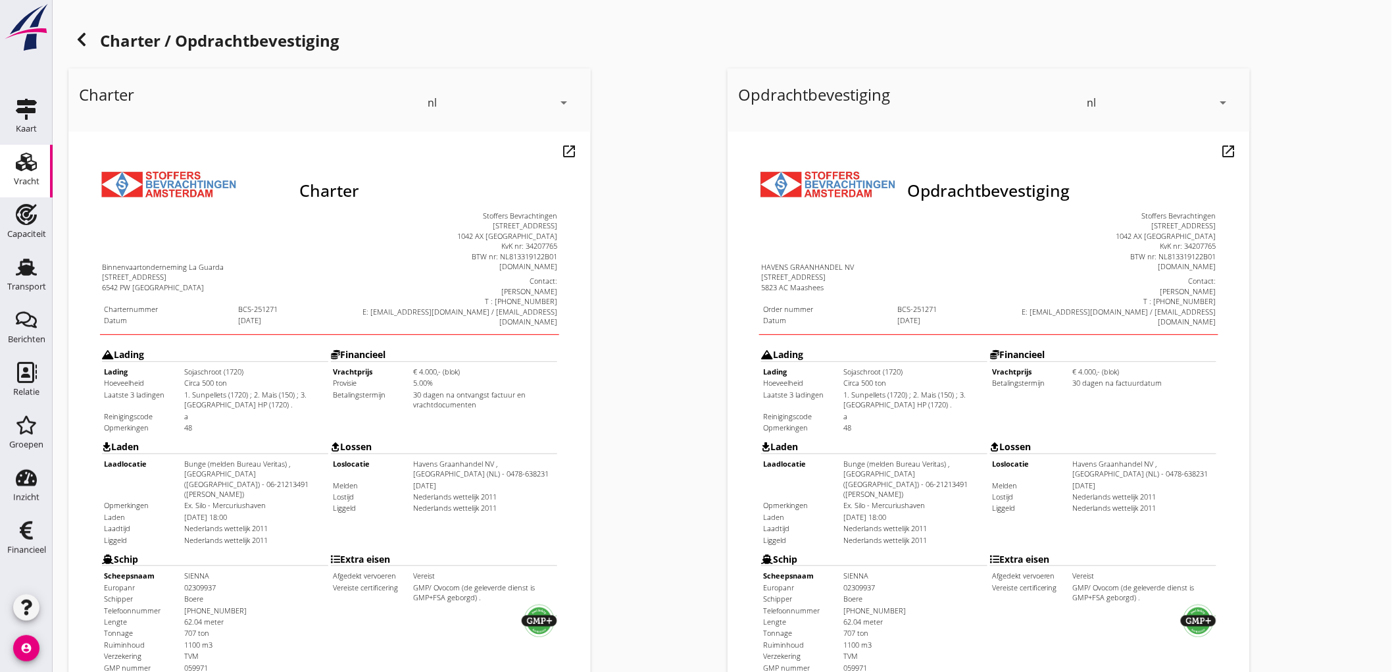
scroll to position [301, 0]
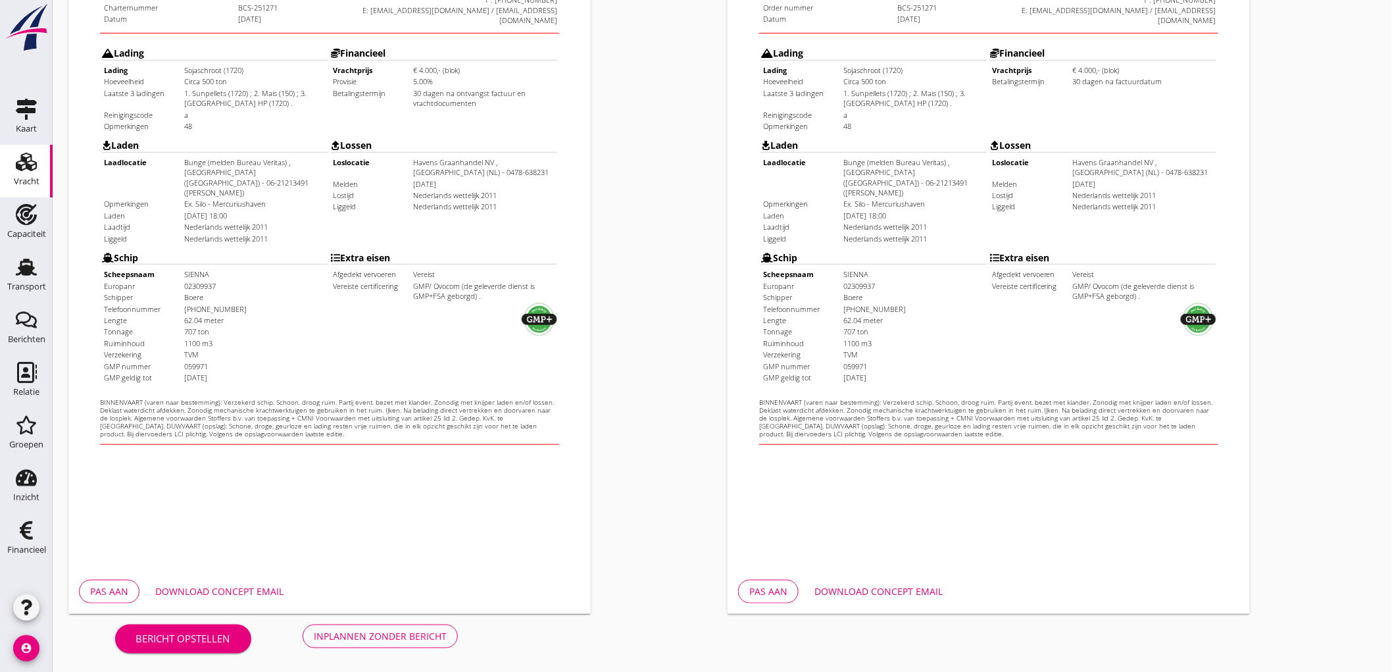
click at [345, 639] on div "Inplannen zonder bericht" at bounding box center [380, 636] width 133 height 14
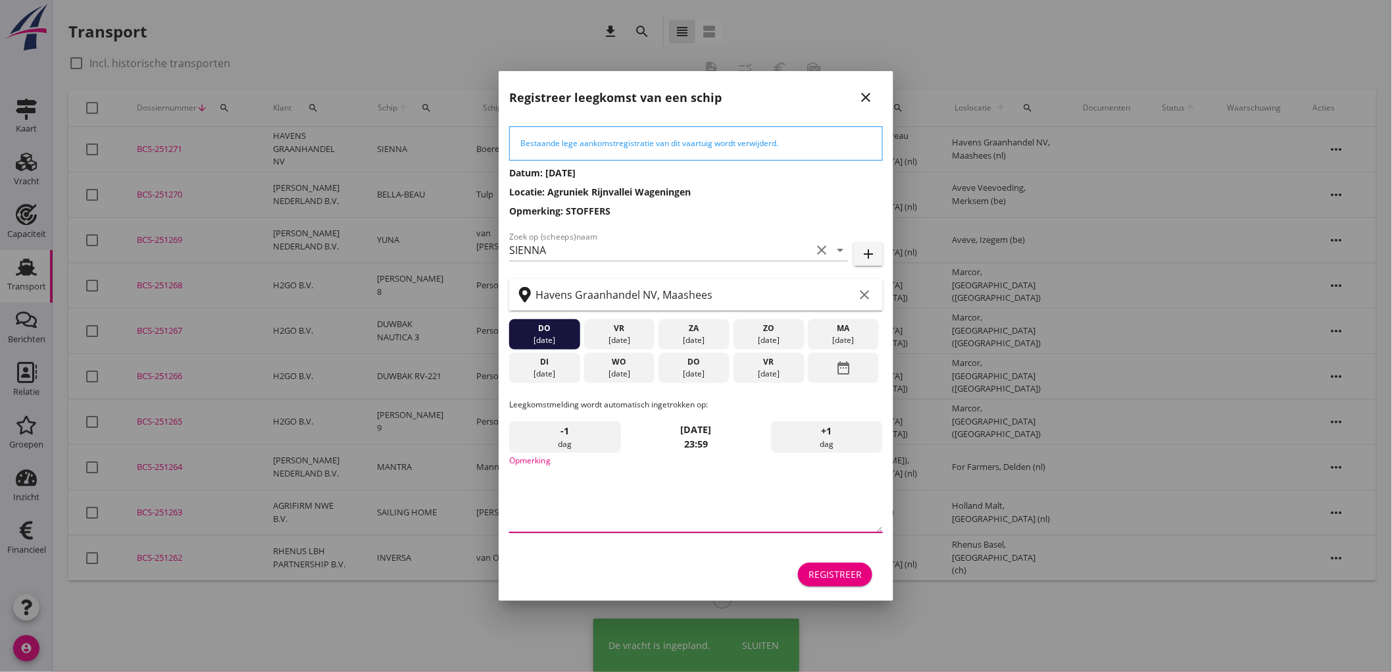
click at [582, 484] on textarea "Opmerking" at bounding box center [696, 497] width 374 height 69
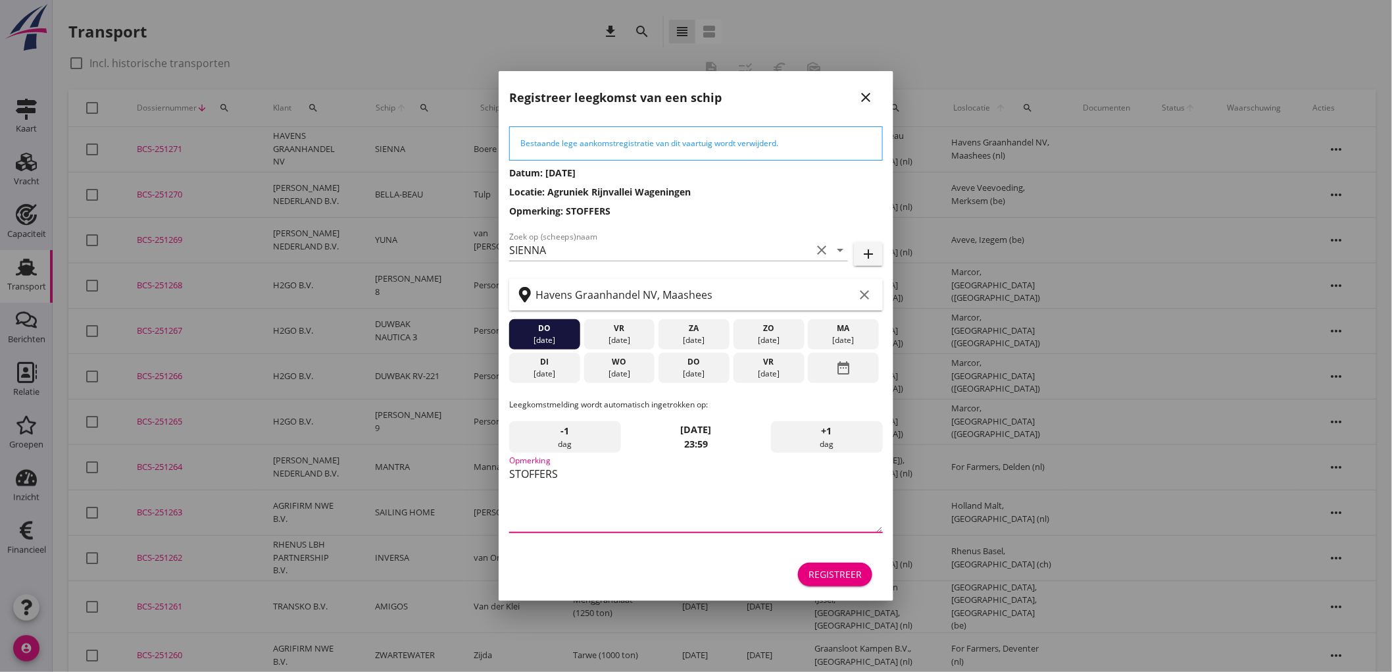
type textarea "STOFFERS"
click at [620, 345] on div "[DATE]" at bounding box center [619, 340] width 64 height 12
click at [609, 336] on div "[DATE]" at bounding box center [619, 340] width 64 height 12
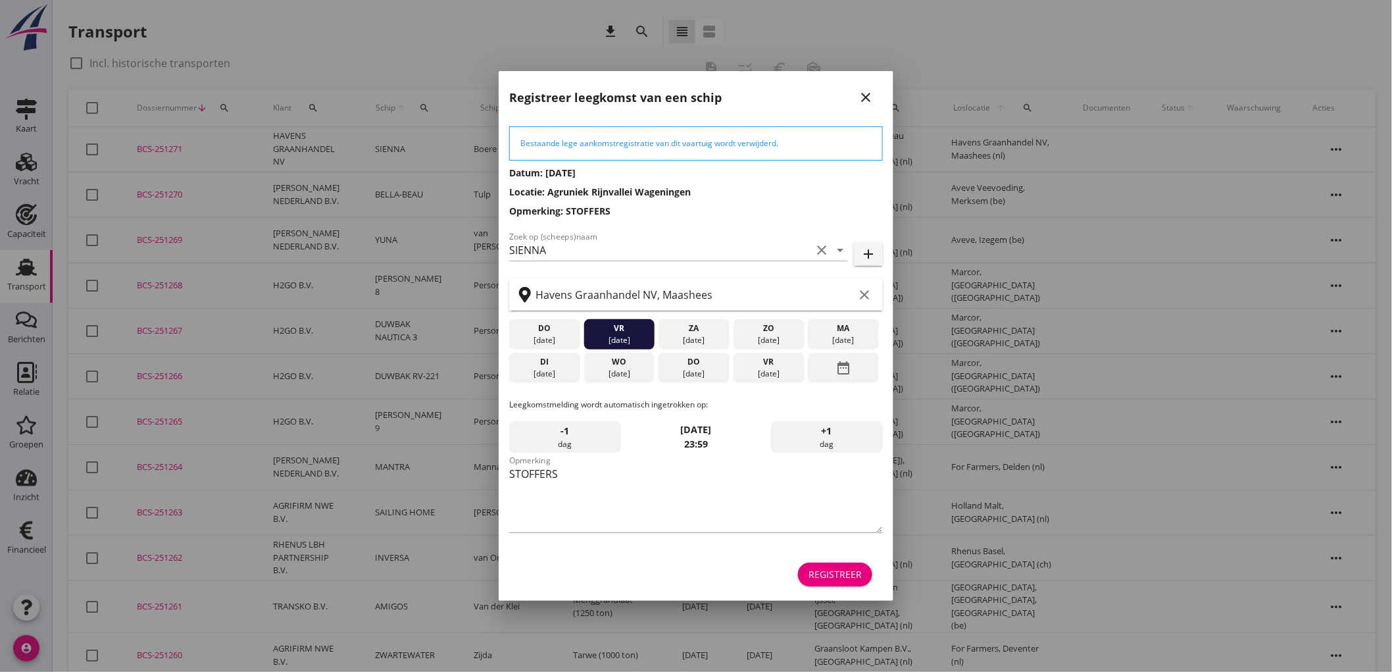
click at [836, 578] on div "Registreer" at bounding box center [835, 574] width 53 height 14
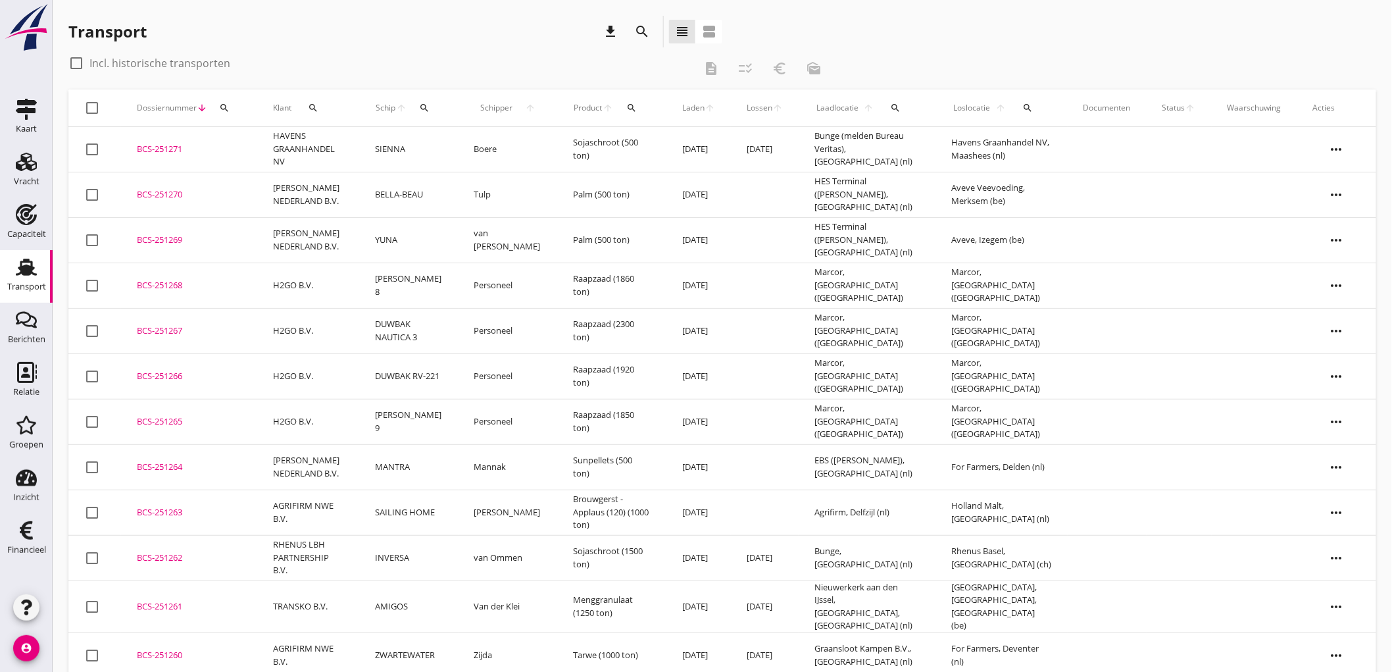
click at [398, 149] on td "SIENNA" at bounding box center [408, 149] width 99 height 45
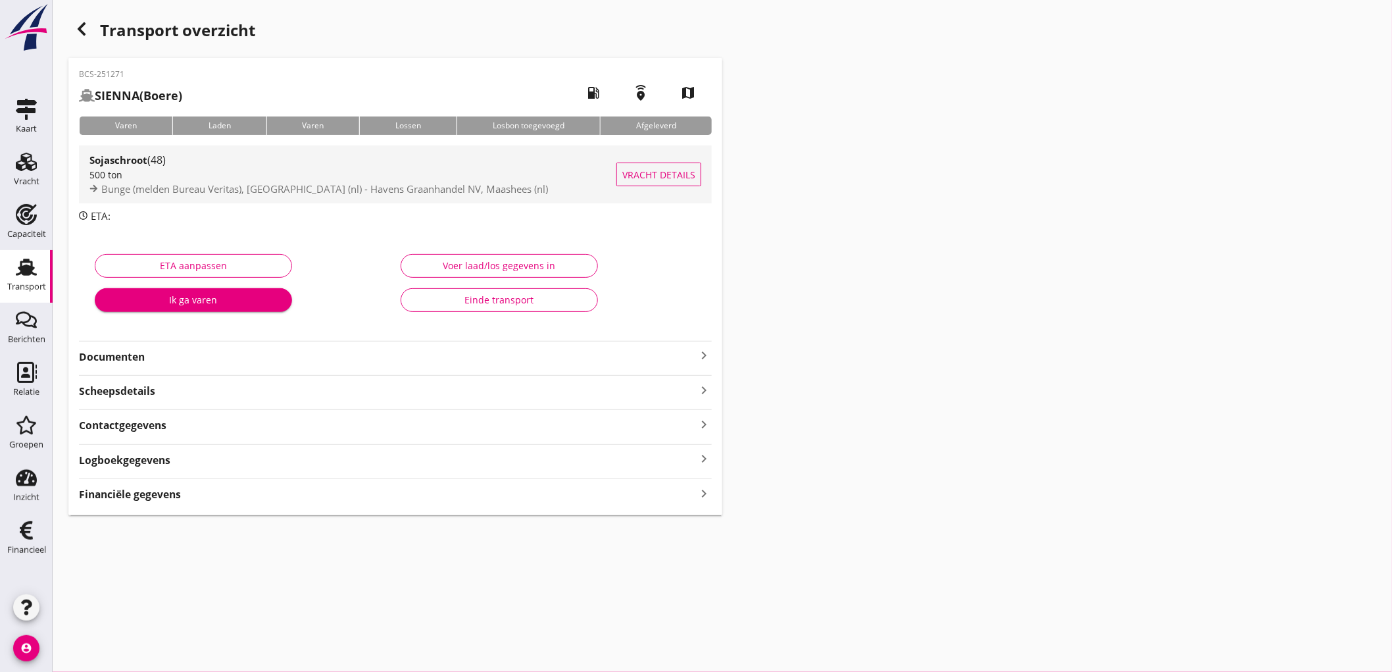
click at [488, 201] on div "Sojaschroot (48) 500 ton Bunge (melden Bureau Veritas), [GEOGRAPHIC_DATA] (nl) …" at bounding box center [352, 174] width 527 height 58
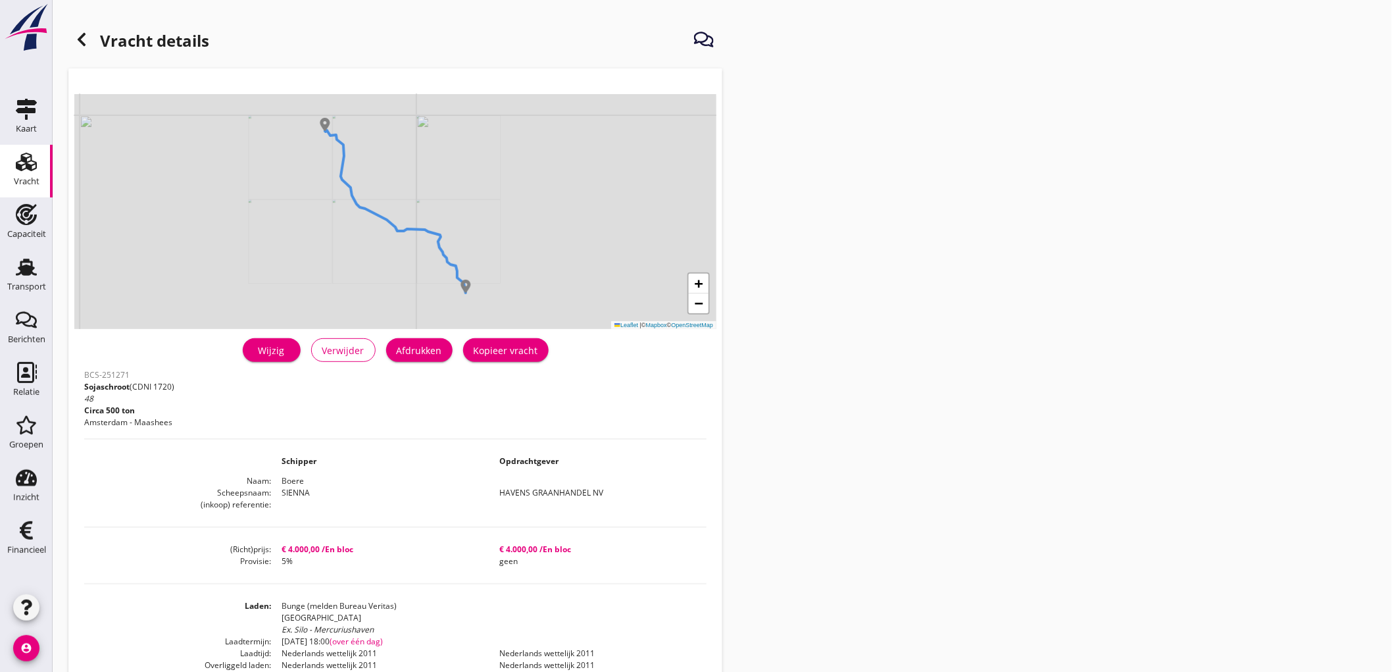
click at [423, 367] on div "BCS-251271 Sojaschroot (CDNI 1720) 48 Circa 500 ton Amsterdam - Maashees" at bounding box center [395, 402] width 622 height 72
click at [422, 354] on div "Afdrukken" at bounding box center [419, 350] width 45 height 14
click at [70, 42] on div at bounding box center [81, 39] width 26 height 26
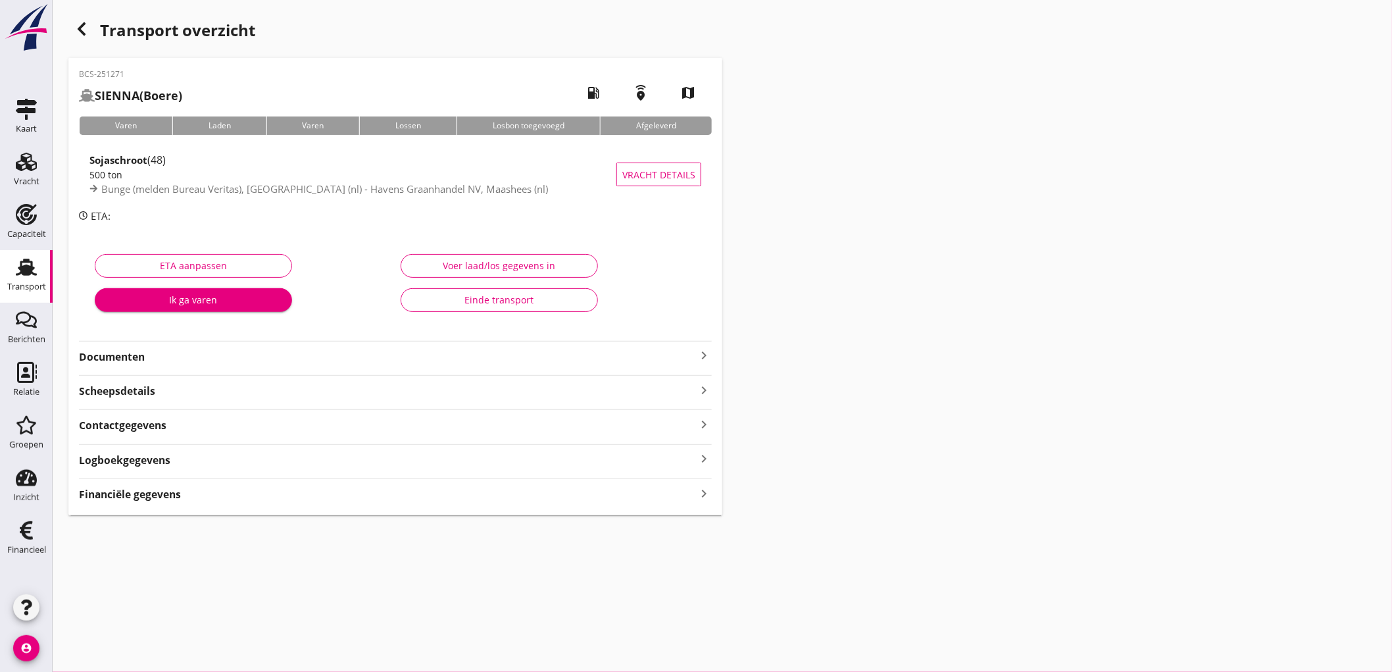
click at [154, 360] on strong "Documenten" at bounding box center [387, 356] width 617 height 15
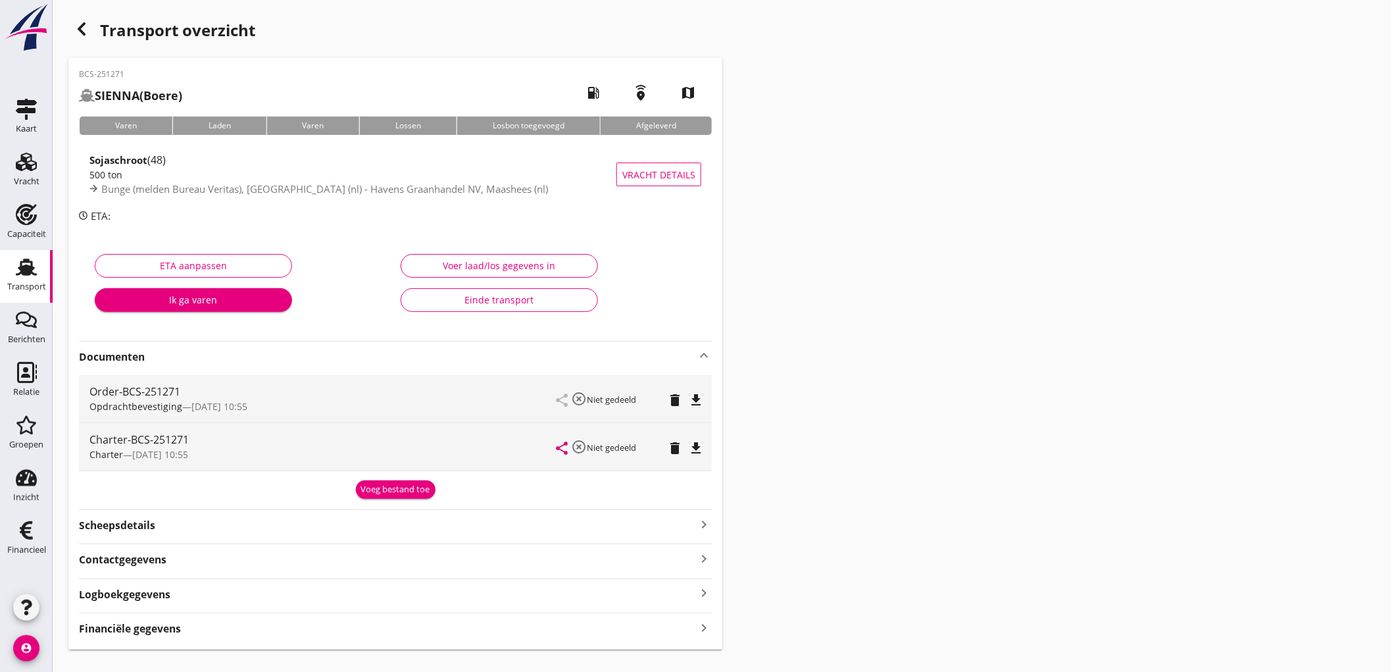
click at [691, 397] on icon "file_download" at bounding box center [696, 400] width 16 height 16
click at [699, 445] on icon "file_download" at bounding box center [696, 448] width 16 height 16
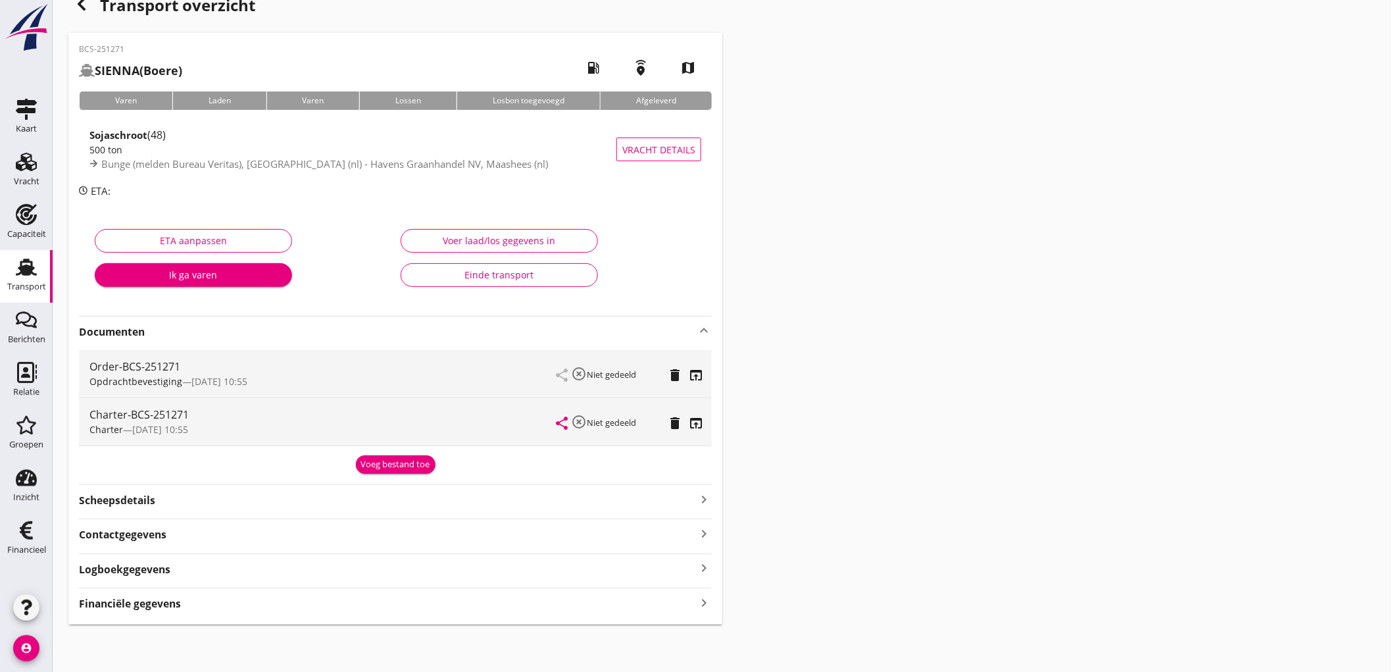
click at [146, 605] on strong "Financiële gegevens" at bounding box center [130, 603] width 102 height 15
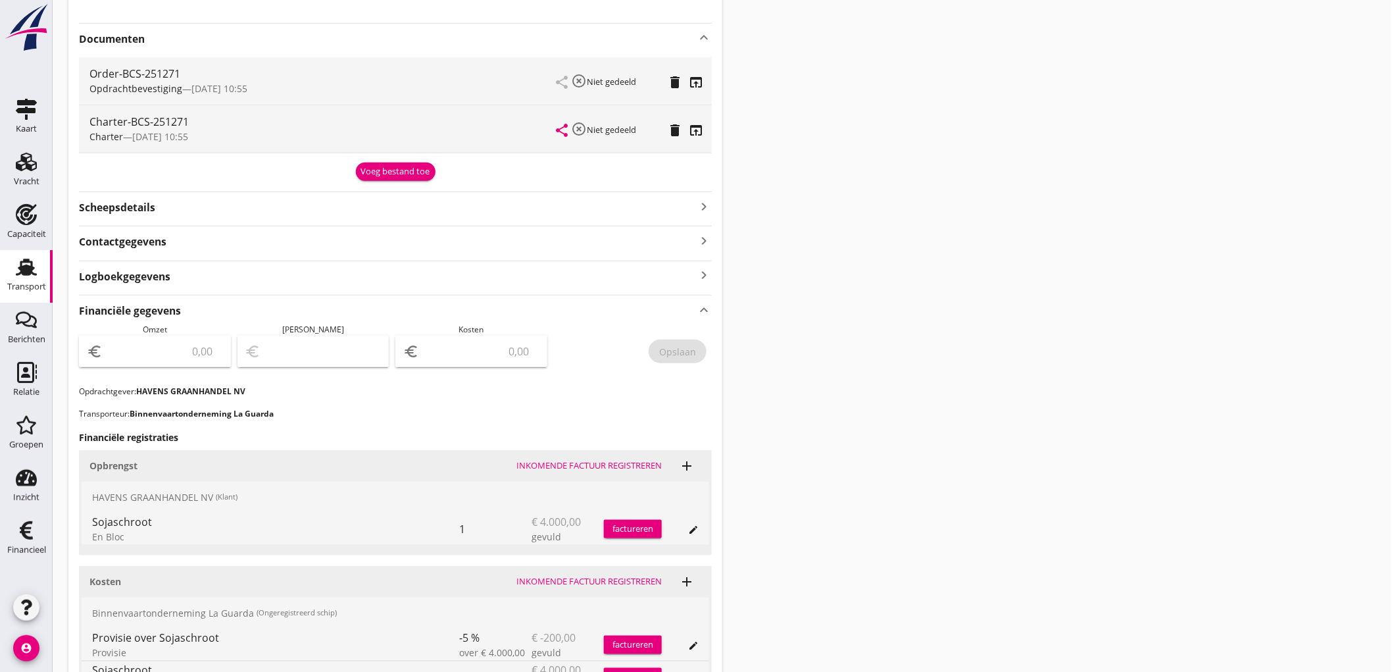
scroll to position [391, 0]
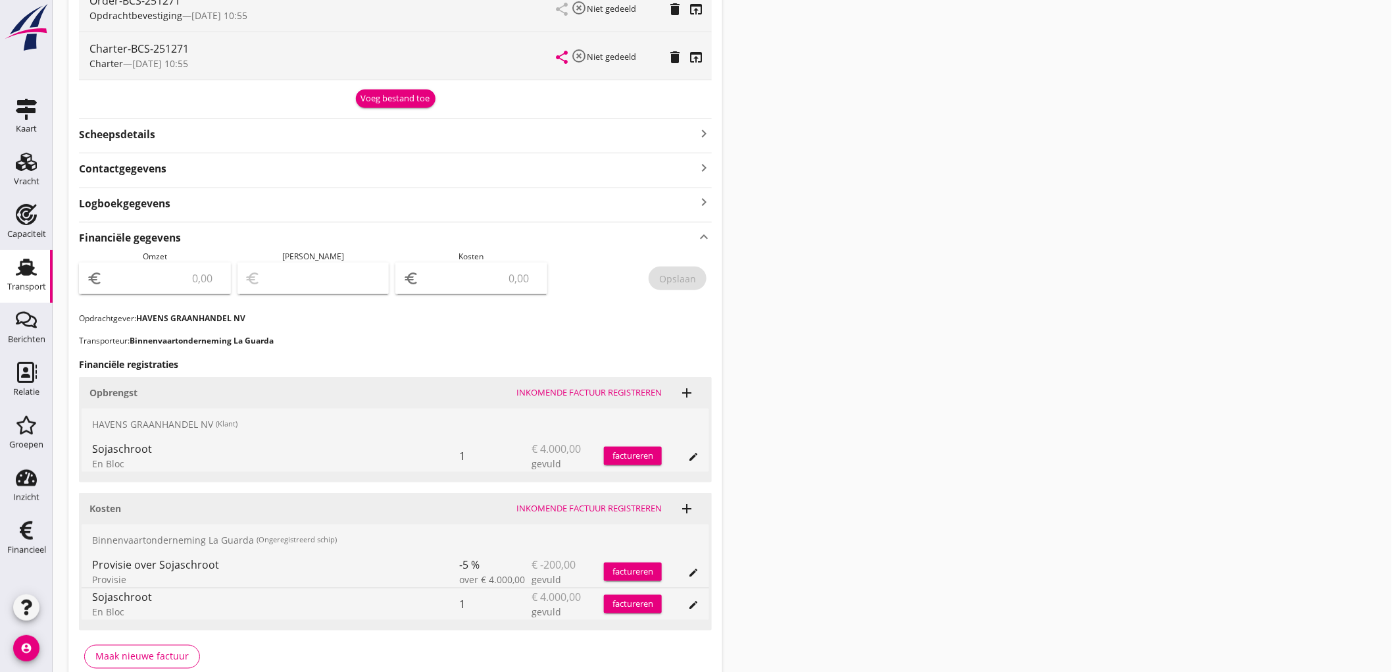
click at [182, 276] on input "number" at bounding box center [164, 278] width 118 height 21
type input "4000"
type input "3997.00"
type input "3"
type input "3962.00"
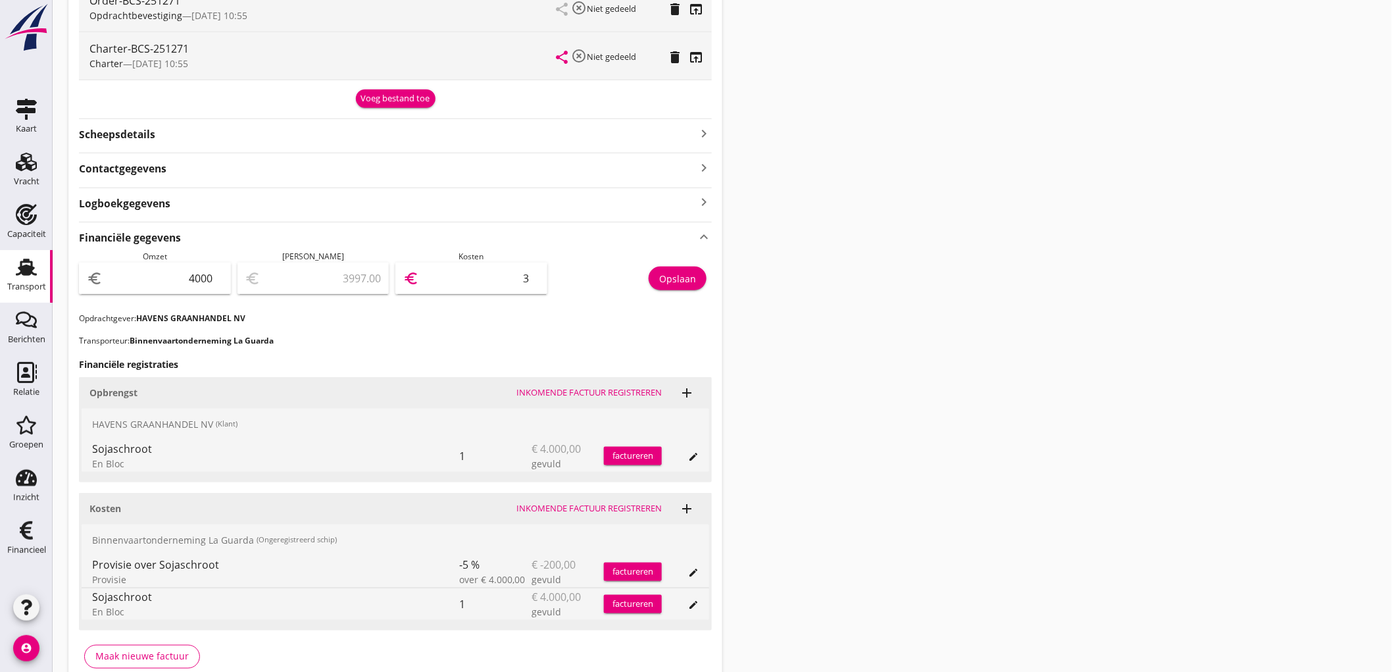
type input "38"
type input "3620.00"
type input "380"
type input "200.00"
type input "3800"
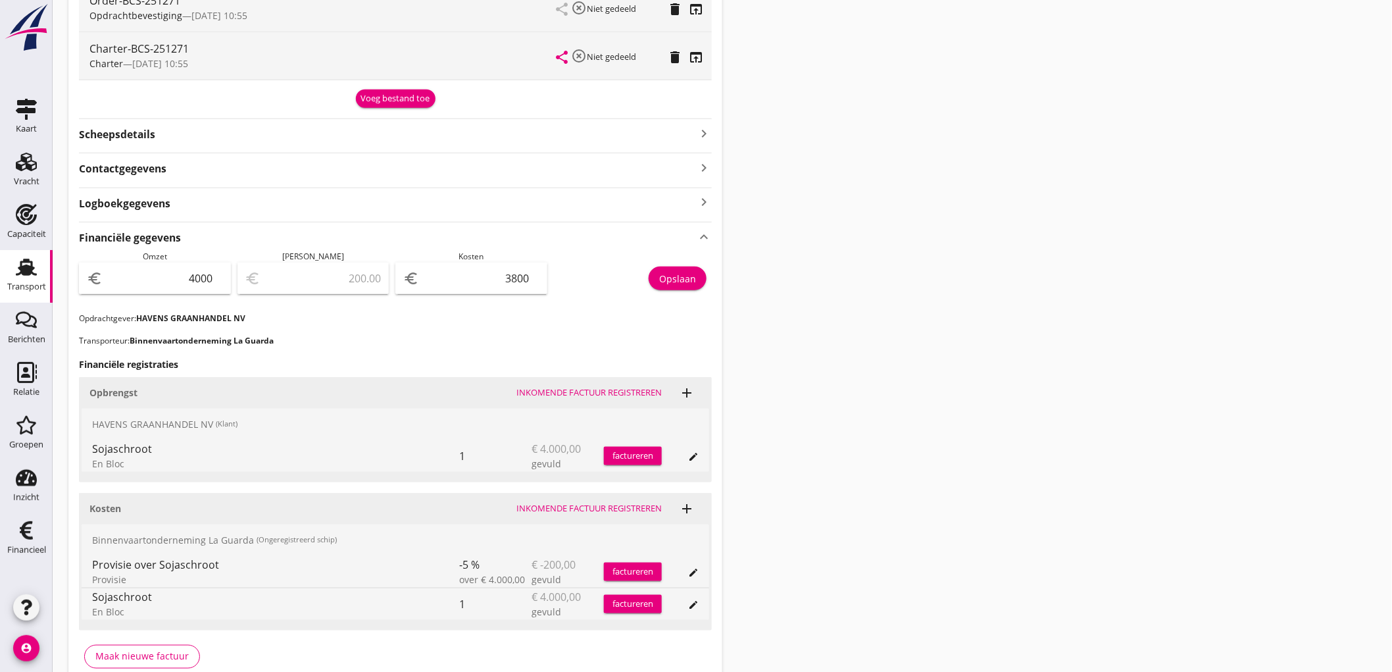
click at [698, 283] on button "Opslaan" at bounding box center [678, 278] width 58 height 24
click at [395, 99] on div "Voeg bestand toe" at bounding box center [395, 98] width 69 height 13
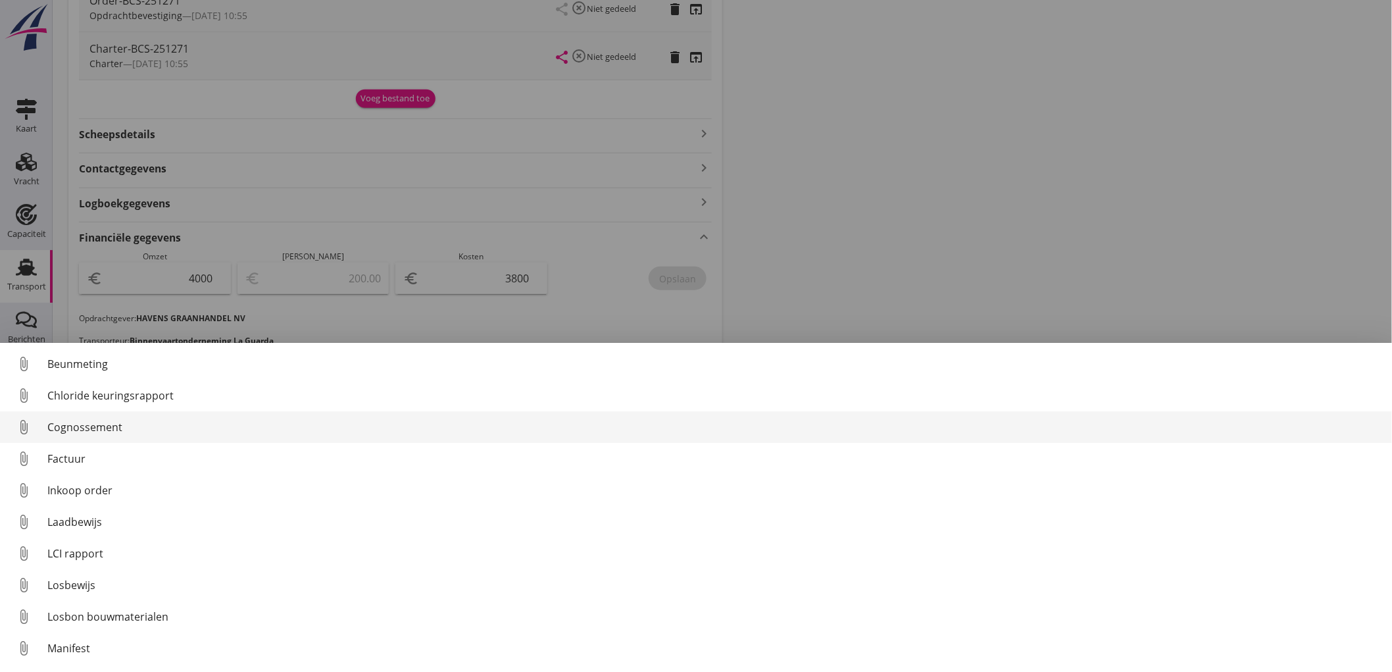
click at [94, 437] on link "attach_file Cognossement" at bounding box center [696, 427] width 1392 height 32
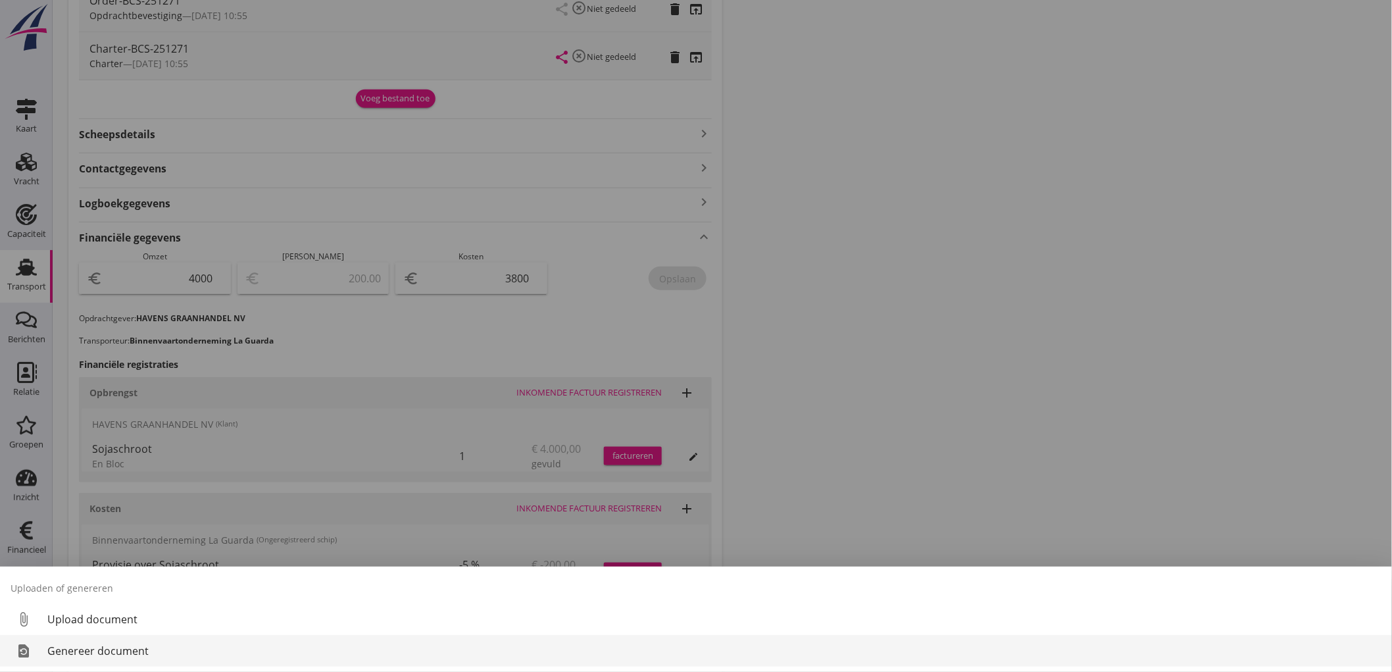
click at [107, 655] on div "Genereer document" at bounding box center [714, 651] width 1334 height 16
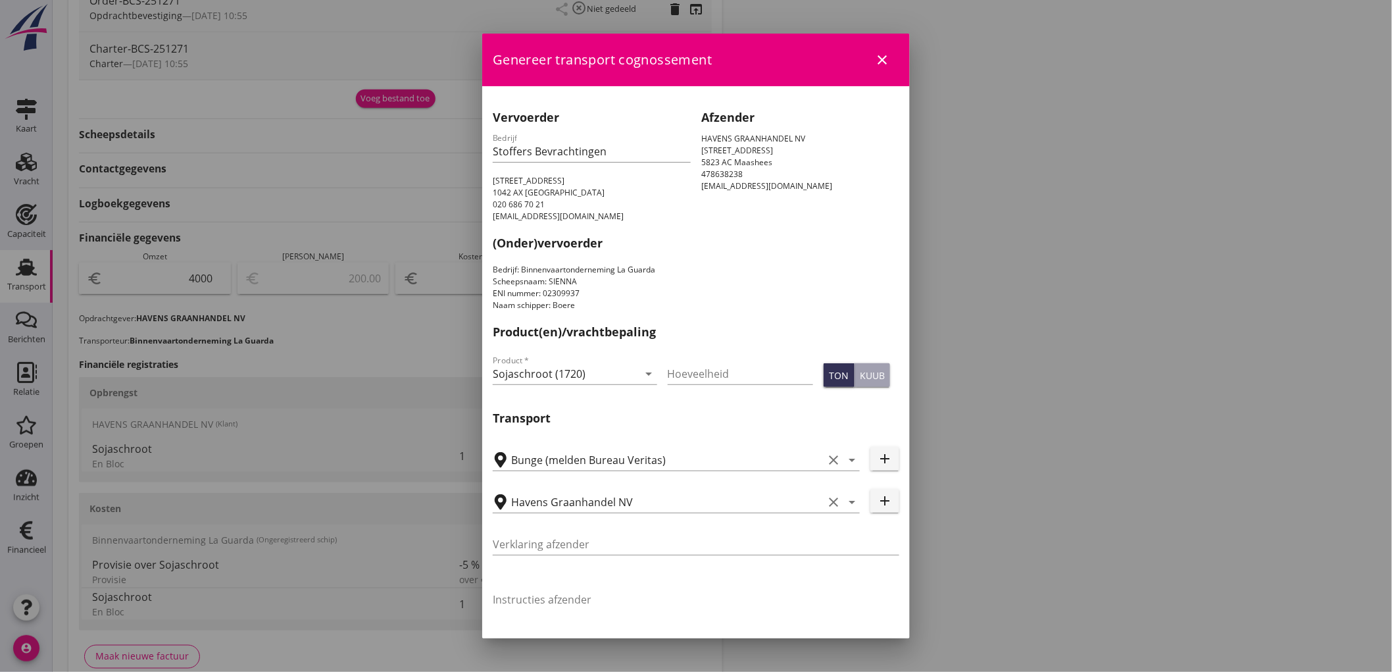
scroll to position [332, 0]
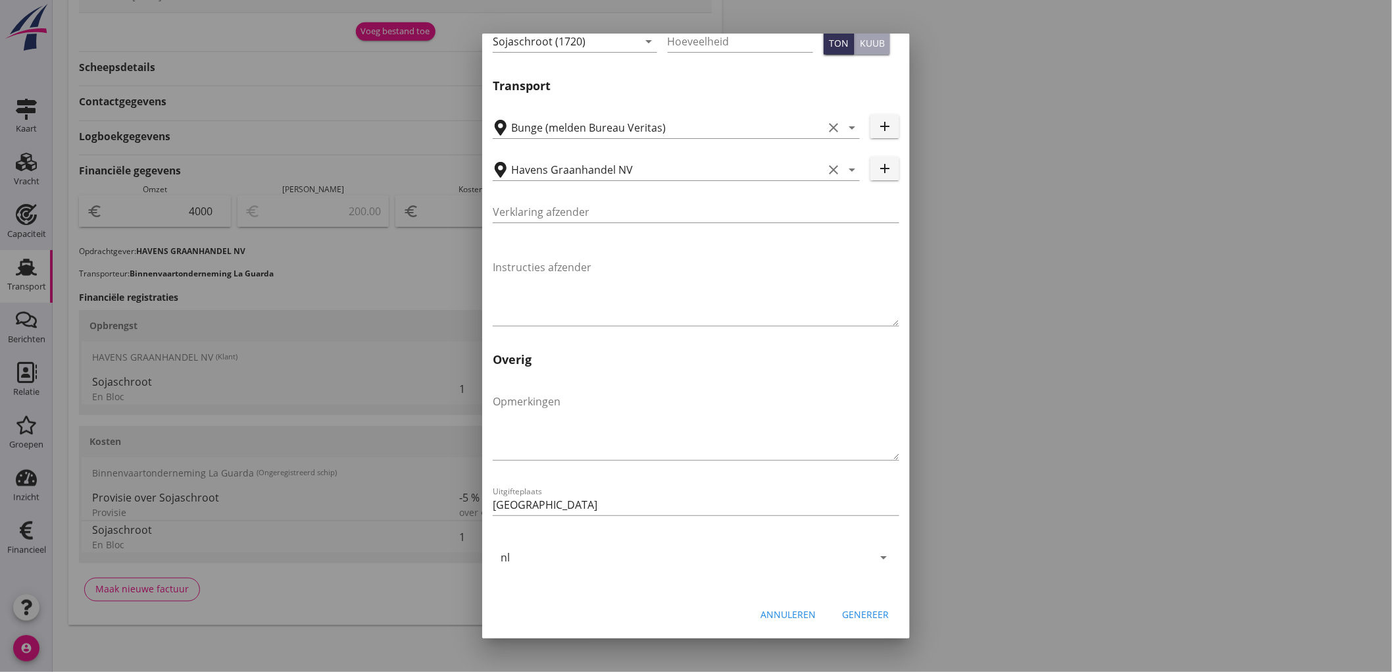
click at [863, 614] on div "Genereer" at bounding box center [865, 614] width 47 height 14
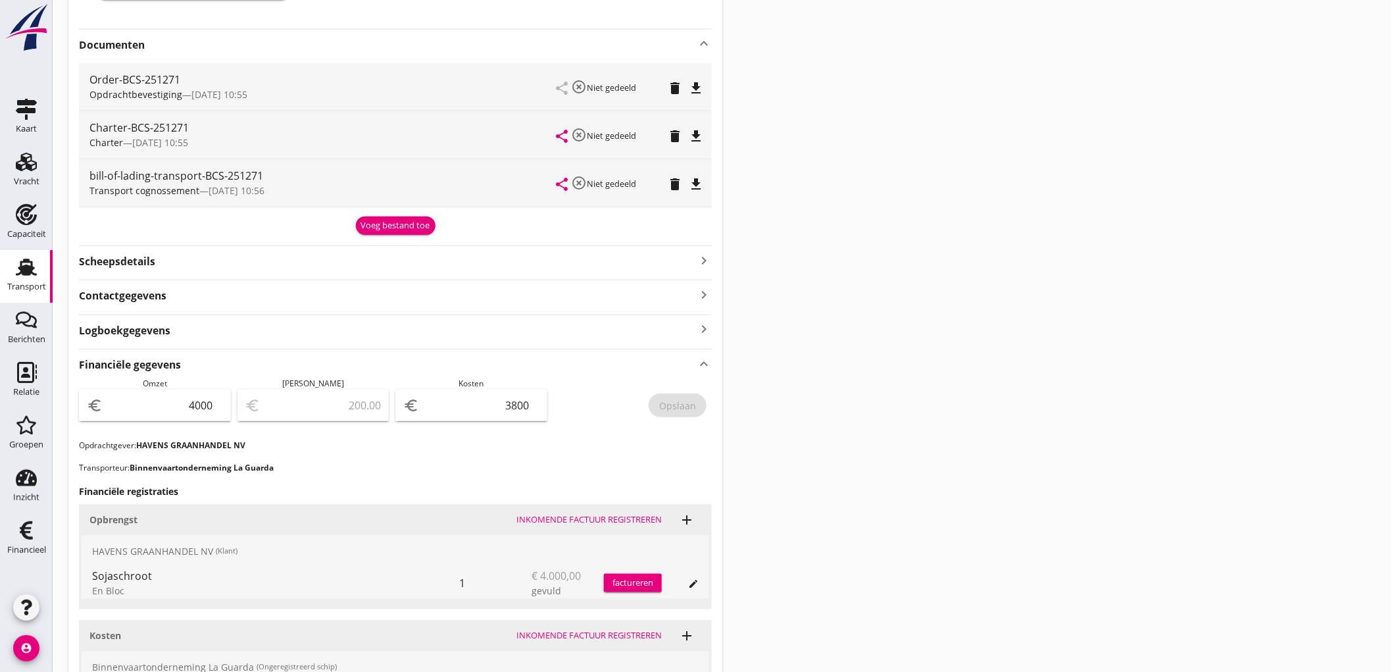
scroll to position [239, 0]
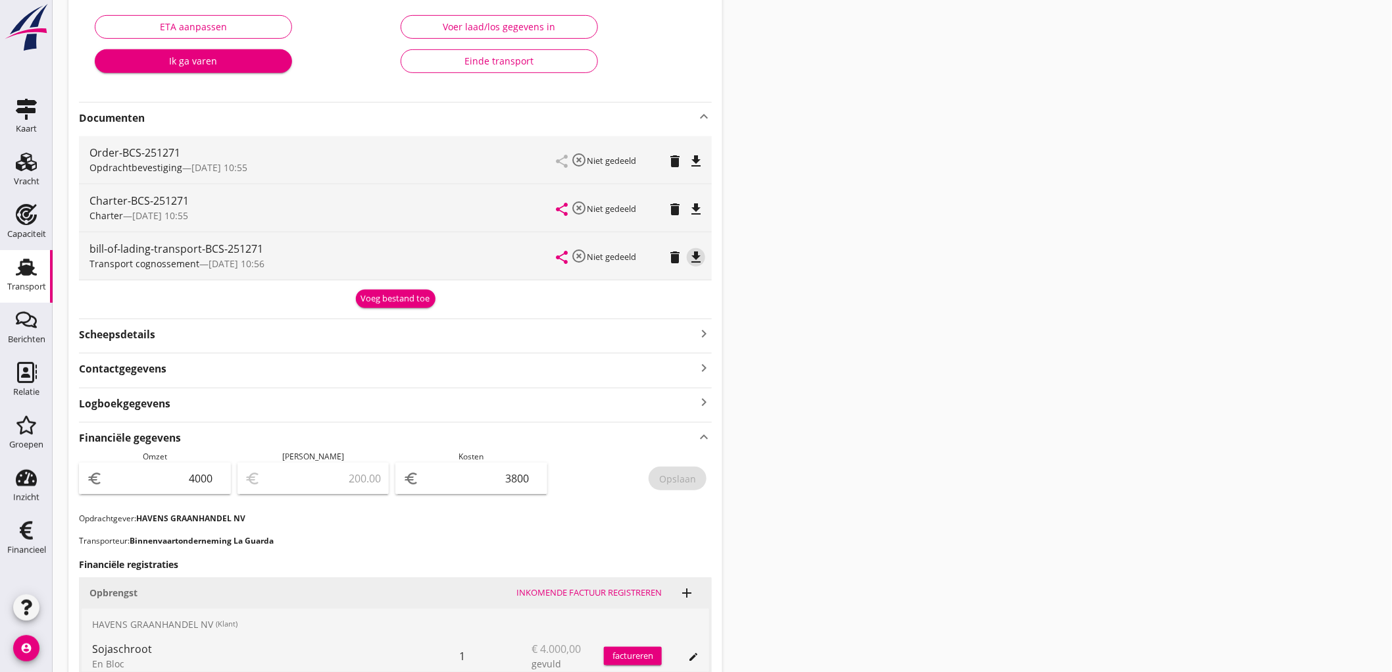
click at [689, 251] on icon "file_download" at bounding box center [696, 257] width 16 height 16
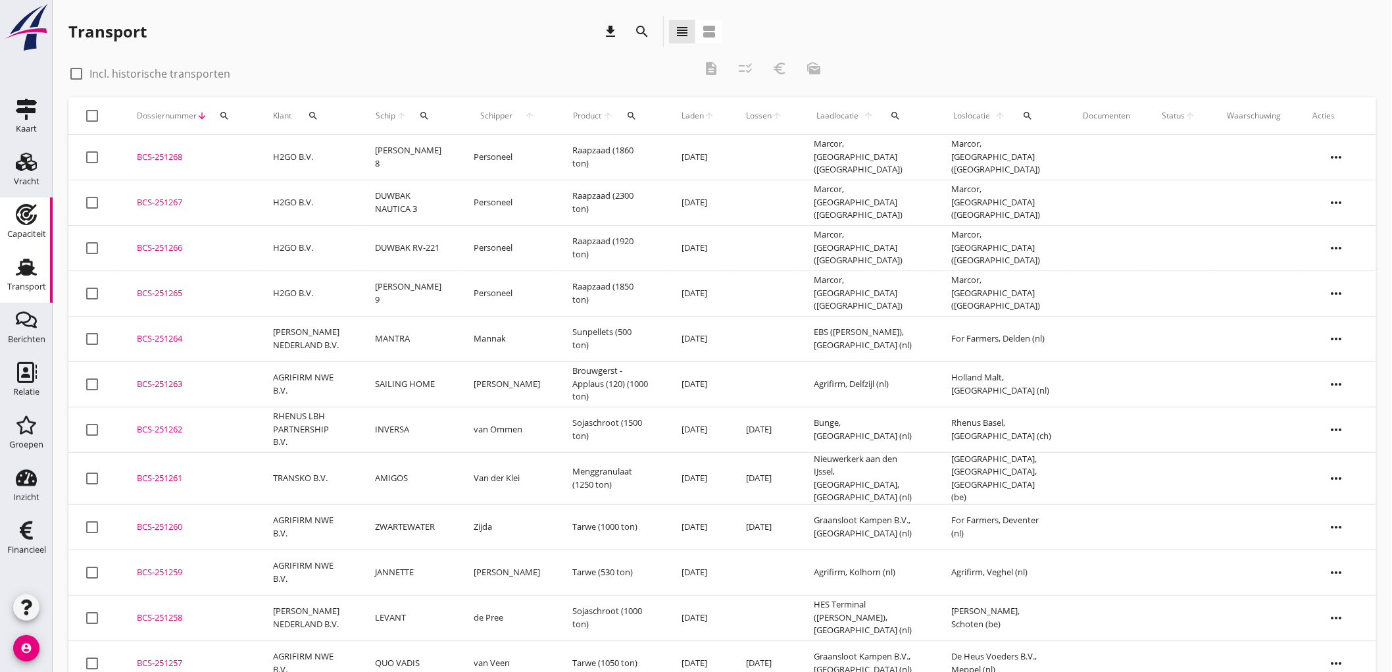
click at [32, 221] on use at bounding box center [26, 214] width 21 height 21
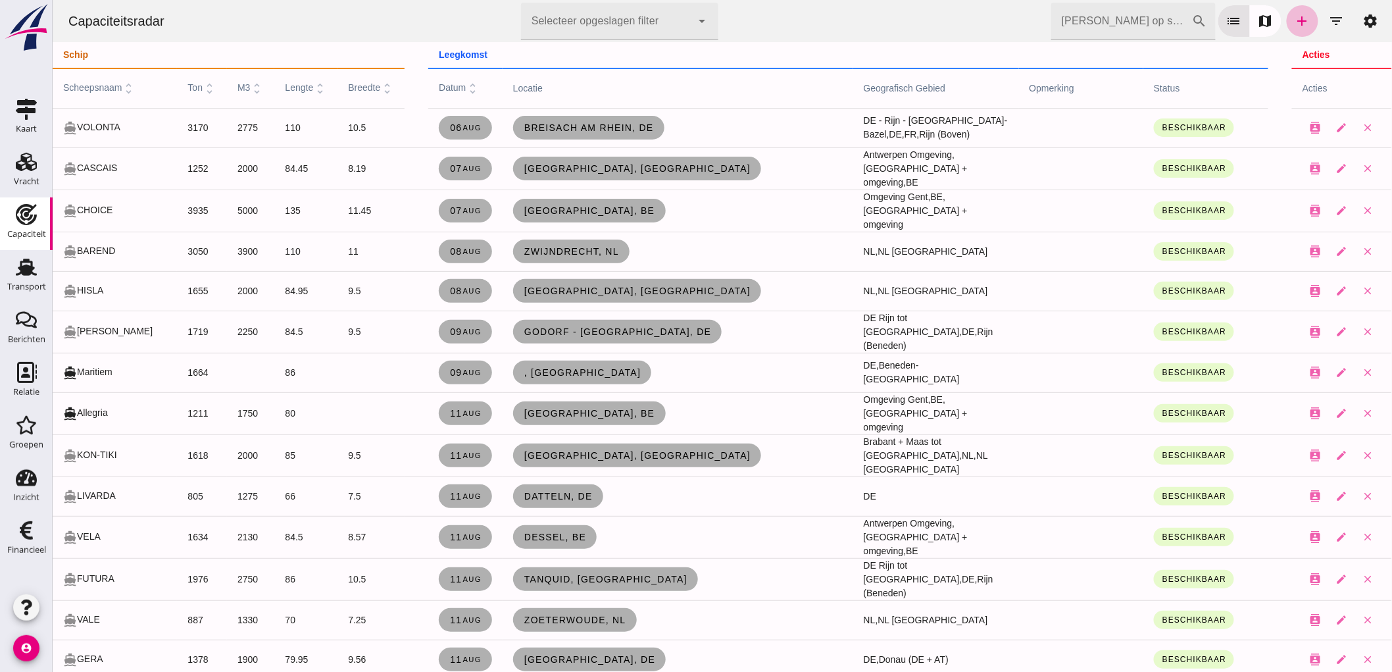
click input "Zoek op scheepsnaam"
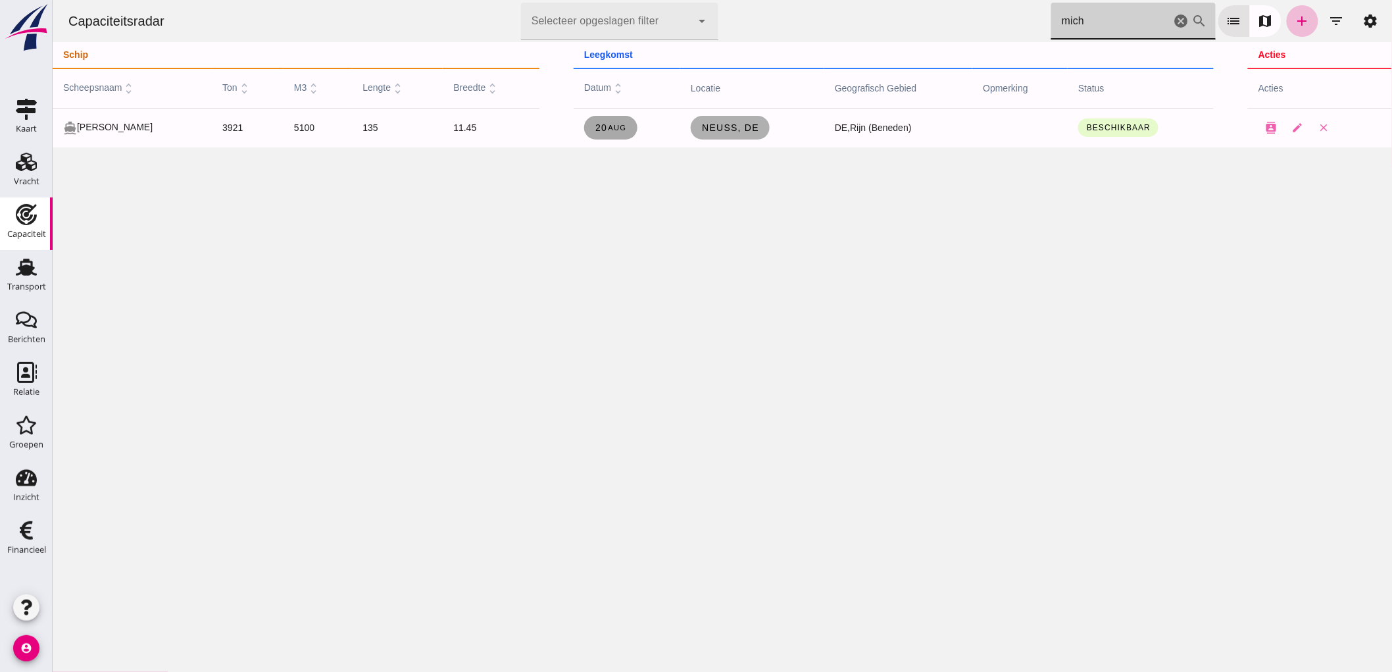
type input "mich"
click at [620, 134] on link "20 aug" at bounding box center [610, 128] width 53 height 24
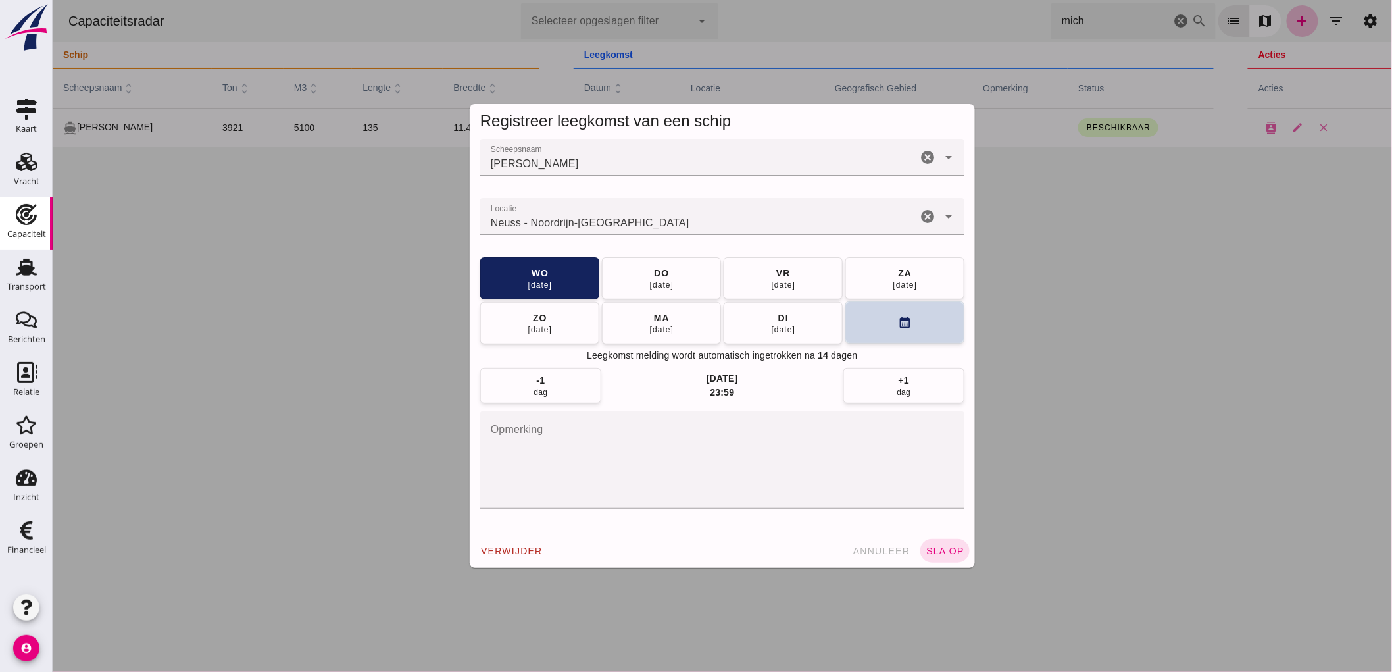
click button "calendar_month"
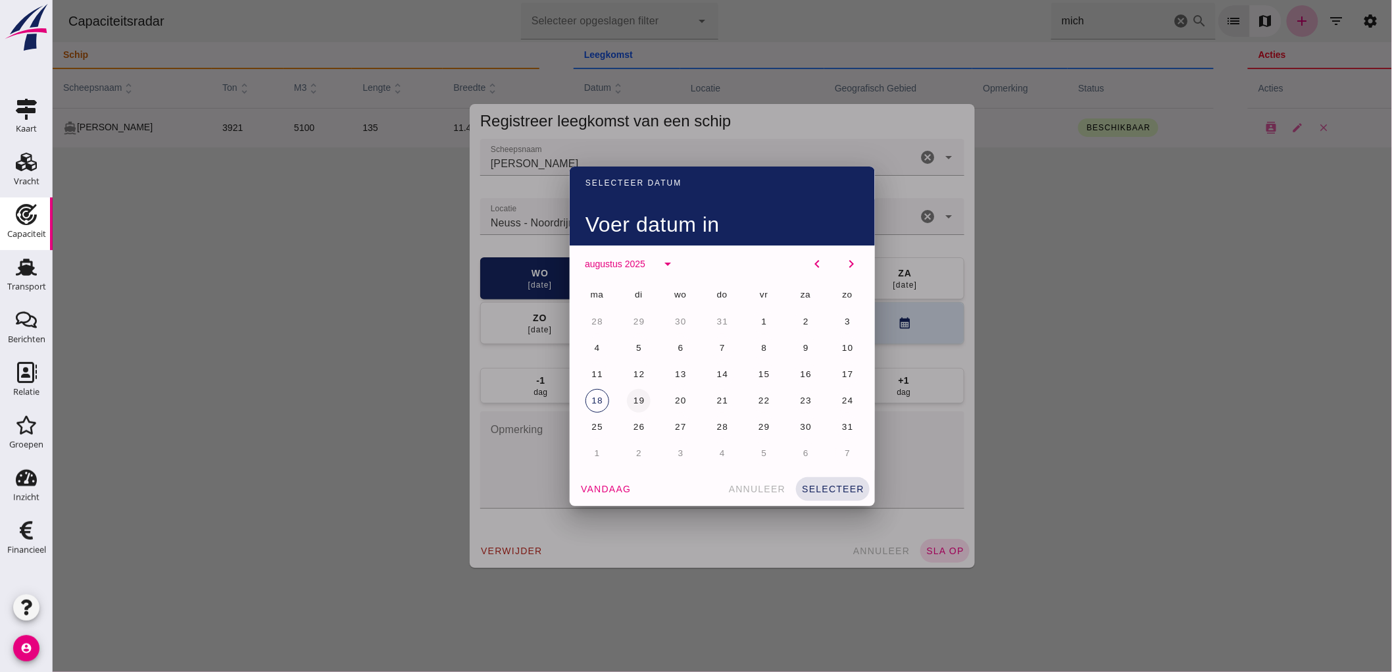
click span "19"
click span "selecteer"
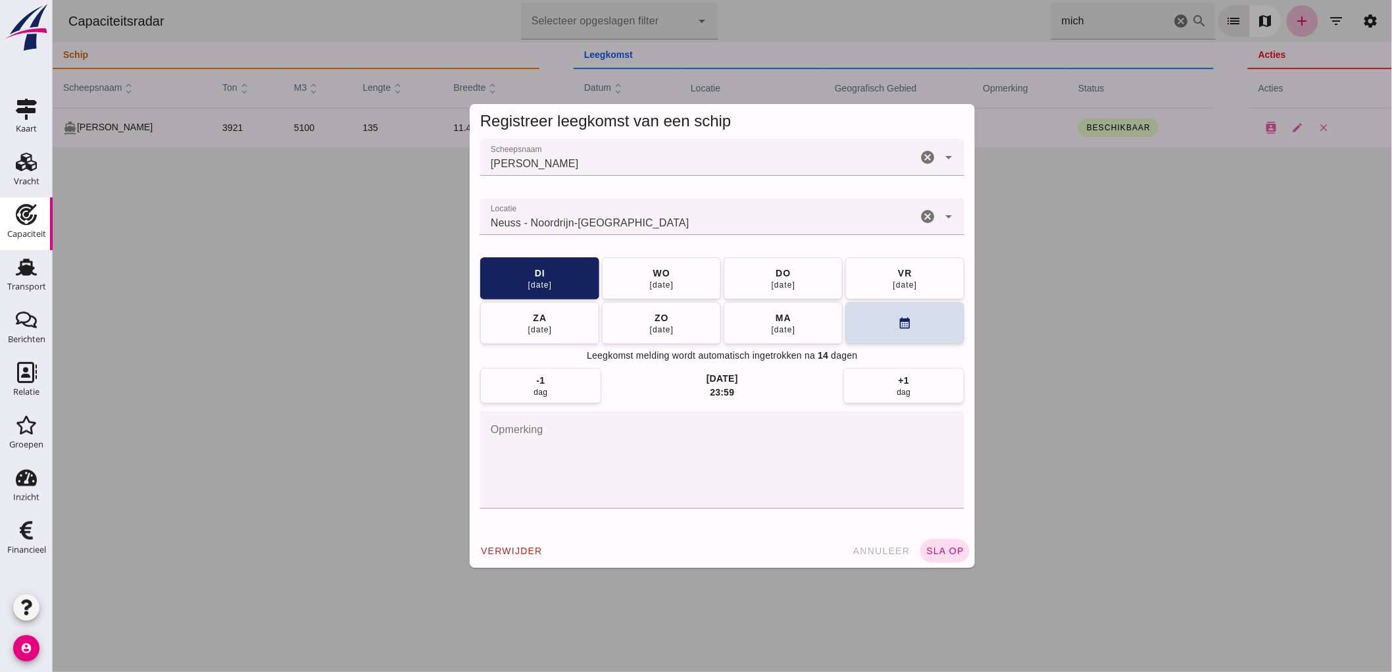
click at [922, 207] on div "cancel" at bounding box center [927, 216] width 16 height 37
type input "Neuss - Noordrijn-Westfalen"
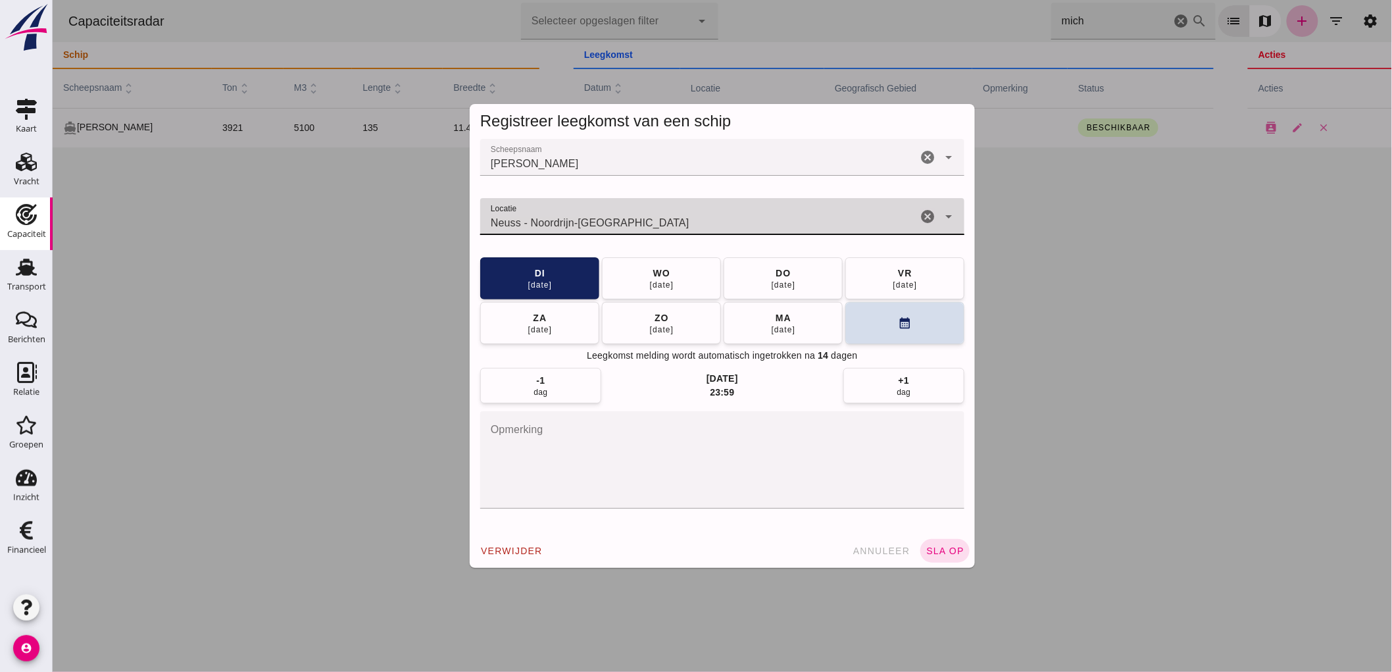
click icon "cancel"
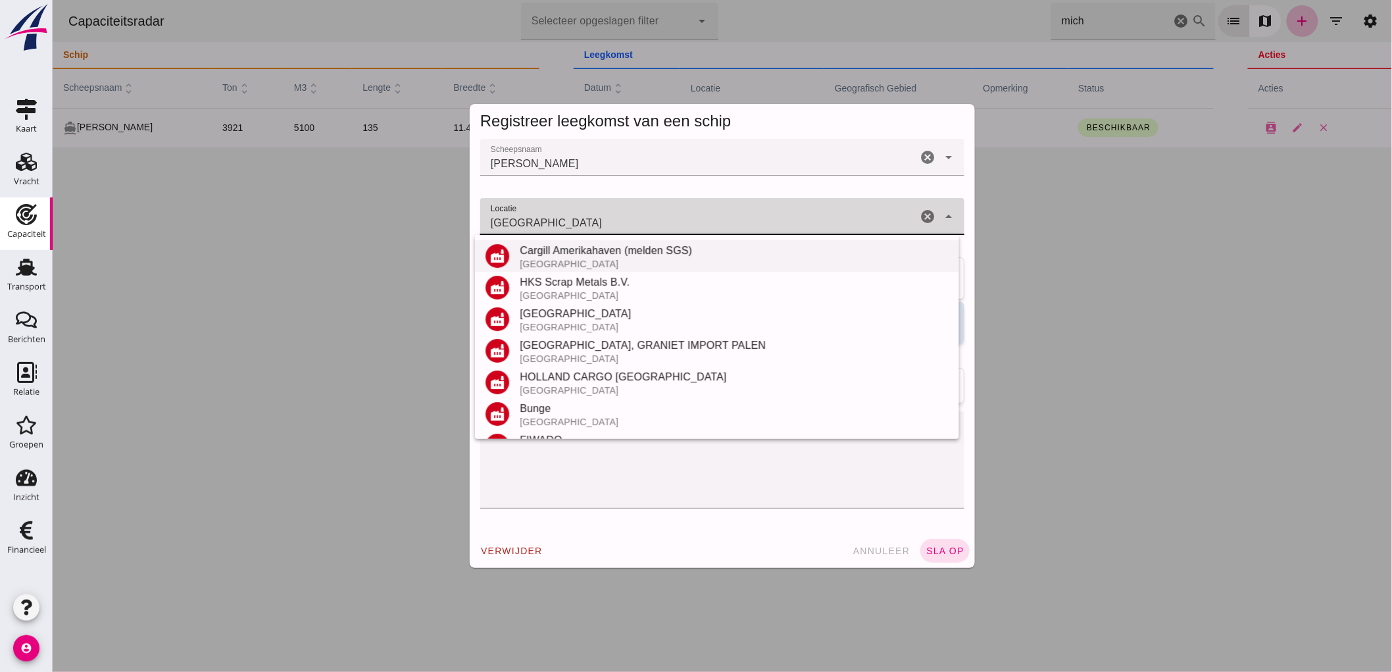
click at [685, 247] on div "Cargill Amerikahaven (melden SGS)" at bounding box center [733, 251] width 429 height 16
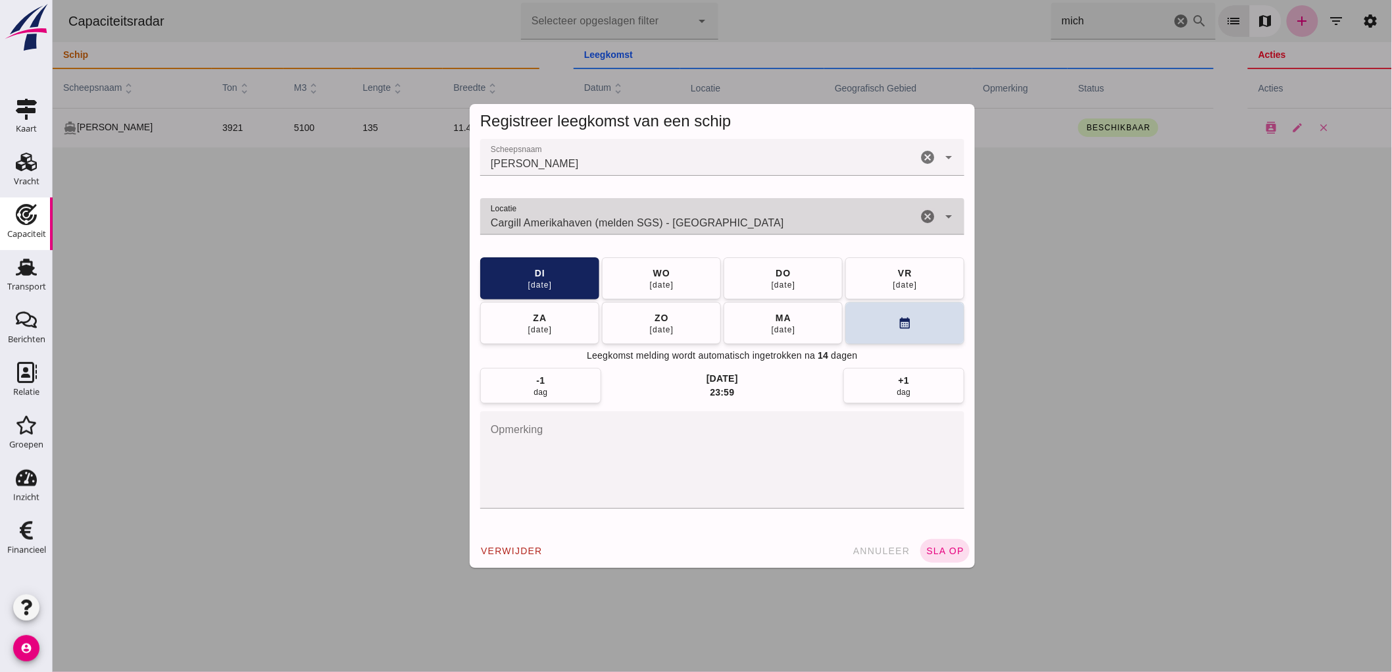
click div "Cargill Amerikahaven (melden SGS) - Amsterdam Cargill Amerikahaven (melden SGS)…"
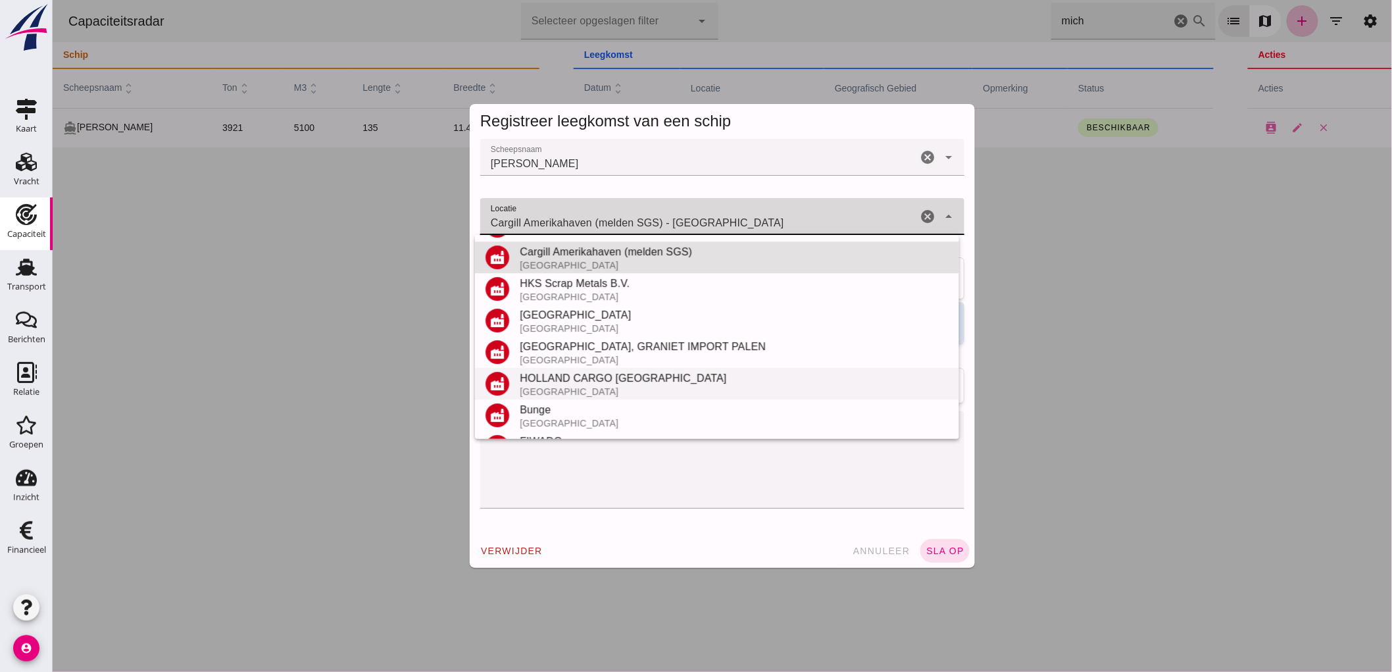
scroll to position [2039, 0]
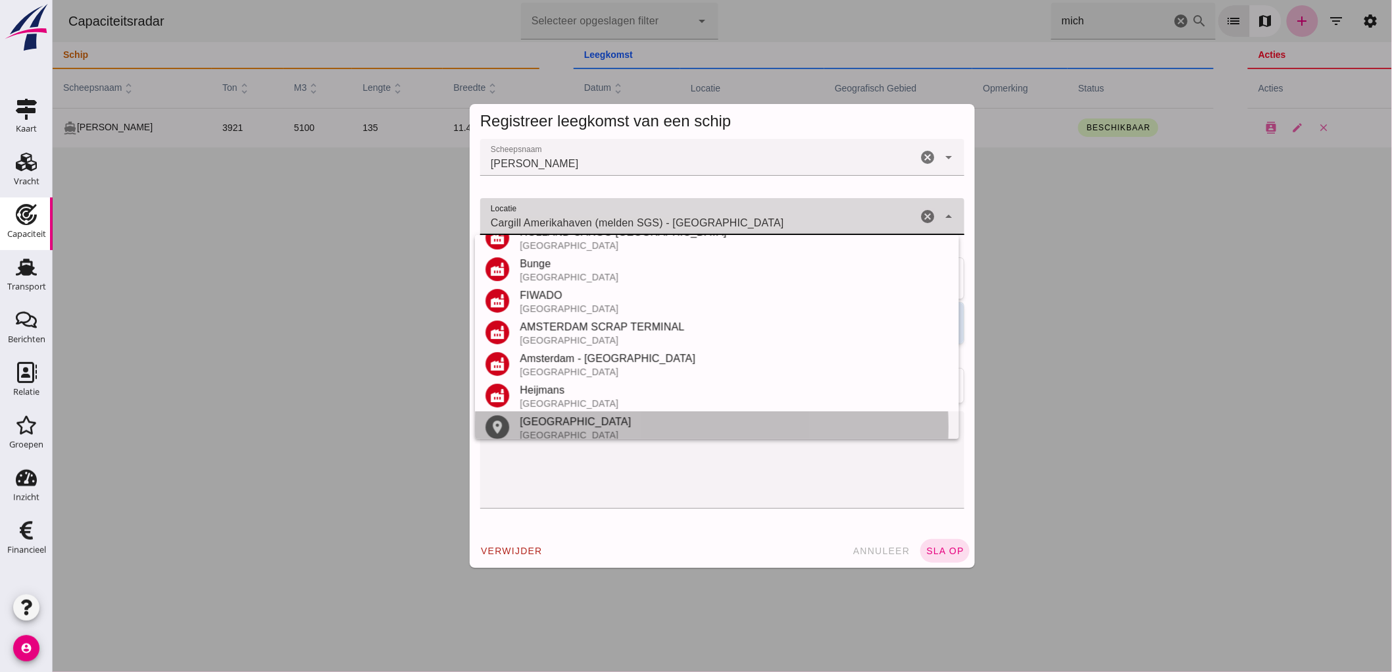
click at [589, 421] on div "[GEOGRAPHIC_DATA]" at bounding box center [733, 422] width 429 height 16
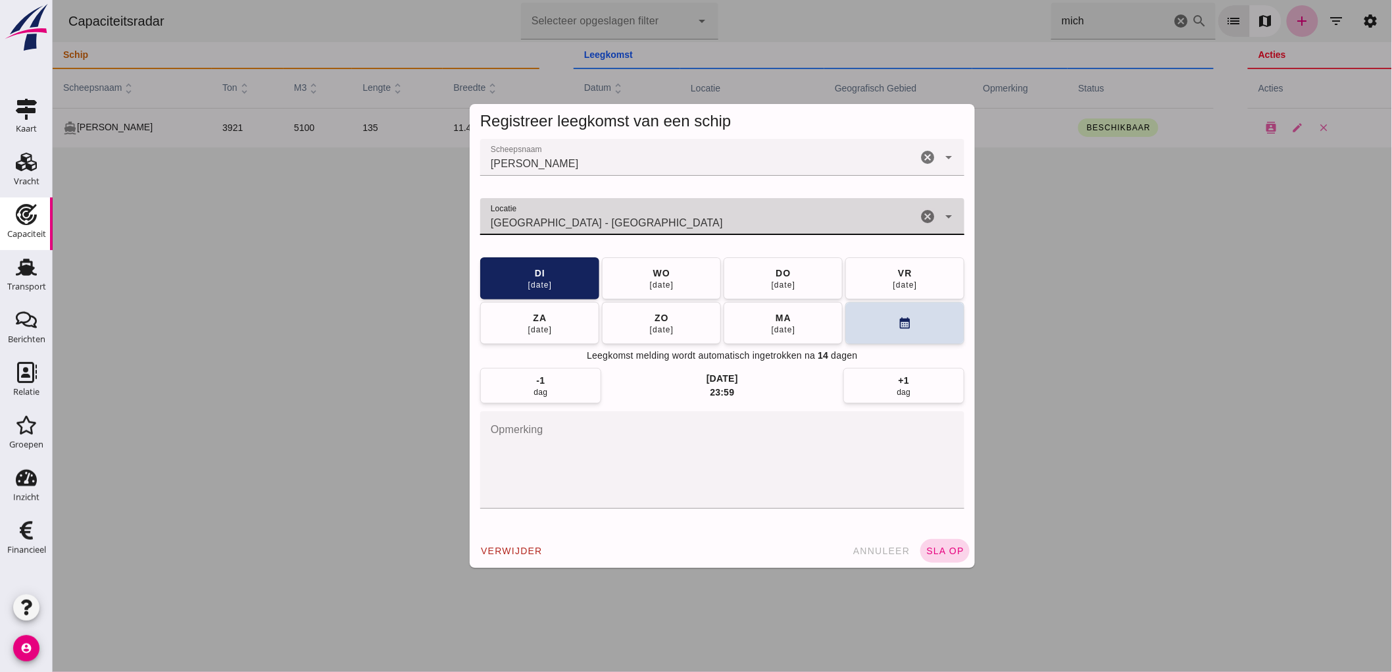
type input "Amsterdam - Noord-Holland"
click span "sla op"
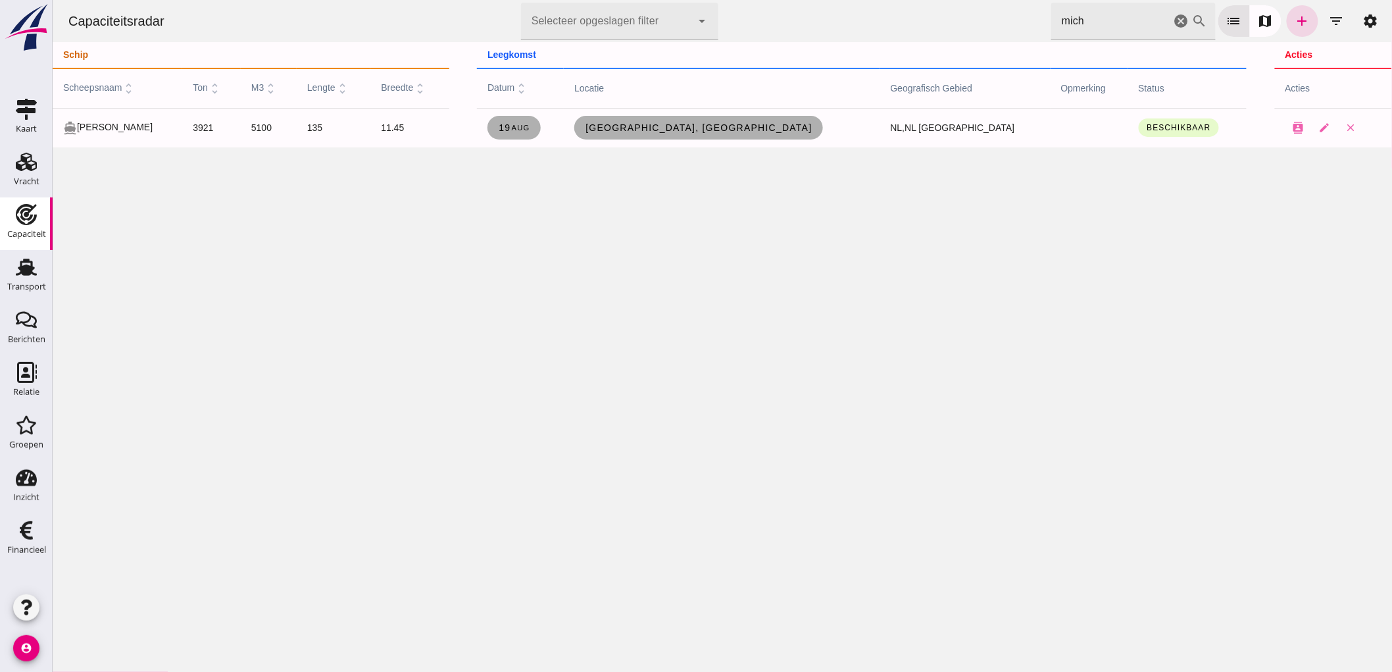
click icon "cancel"
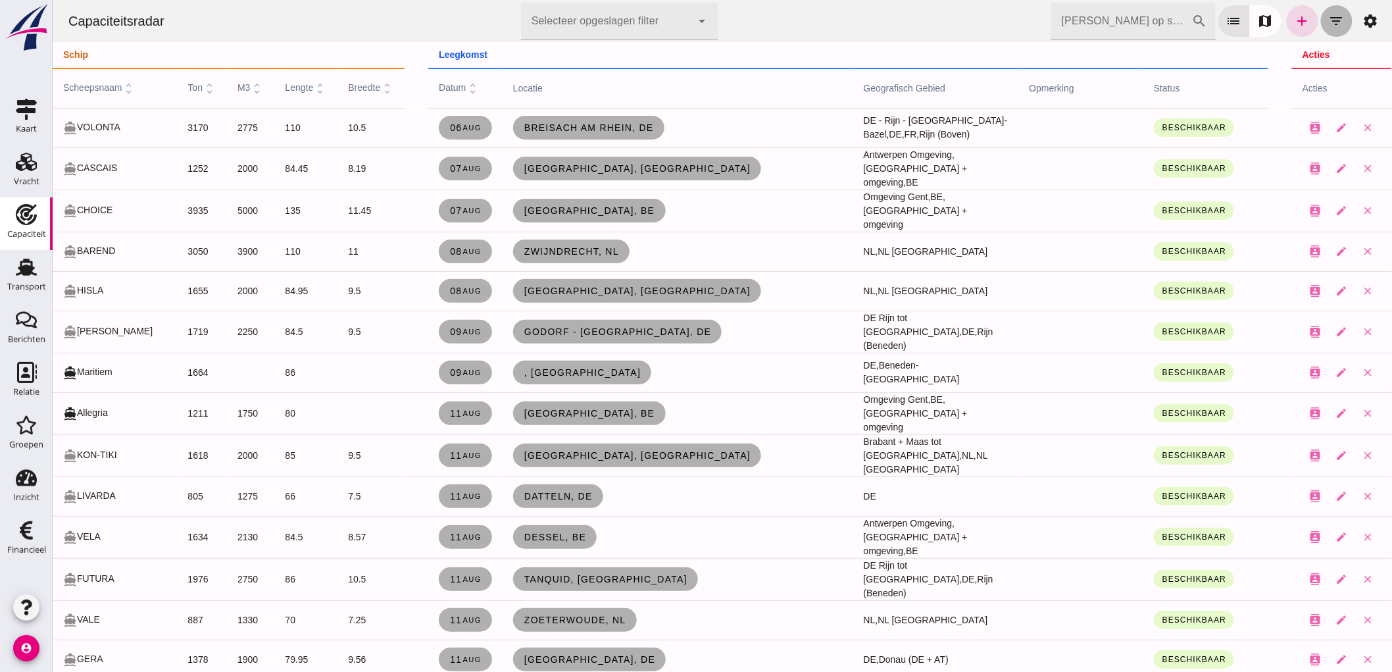
click button "filter_list"
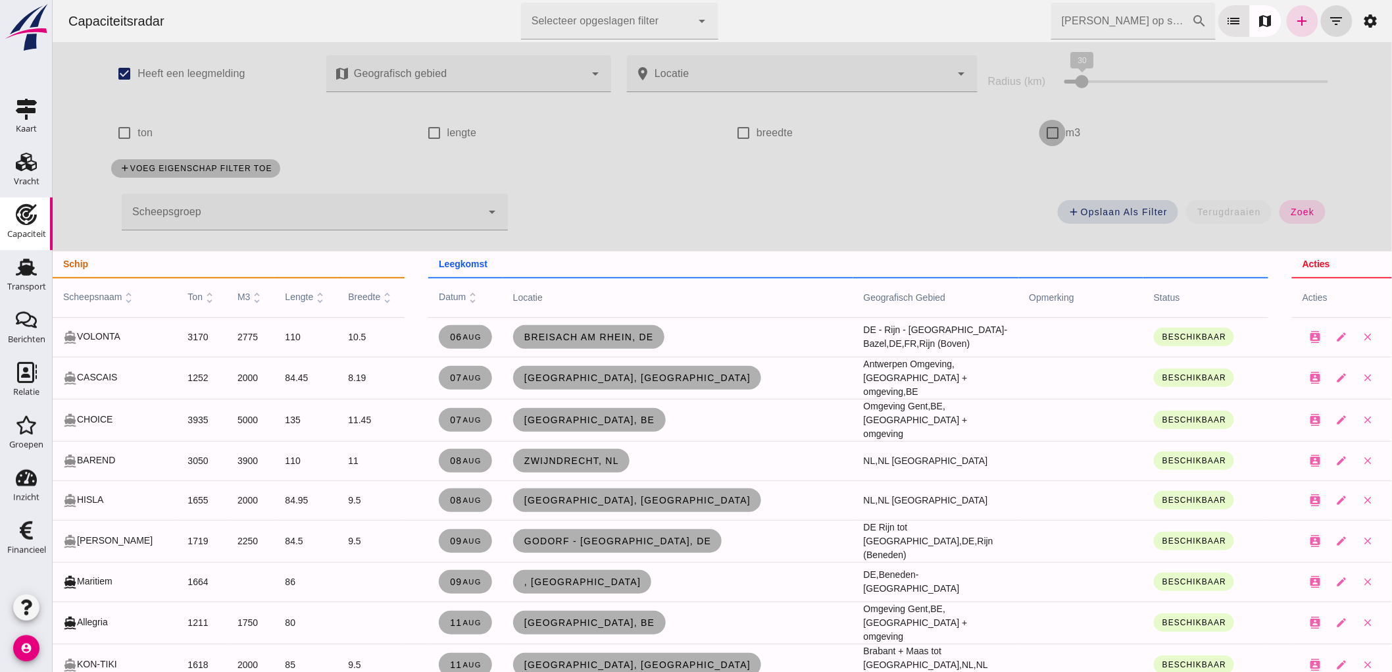
click input "m3"
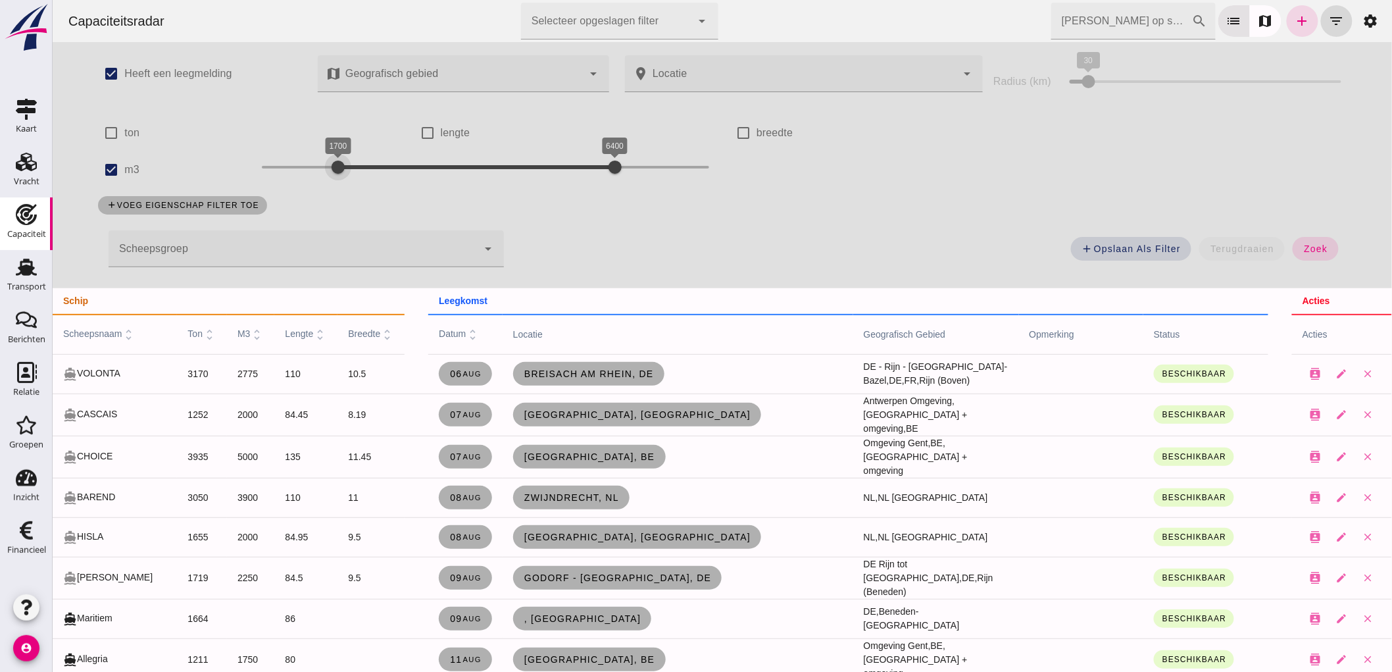
drag, startPoint x: 248, startPoint y: 161, endPoint x: 327, endPoint y: 185, distance: 82.6
click at [327, 185] on div "1700 6400 1700 6400" at bounding box center [485, 169] width 474 height 37
drag, startPoint x: 607, startPoint y: 176, endPoint x: 362, endPoint y: 182, distance: 245.5
click at [362, 182] on div "1700 2100 1700 2100" at bounding box center [485, 169] width 474 height 37
click button "zoek"
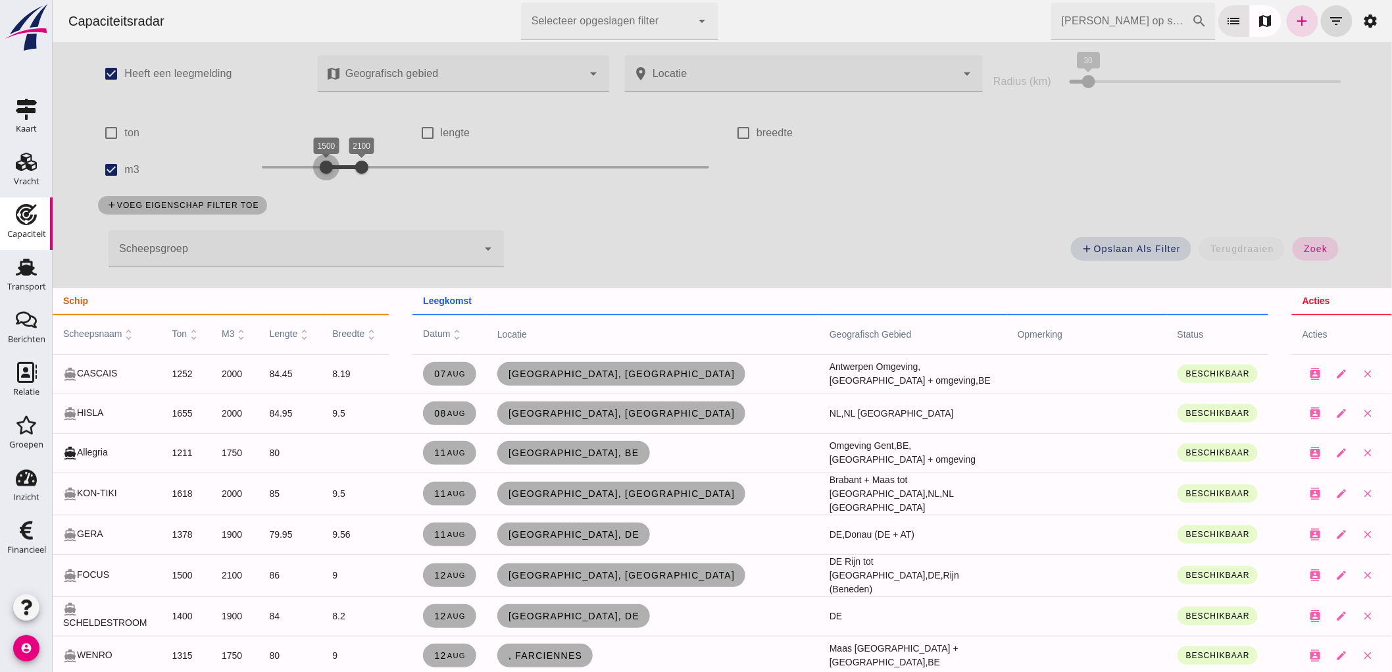
drag, startPoint x: 326, startPoint y: 167, endPoint x: 314, endPoint y: 167, distance: 11.8
click at [314, 167] on div at bounding box center [326, 167] width 26 height 26
drag, startPoint x: 350, startPoint y: 163, endPoint x: 374, endPoint y: 188, distance: 34.4
click div "check_box Heeft een leegmelding map Geografisch gebied Geografisch gebied cance…"
drag, startPoint x: 1317, startPoint y: 245, endPoint x: 1455, endPoint y: 251, distance: 137.6
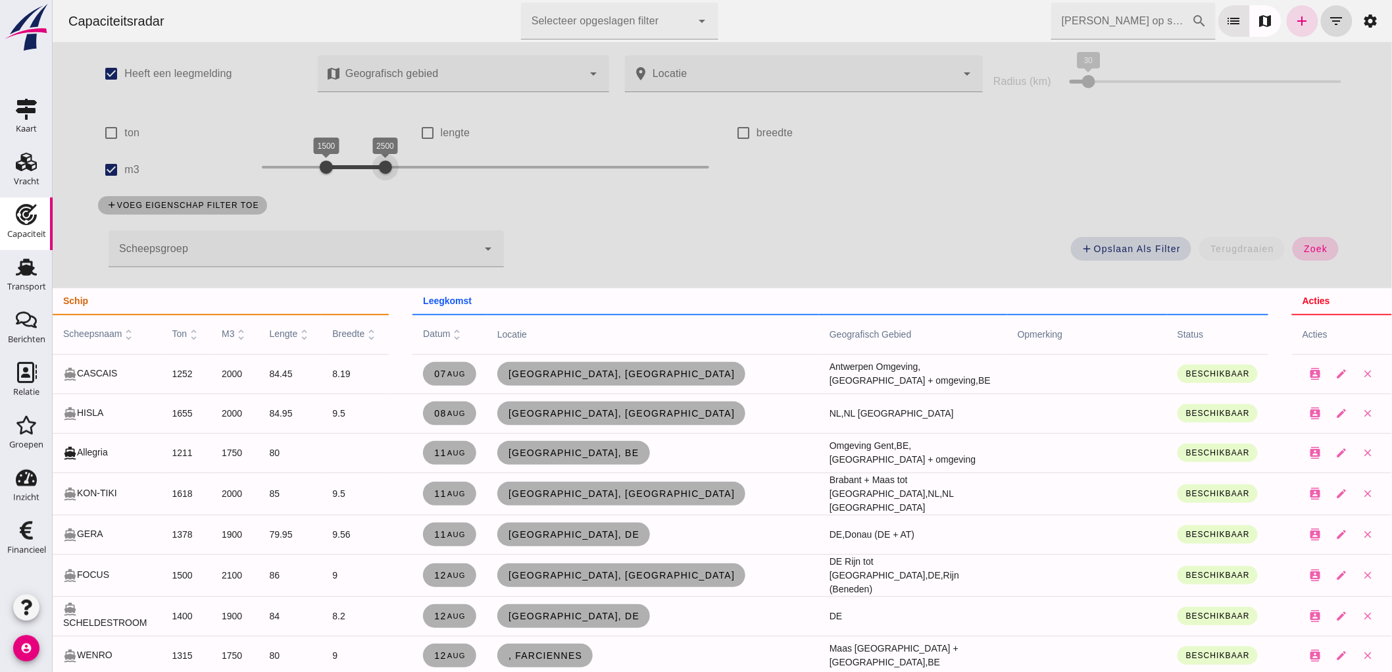
click span "zoek"
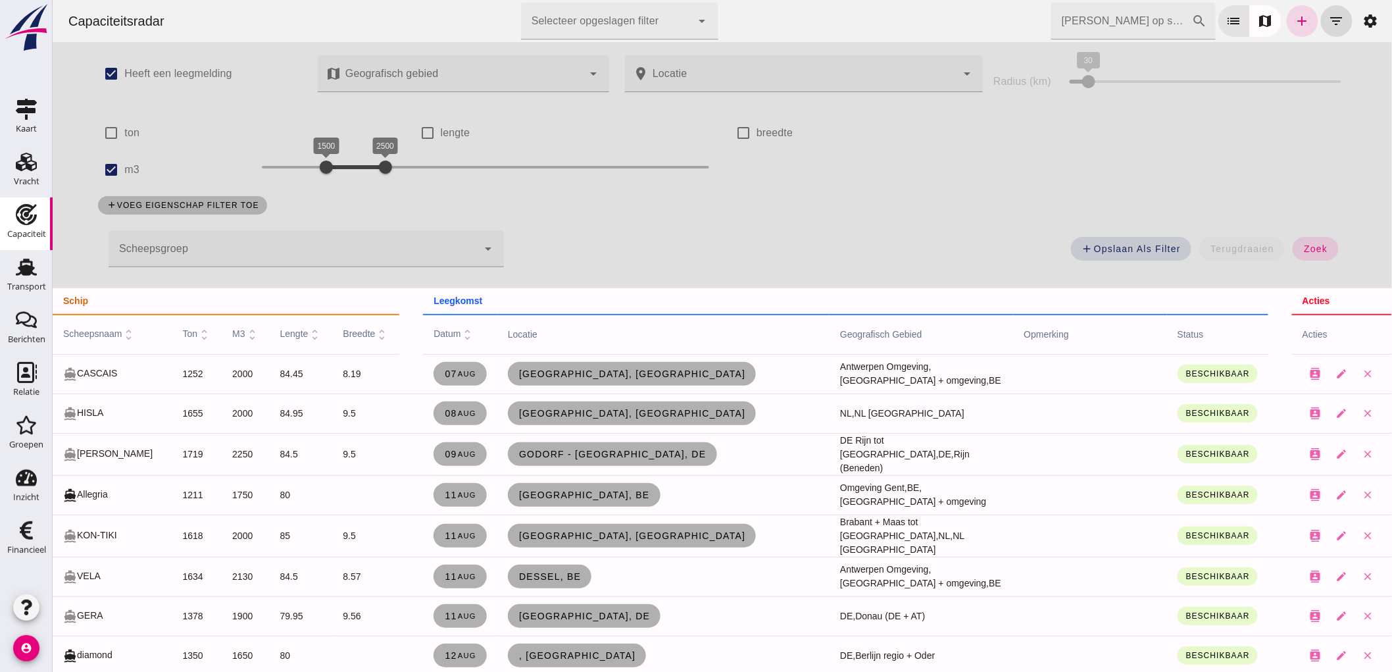
scroll to position [73, 0]
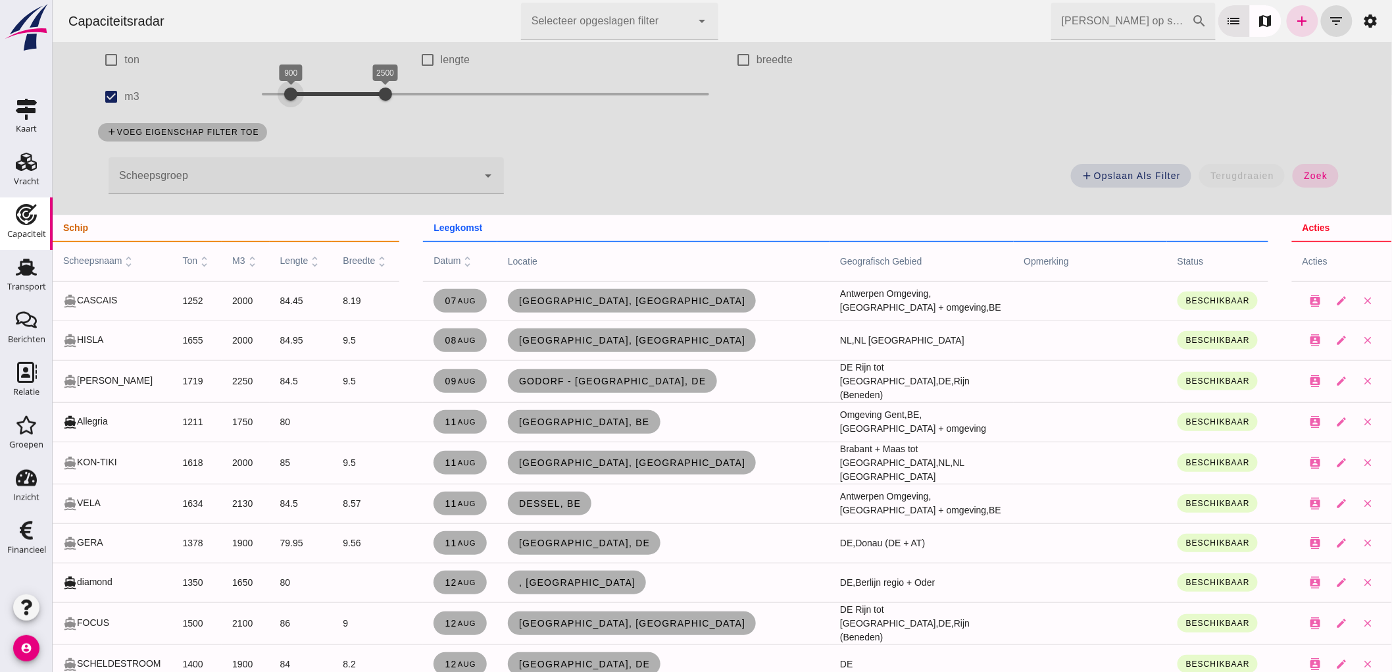
drag, startPoint x: 326, startPoint y: 88, endPoint x: 288, endPoint y: 113, distance: 45.3
click at [288, 113] on div "900 2500 900 2500" at bounding box center [485, 96] width 474 height 37
click button "zoek"
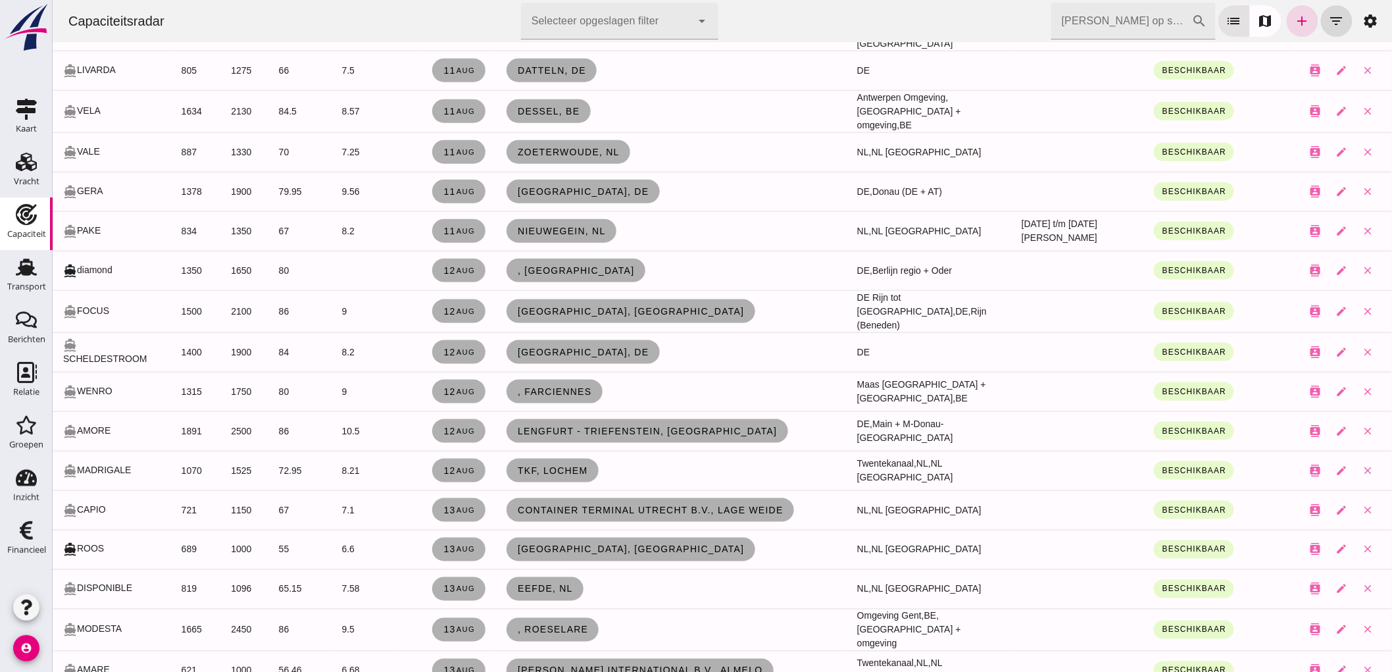
scroll to position [584, 0]
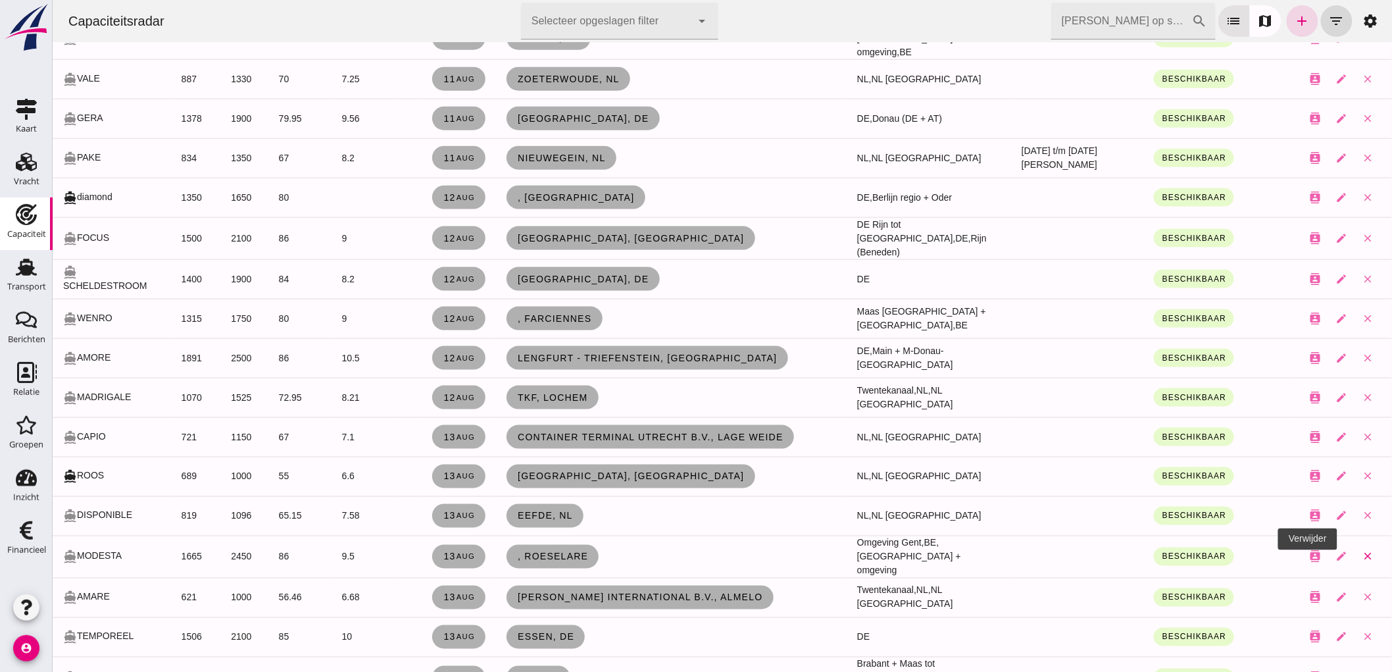
click at [1362, 551] on icon "close" at bounding box center [1368, 557] width 12 height 12
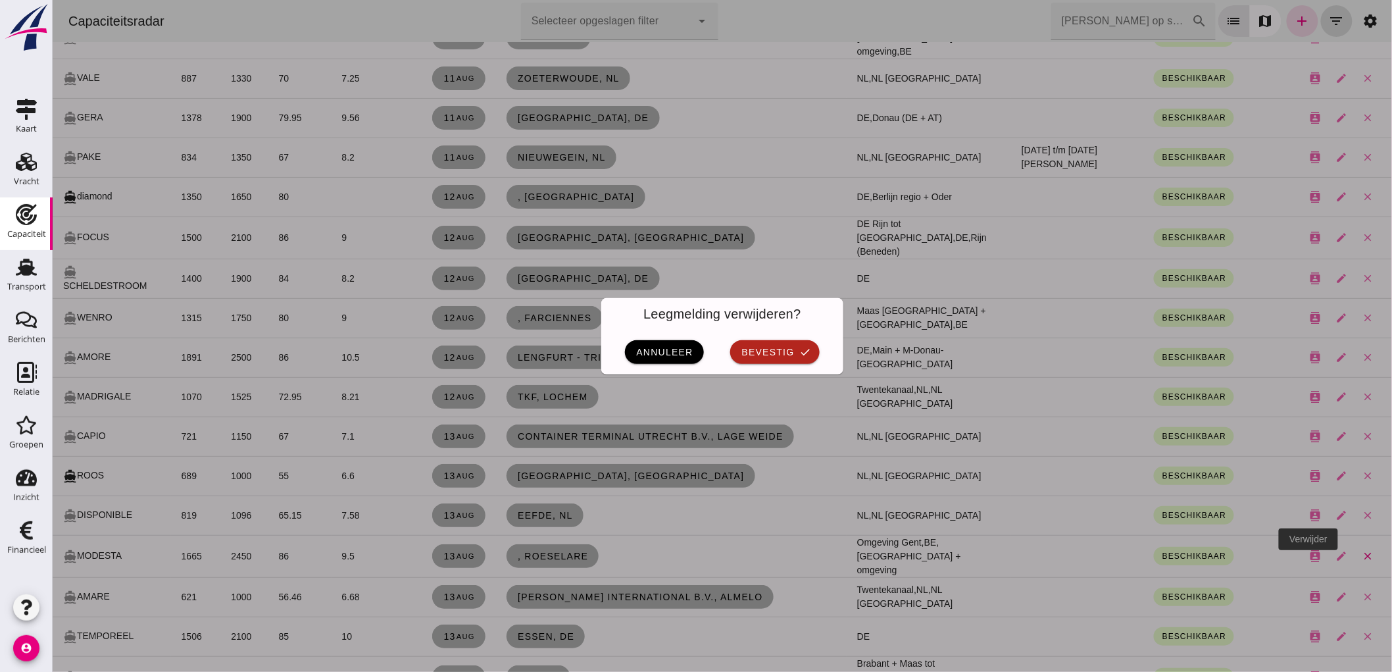
scroll to position [0, 0]
click at [799, 351] on icon "check" at bounding box center [805, 352] width 12 height 12
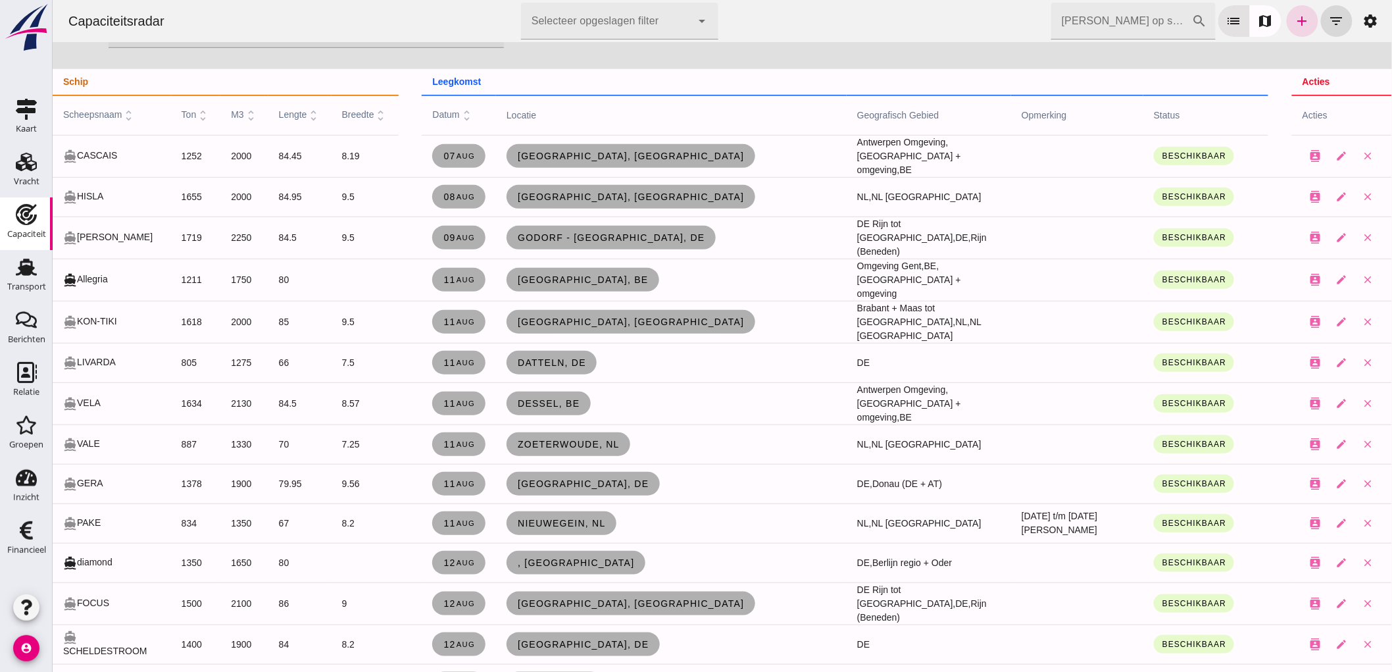
scroll to position [146, 0]
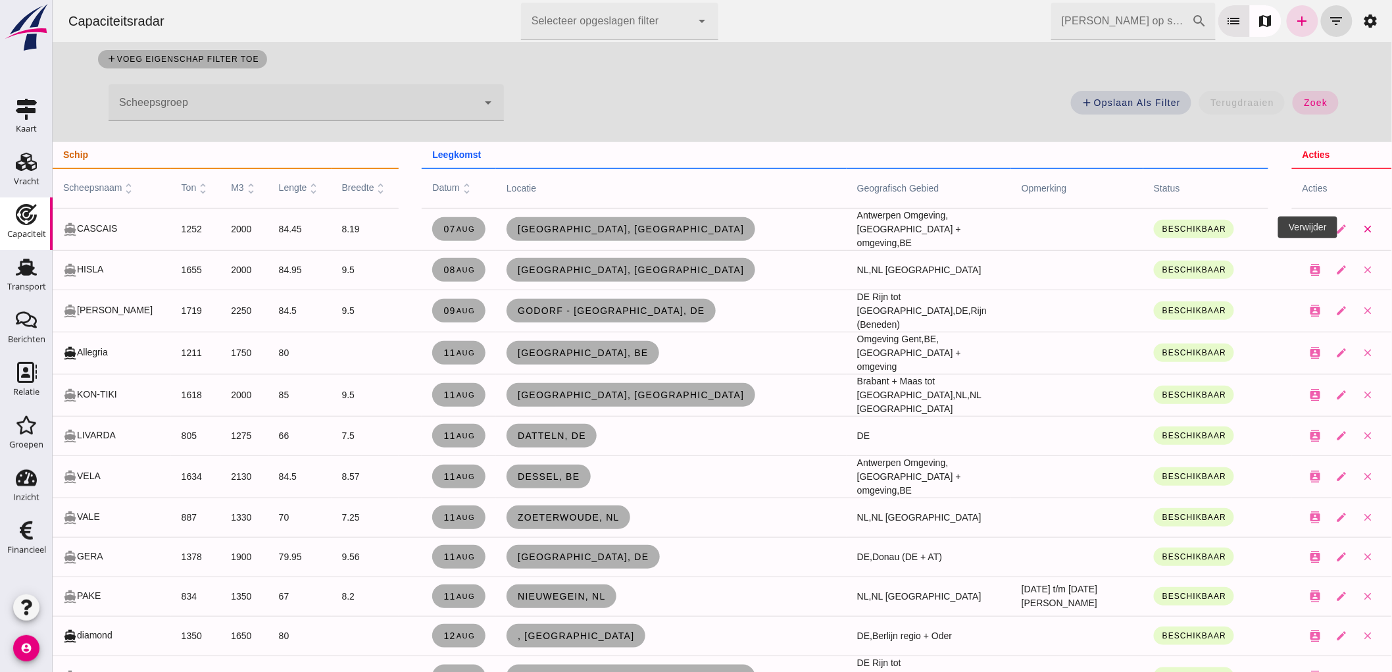
click at [1362, 228] on icon "close" at bounding box center [1368, 229] width 12 height 12
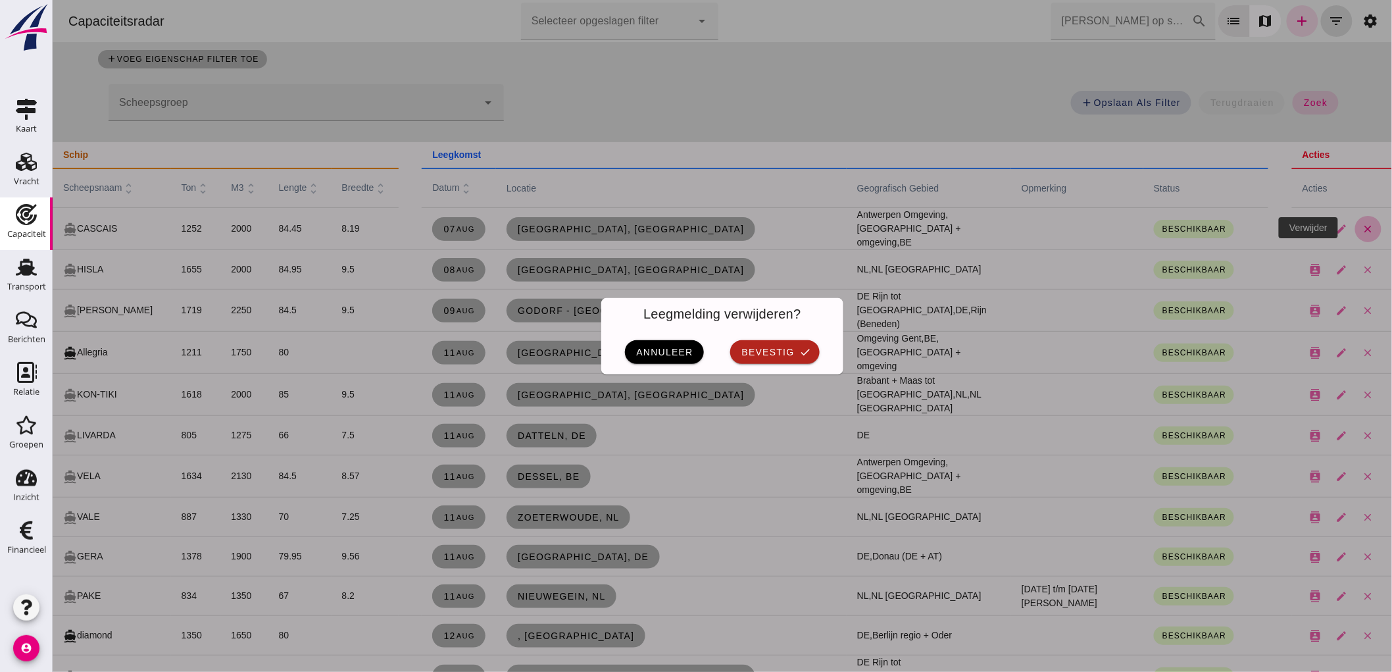
scroll to position [0, 0]
click div "annuleer bevestig check"
click at [776, 341] on button "bevestig check" at bounding box center [774, 352] width 89 height 24
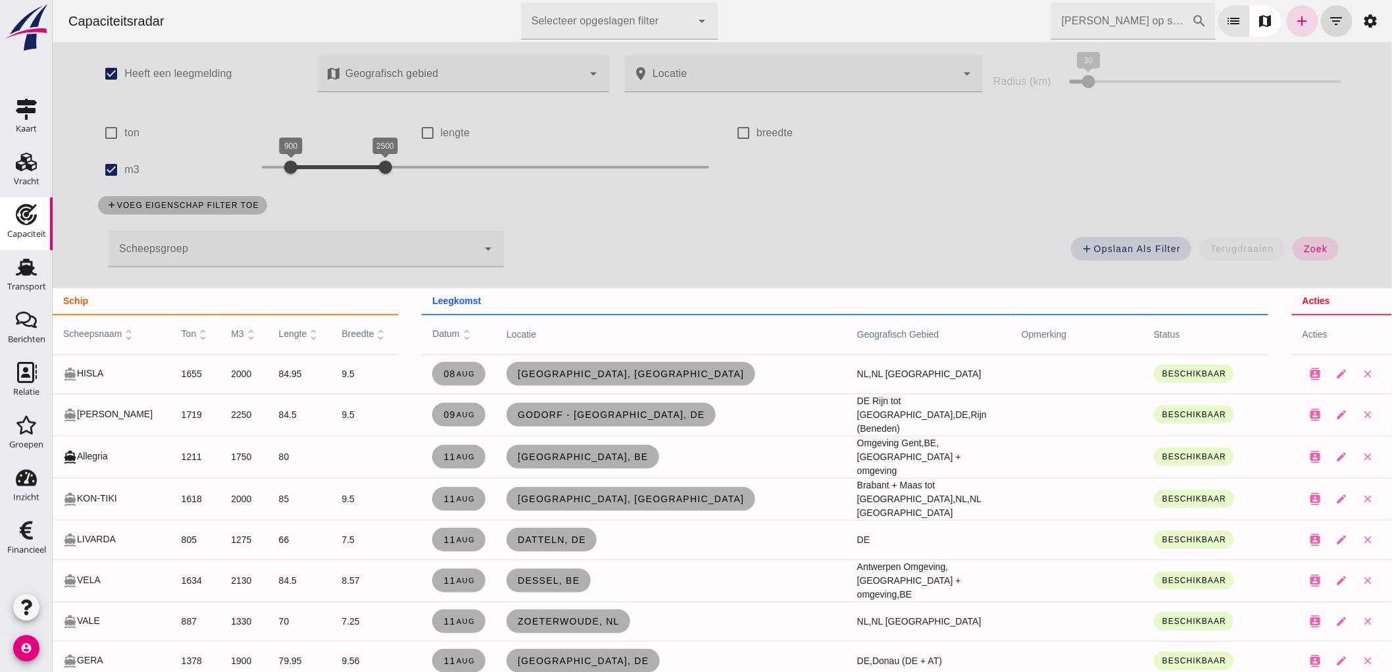
click input "m3"
checkbox input "false"
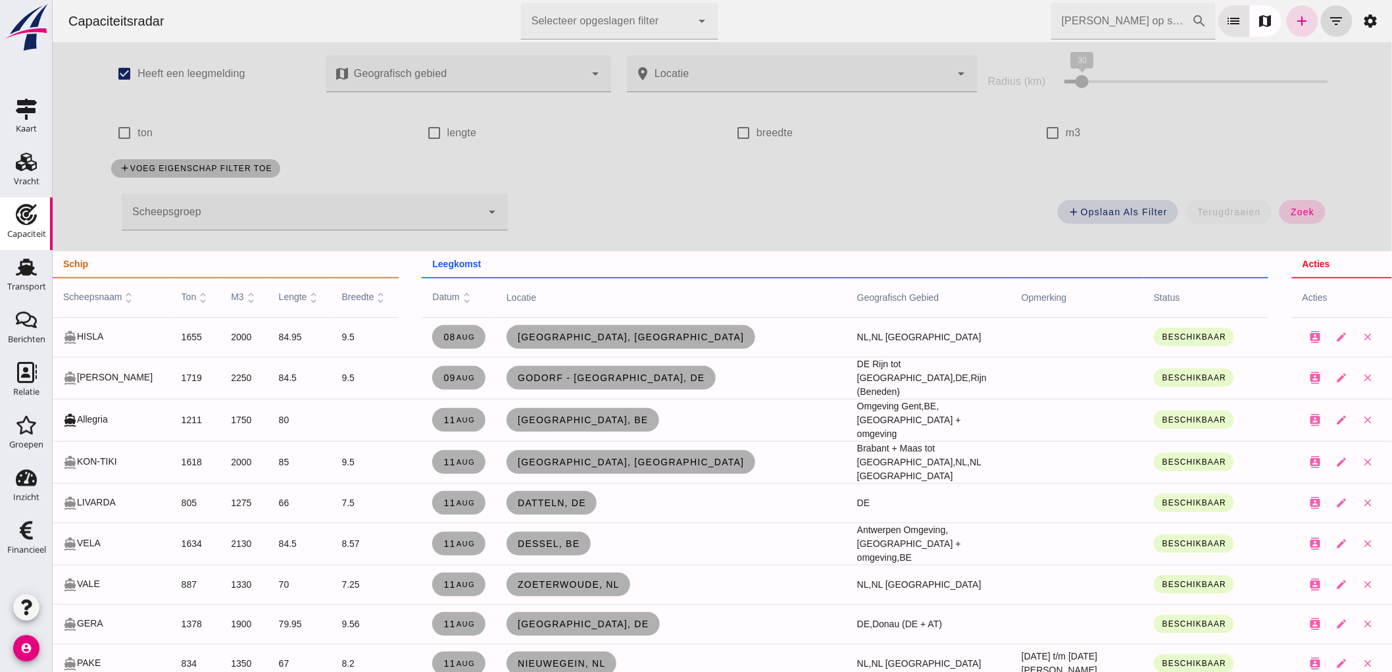
click button "zoek"
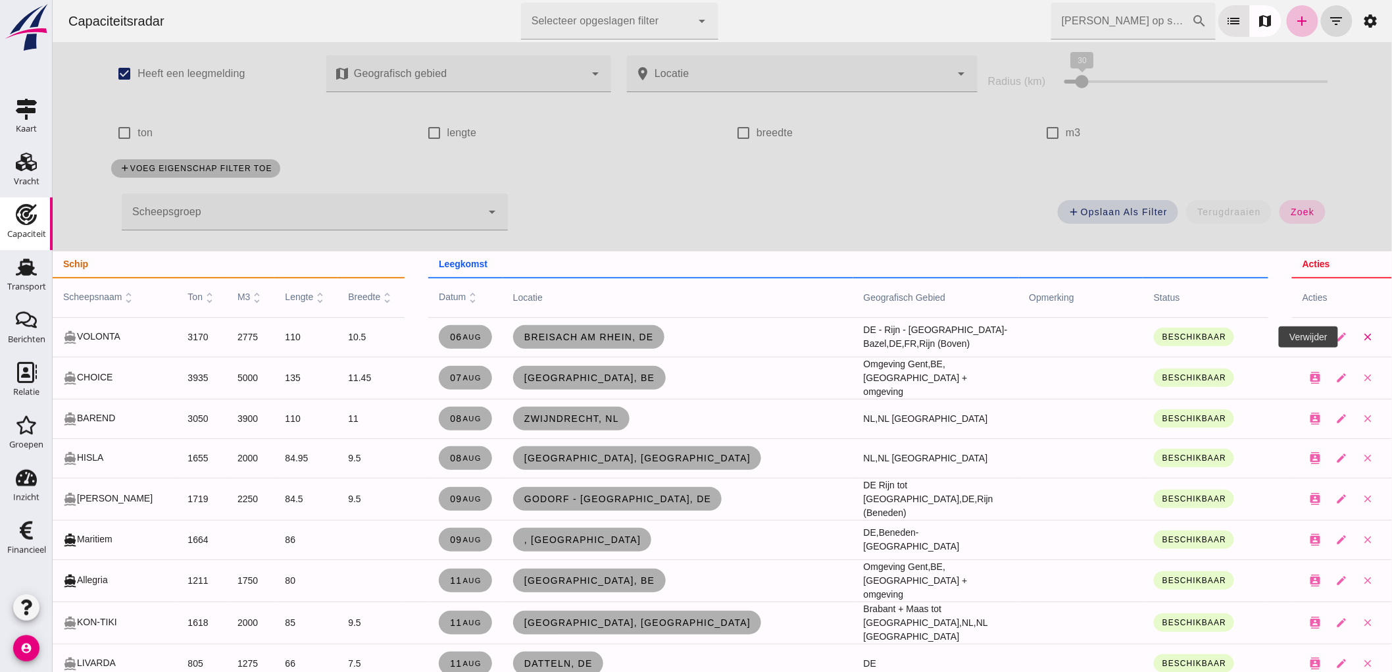
click at [1362, 338] on icon "close" at bounding box center [1368, 337] width 12 height 12
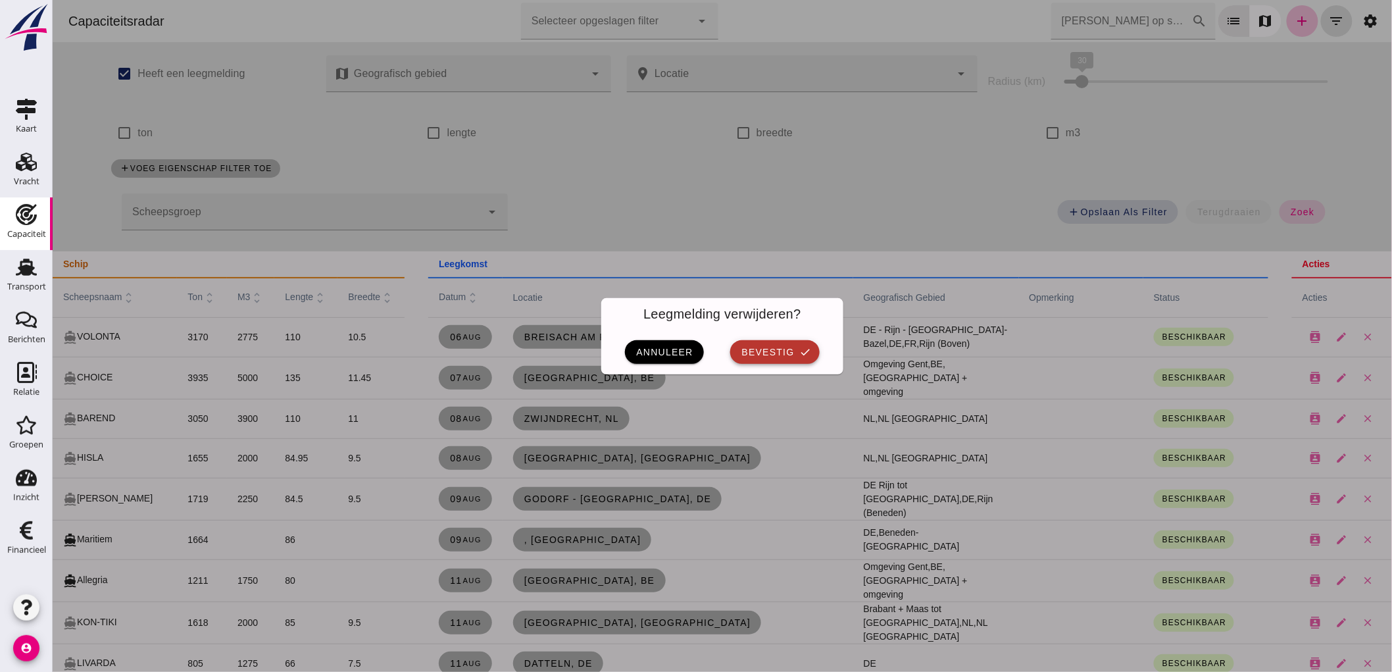
click at [809, 351] on button "bevestig check" at bounding box center [774, 352] width 89 height 24
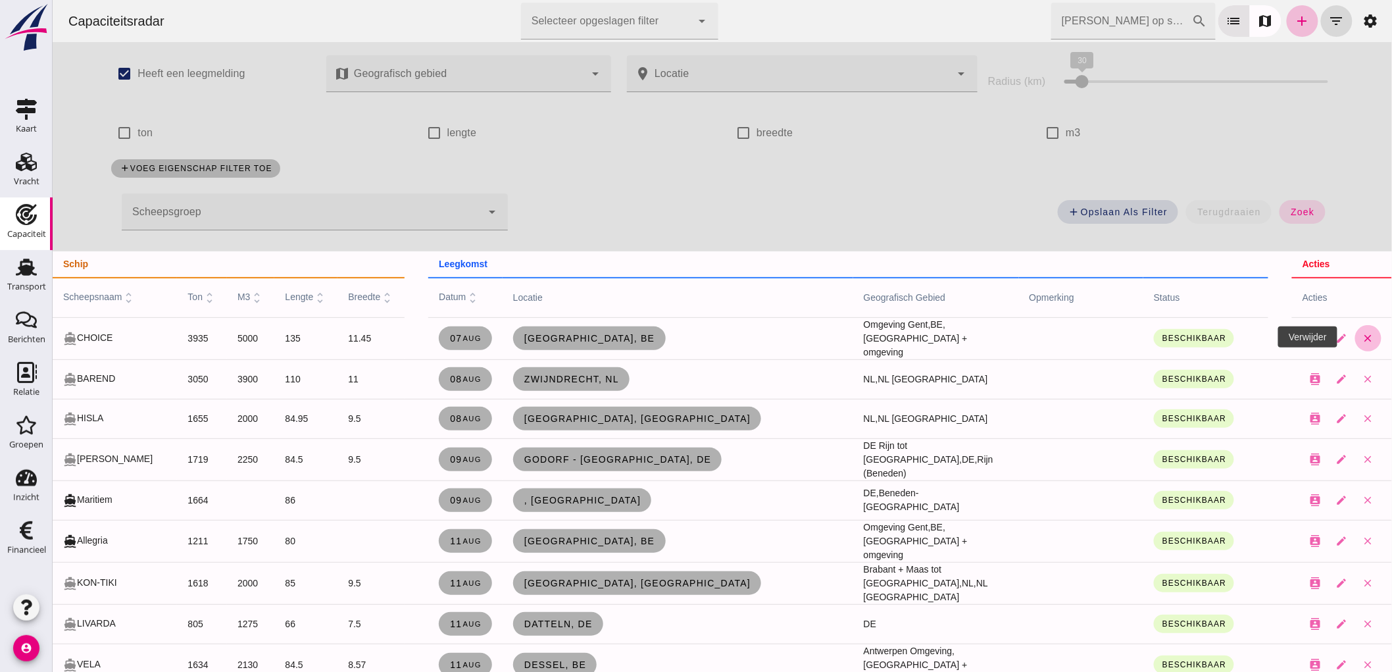
click button "close"
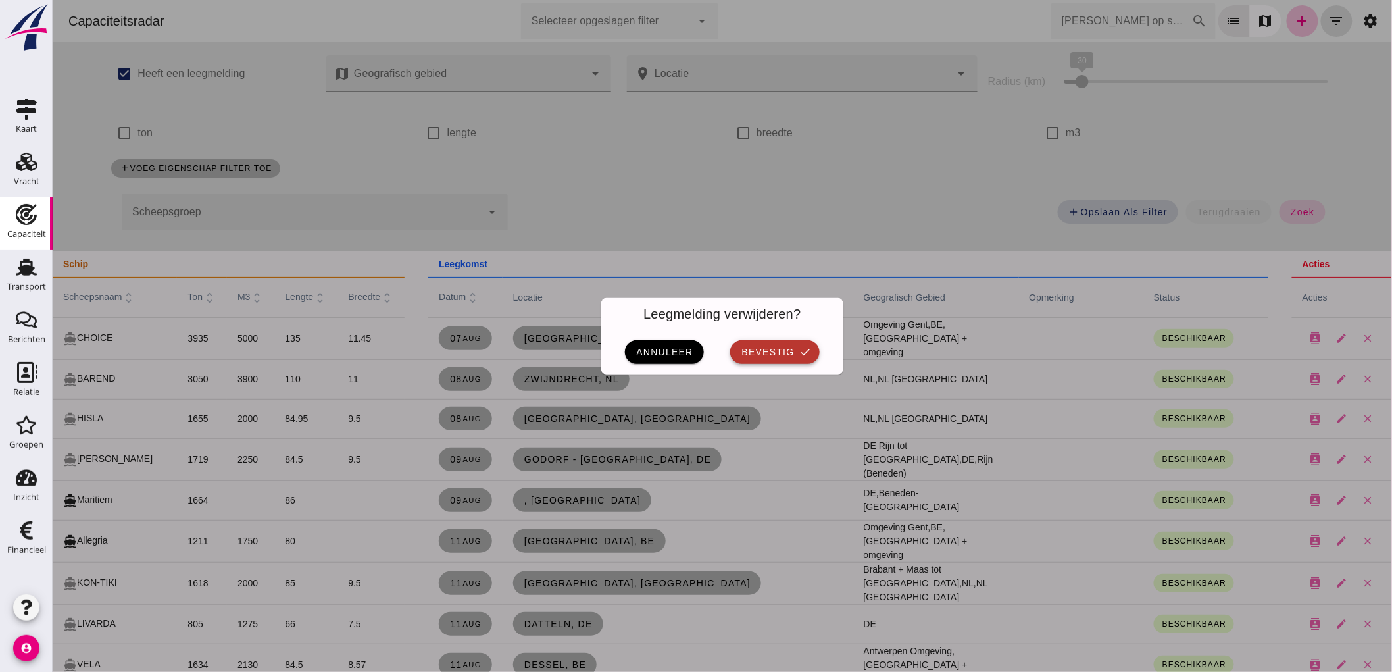
click span "bevestig"
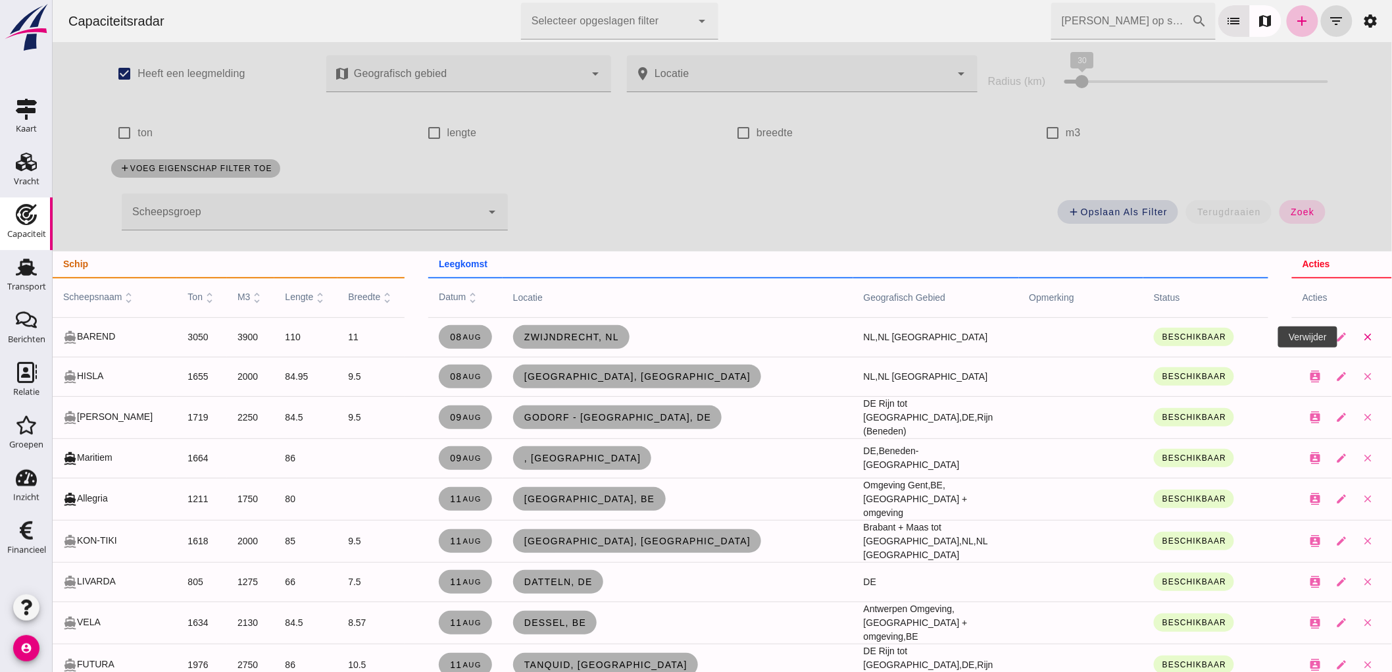
click button "close"
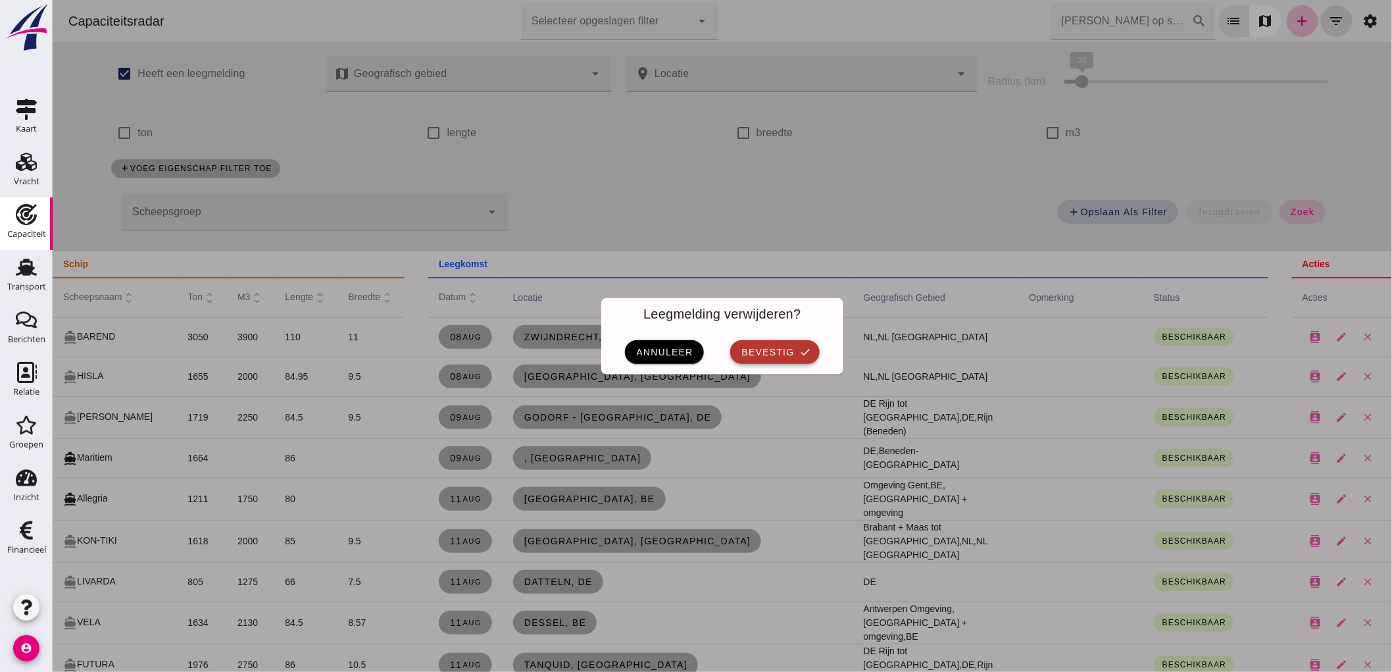
click at [791, 340] on button "bevestig check" at bounding box center [774, 352] width 89 height 24
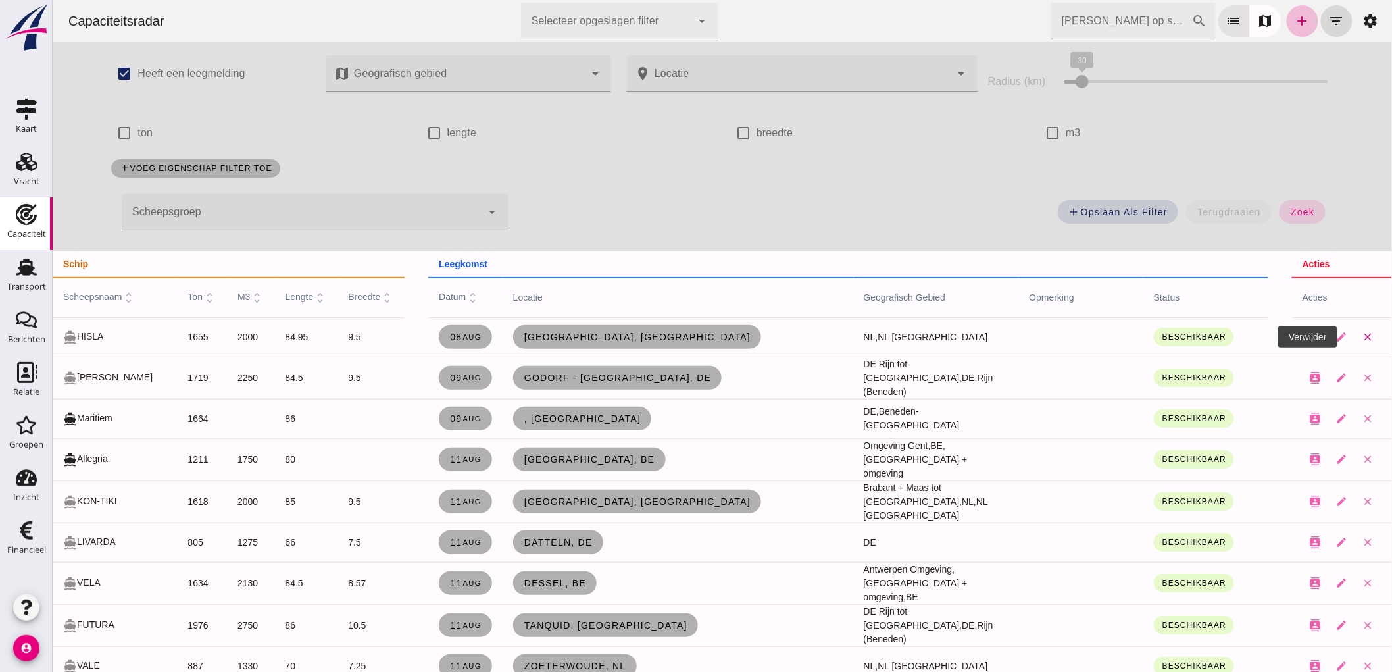
click at [1362, 334] on icon "close" at bounding box center [1368, 337] width 12 height 12
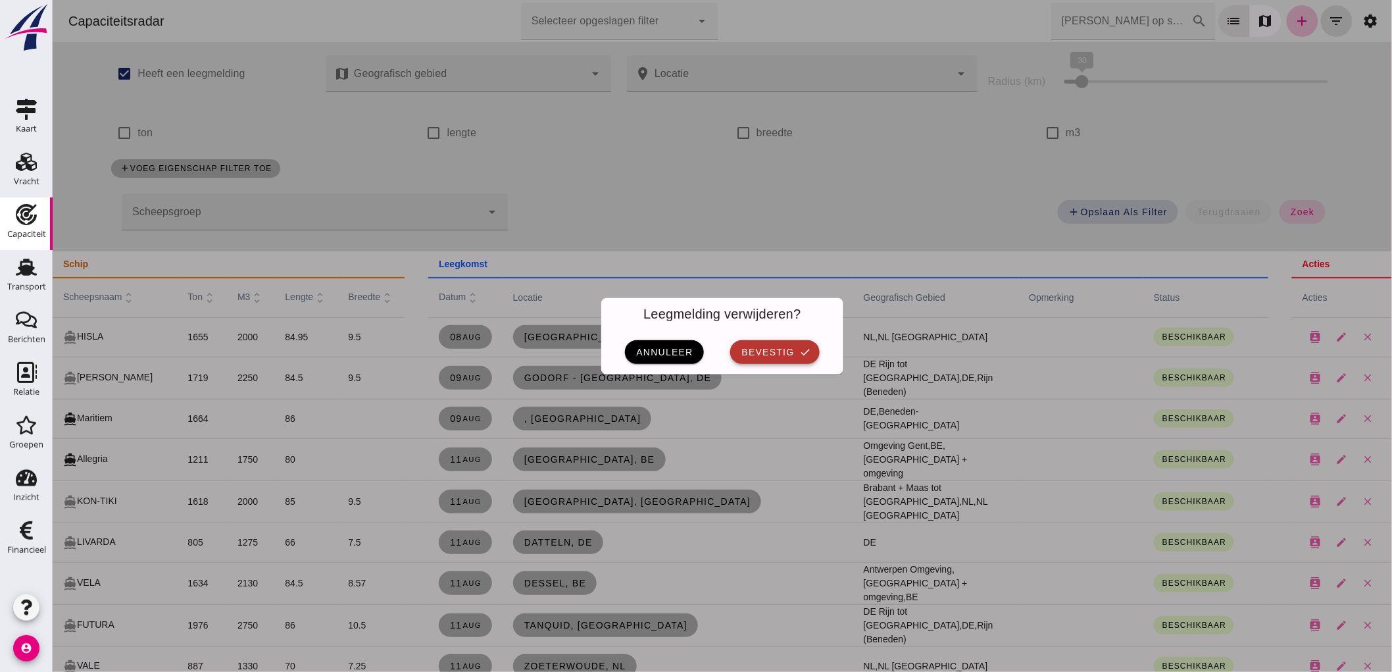
click span "bevestig"
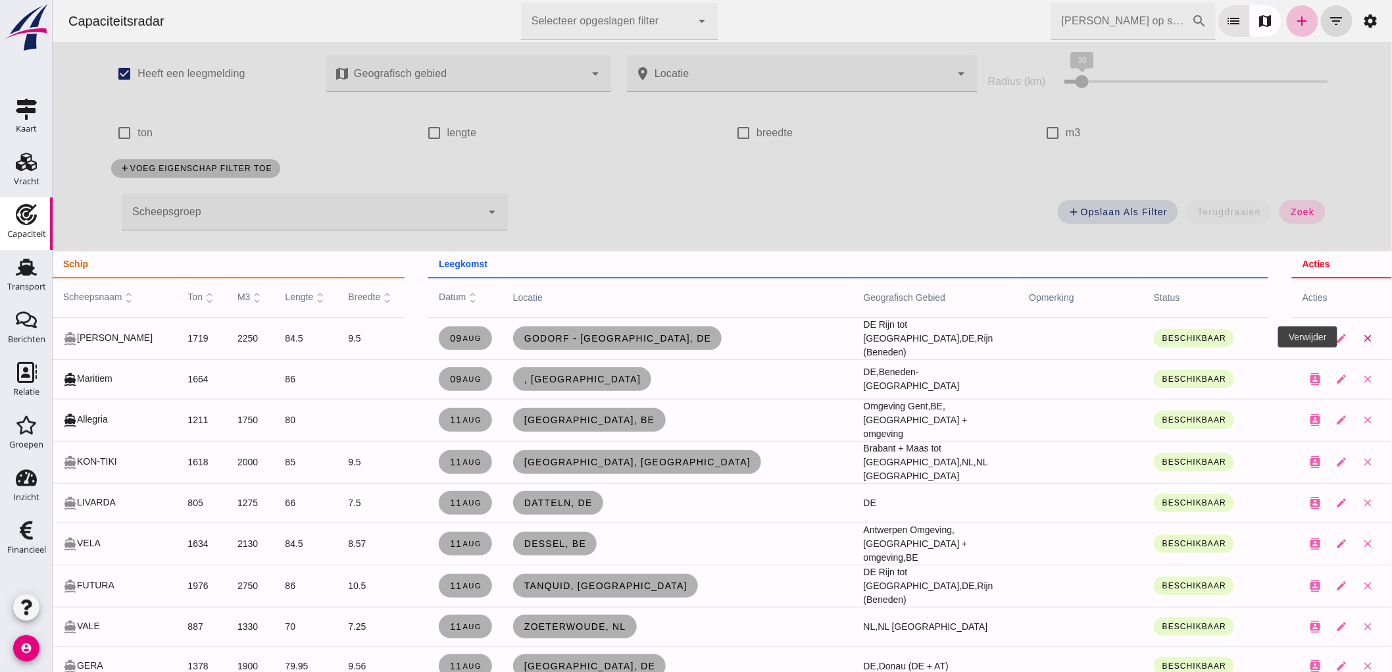
click at [1362, 336] on icon "close" at bounding box center [1368, 338] width 12 height 12
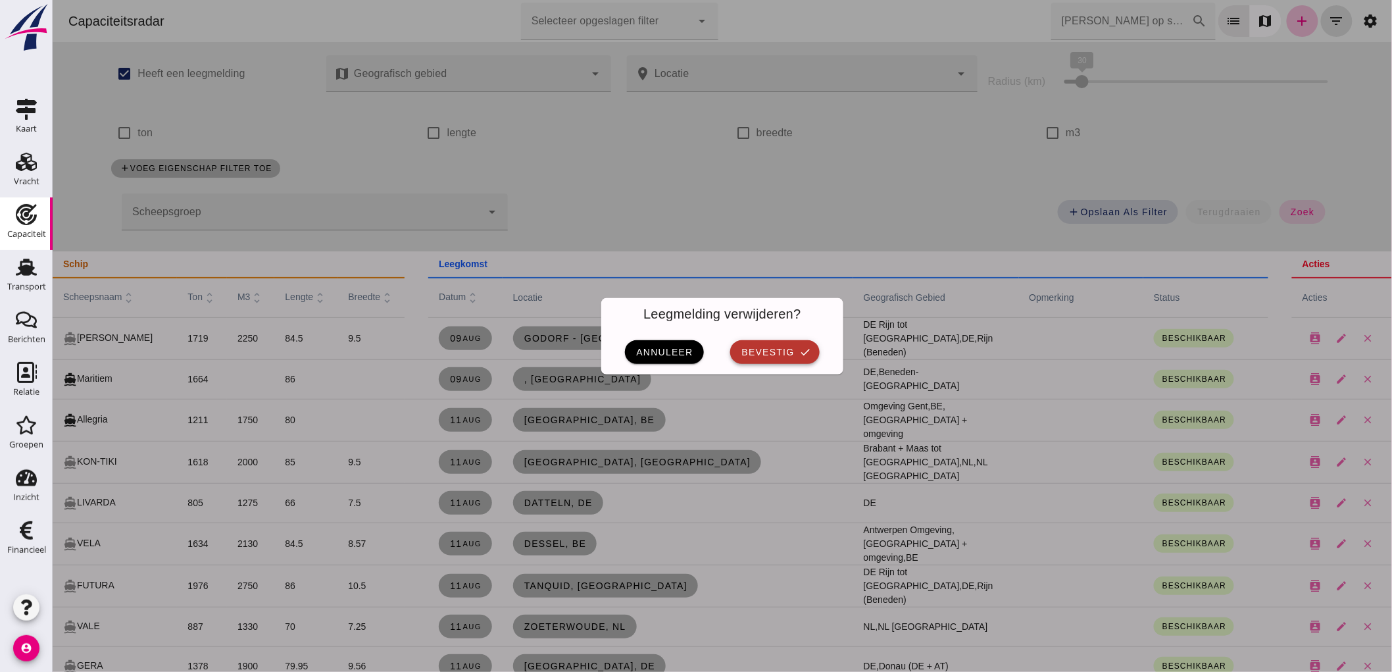
click at [799, 351] on icon "check" at bounding box center [805, 352] width 12 height 12
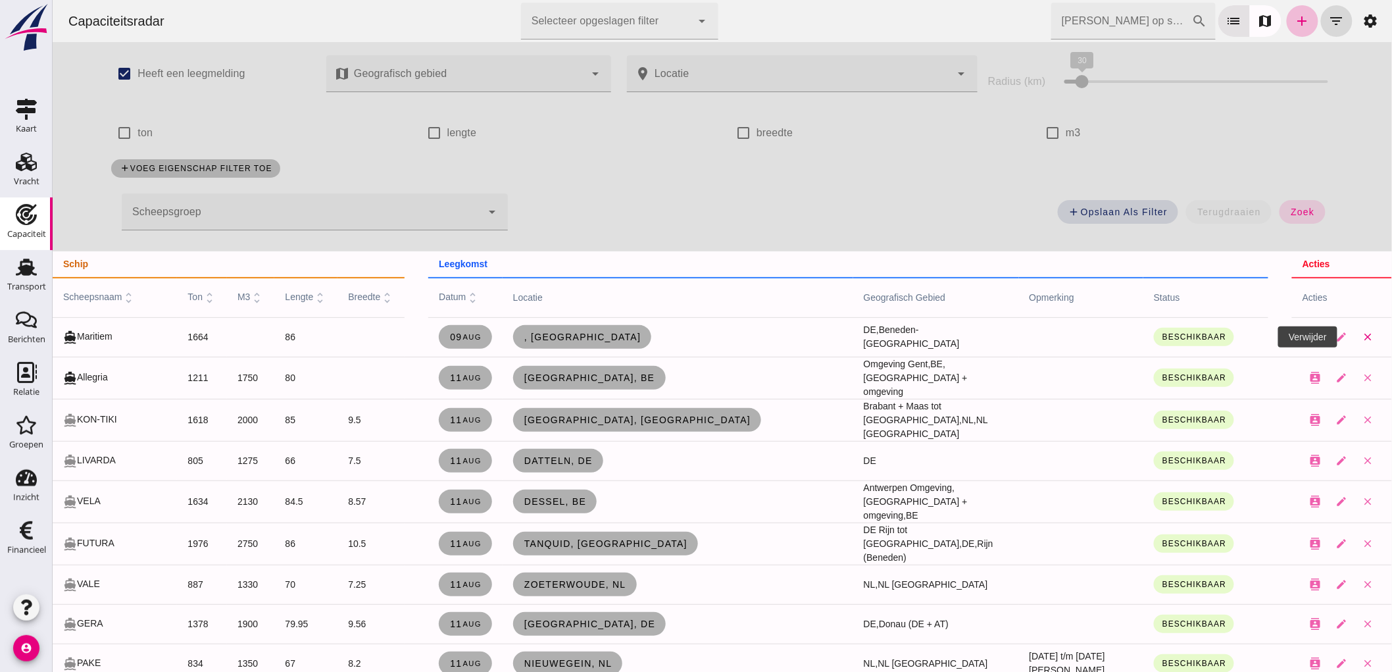
click at [1362, 341] on icon "close" at bounding box center [1368, 337] width 12 height 12
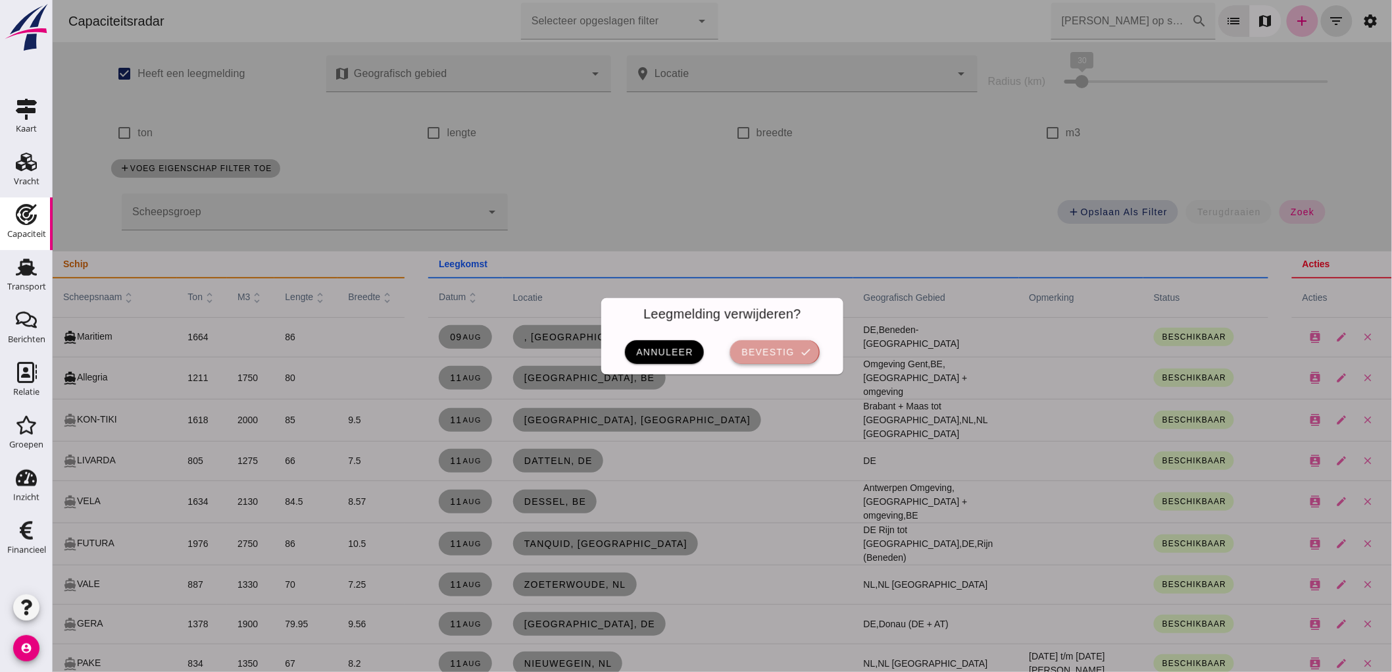
click span "bevestig"
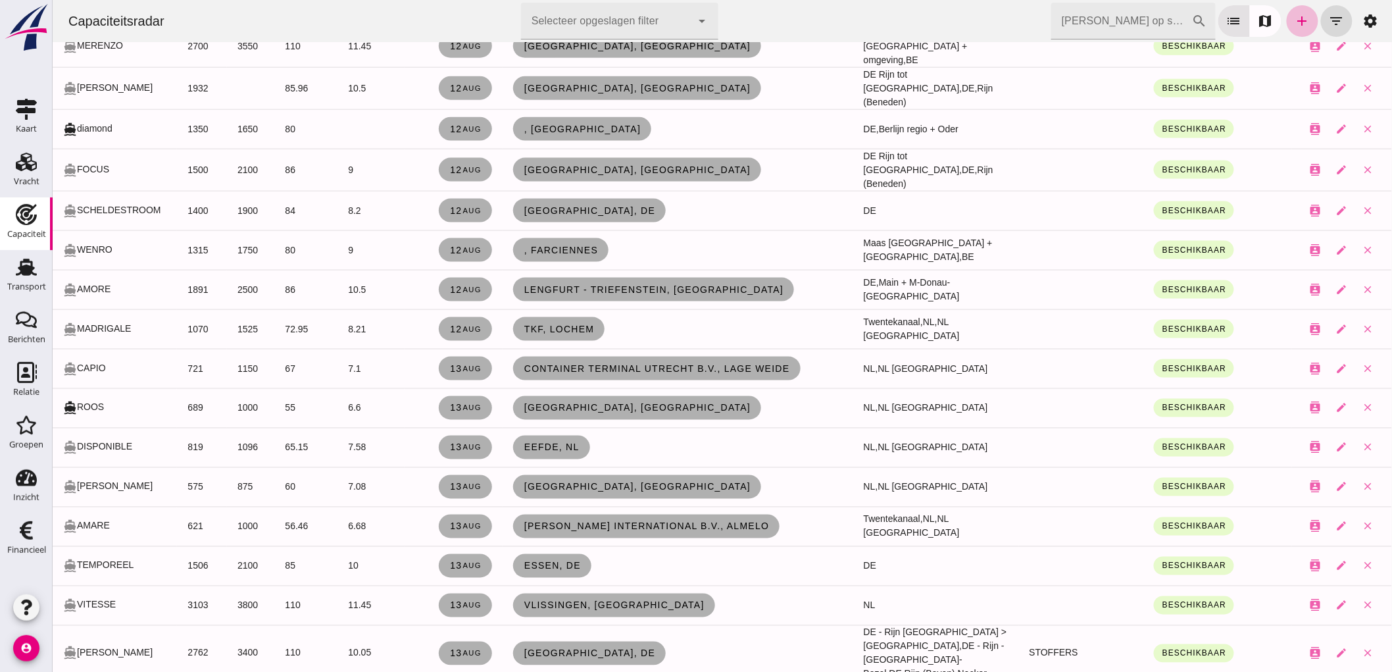
scroll to position [804, 0]
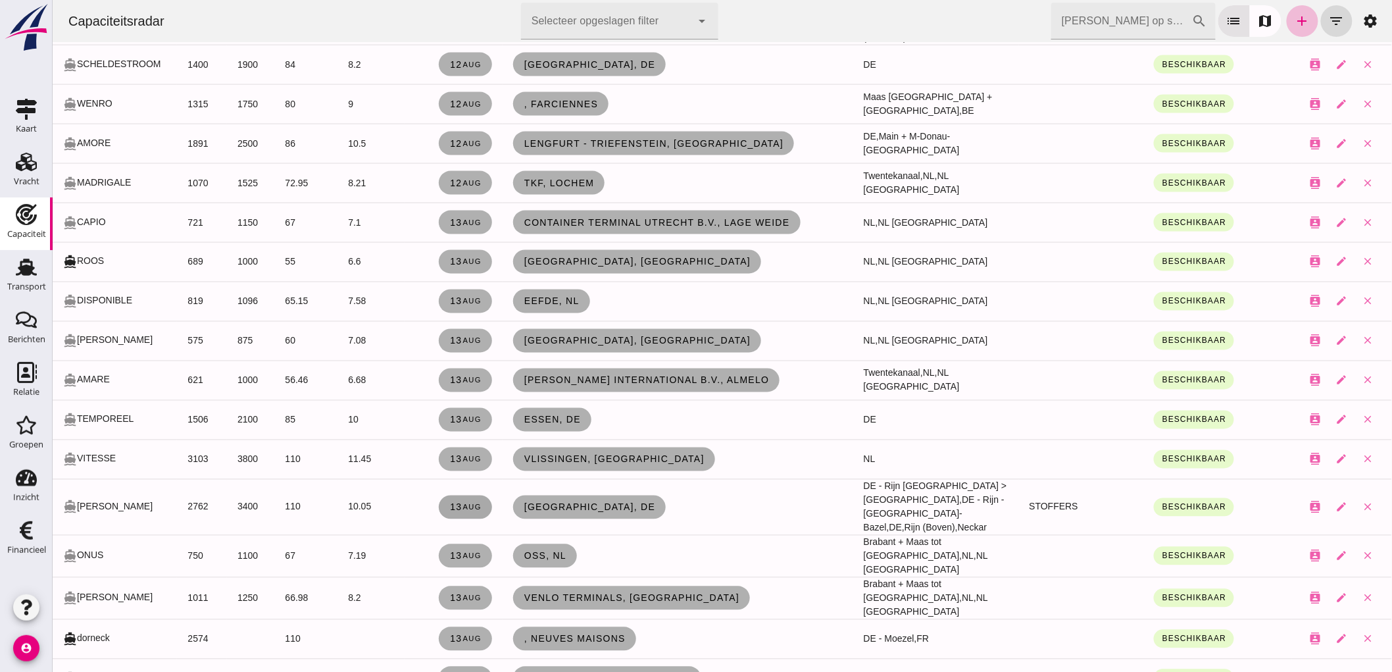
click span "13 aug"
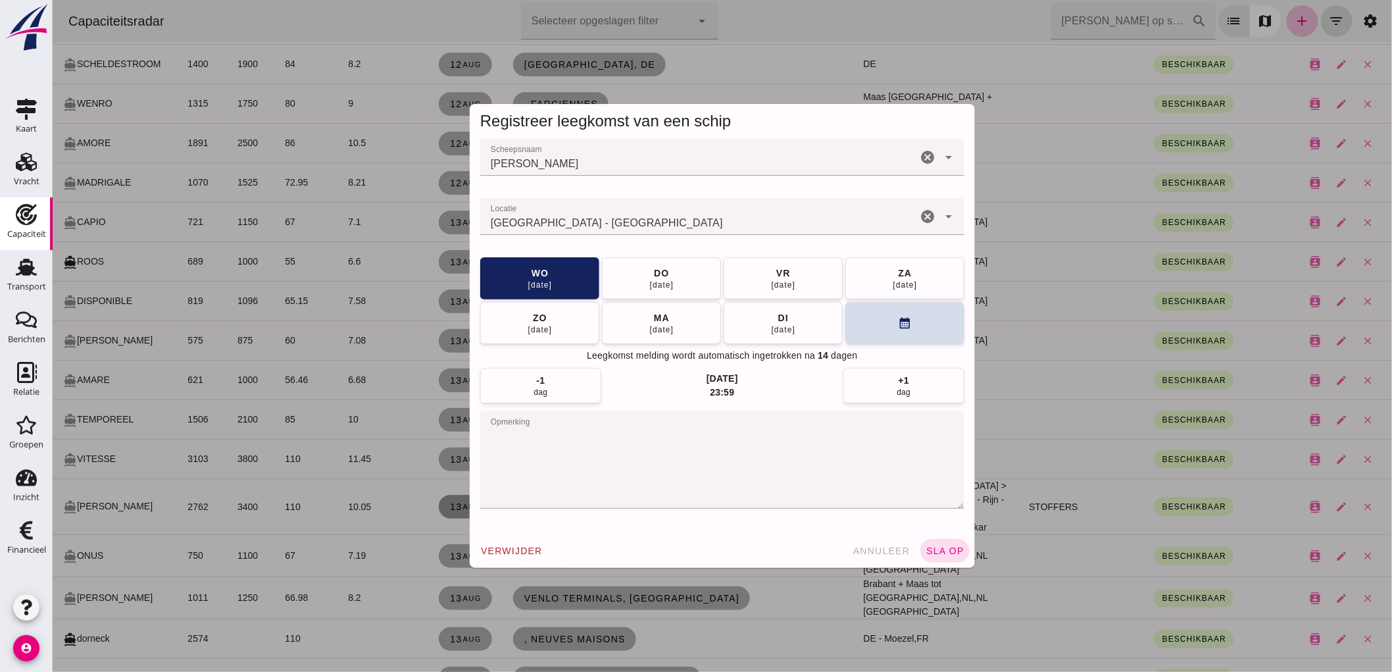
scroll to position [0, 0]
click icon "cancel"
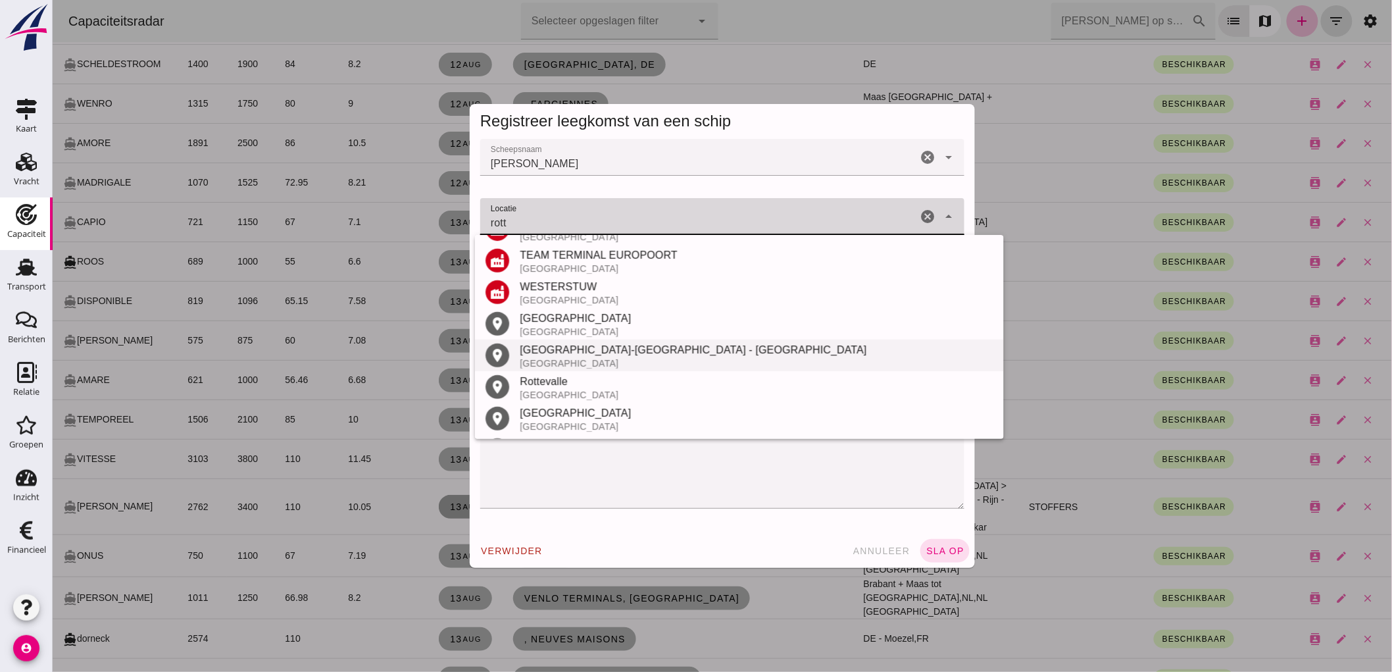
scroll to position [280, 0]
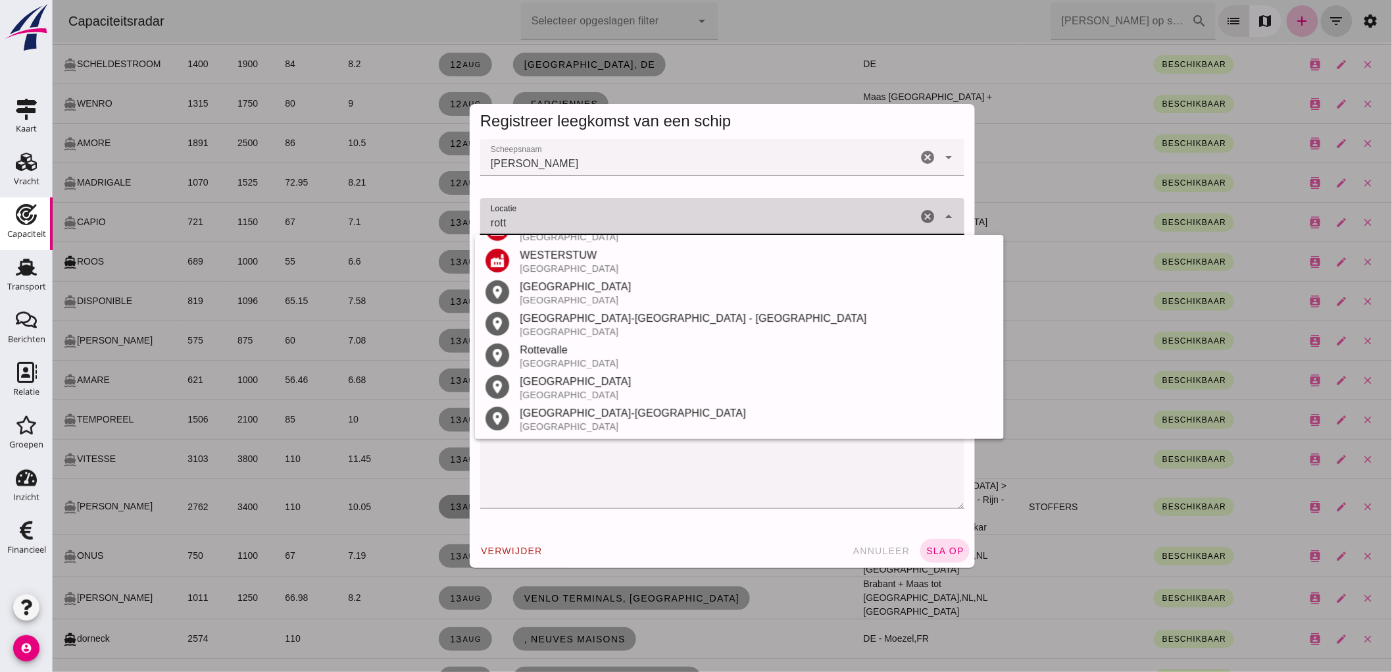
click at [561, 301] on div "[GEOGRAPHIC_DATA]" at bounding box center [756, 300] width 474 height 11
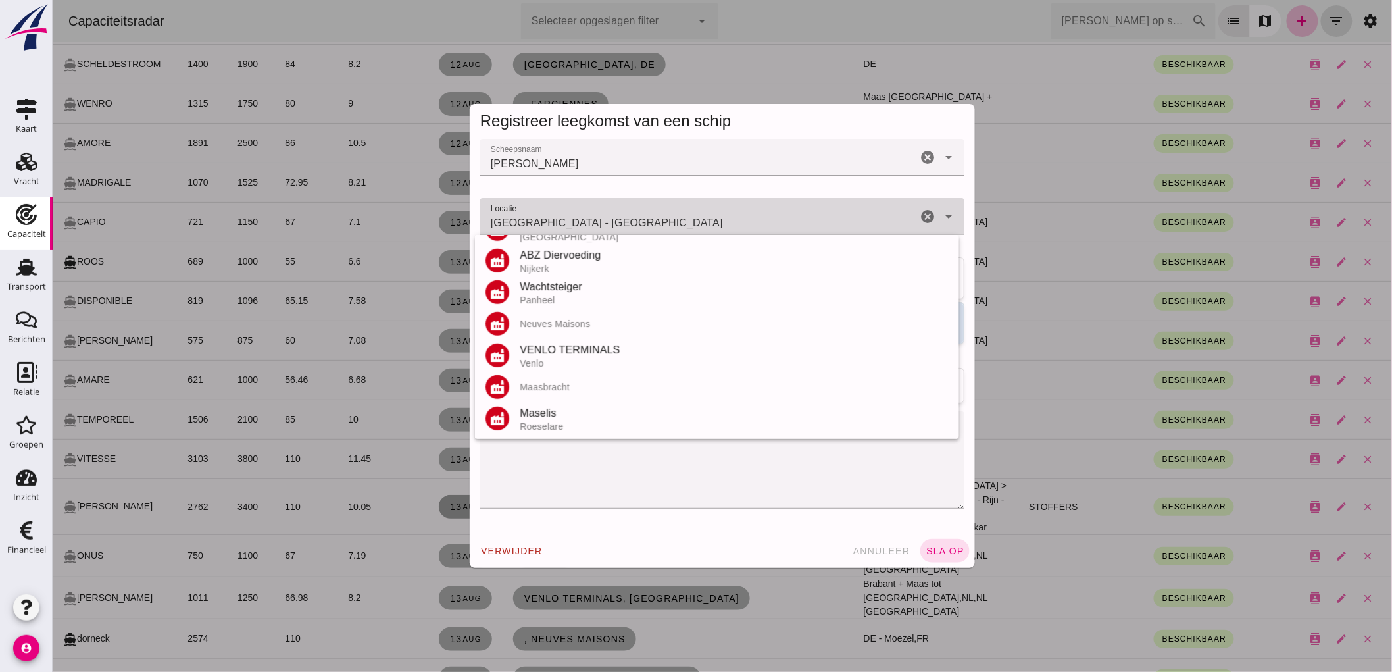
scroll to position [0, 0]
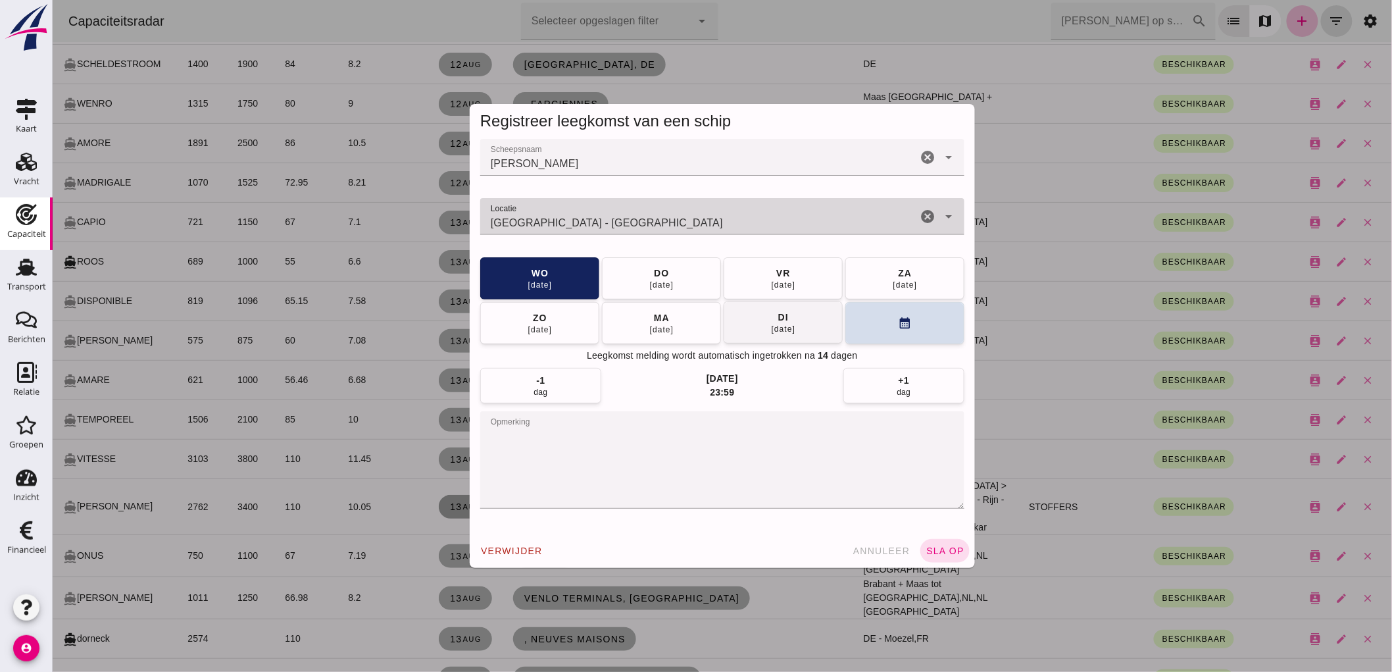
type input "Rotterdam - Zuid-Holland"
click div "19 aug"
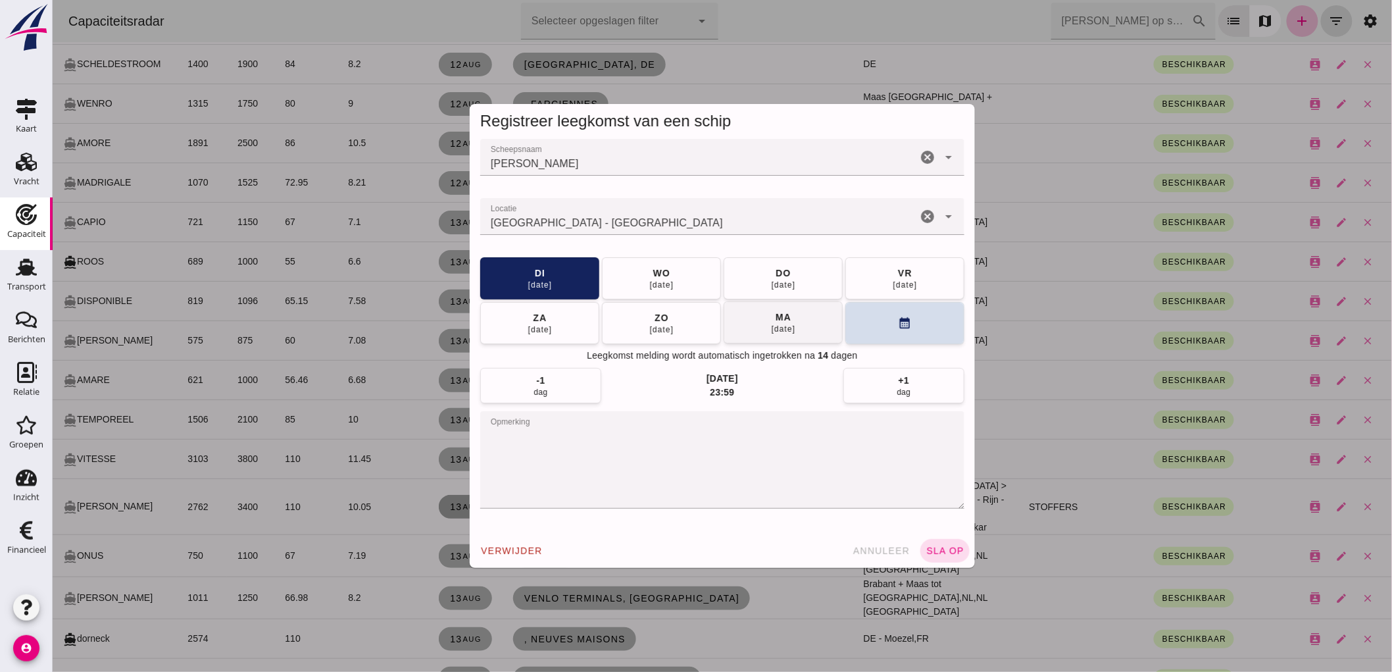
click div "25 aug"
click button "di 26 aug"
click span "sla op"
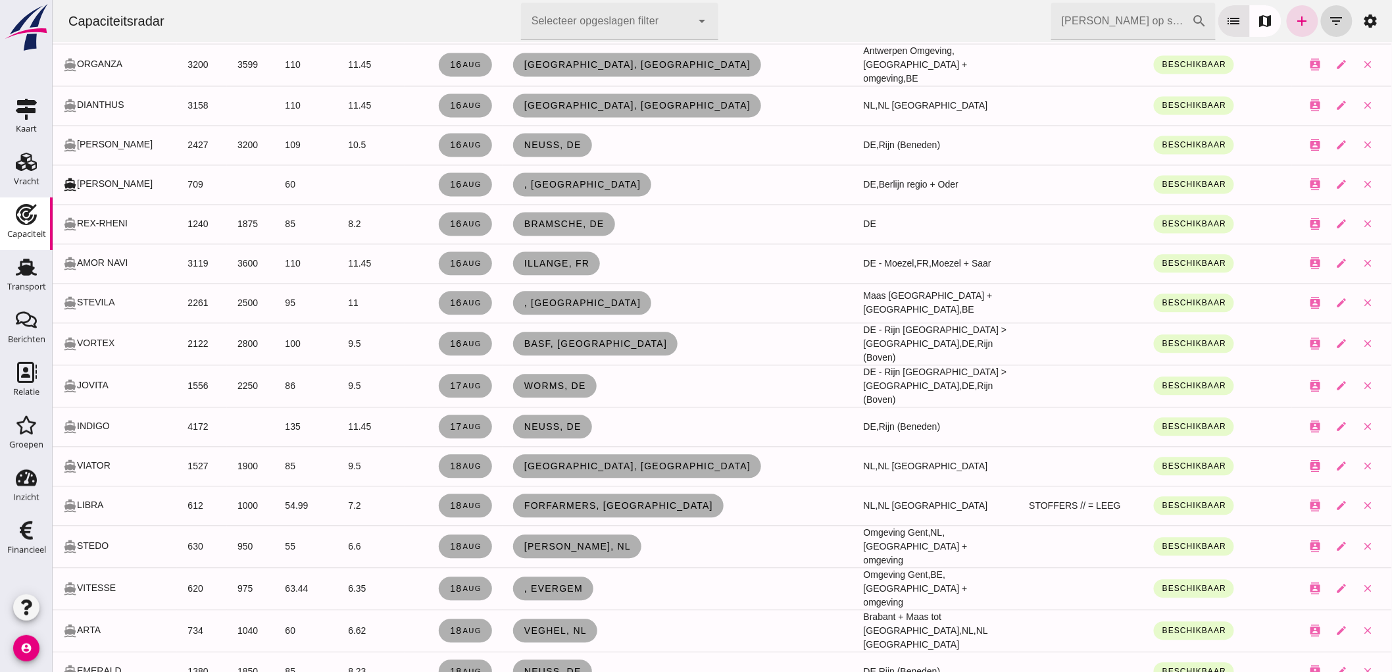
scroll to position [2851, 0]
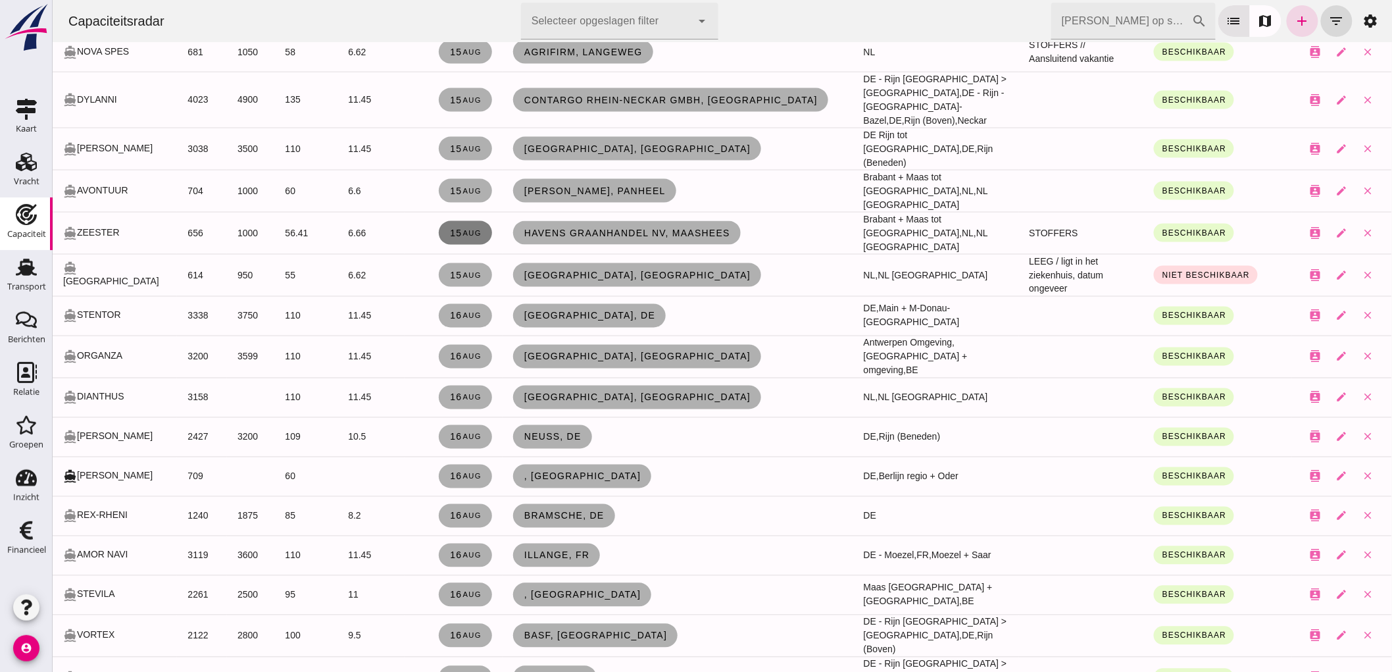
click small "aug"
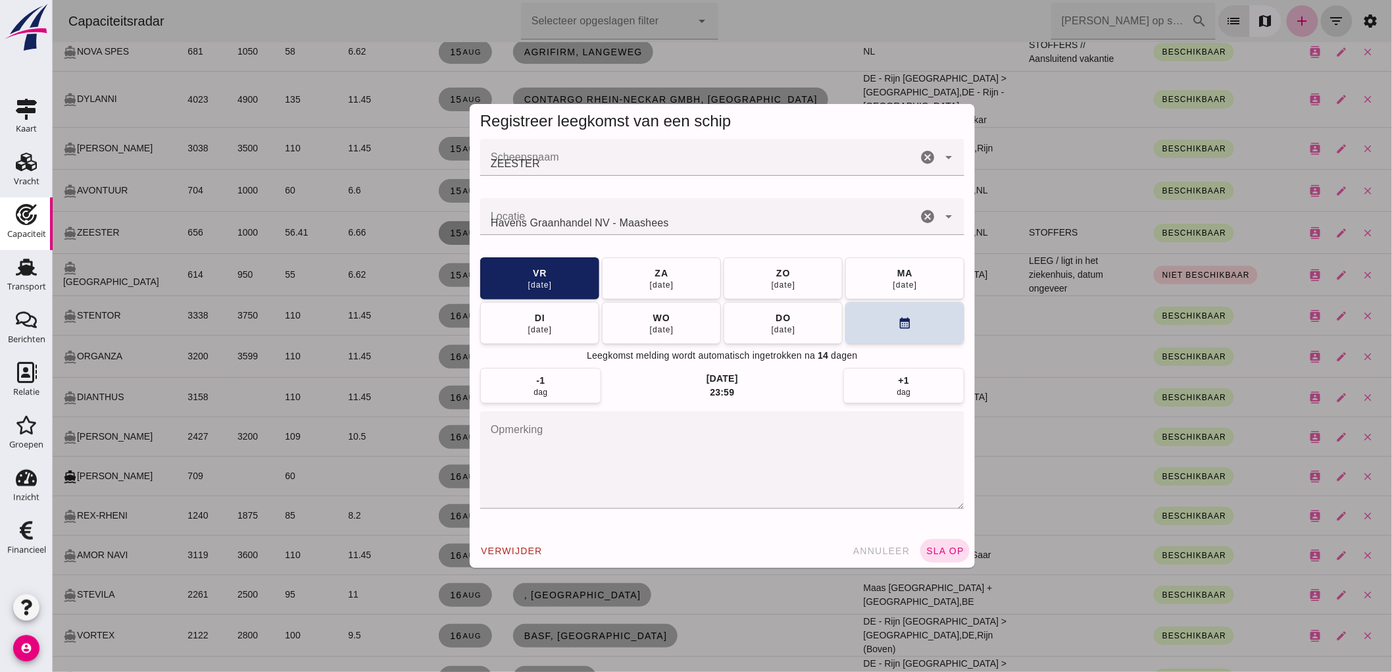
scroll to position [0, 0]
click icon "cancel"
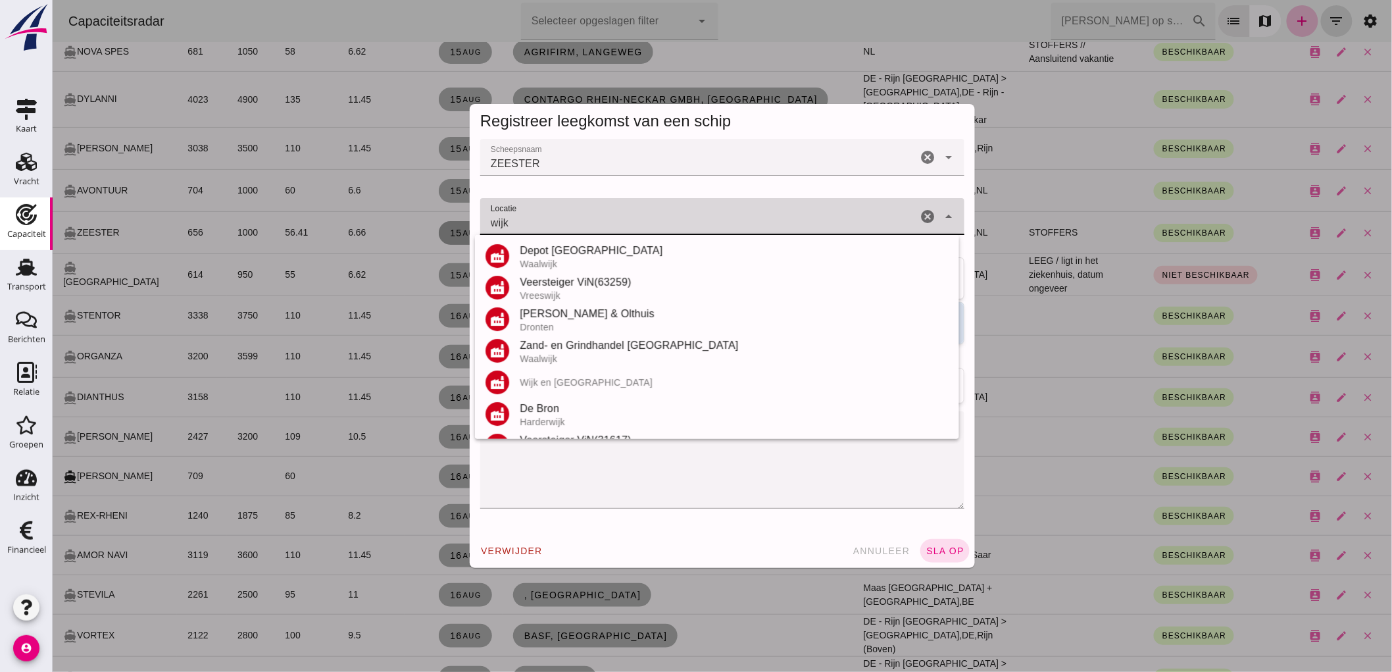
scroll to position [219, 0]
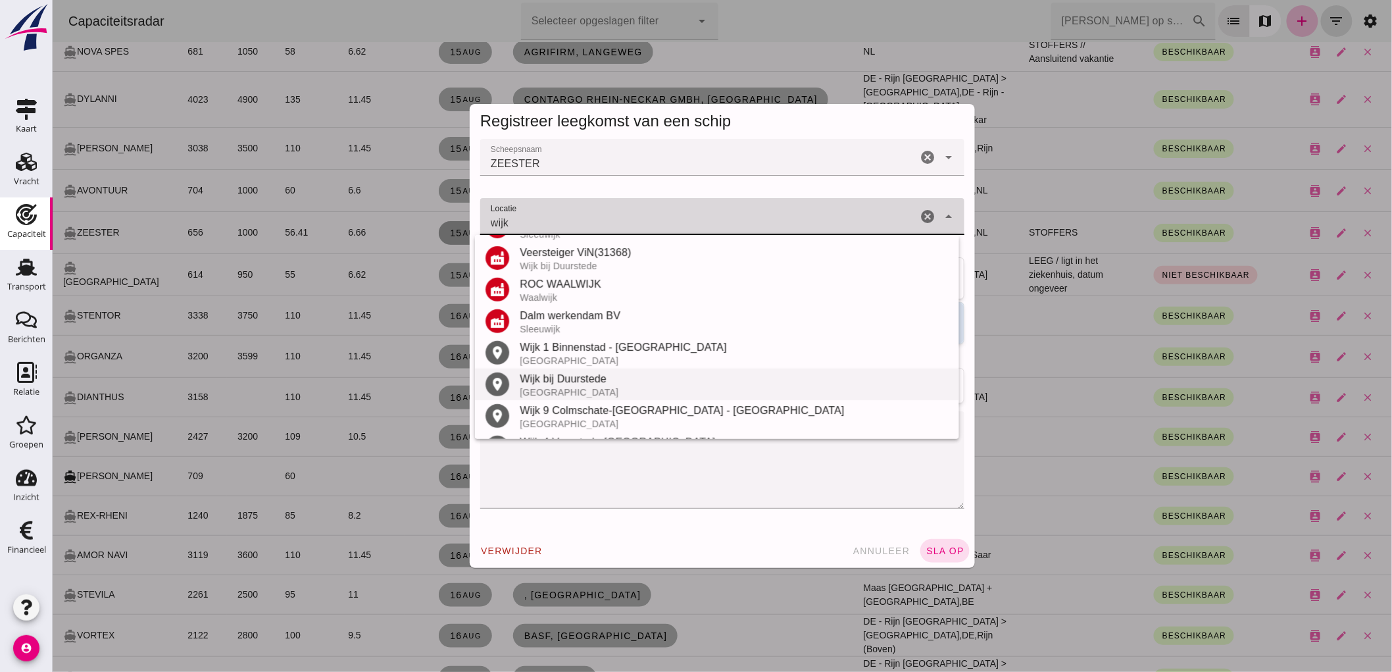
click at [612, 376] on div "Wijk bij Duurstede" at bounding box center [733, 379] width 429 height 16
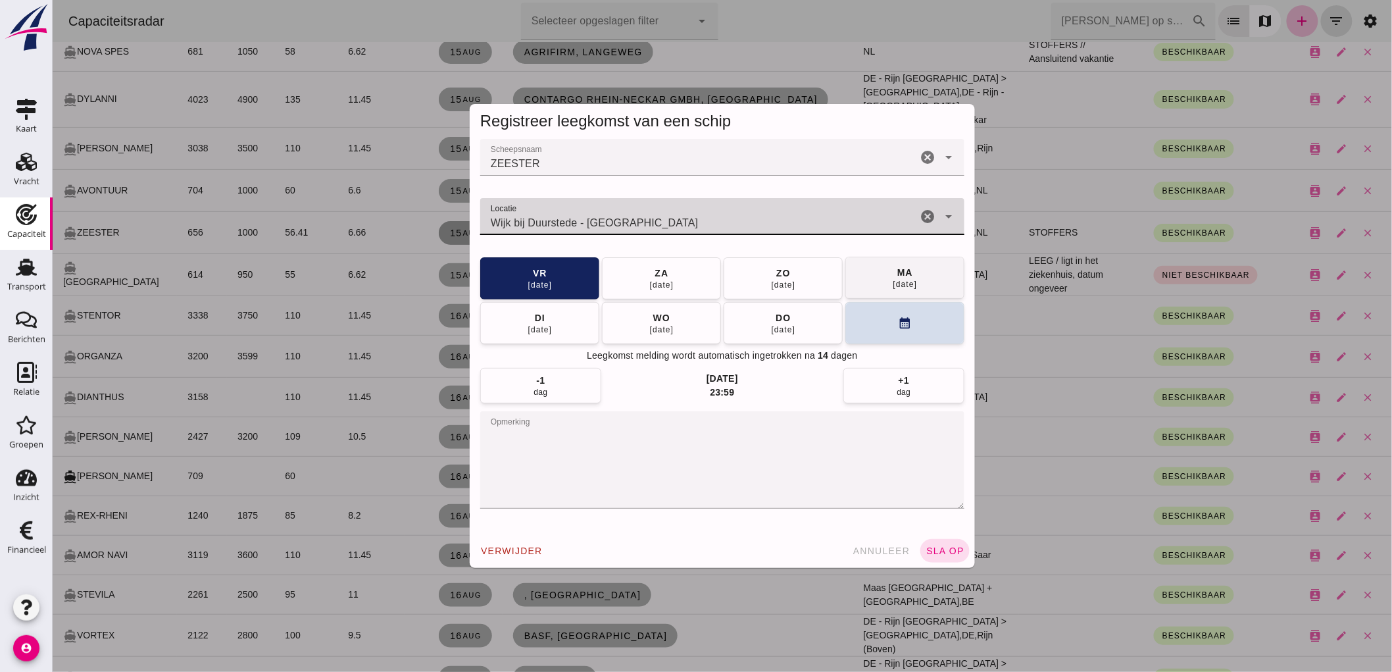
type input "Wijk bij Duurstede - Utrecht"
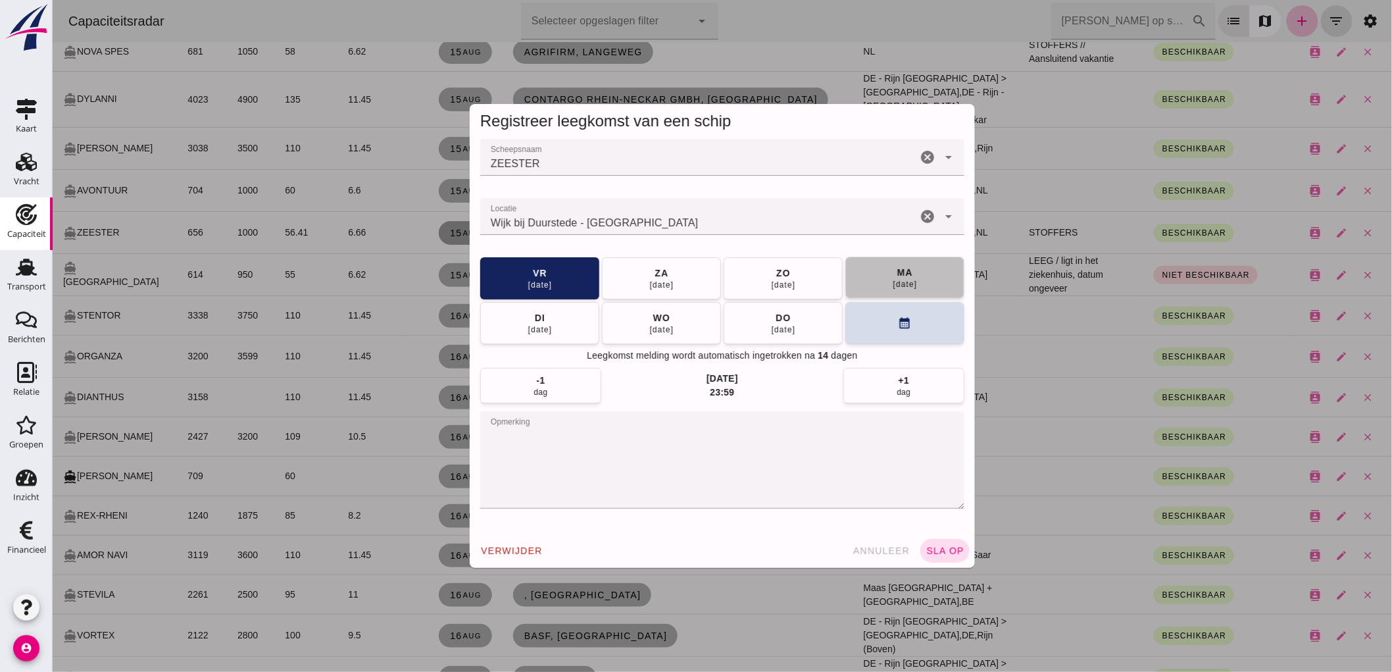
click div "18 aug"
click button "sla op"
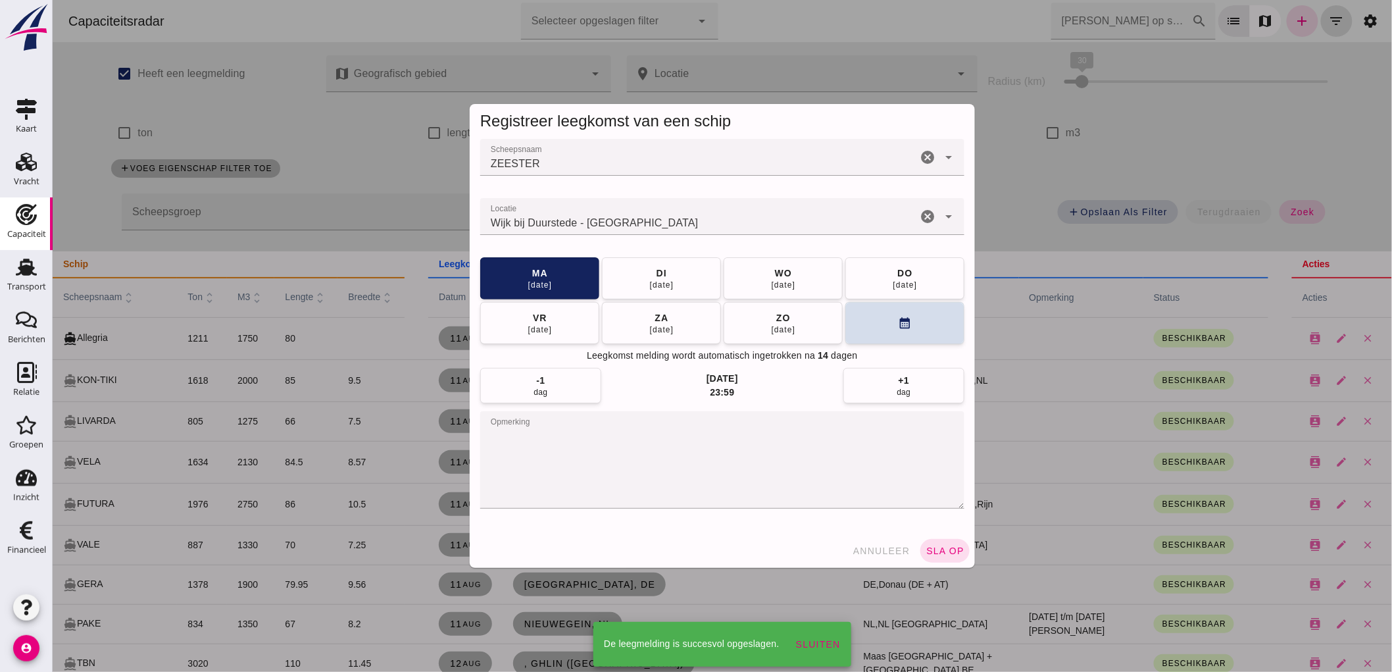
scroll to position [2851, 0]
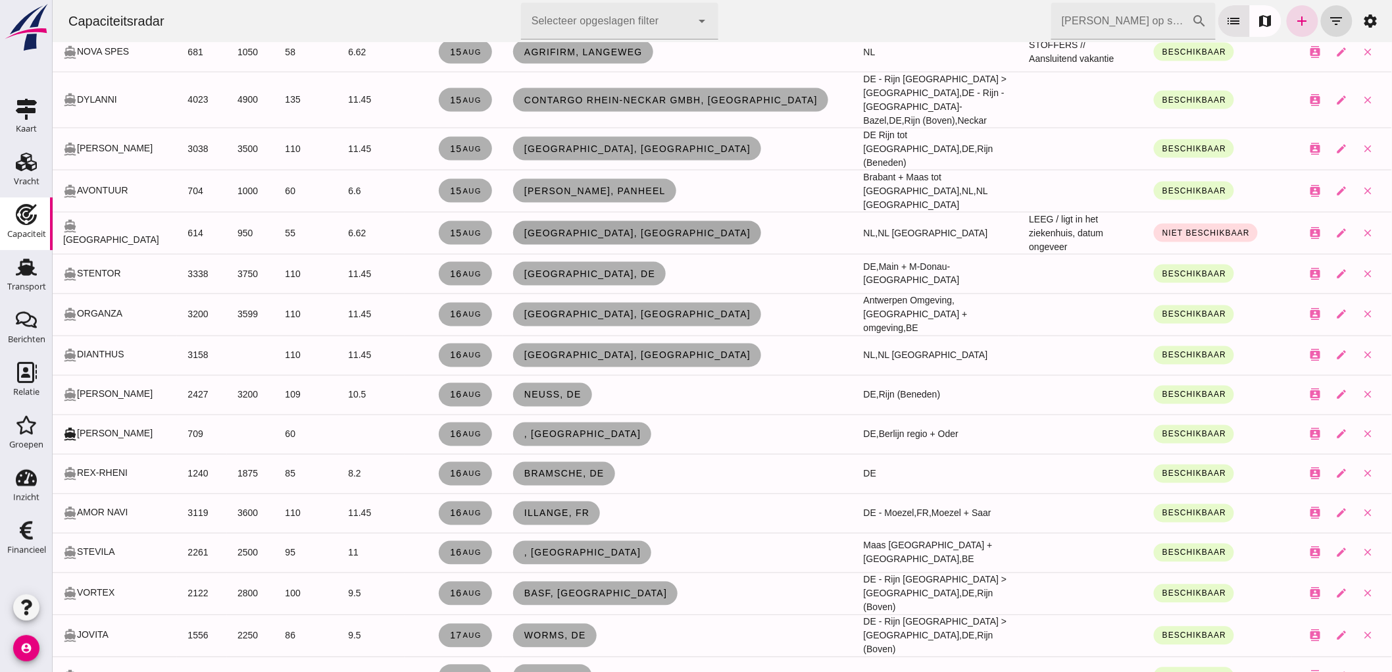
click span "Rotterdam, nl"
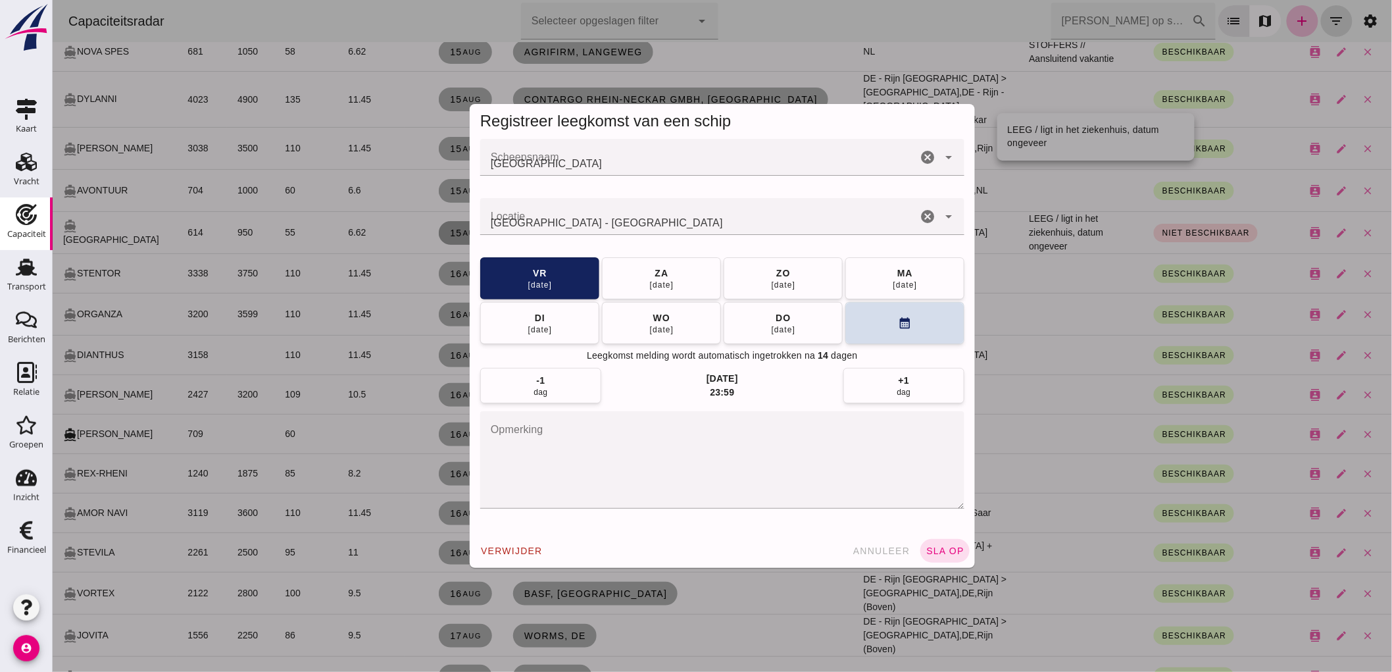
scroll to position [0, 0]
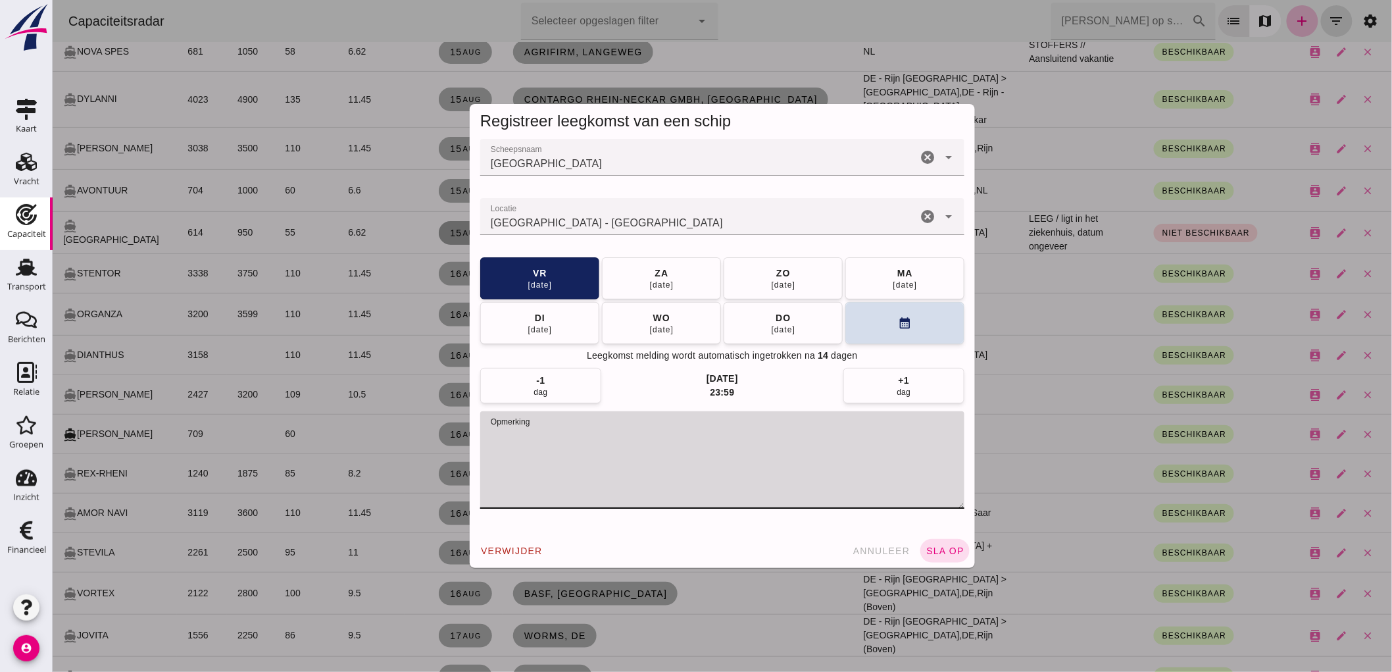
drag, startPoint x: 769, startPoint y: 457, endPoint x: 520, endPoint y: 449, distance: 248.8
click textarea "opmerking"
drag, startPoint x: 738, startPoint y: 432, endPoint x: 522, endPoint y: 446, distance: 215.6
click textarea "opmerking"
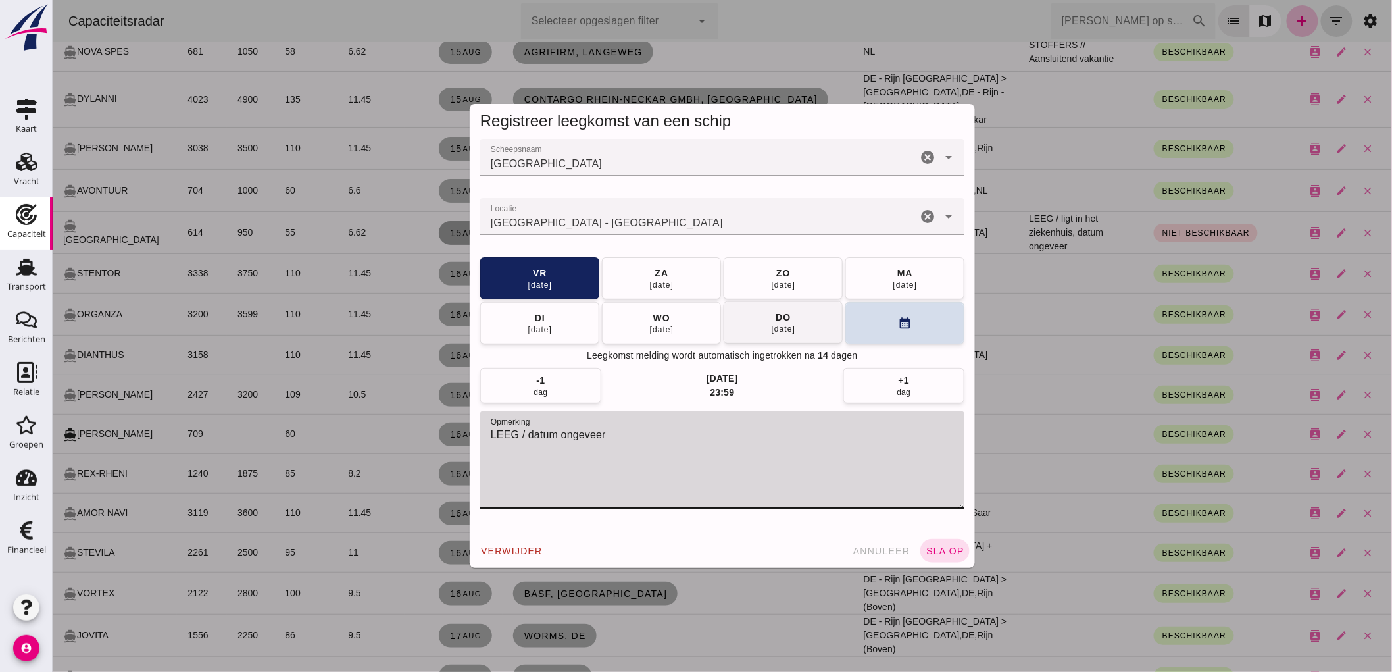
type textarea "LEEG / datum ongeveer"
click button "do 21 aug"
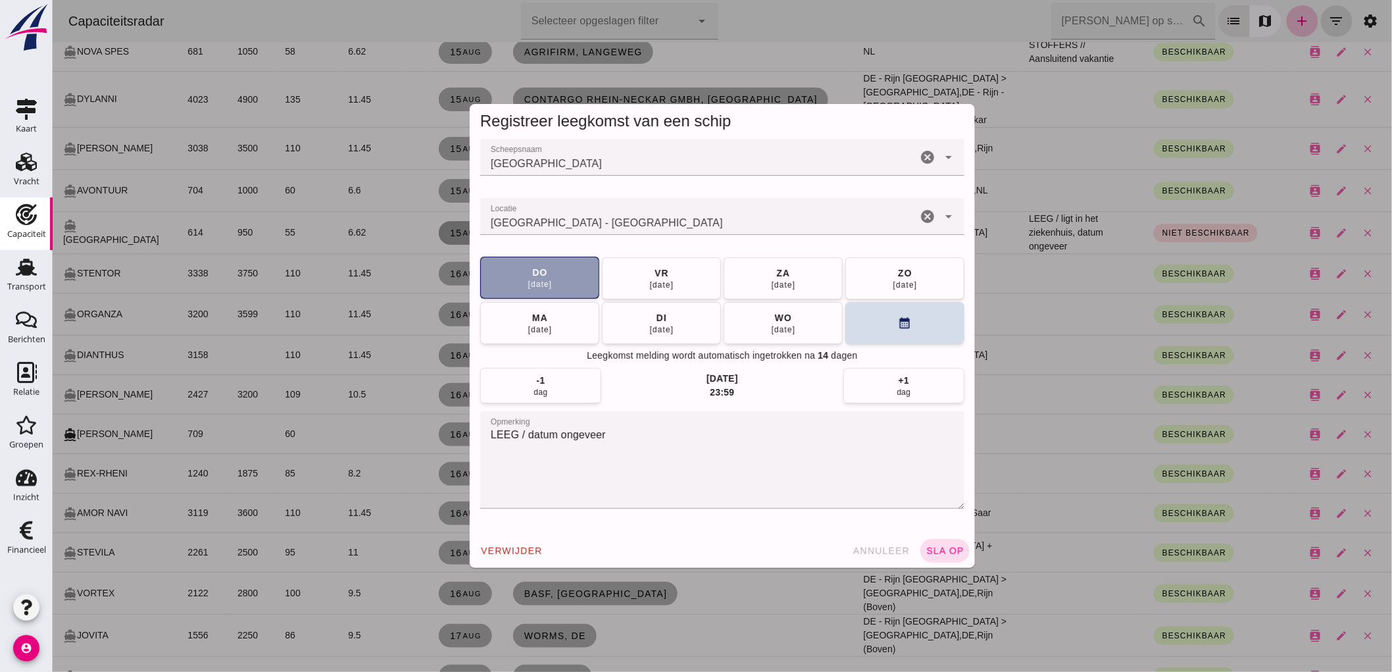
click button "wo 27 aug"
click div "02 sep"
click button "sla op"
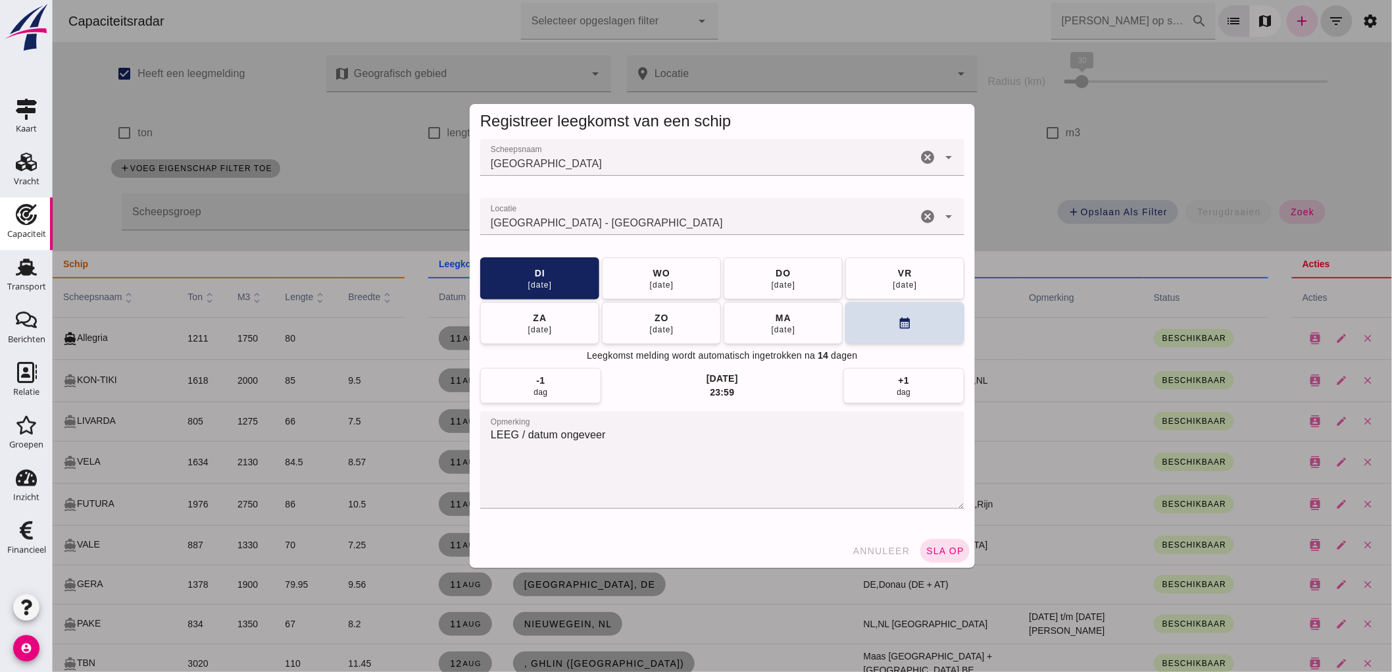
scroll to position [2811, 0]
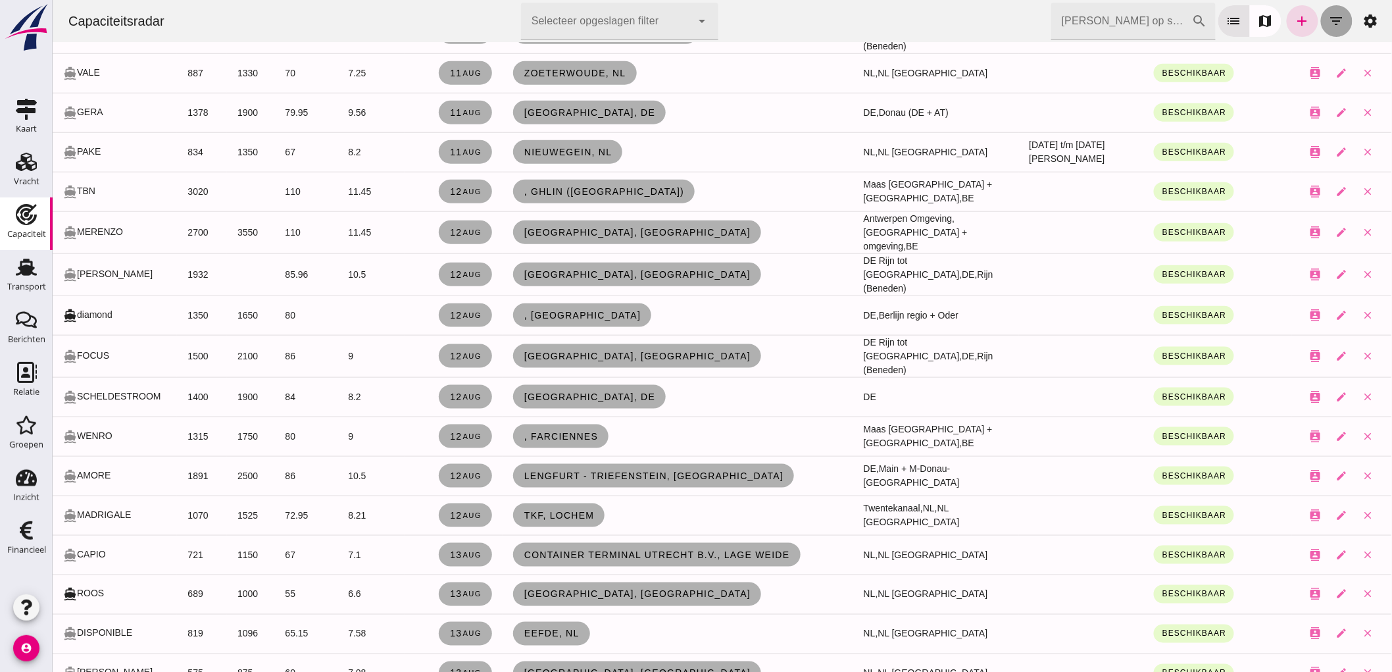
click at [1328, 16] on icon "filter_list" at bounding box center [1336, 21] width 16 height 16
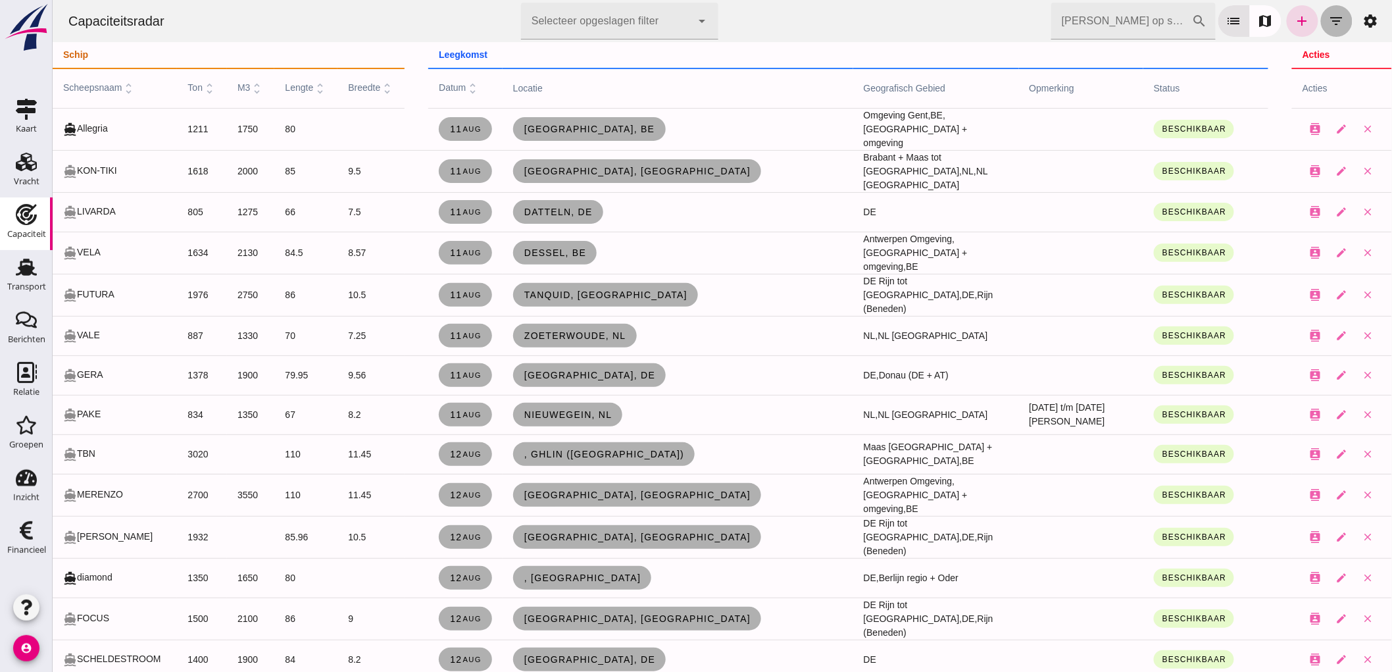
click button "filter_list"
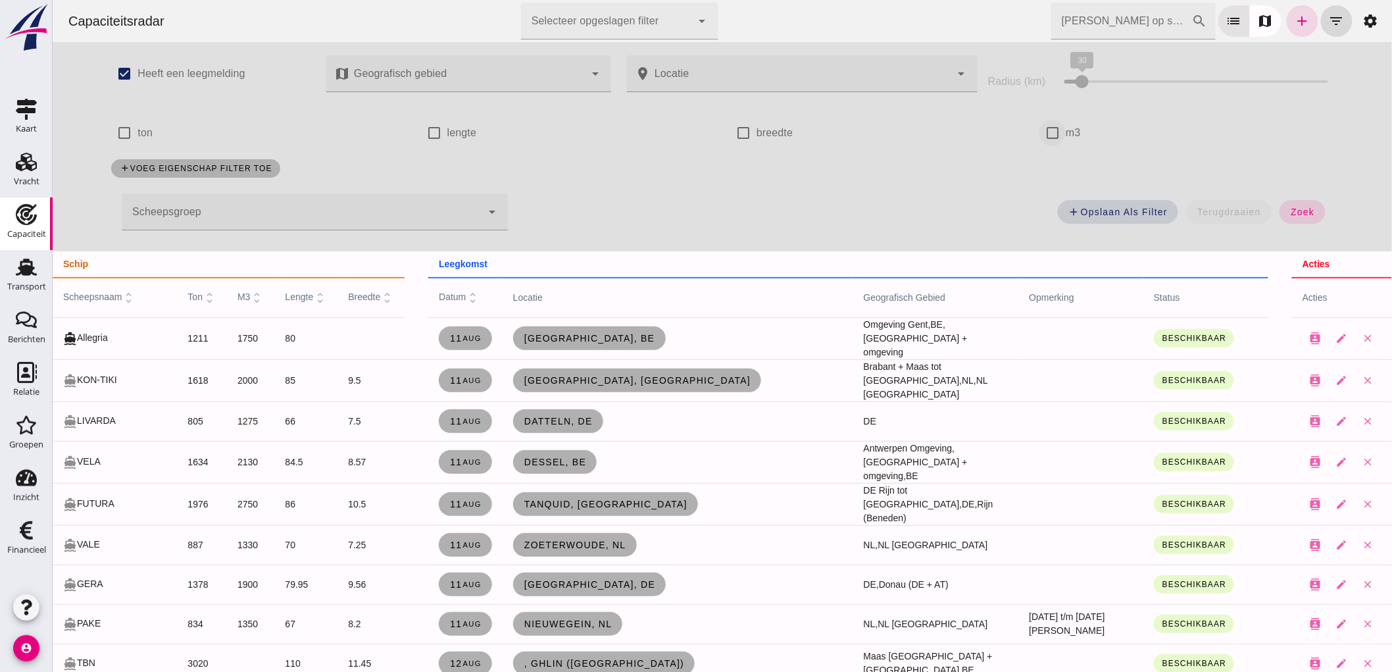
click input "m3"
checkbox input "true"
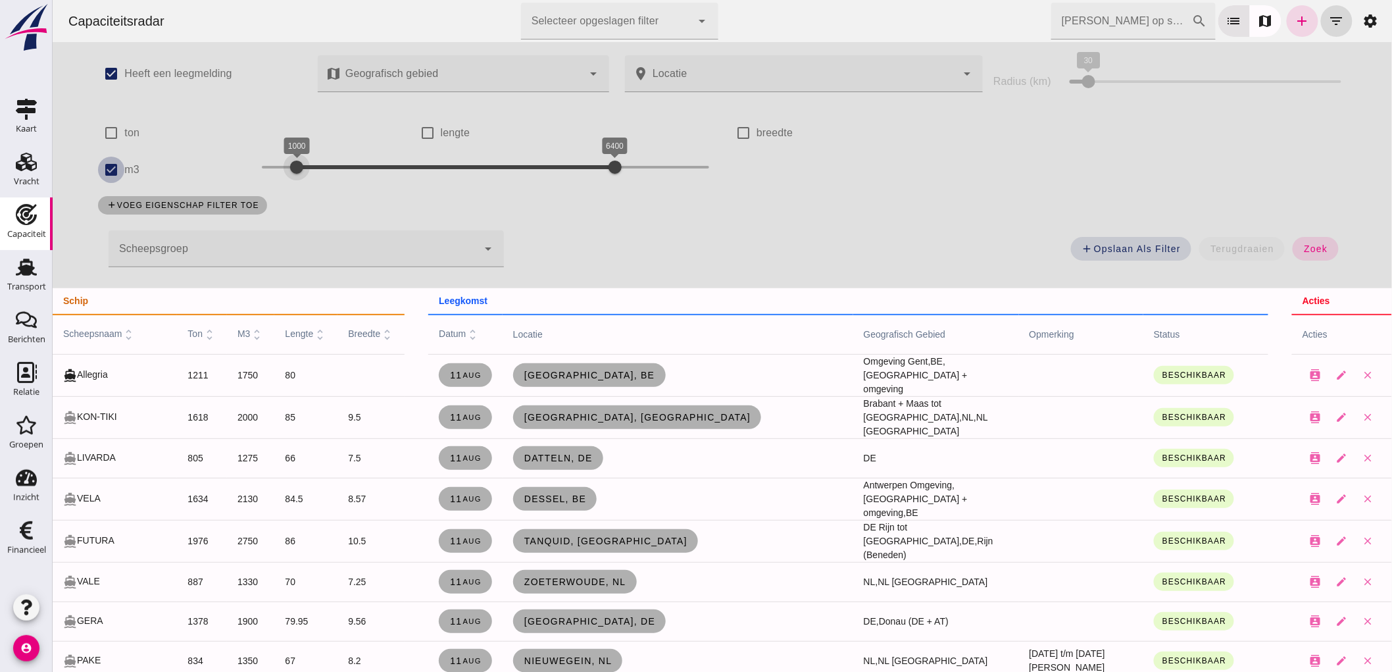
click at [289, 176] on div at bounding box center [296, 167] width 26 height 26
click at [251, 166] on div "1000 6400 1000 6400" at bounding box center [485, 169] width 474 height 37
click at [283, 171] on div at bounding box center [296, 167] width 26 height 26
drag, startPoint x: 281, startPoint y: 167, endPoint x: 288, endPoint y: 168, distance: 6.7
click at [288, 168] on div at bounding box center [290, 167] width 26 height 26
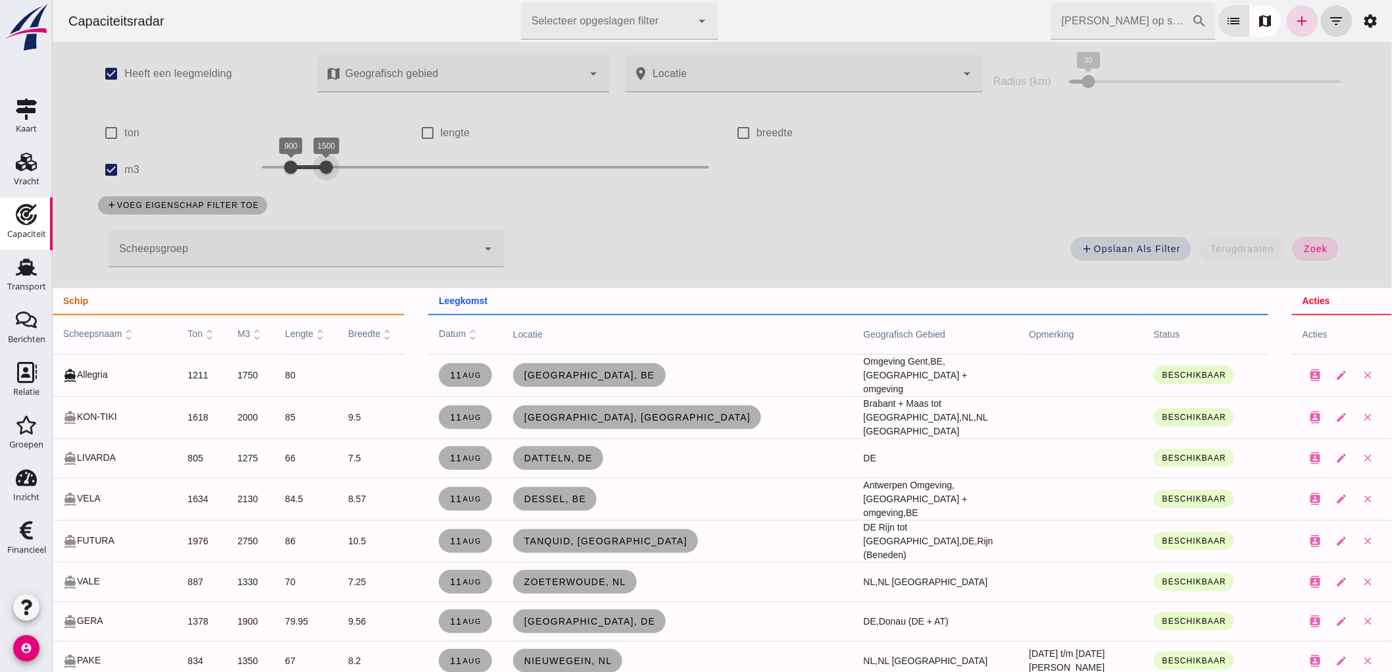
drag, startPoint x: 613, startPoint y: 153, endPoint x: 324, endPoint y: 181, distance: 289.5
click at [324, 181] on div "900 1500 900 1500" at bounding box center [485, 169] width 474 height 37
click span "zoek"
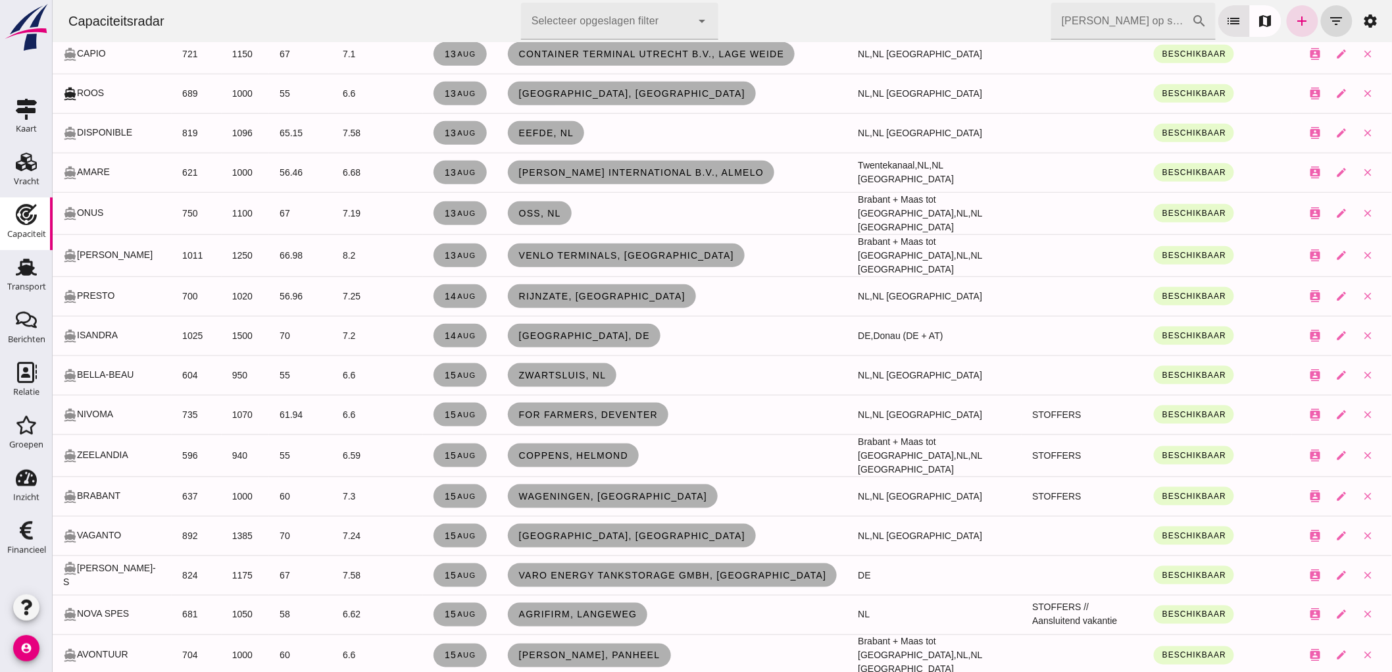
scroll to position [511, 0]
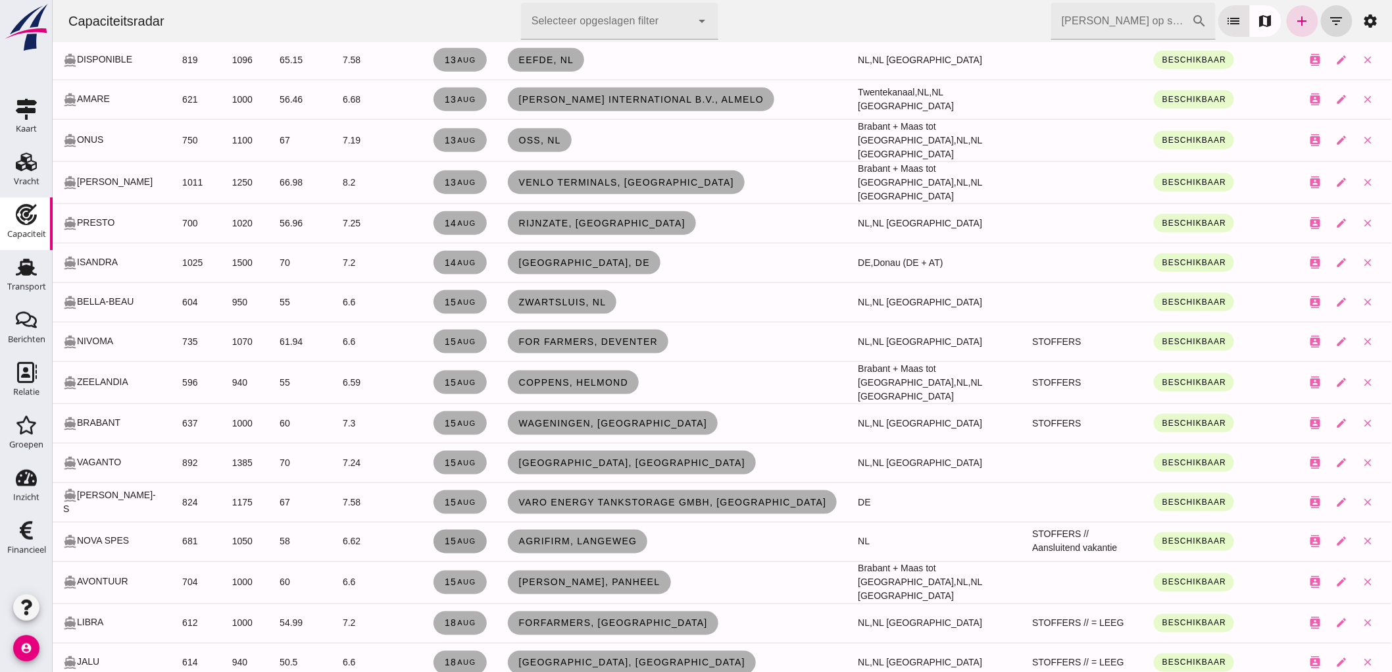
click at [442, 541] on link "15 aug" at bounding box center [459, 542] width 53 height 24
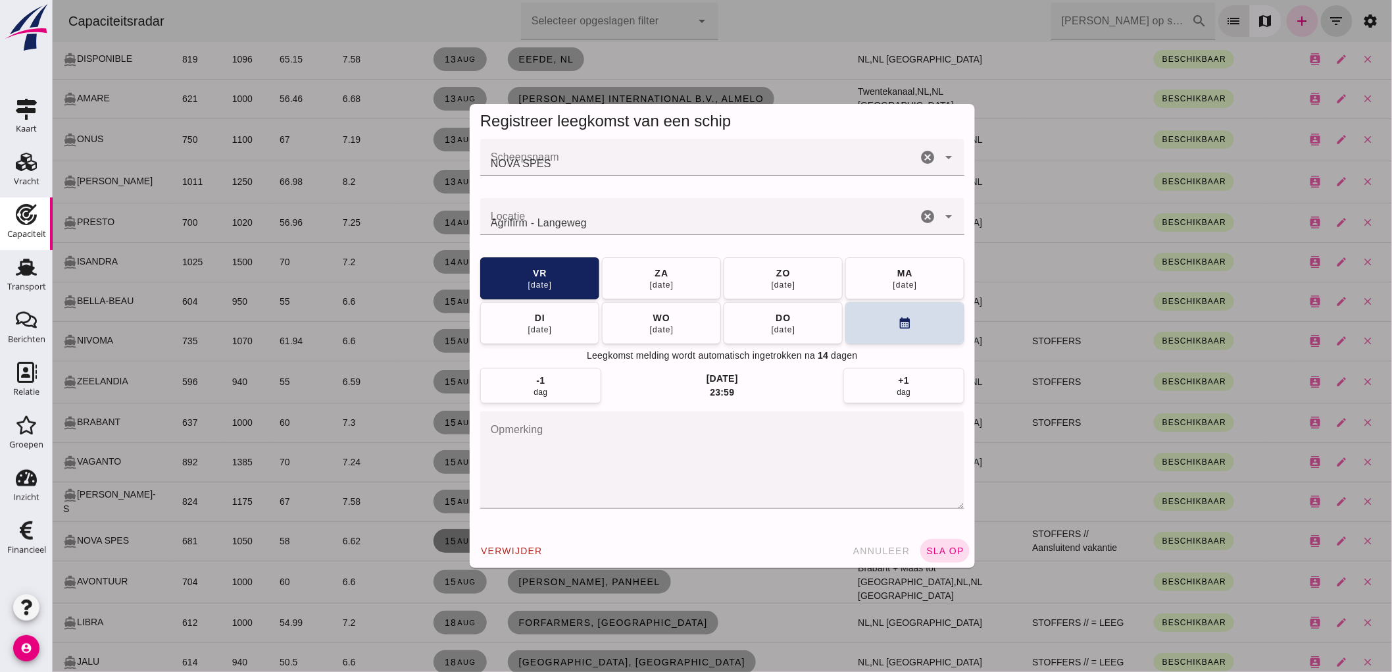
scroll to position [0, 0]
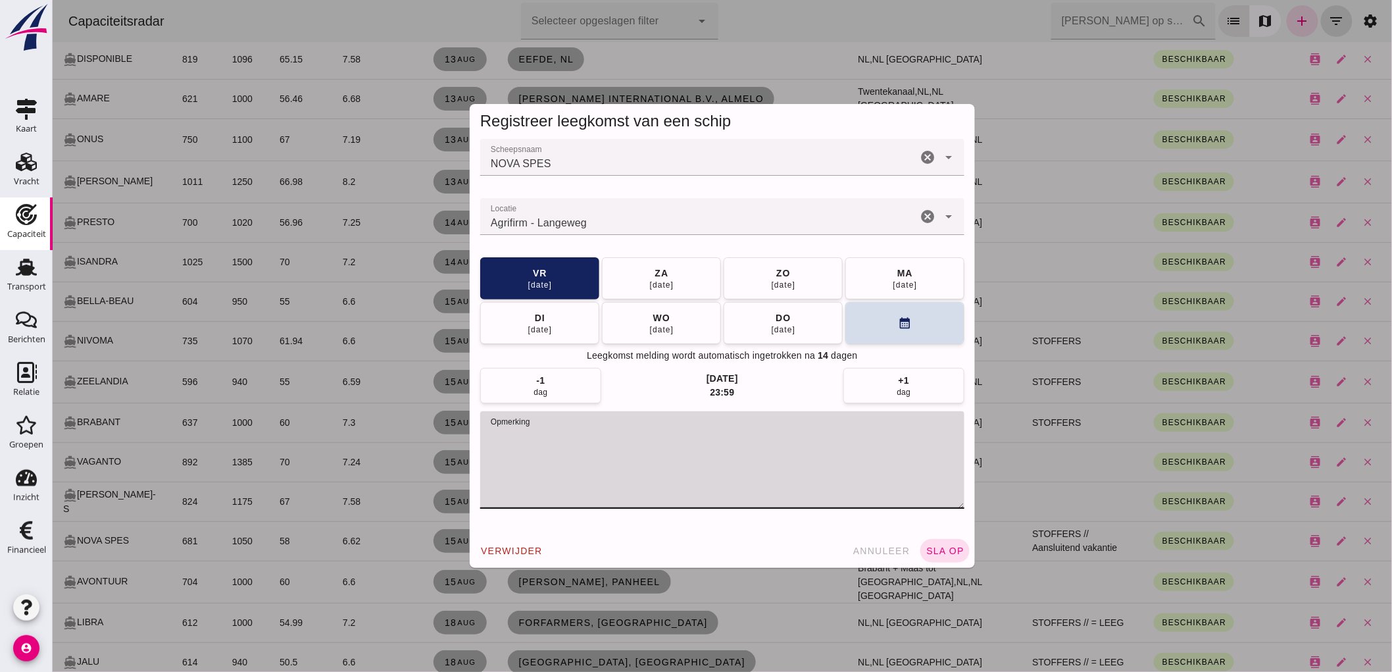
drag, startPoint x: 726, startPoint y: 428, endPoint x: 562, endPoint y: 445, distance: 165.4
click textarea "opmerking"
drag, startPoint x: 612, startPoint y: 436, endPoint x: 553, endPoint y: 454, distance: 62.0
click textarea "opmerking"
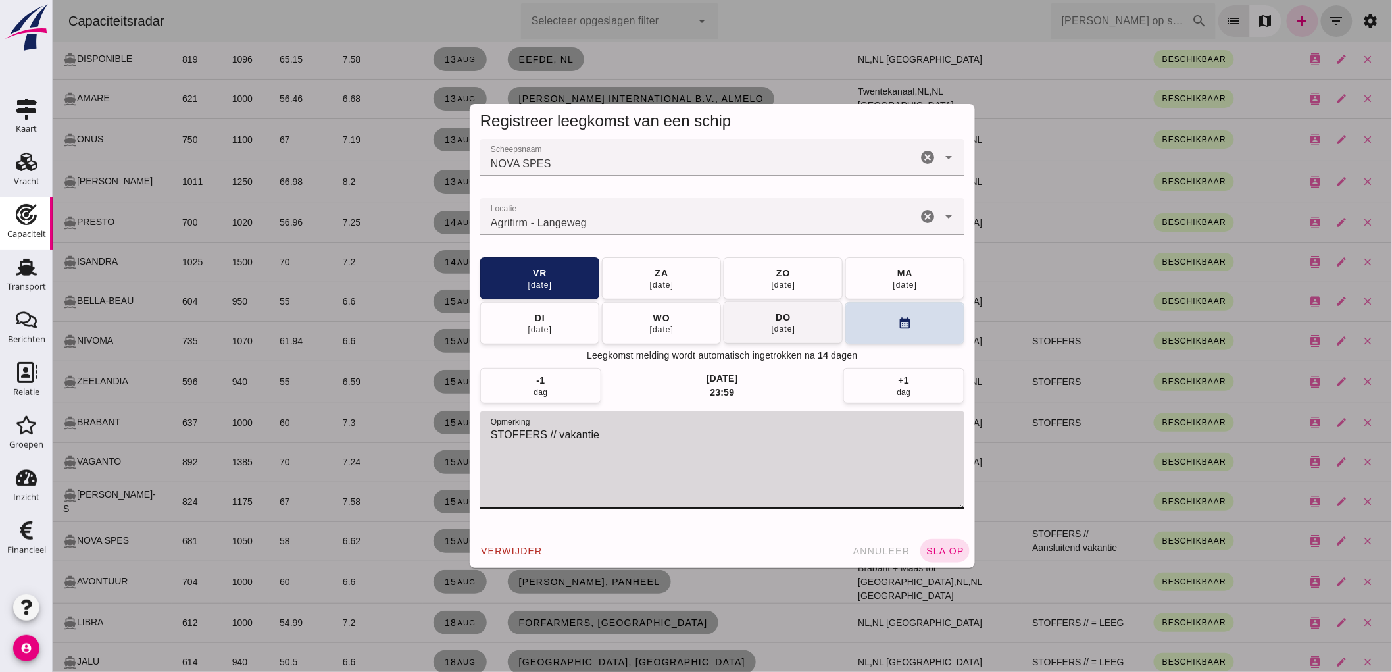
type textarea "STOFFERS // vakantie"
click button "do 21 aug"
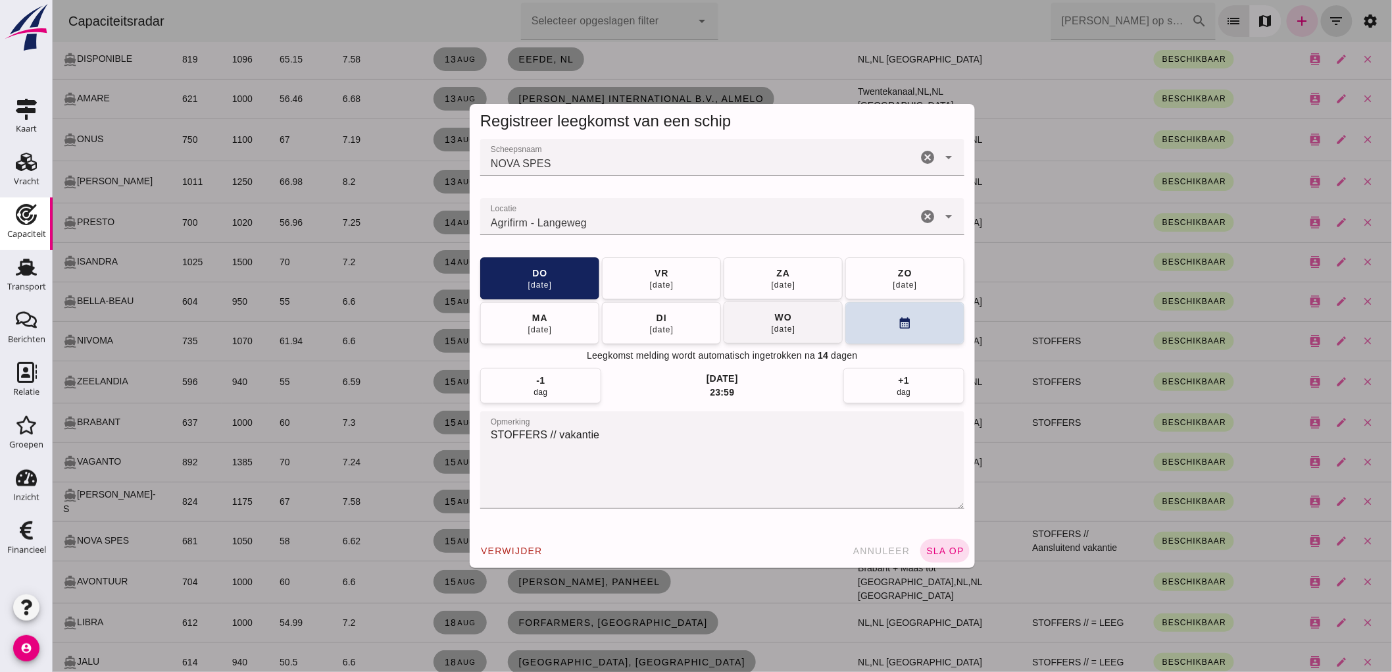
click div "wo"
click div "ma"
drag, startPoint x: 950, startPoint y: 551, endPoint x: 905, endPoint y: 238, distance: 315.7
click div "Registreer leegkomst van een schip Scheepsnaam Scheepsnaam NOVA SPES cancel arr…"
click icon "cancel"
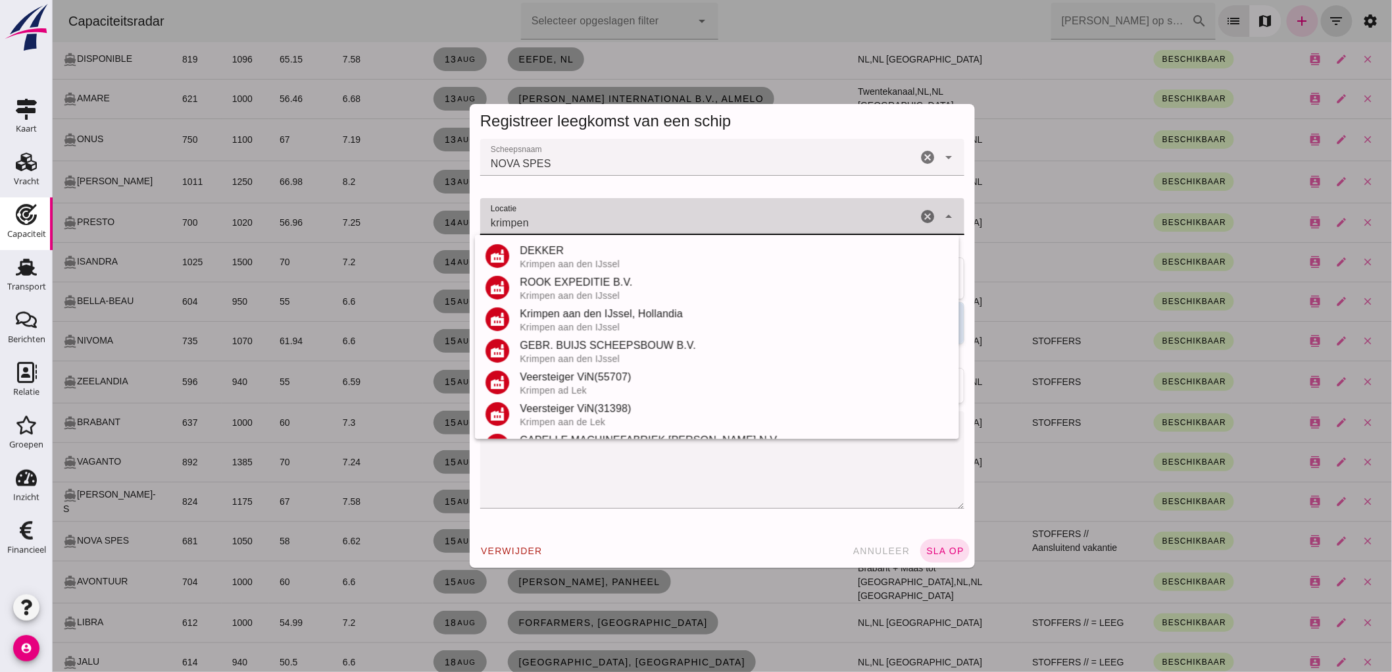
scroll to position [186, 0]
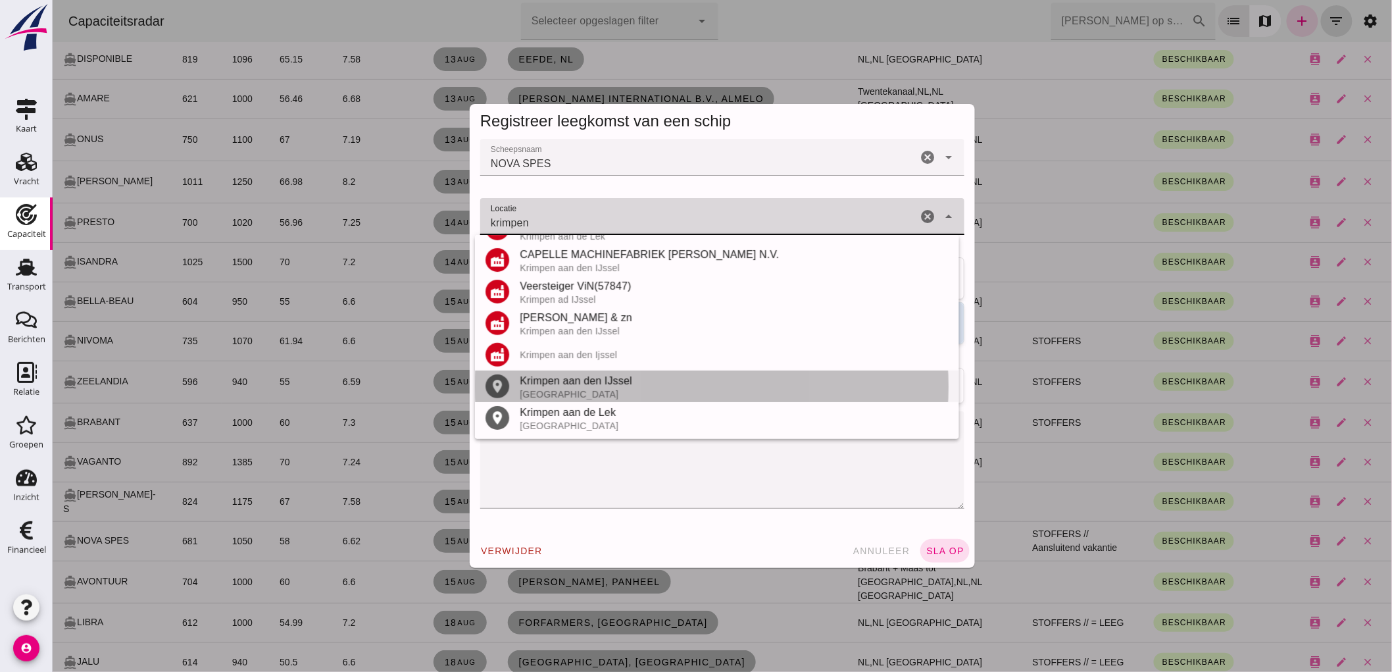
click at [595, 385] on div "Krimpen aan den IJssel" at bounding box center [733, 381] width 429 height 16
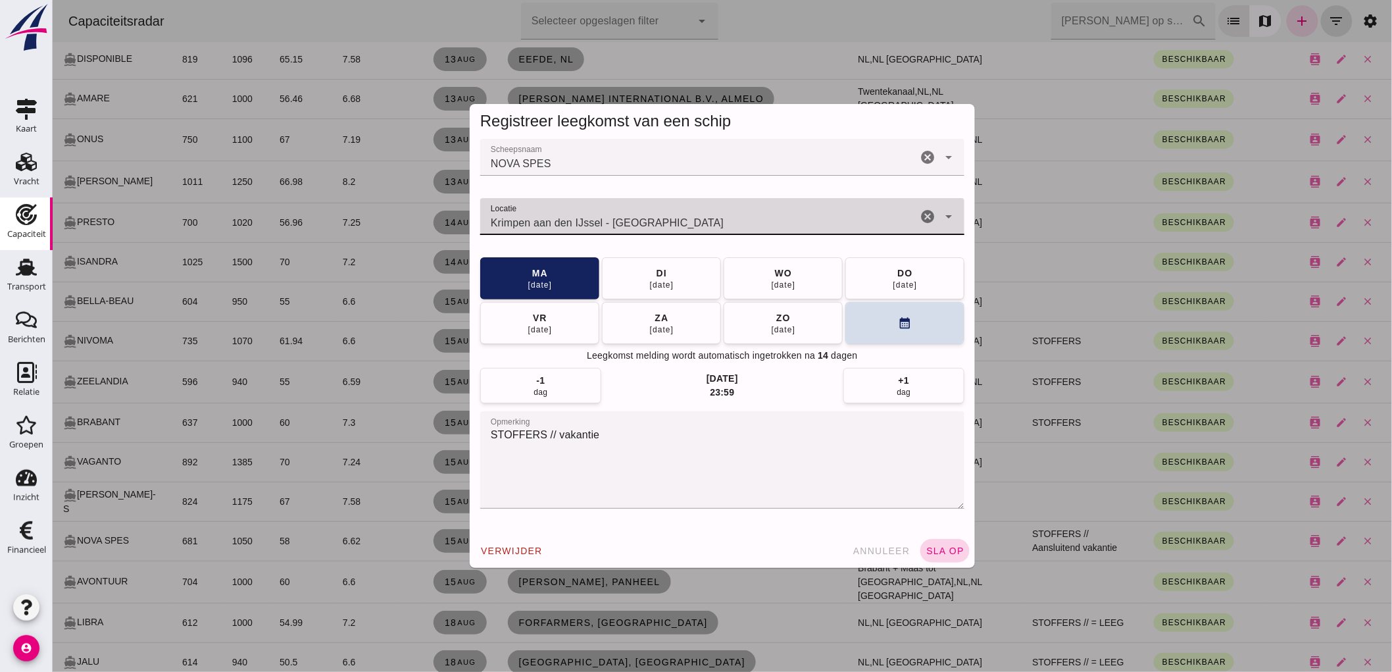
type input "Krimpen aan den IJssel - Zuid-Holland"
click span "sla op"
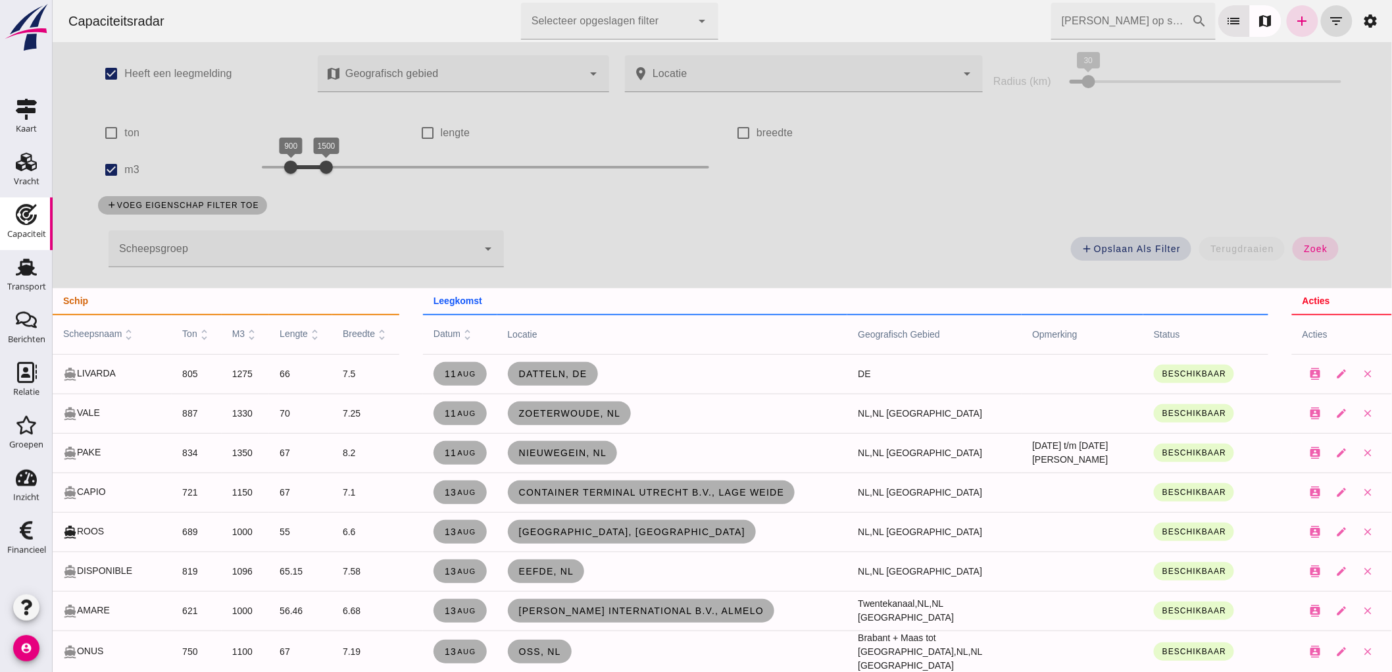
scroll to position [511, 0]
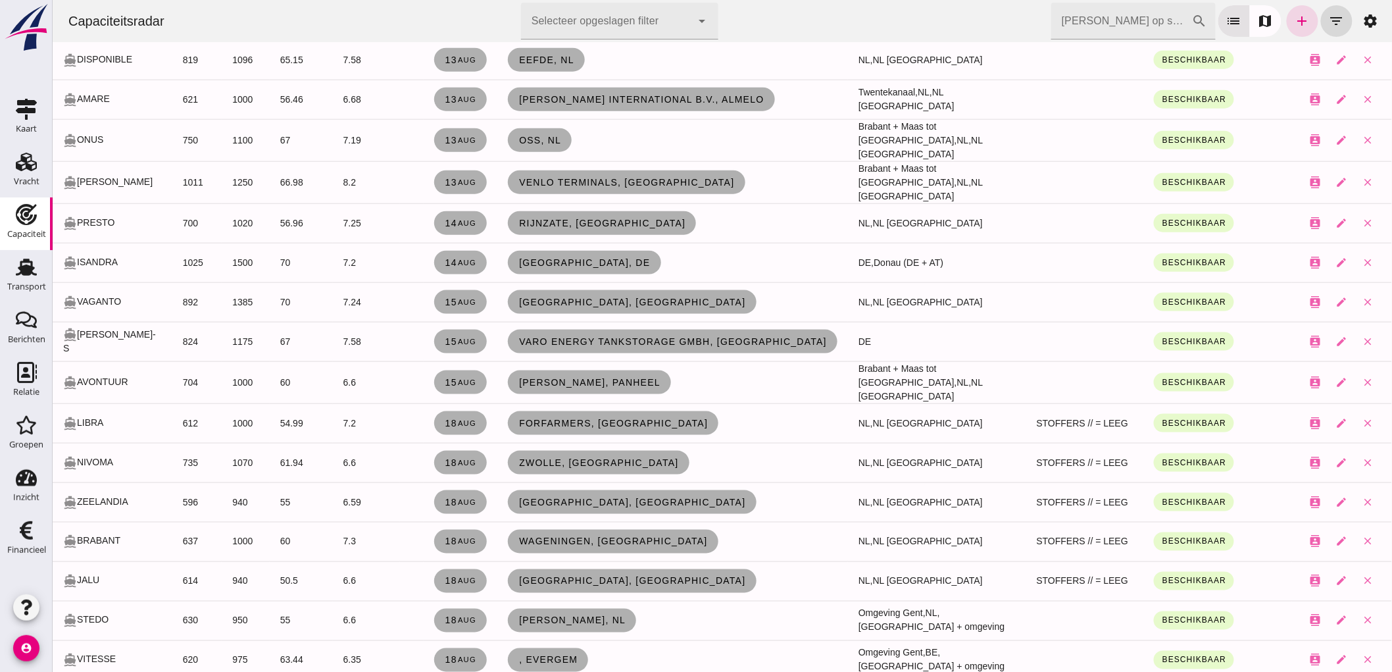
click input "Zoek op scheepsnaam"
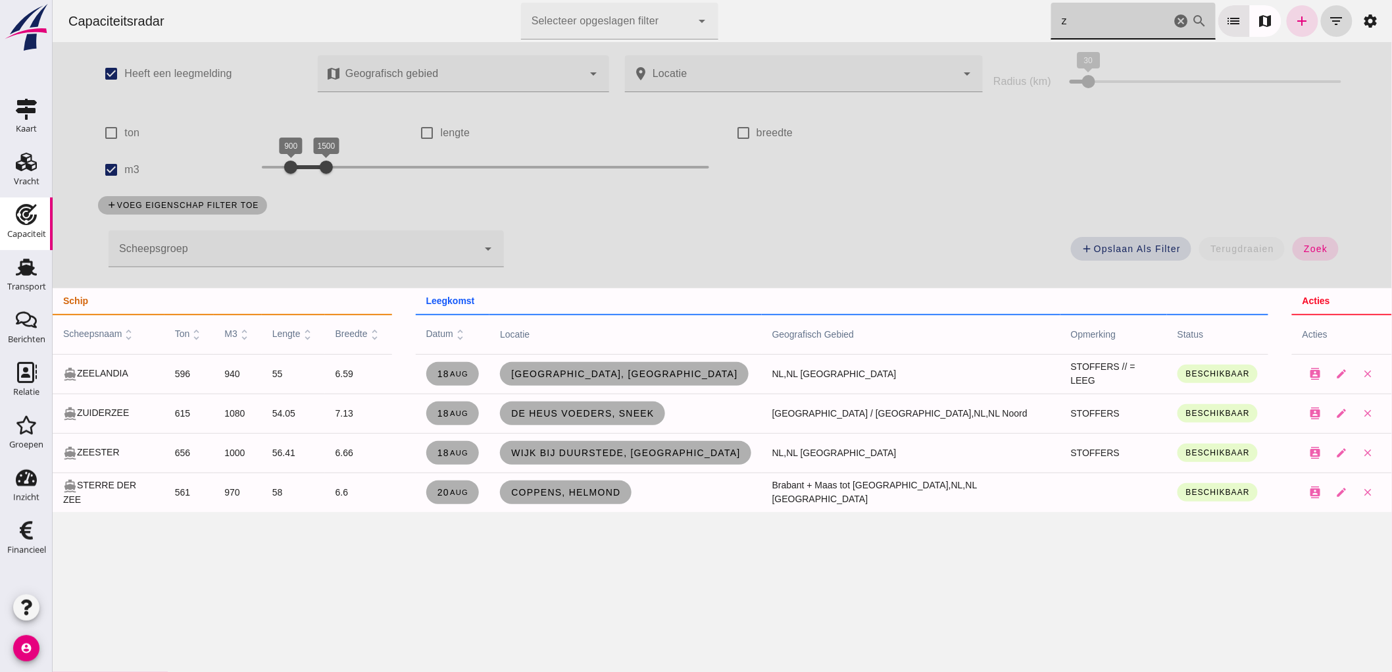
scroll to position [0, 0]
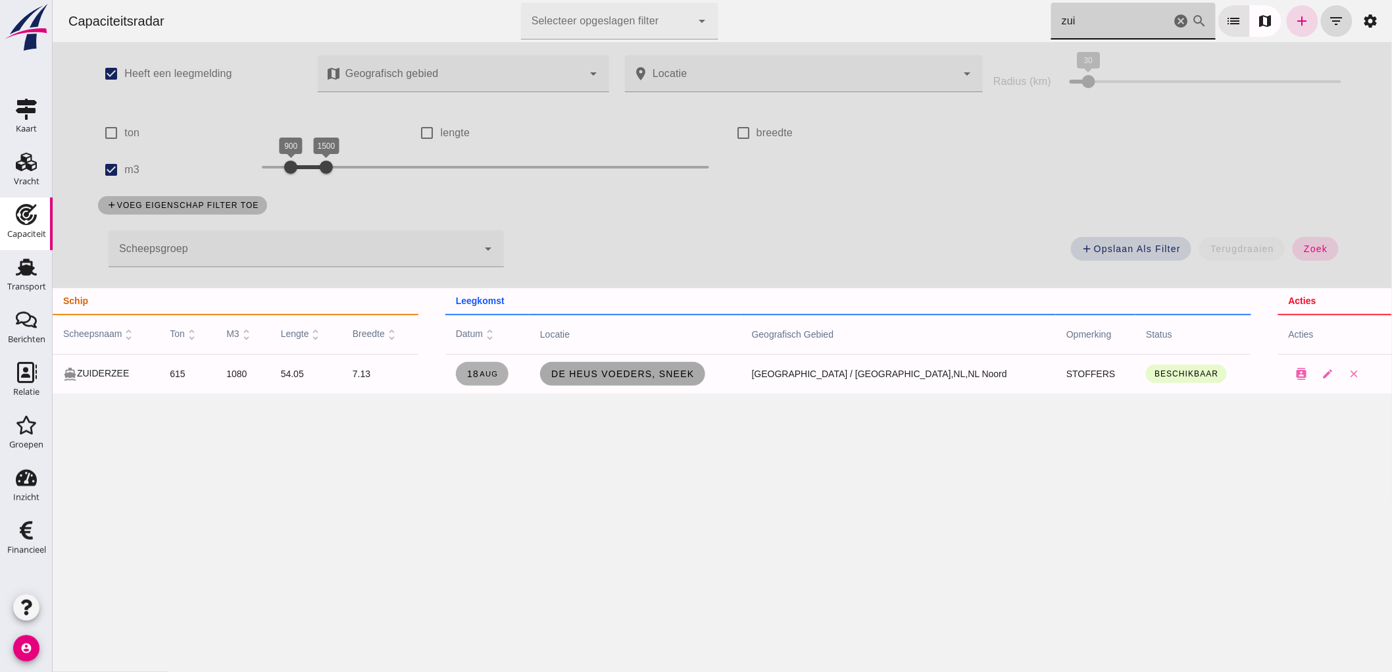
type input "zui"
click span "De Heus Voeders, Sneek"
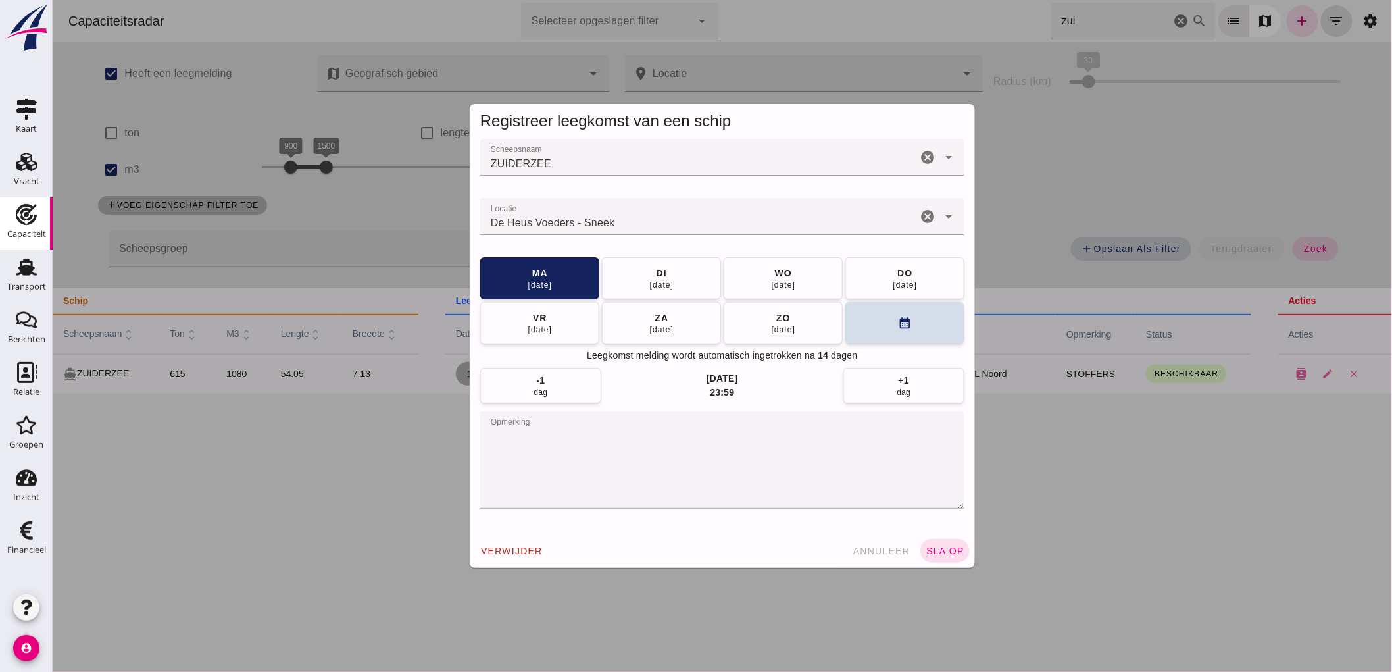
drag, startPoint x: 901, startPoint y: 241, endPoint x: 905, endPoint y: 194, distance: 47.5
drag, startPoint x: 905, startPoint y: 194, endPoint x: 859, endPoint y: 550, distance: 358.8
click span "annuleer"
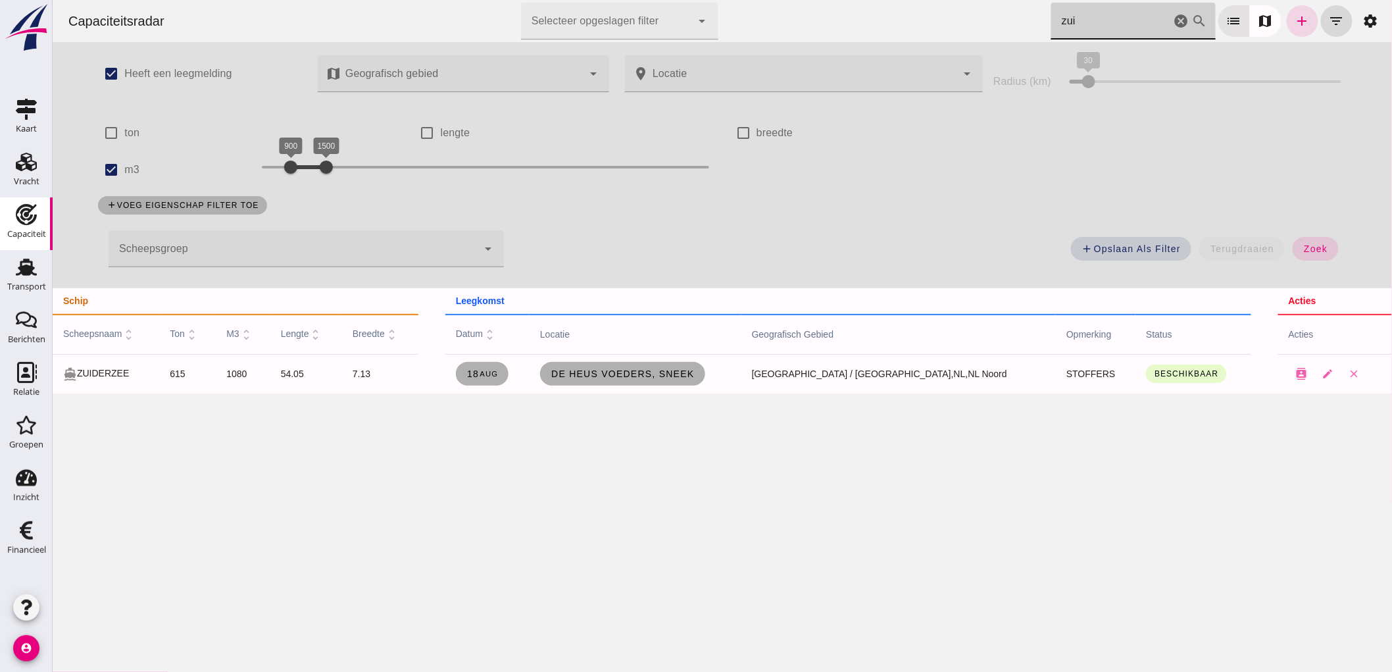
click input "zui"
drag, startPoint x: 1167, startPoint y: 20, endPoint x: 1148, endPoint y: 22, distance: 19.2
click icon "cancel"
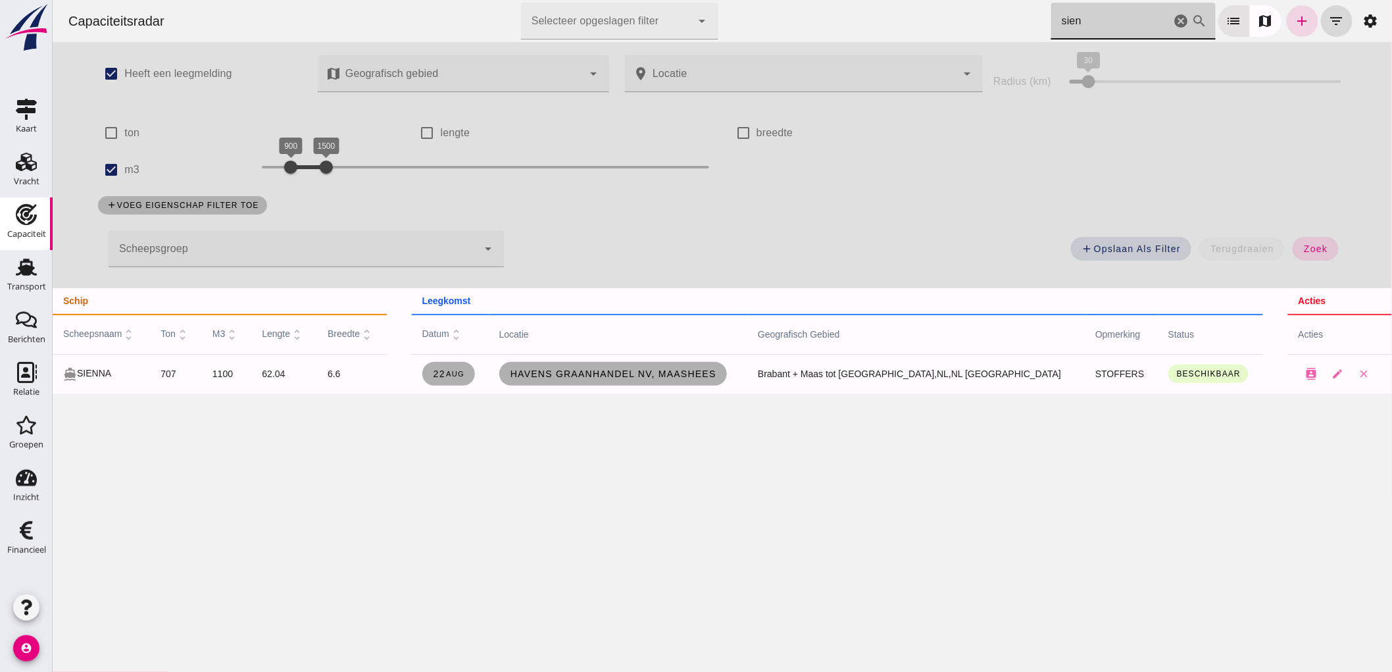
type input "sien"
click icon "cancel"
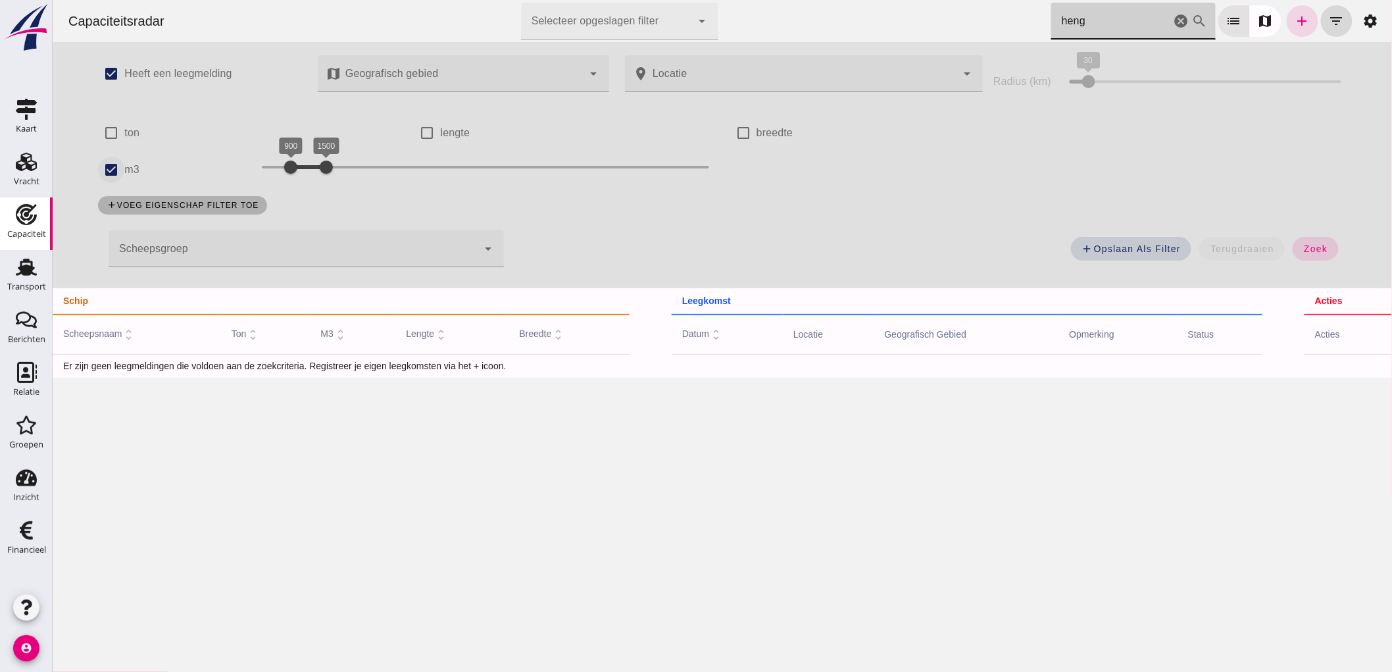
type input "heng"
click input "m3"
checkbox input "false"
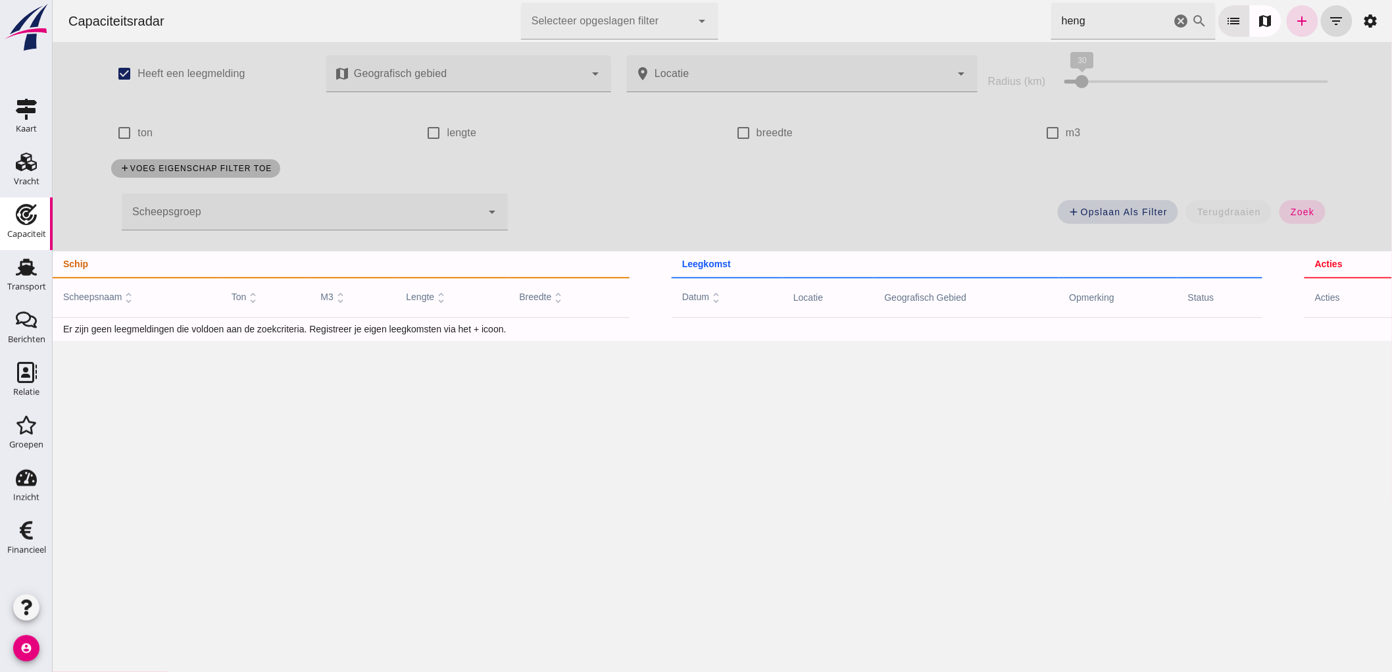
click input "heng"
type input "hengelo"
click span "zoek"
click icon "cancel"
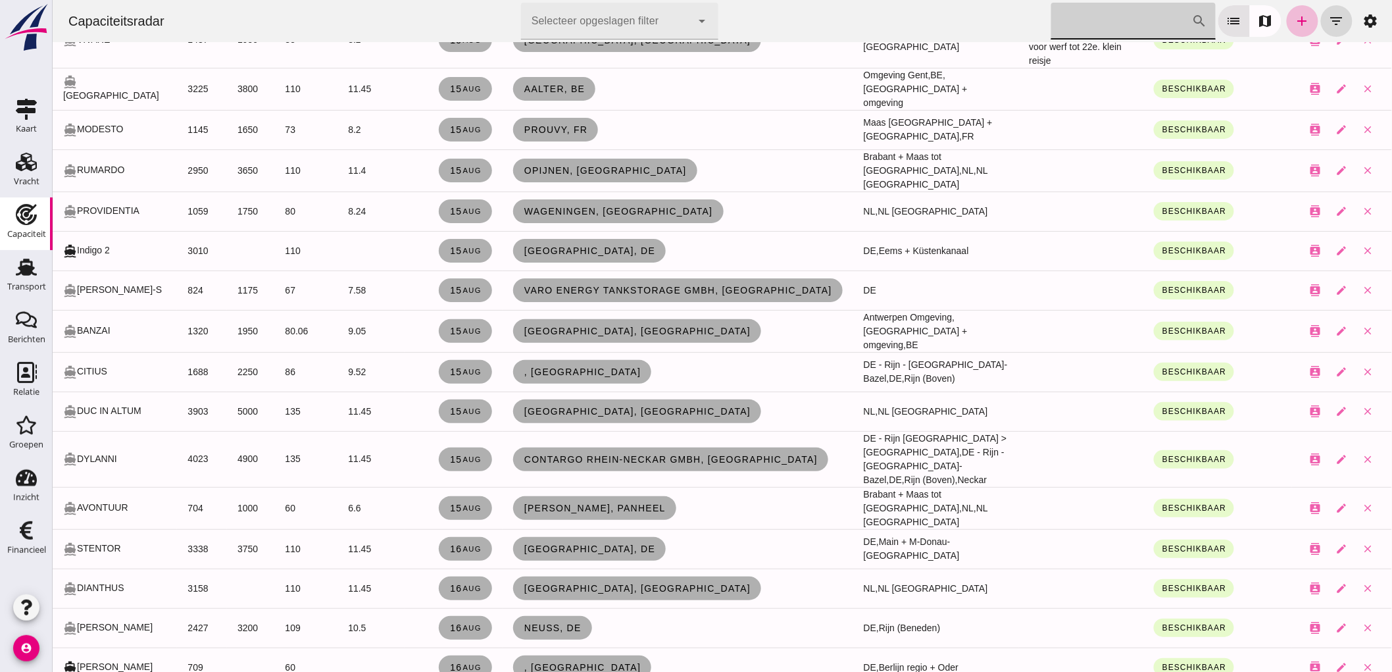
scroll to position [1535, 0]
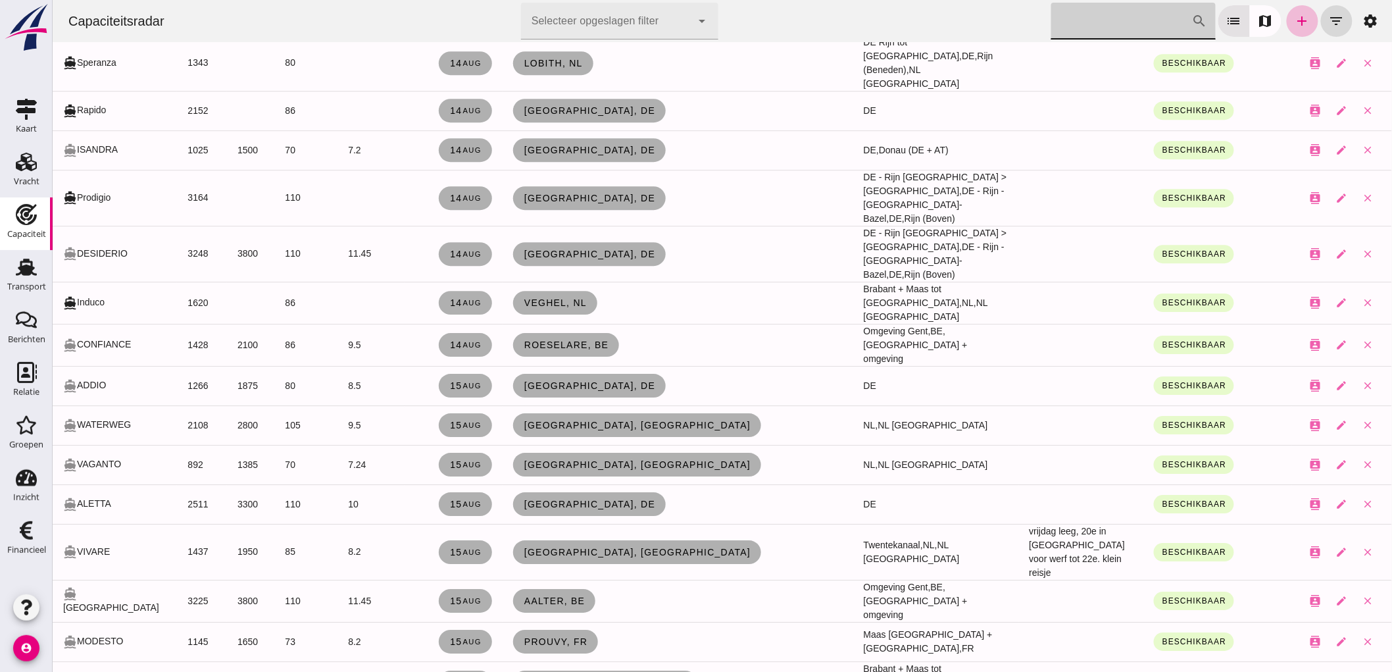
click input "Zoek op scheepsnaam"
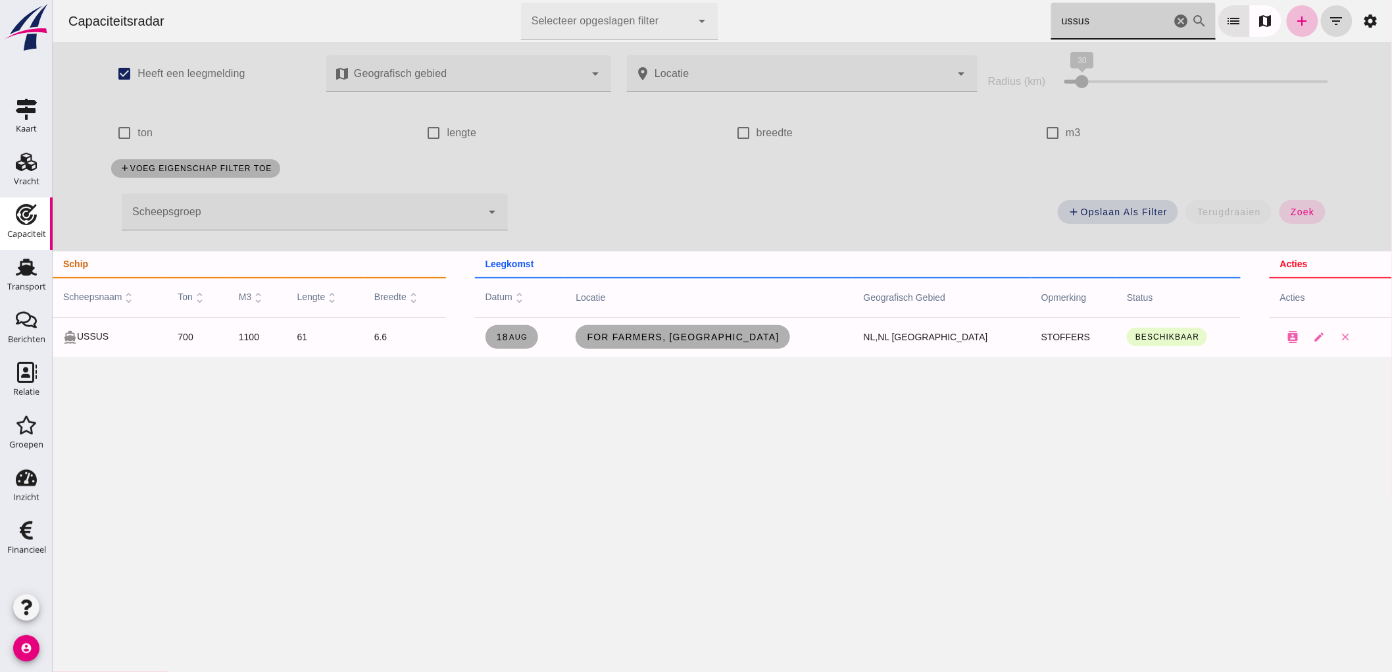
scroll to position [0, 0]
type input "ussus"
click span "18 aug"
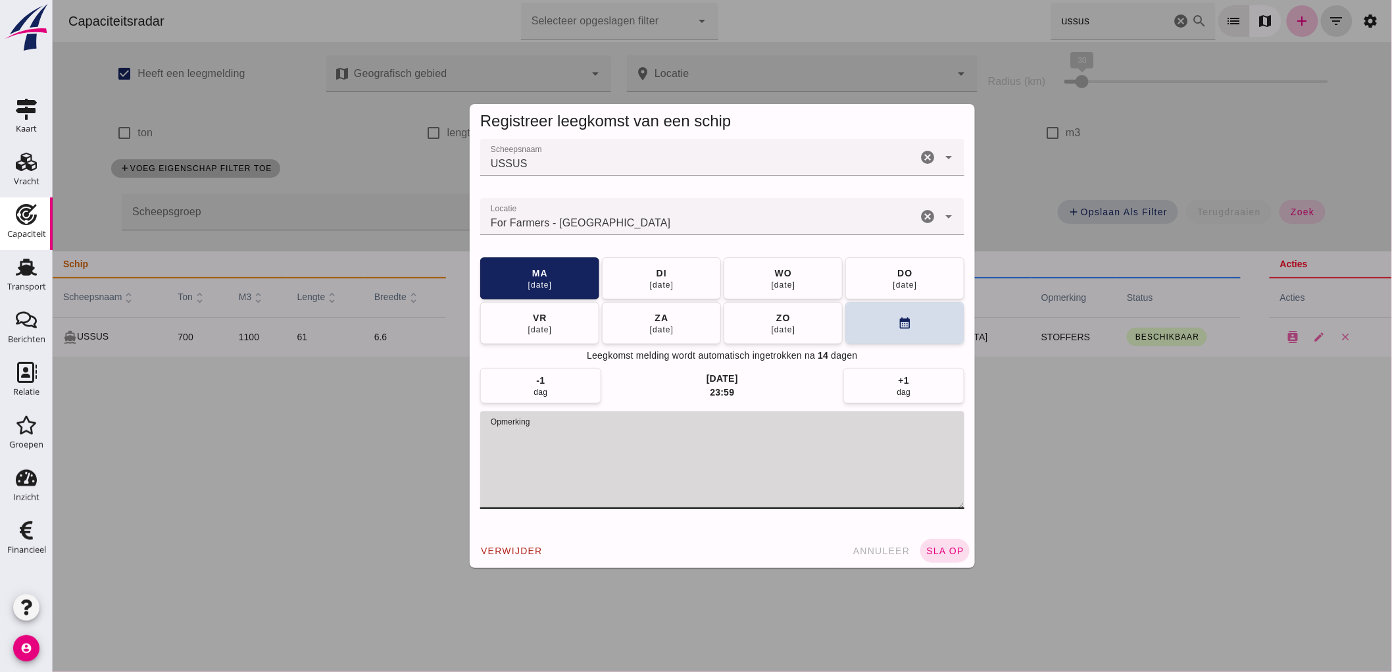
click textarea "opmerking"
click icon "cancel"
type textarea "STOFFERS // verven en klussen, datum ongeveer"
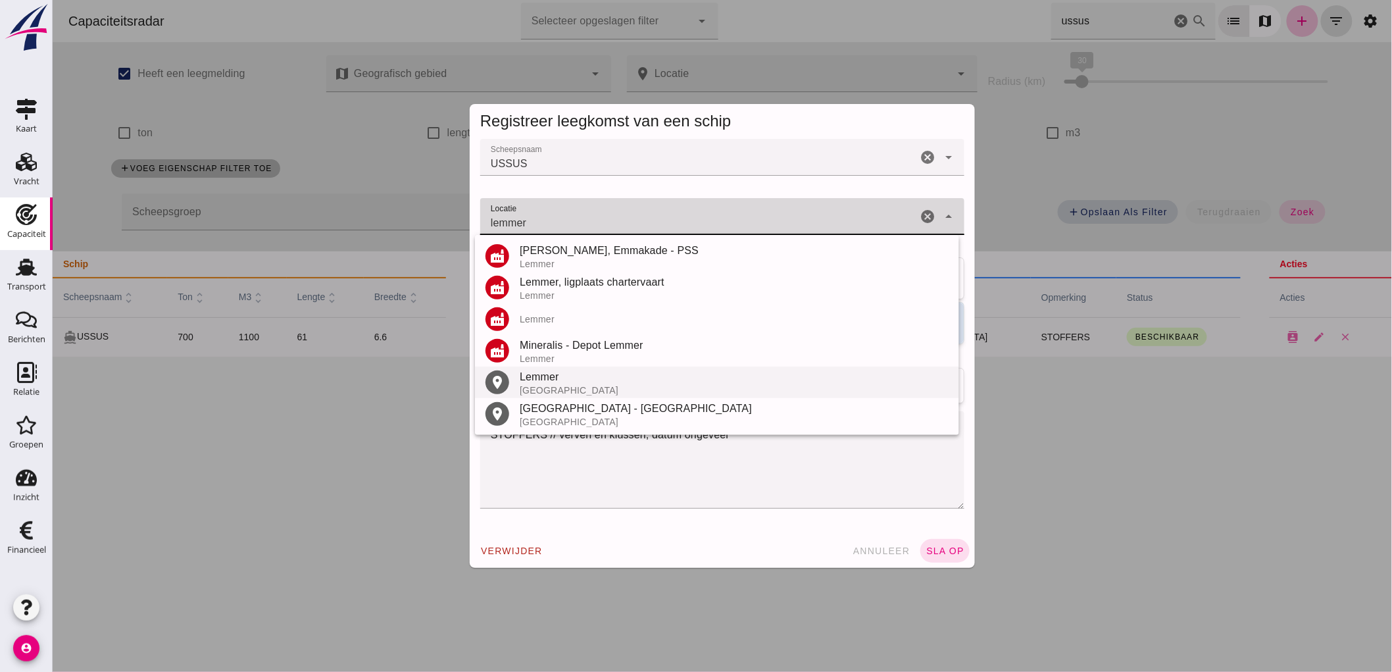
click at [547, 389] on div "[GEOGRAPHIC_DATA]" at bounding box center [733, 390] width 429 height 11
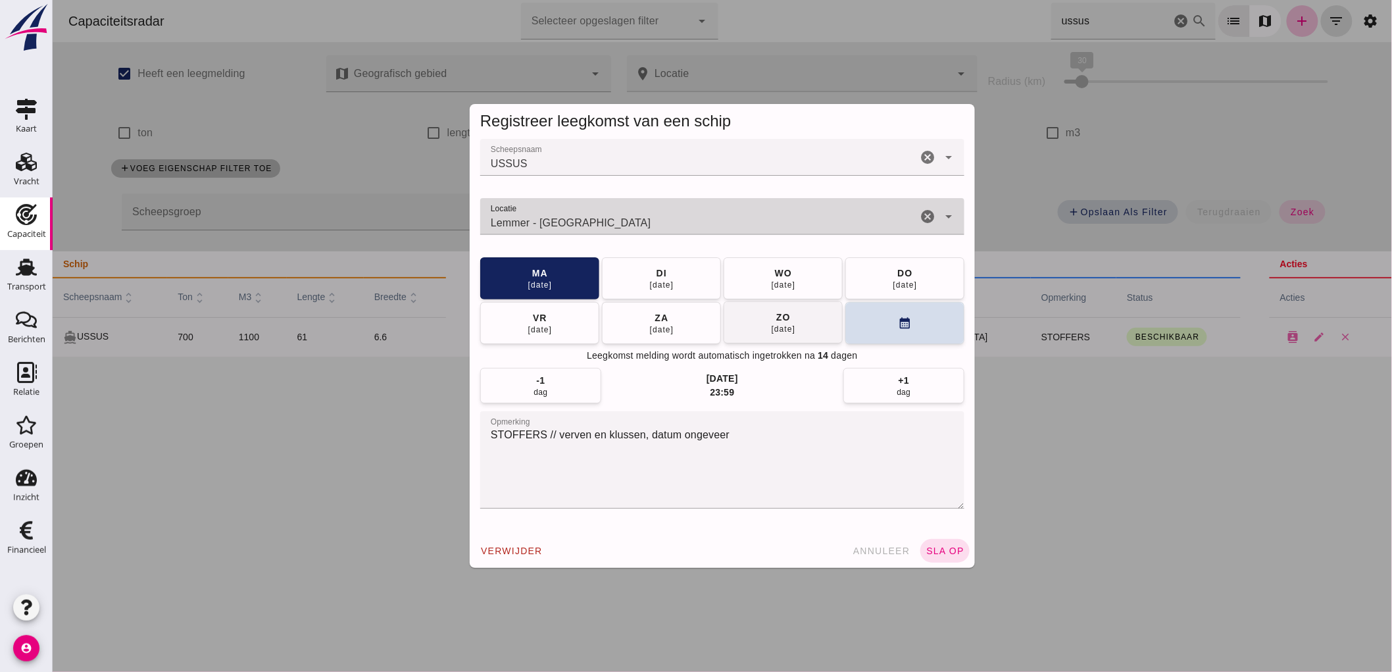
type input "Lemmer - Friesland"
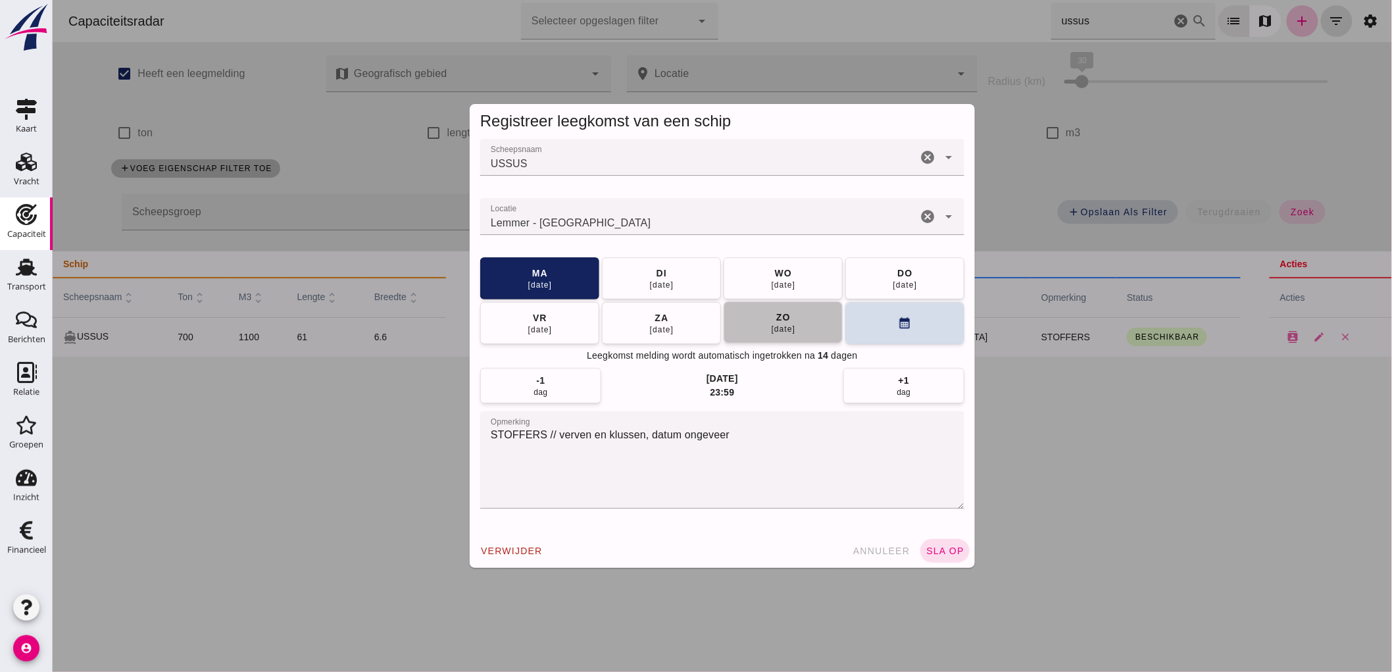
click div "24 aug"
click div "30 aug"
click div "ma"
click span "sla op"
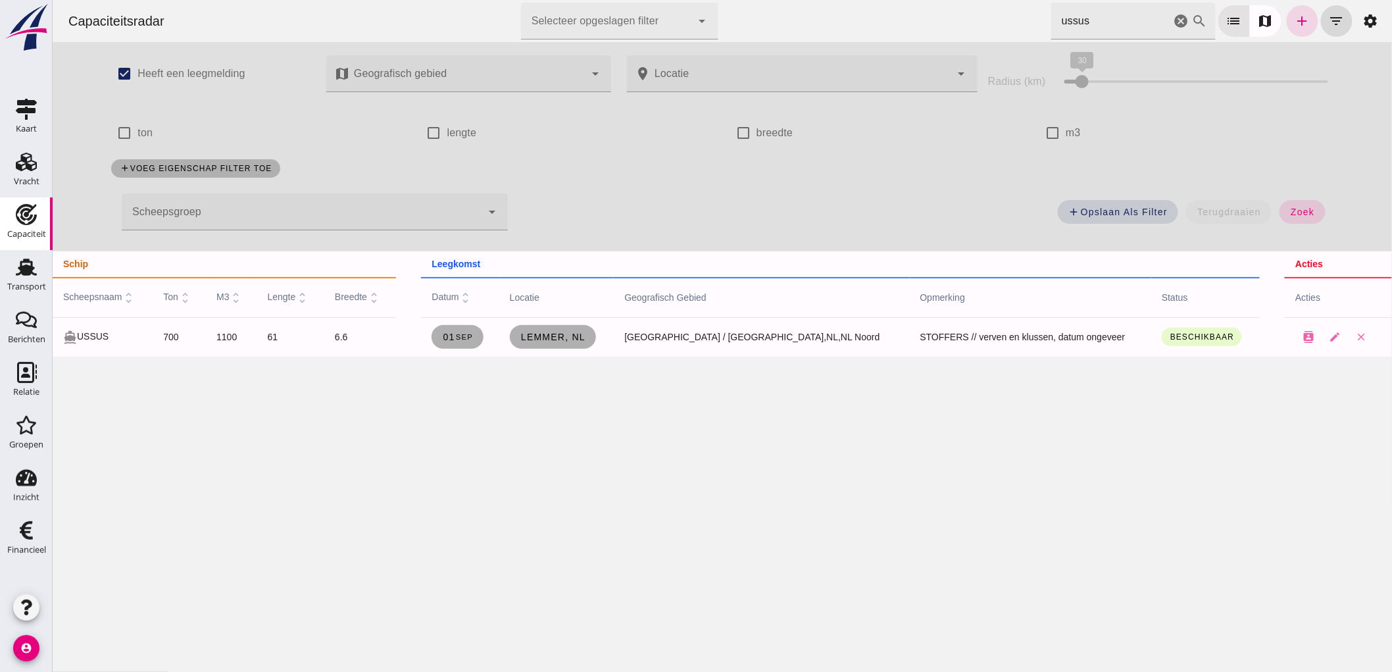
click icon "cancel"
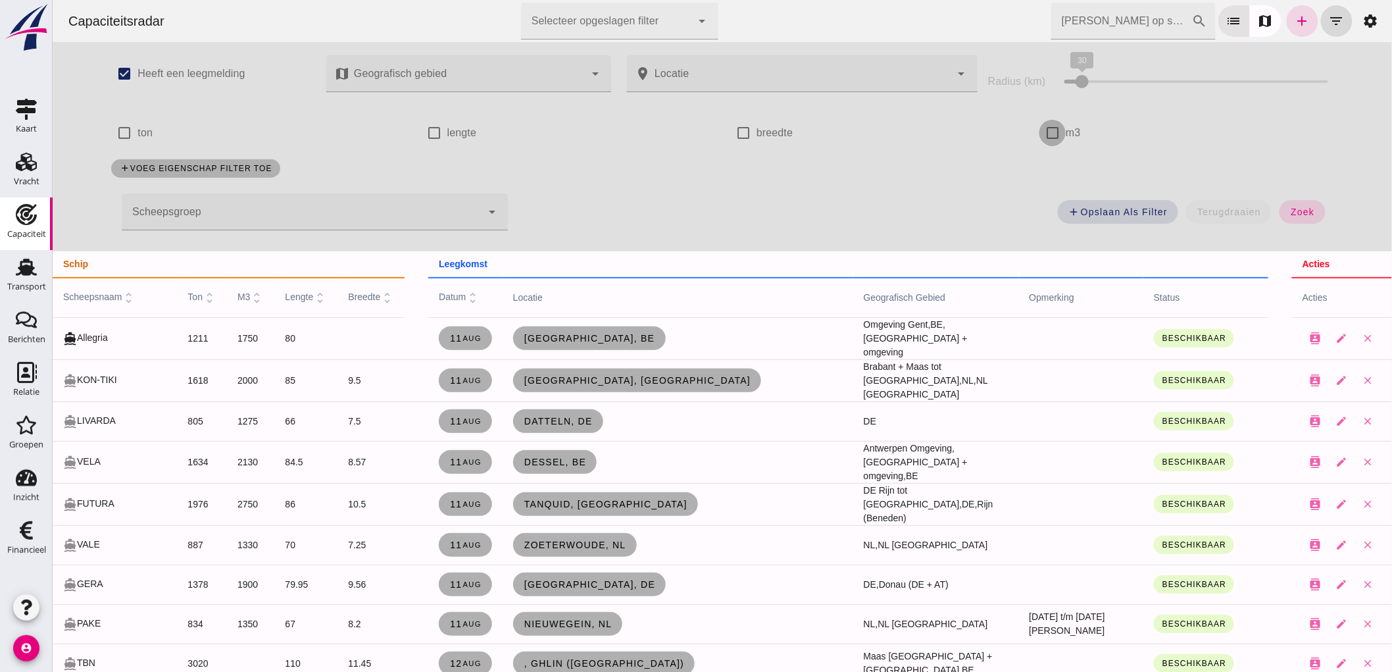
click input "m3"
checkbox input "true"
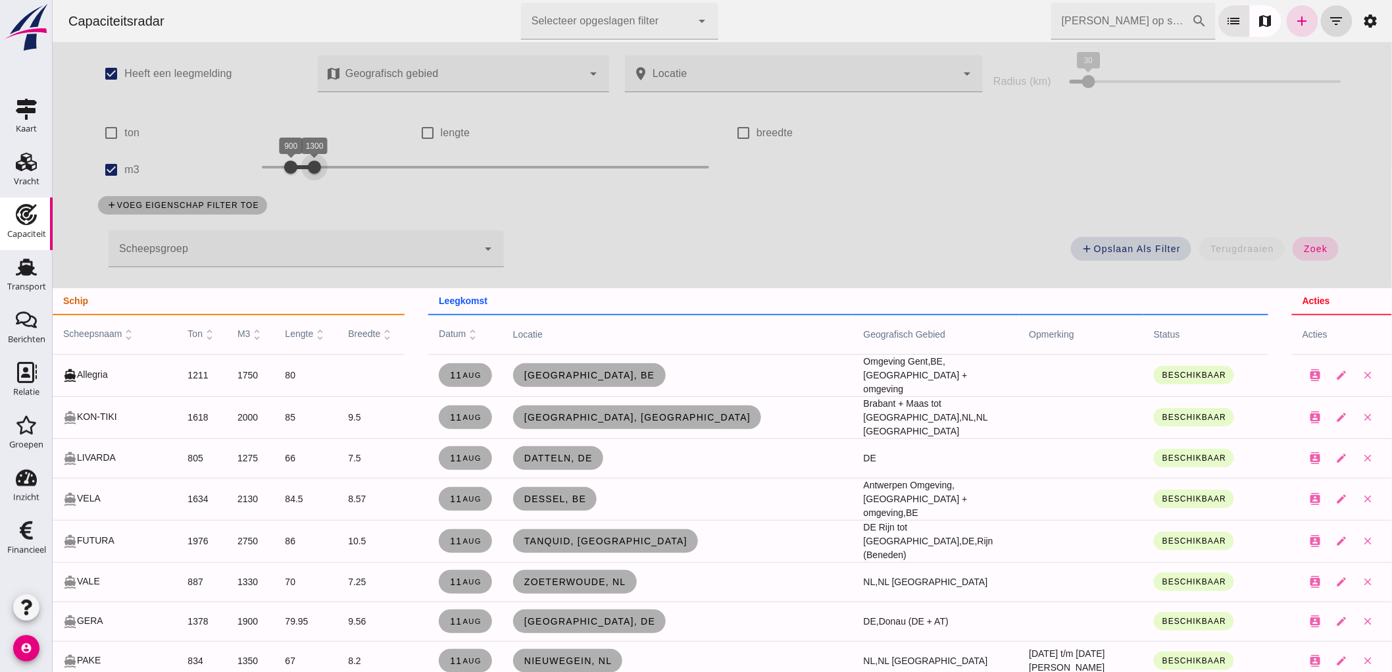
click at [301, 174] on div at bounding box center [314, 167] width 26 height 26
click button "zoek"
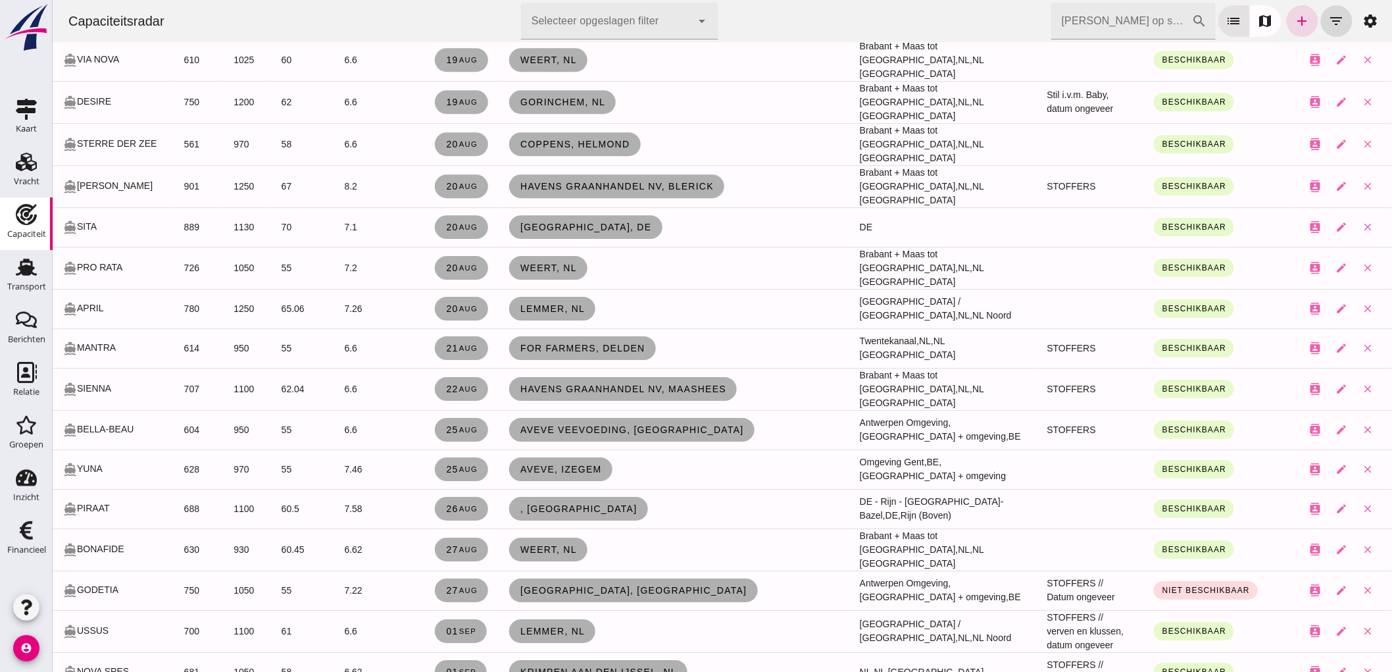
scroll to position [1521, 0]
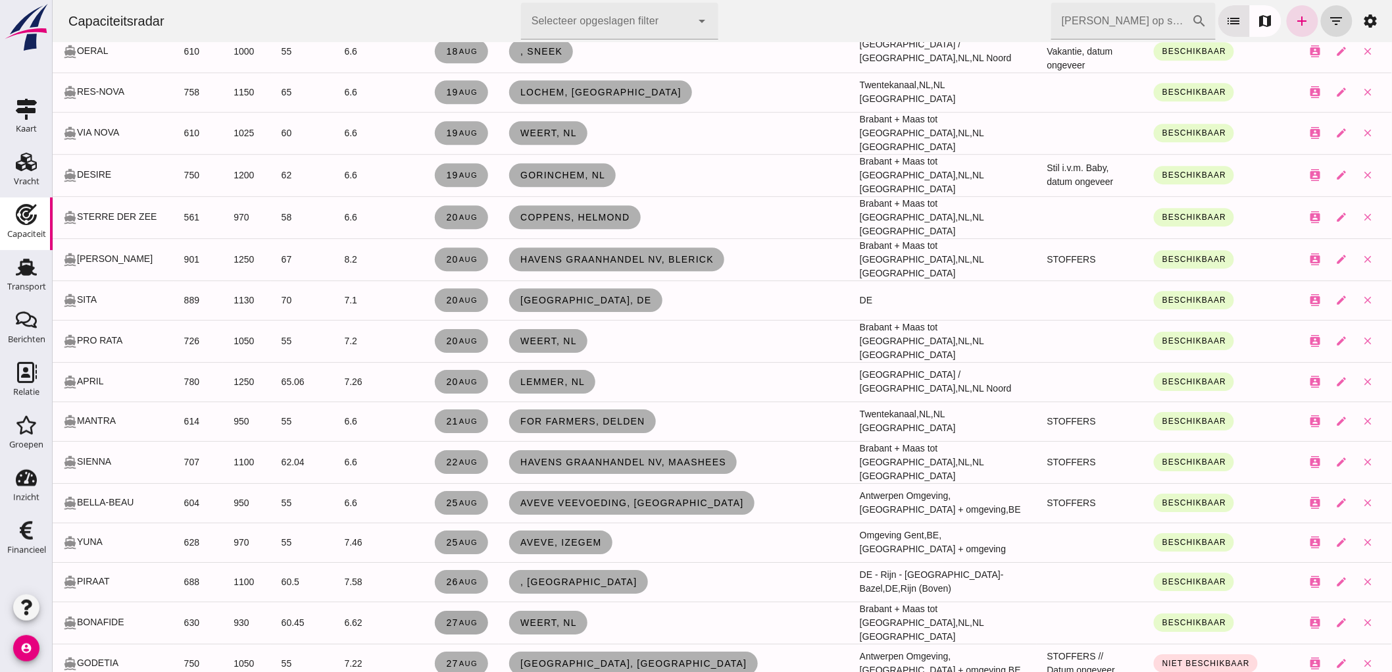
click at [438, 611] on link "27 aug" at bounding box center [460, 623] width 53 height 24
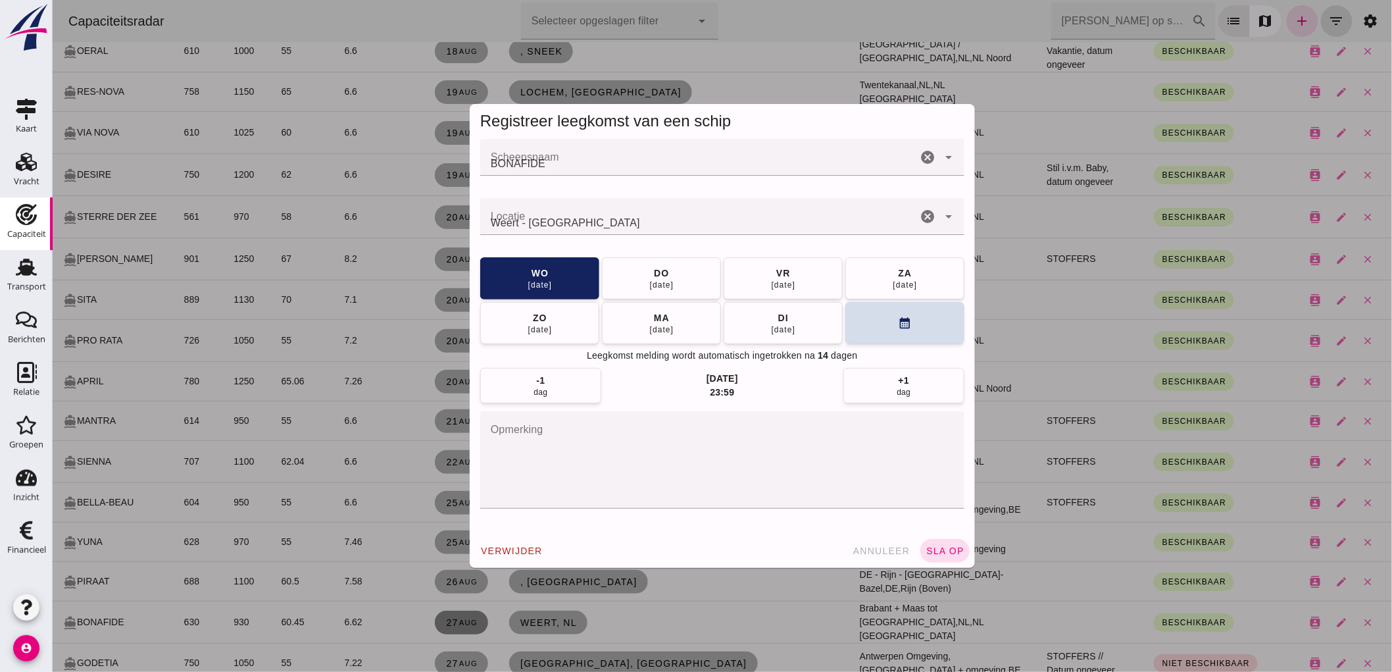
scroll to position [0, 0]
click button "annuleer"
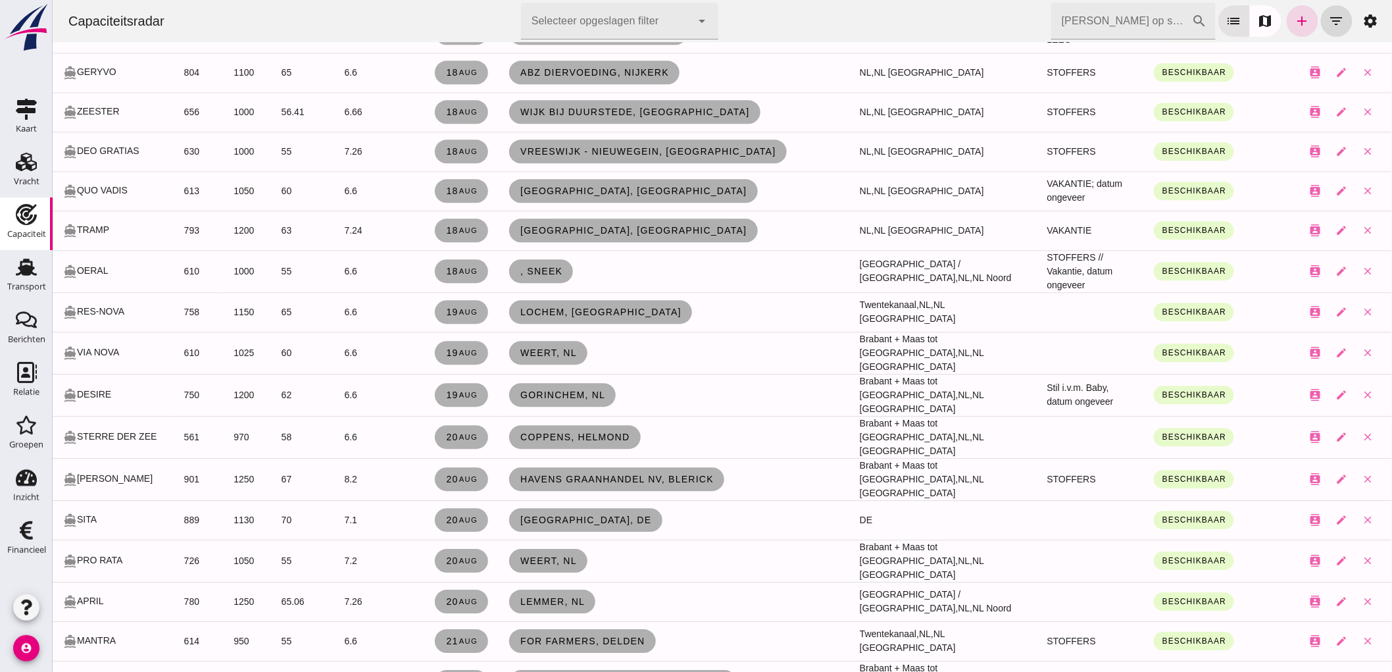
scroll to position [1228, 0]
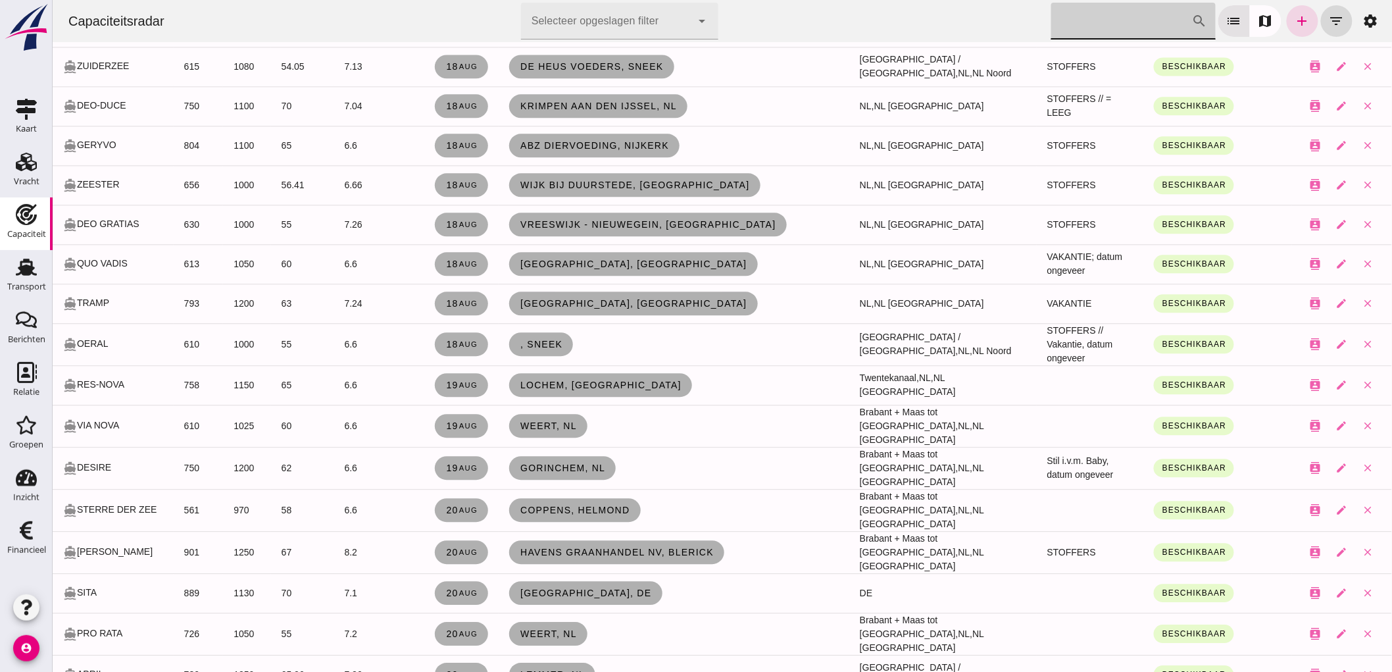
click input "Zoek op scheepsnaam"
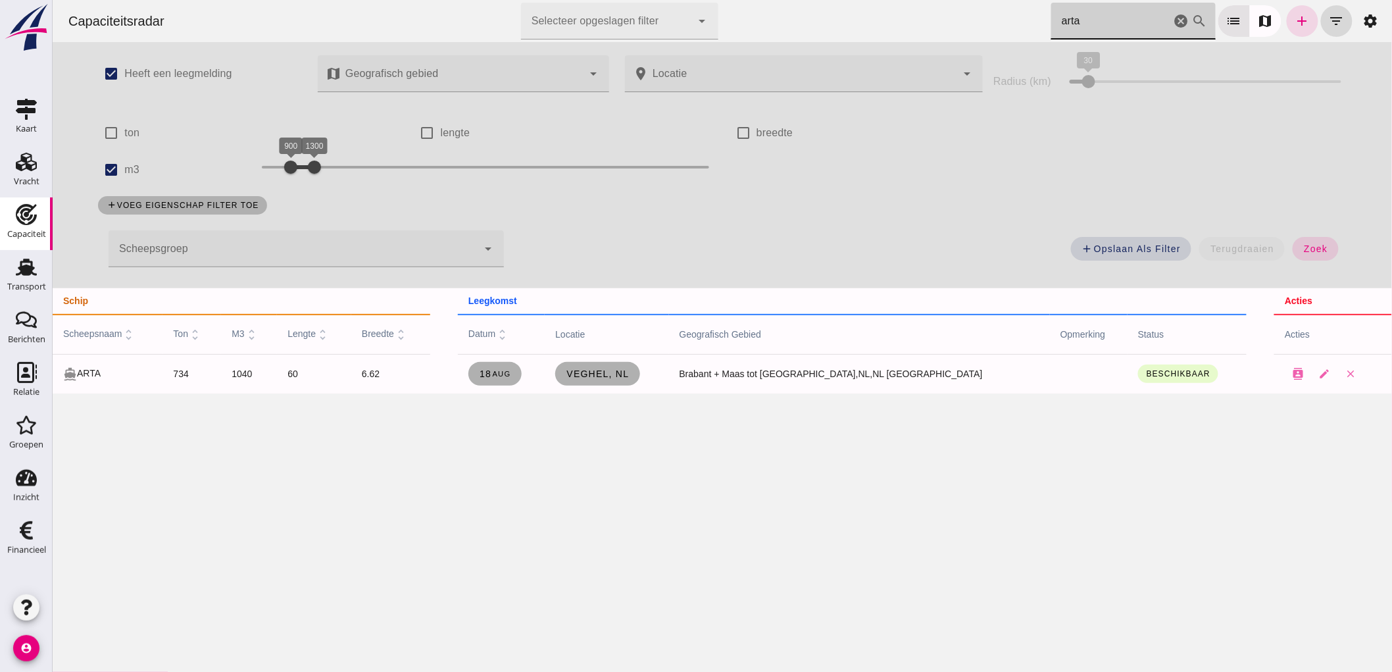
scroll to position [0, 0]
type input "arta"
click span "18 aug"
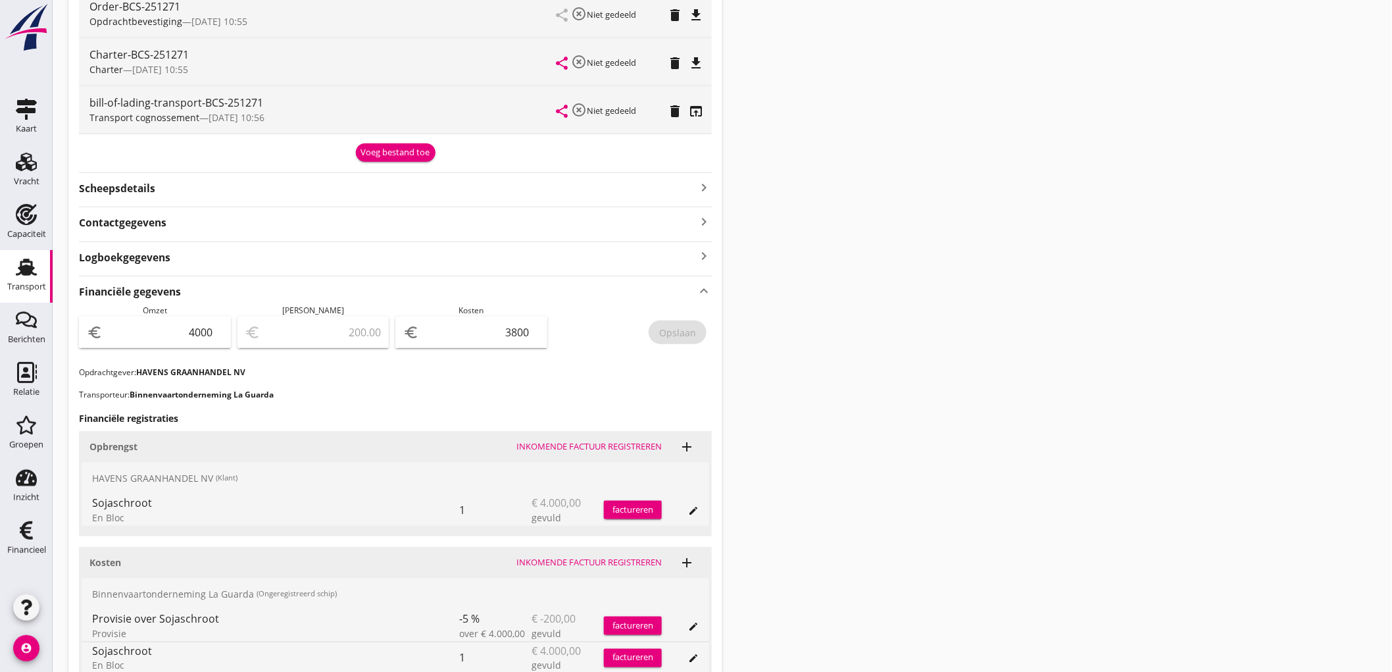
scroll to position [507, 0]
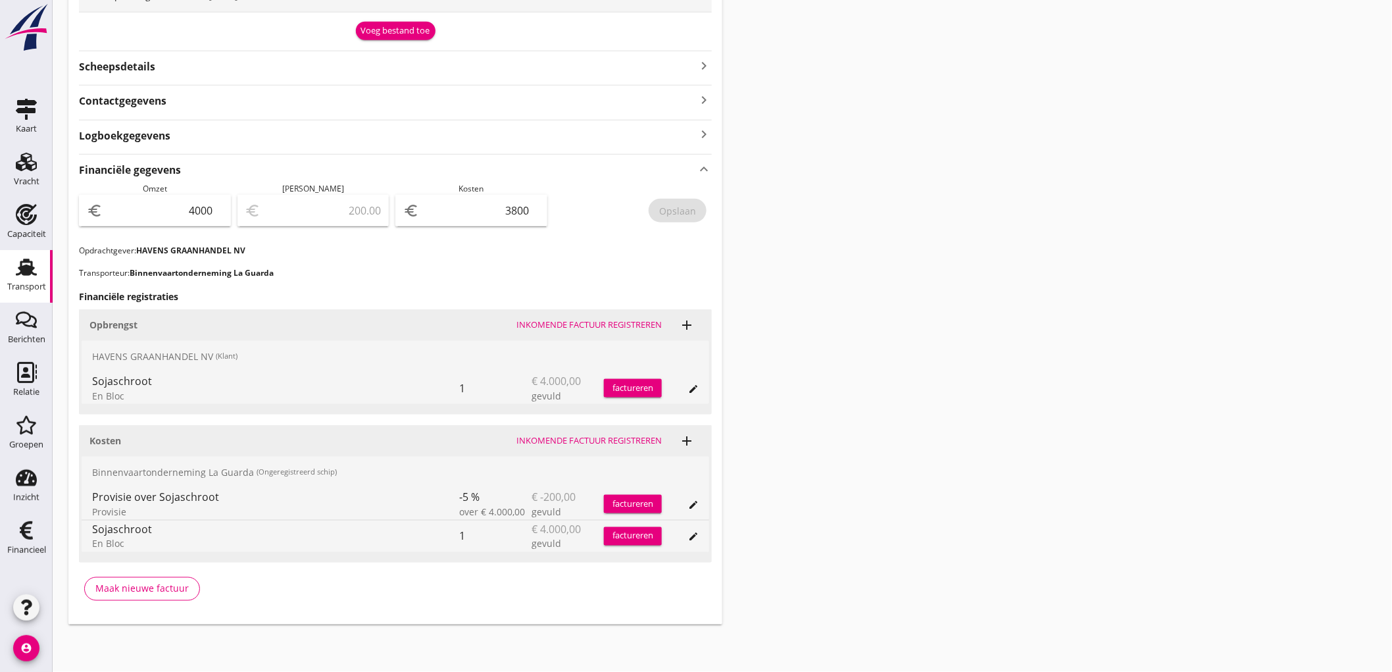
click at [0, 270] on link "Transport Transport" at bounding box center [26, 276] width 53 height 53
